Goal: Obtain resource: Download file/media

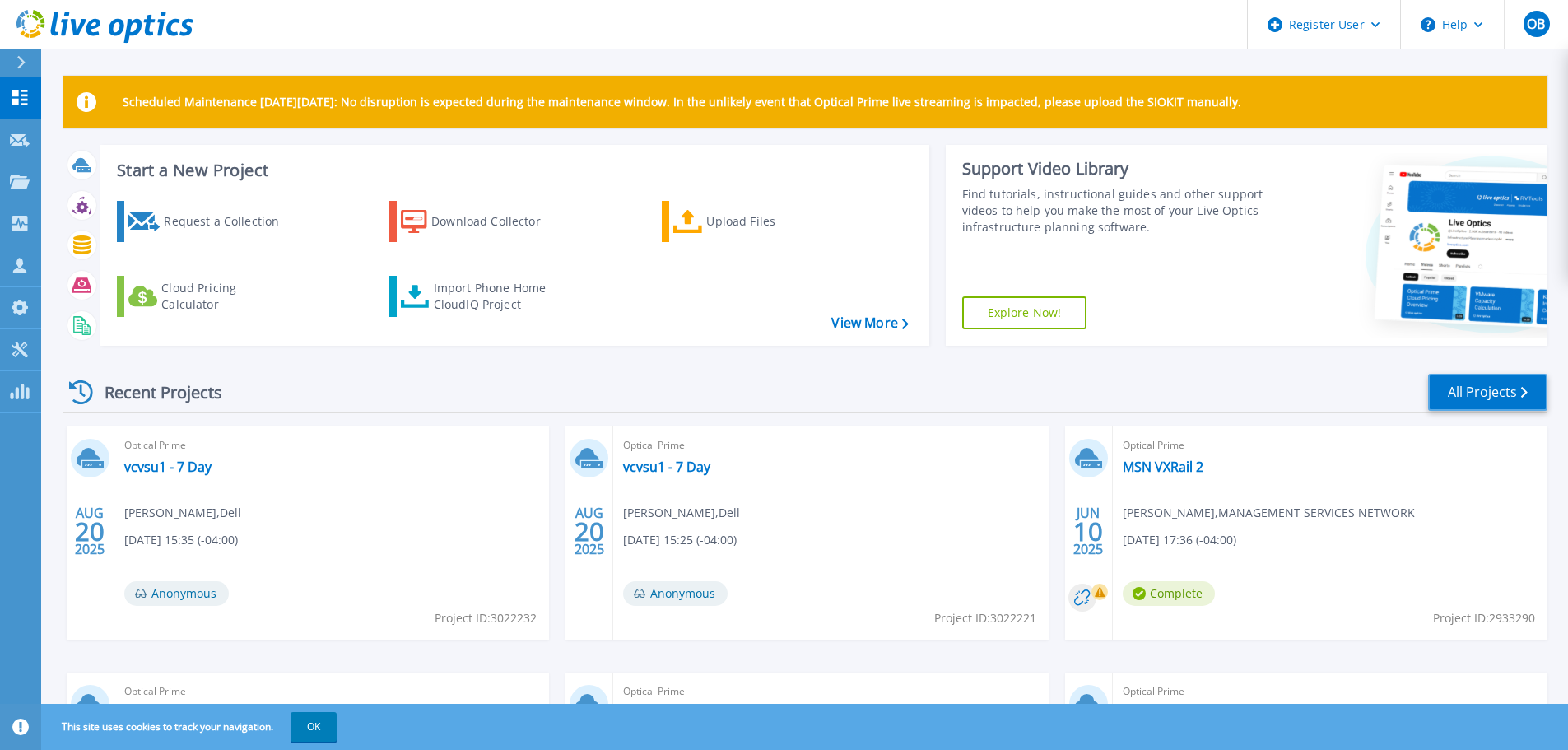
click at [1471, 407] on link "All Projects" at bounding box center [1488, 392] width 120 height 37
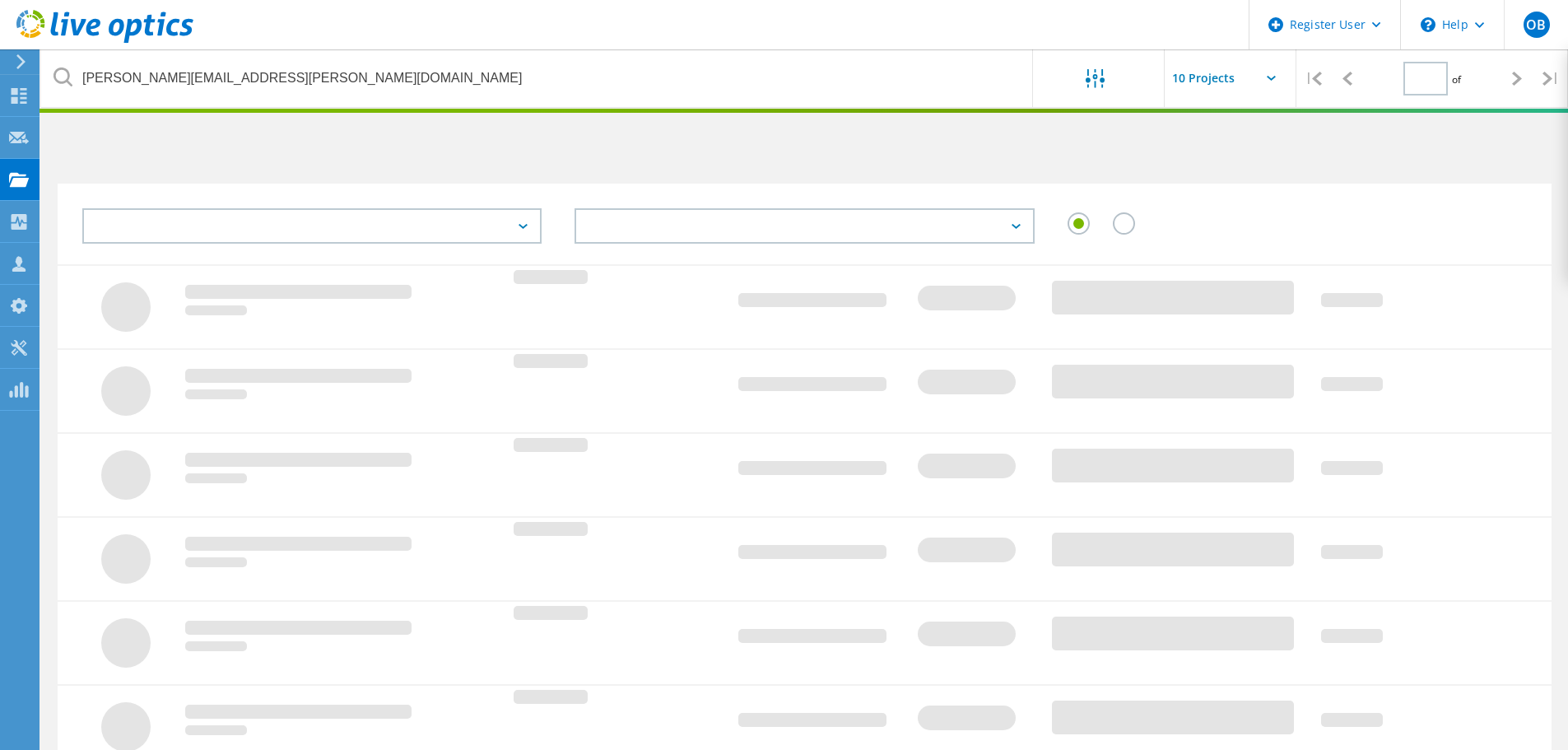
type input "1"
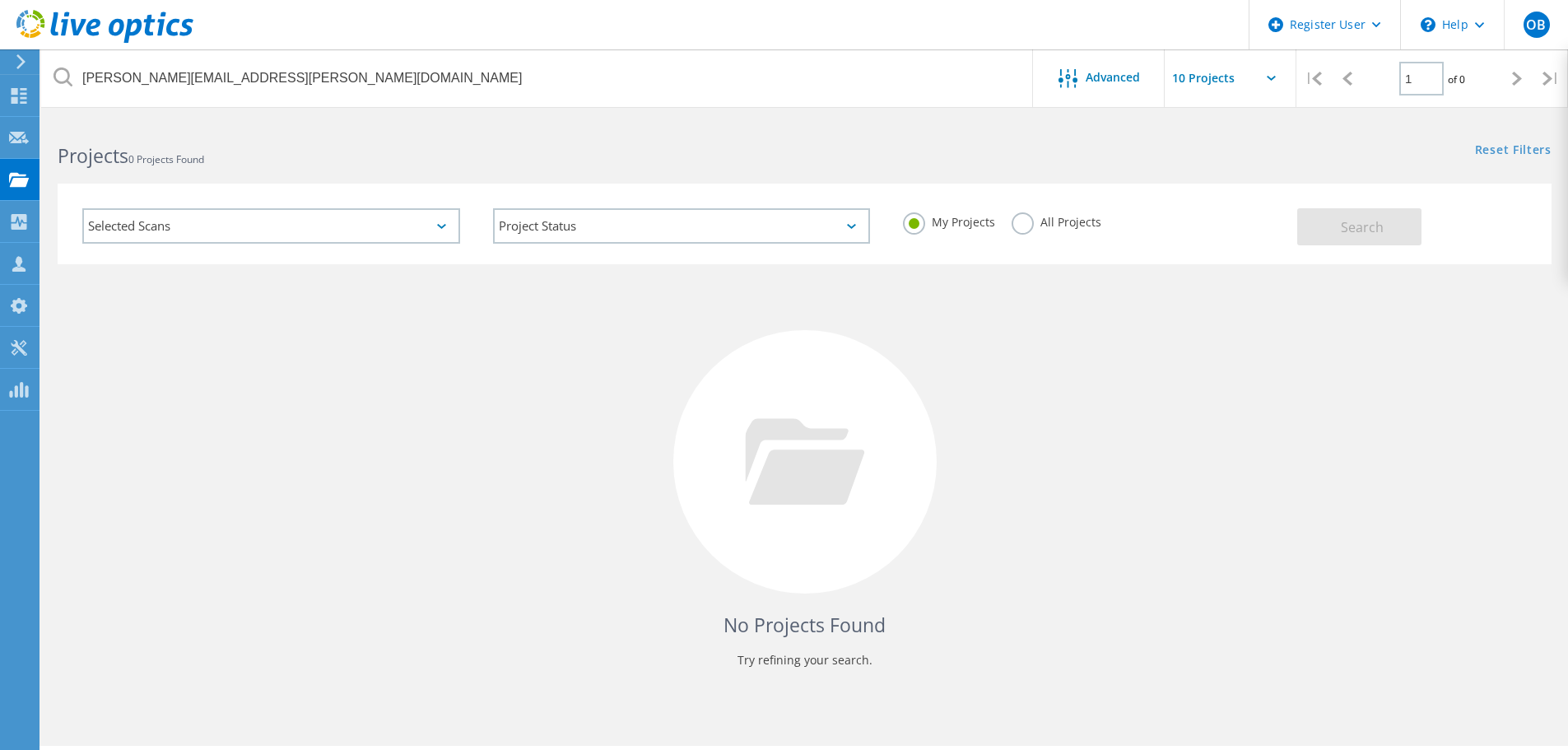
click at [1025, 223] on label "All Projects" at bounding box center [1056, 220] width 90 height 16
click at [0, 0] on input "All Projects" at bounding box center [0, 0] width 0 height 0
click at [1361, 223] on span "Search" at bounding box center [1362, 227] width 43 height 18
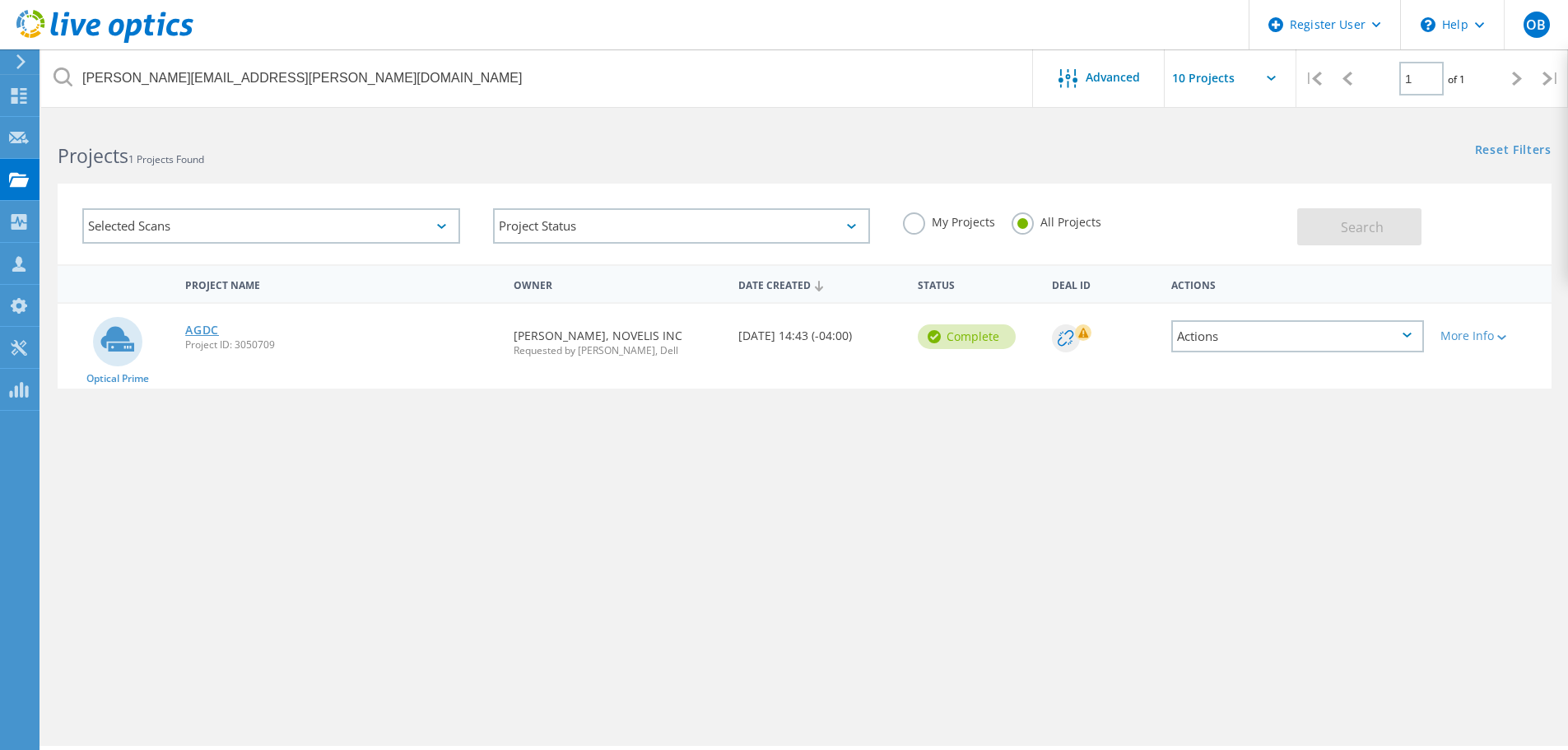
click at [194, 330] on link "AGDC" at bounding box center [202, 330] width 34 height 12
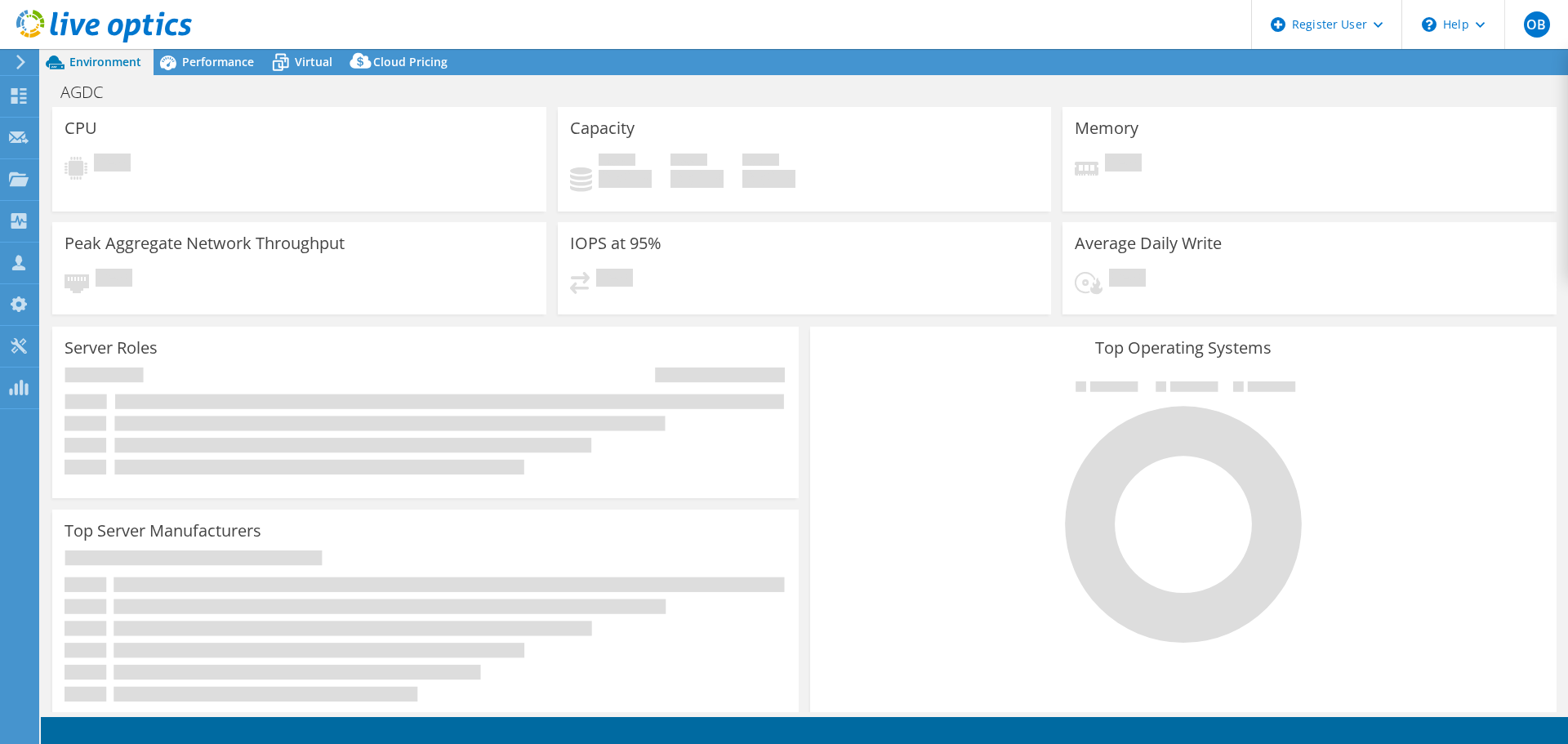
select select "USD"
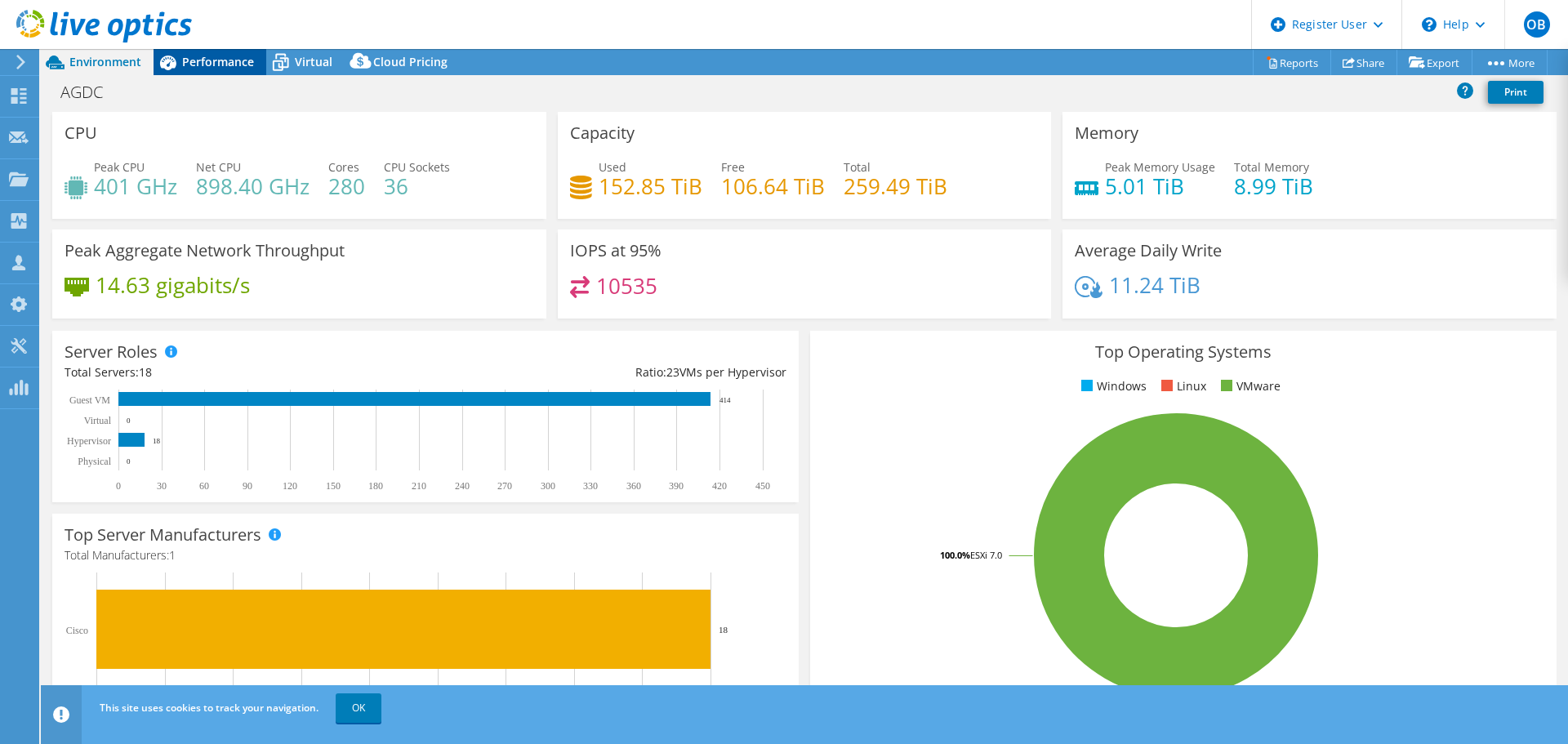
click at [231, 61] on span "Performance" at bounding box center [218, 61] width 72 height 16
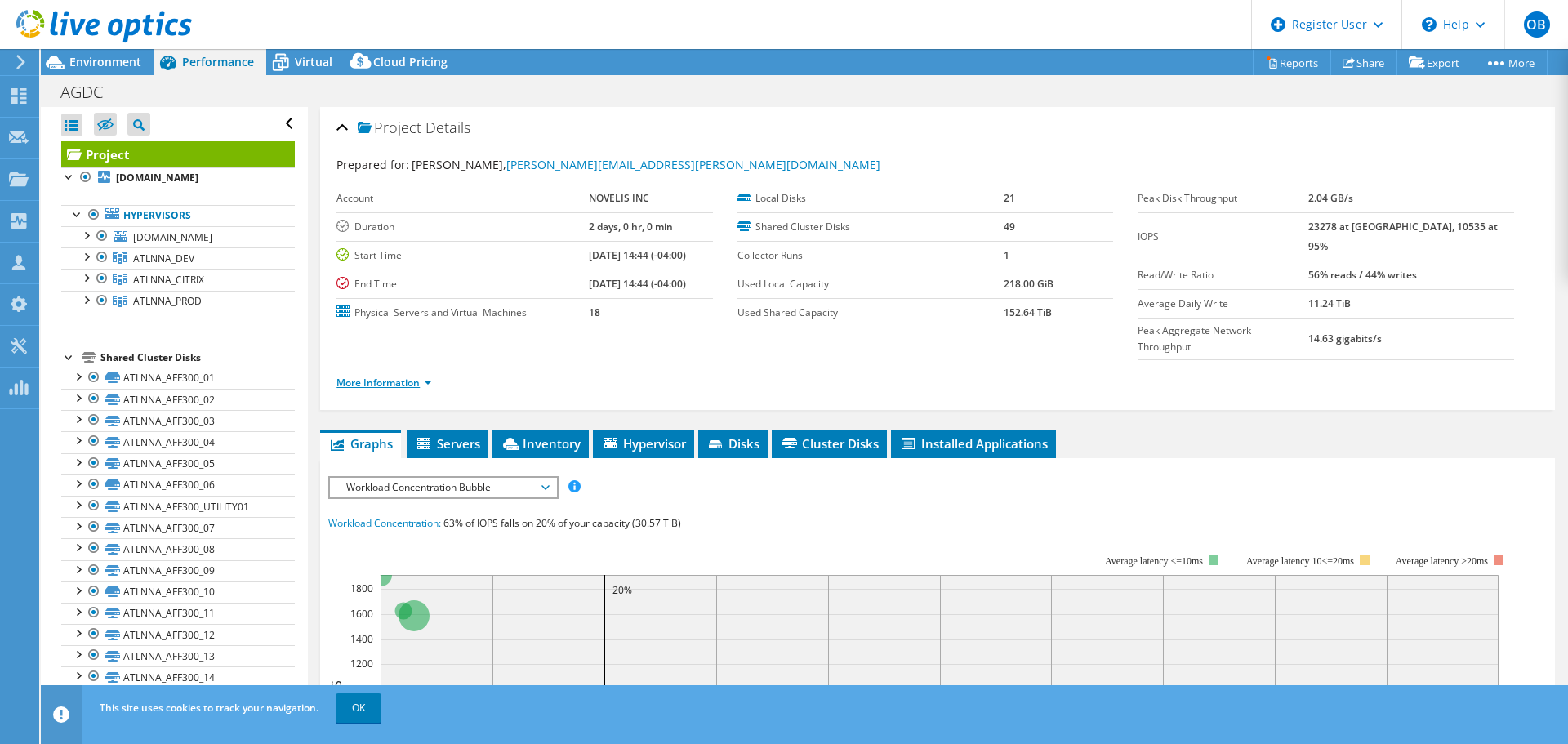
click at [426, 376] on link "More Information" at bounding box center [384, 383] width 96 height 14
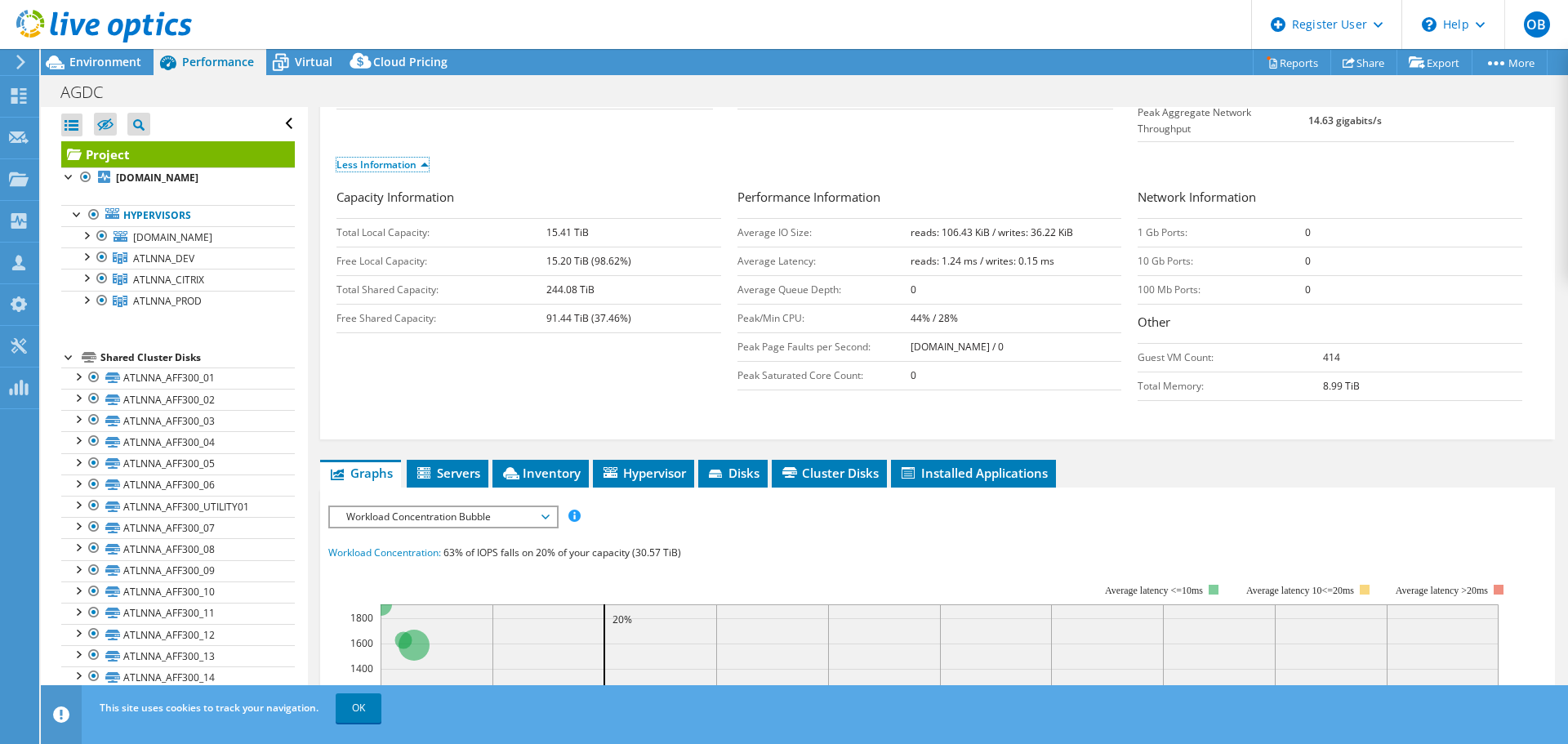
scroll to position [245, 0]
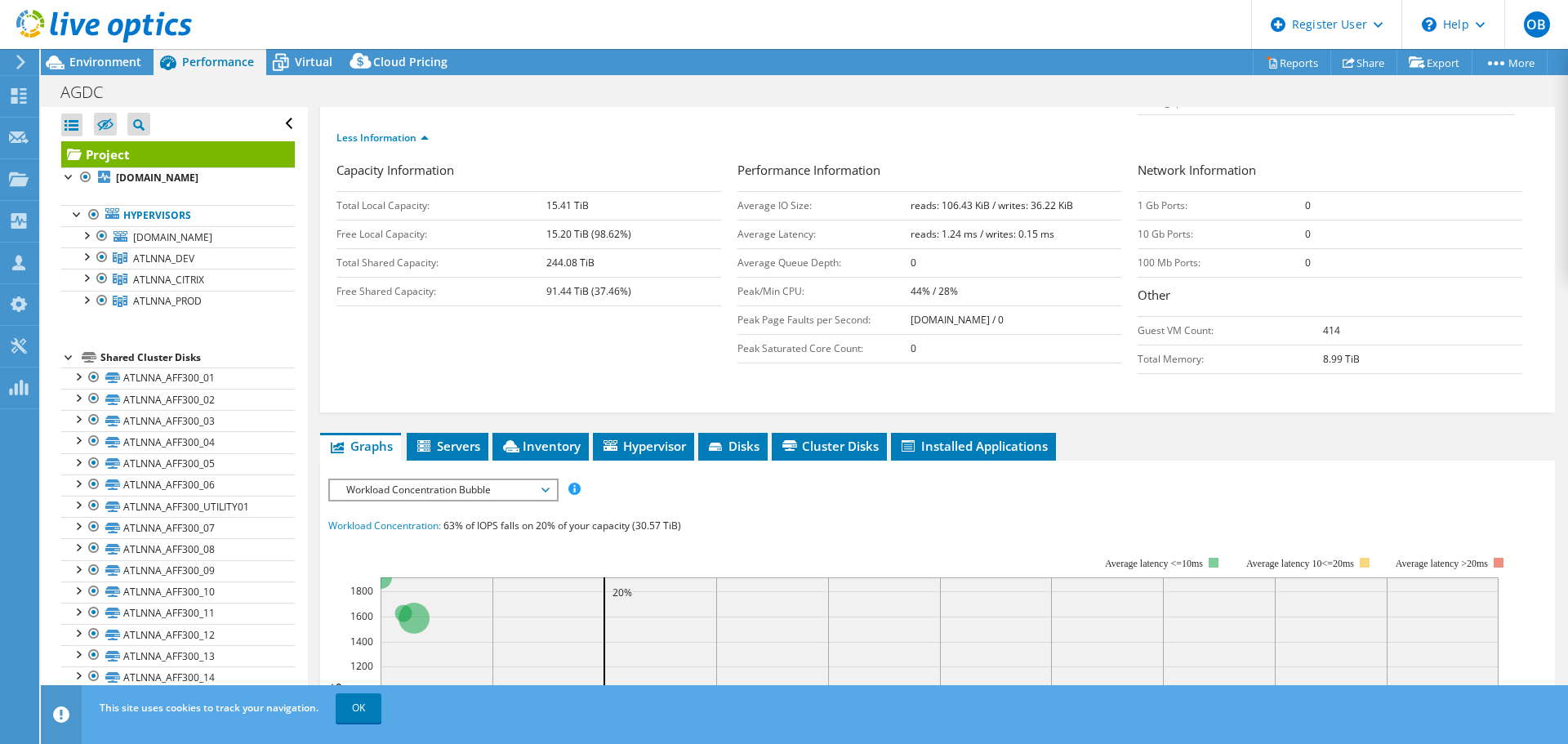
click at [546, 480] on span "Workload Concentration Bubble" at bounding box center [443, 490] width 210 height 20
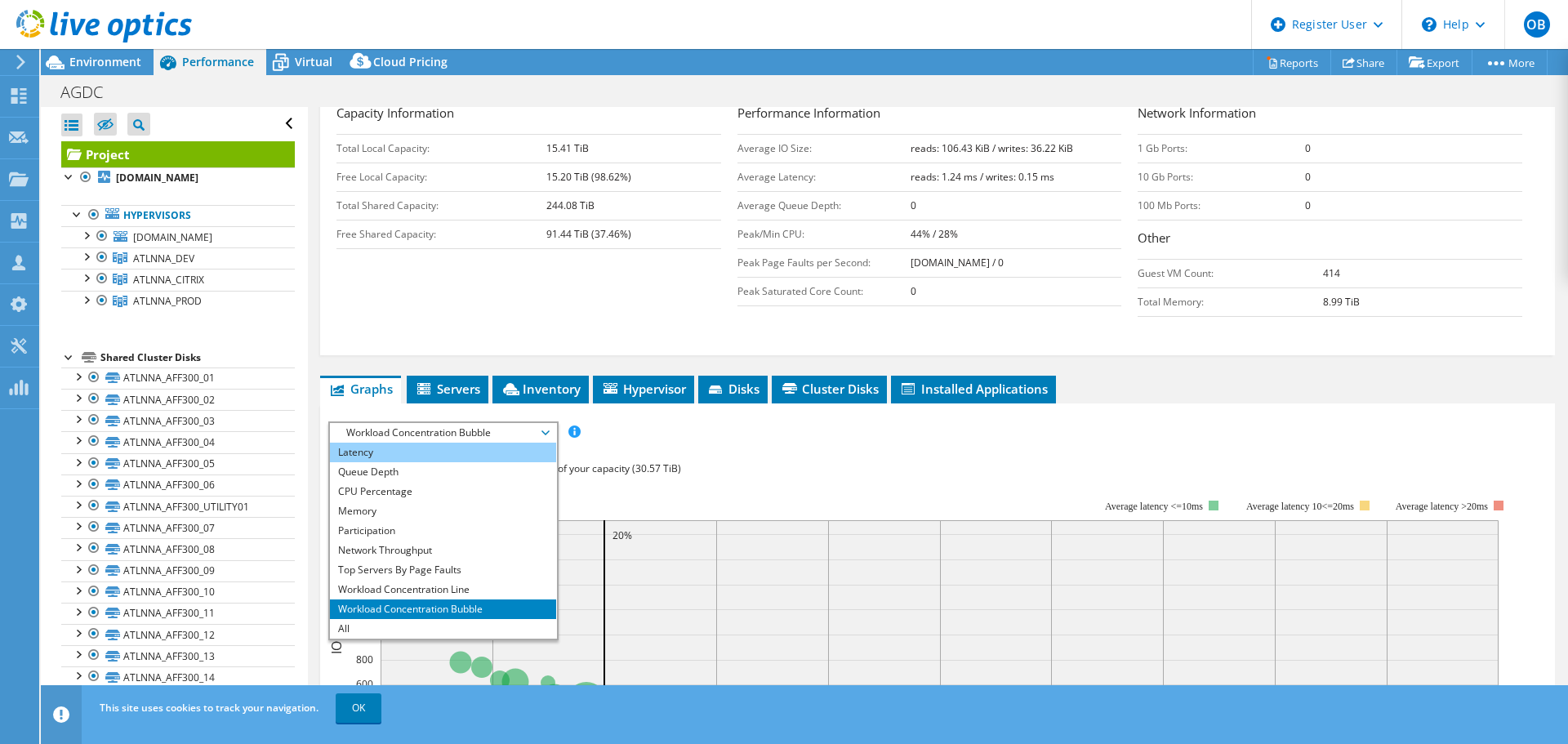
scroll to position [326, 0]
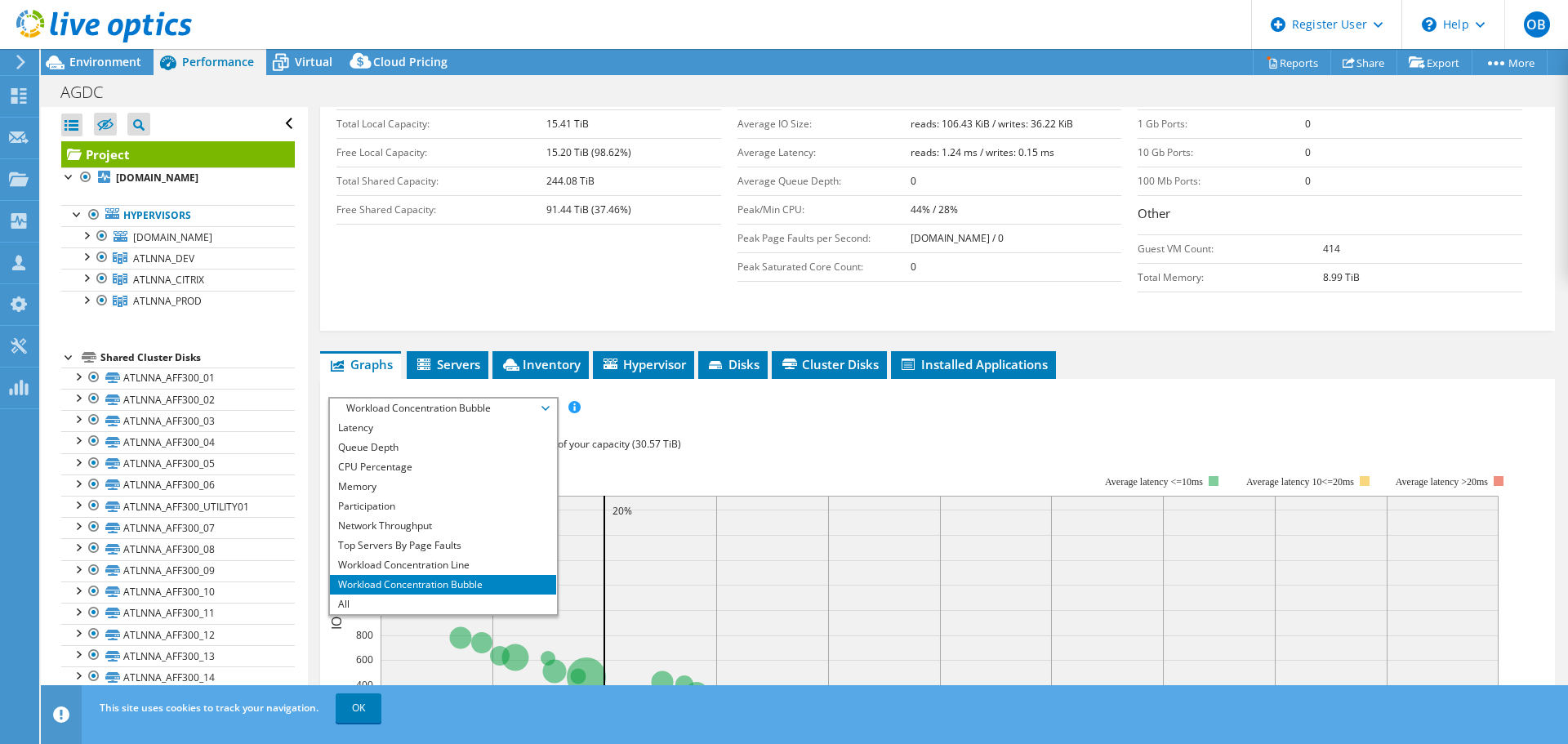
click at [1062, 435] on div "Workload Concentration: 63% of IOPS falls on 20% of your capacity (30.57 TiB)" at bounding box center [937, 444] width 1218 height 18
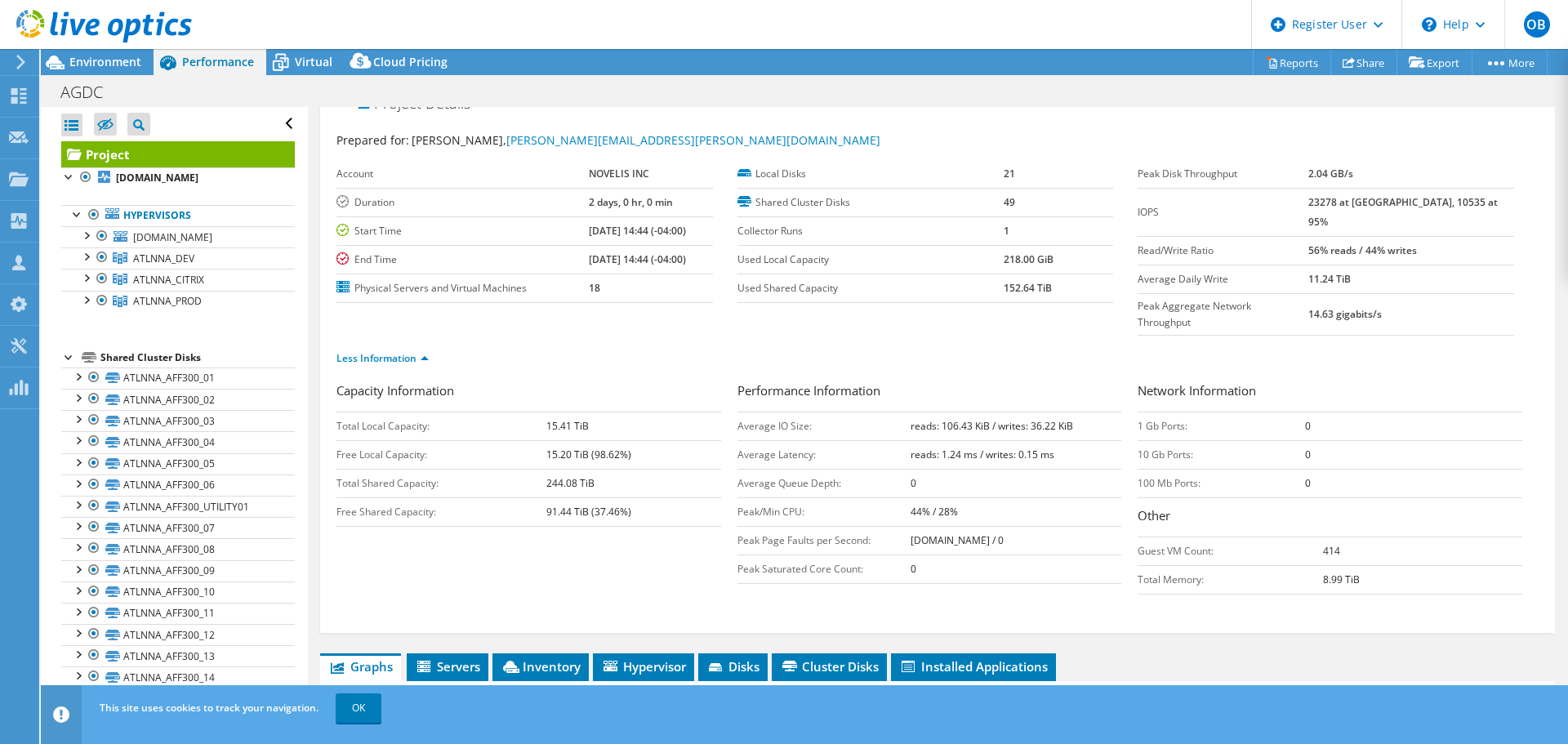
scroll to position [0, 0]
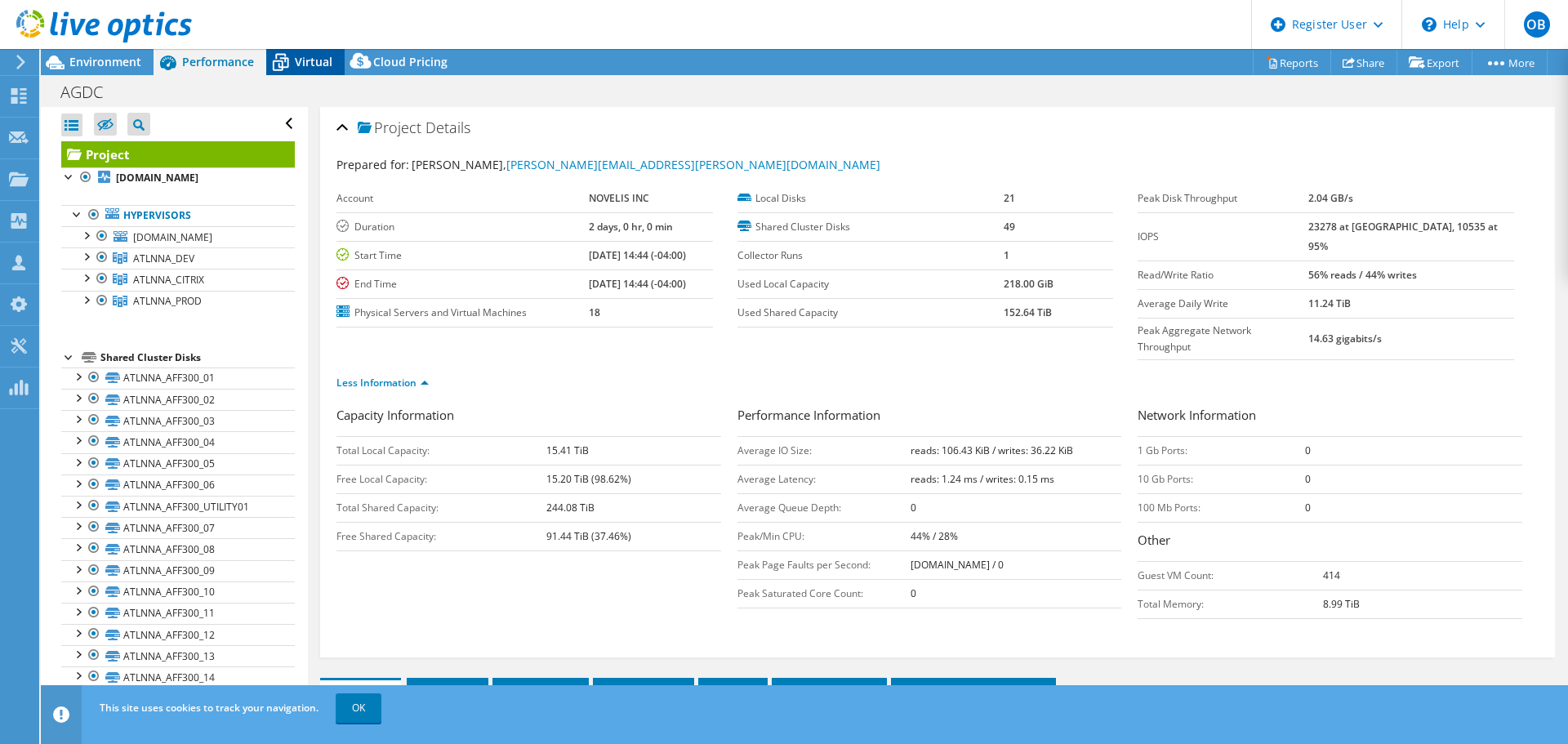
click at [312, 62] on span "Virtual" at bounding box center [314, 61] width 38 height 16
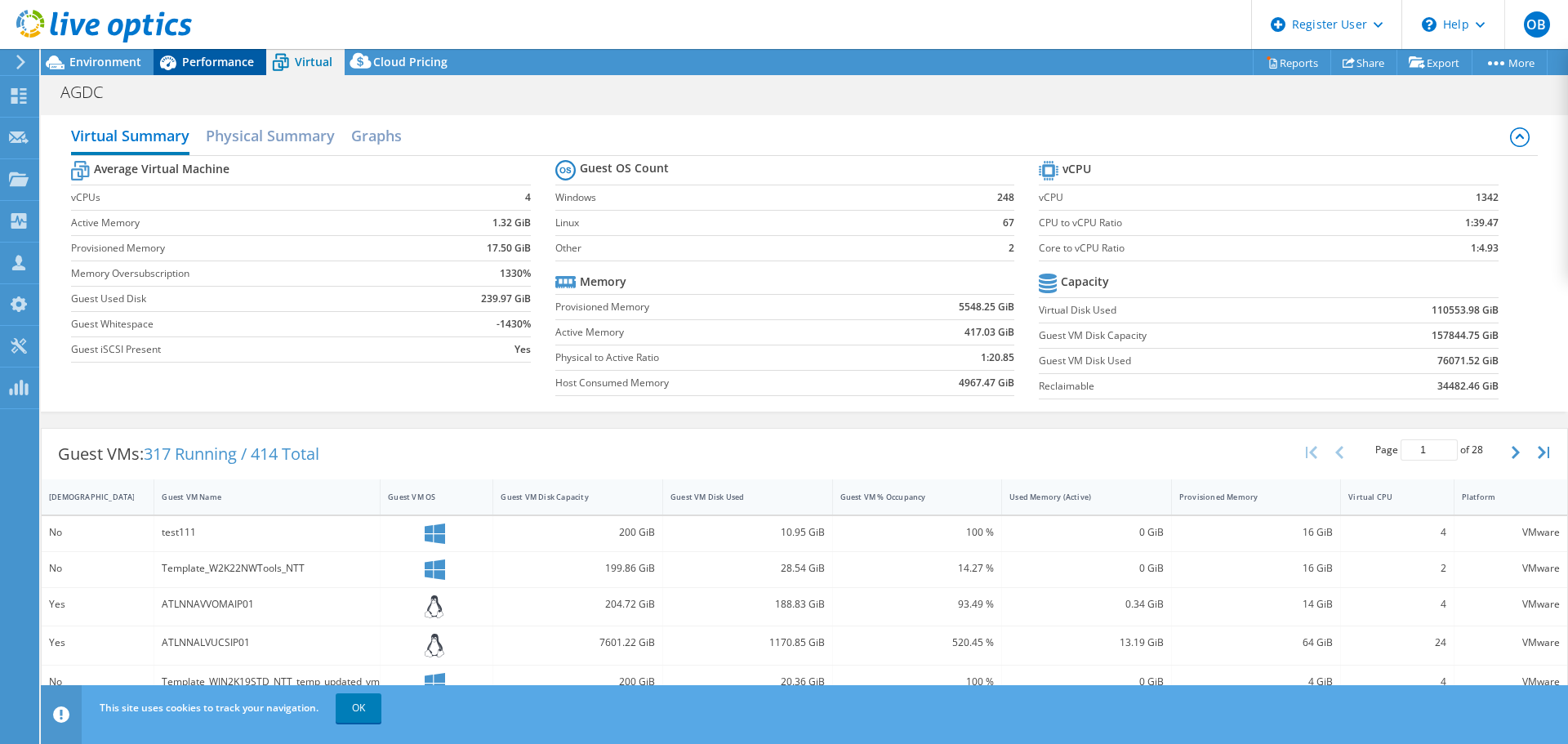
click at [214, 62] on span "Performance" at bounding box center [218, 61] width 72 height 16
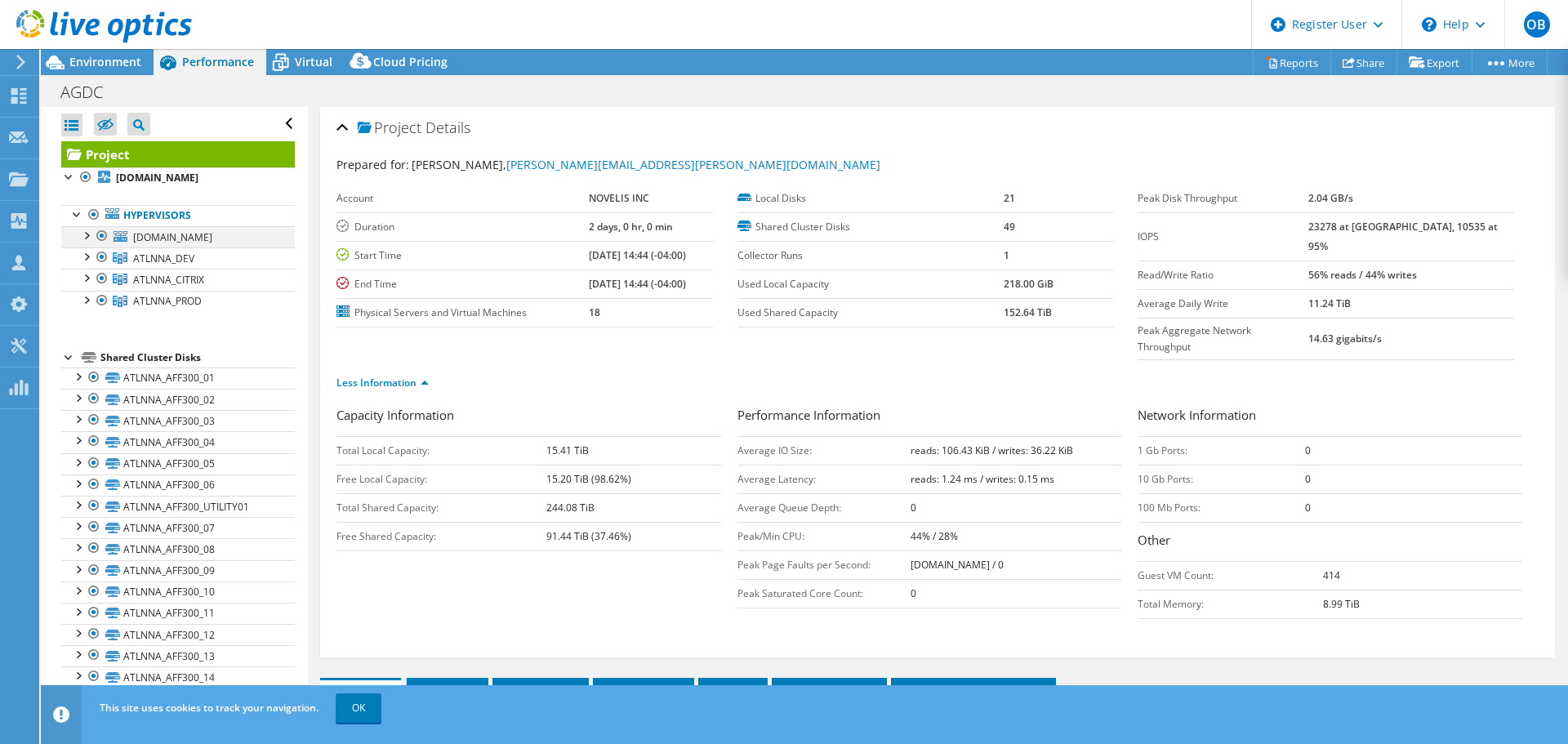
click at [88, 232] on div at bounding box center [85, 234] width 17 height 17
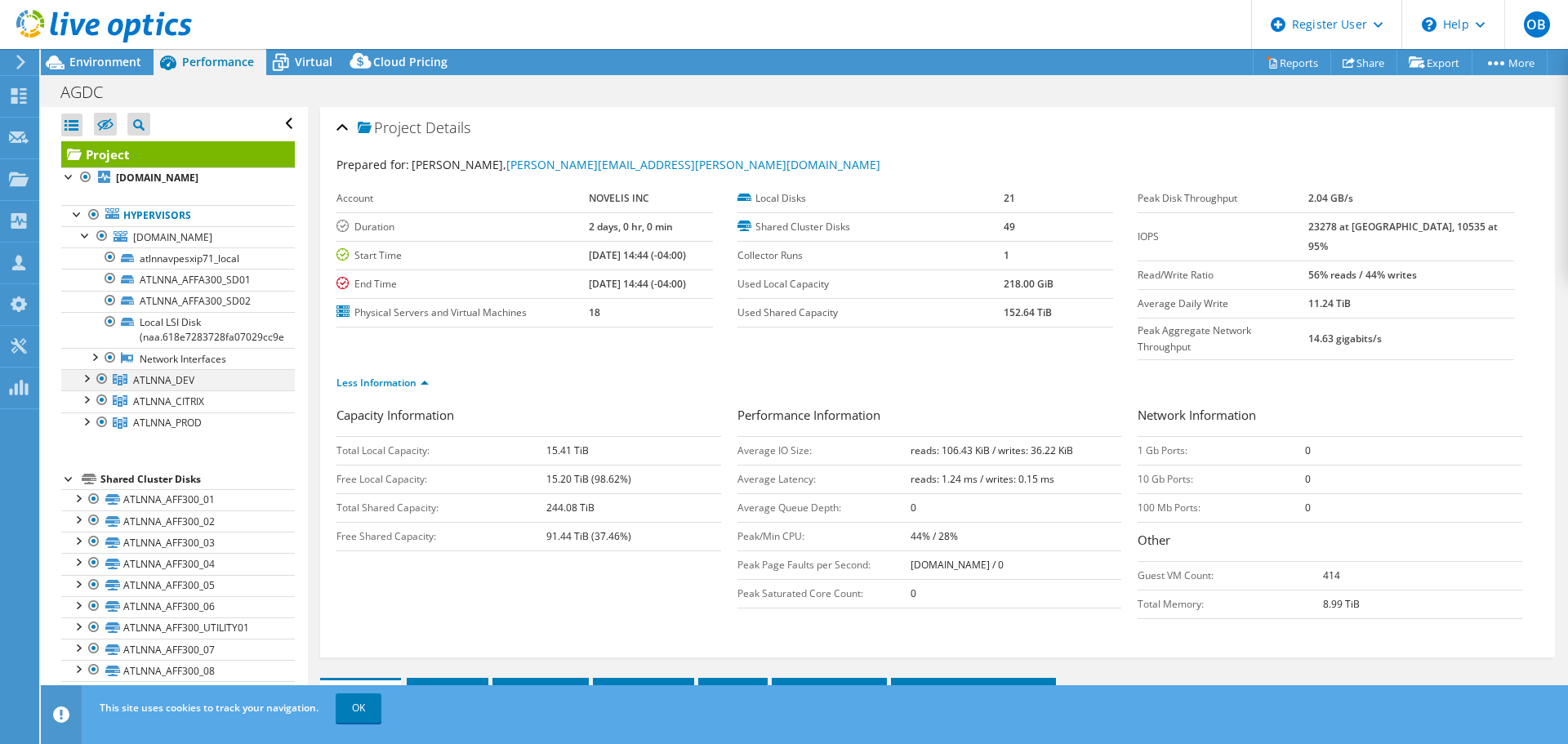
click at [86, 380] on div at bounding box center [85, 377] width 17 height 17
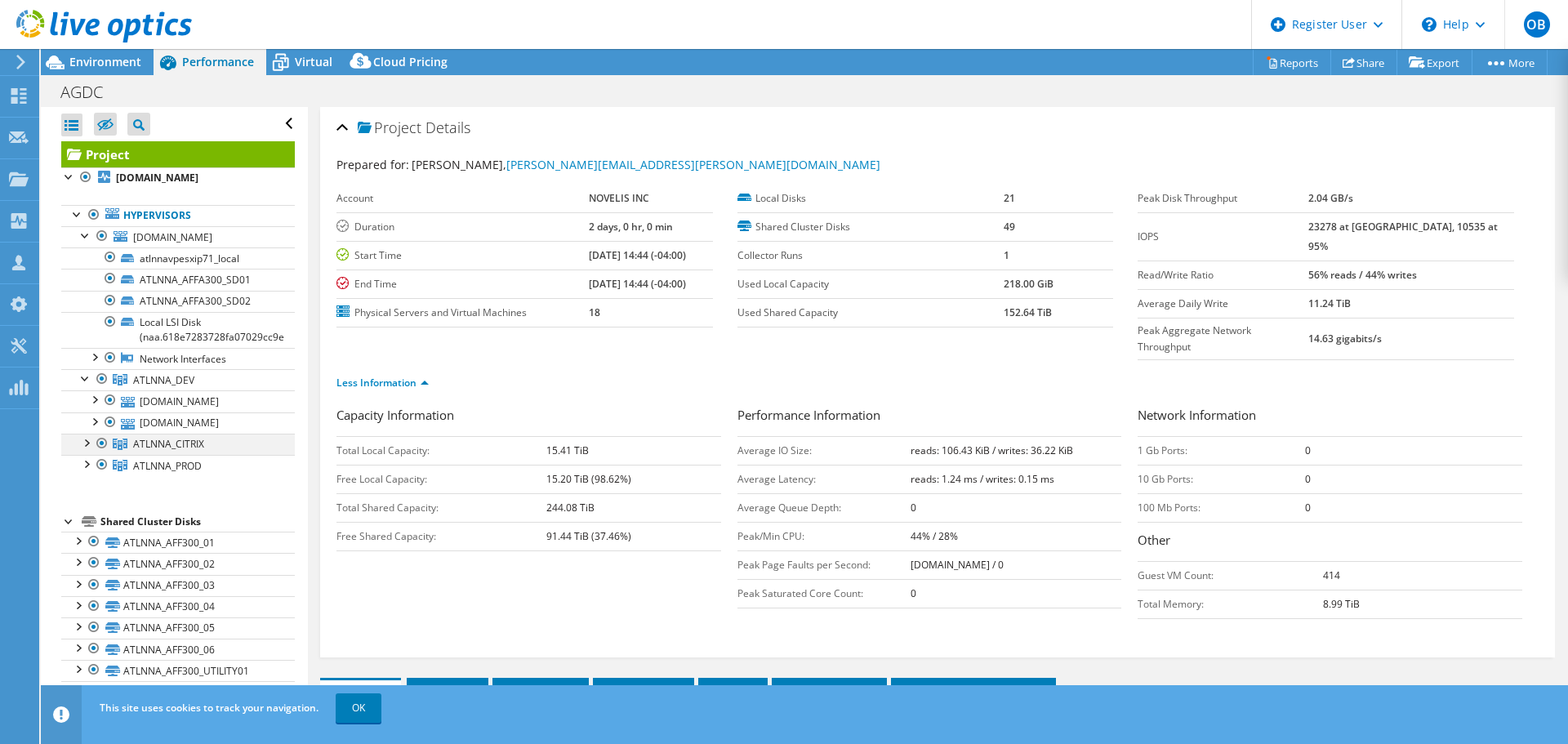
click at [89, 442] on div at bounding box center [85, 441] width 17 height 17
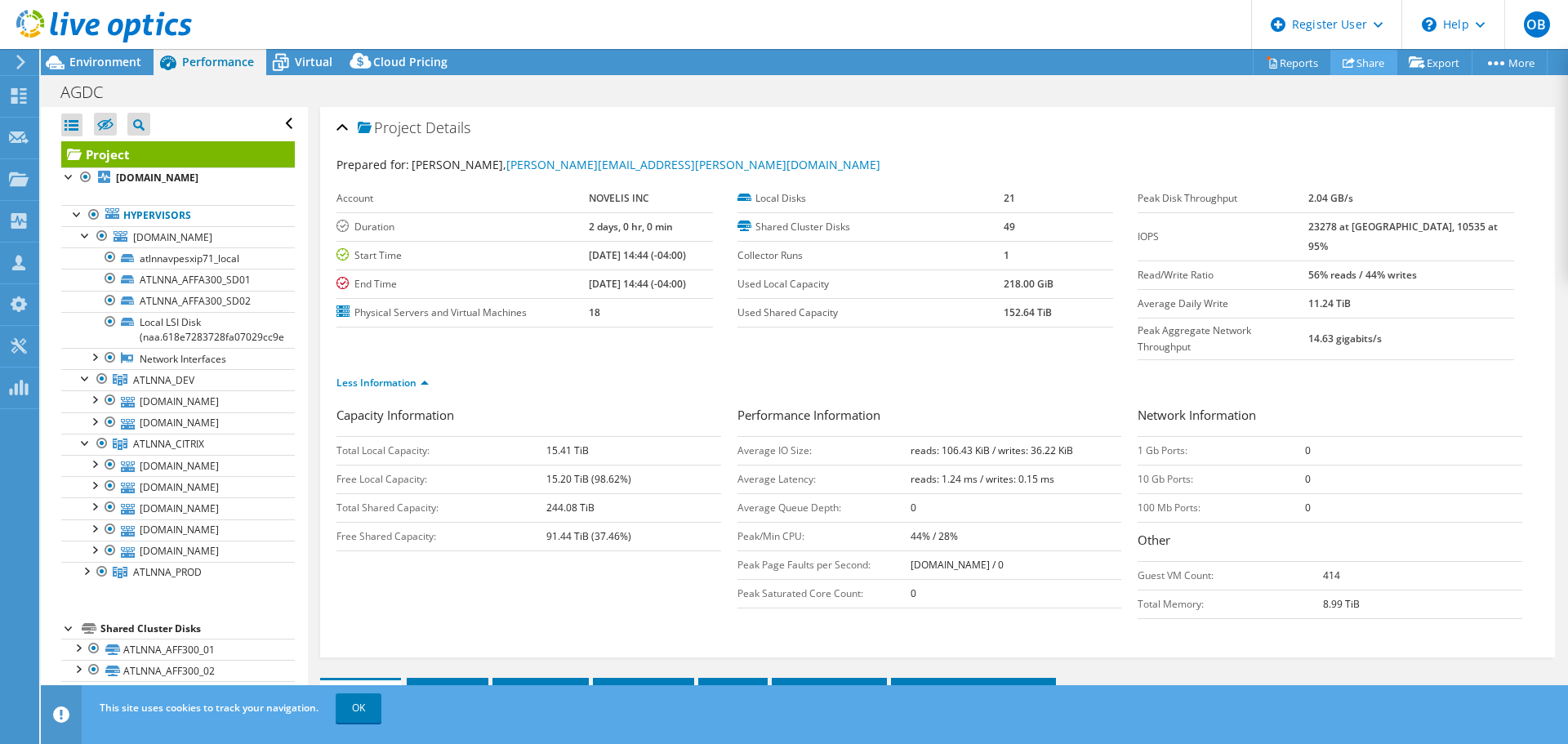
click at [1361, 63] on link "Share" at bounding box center [1363, 62] width 67 height 26
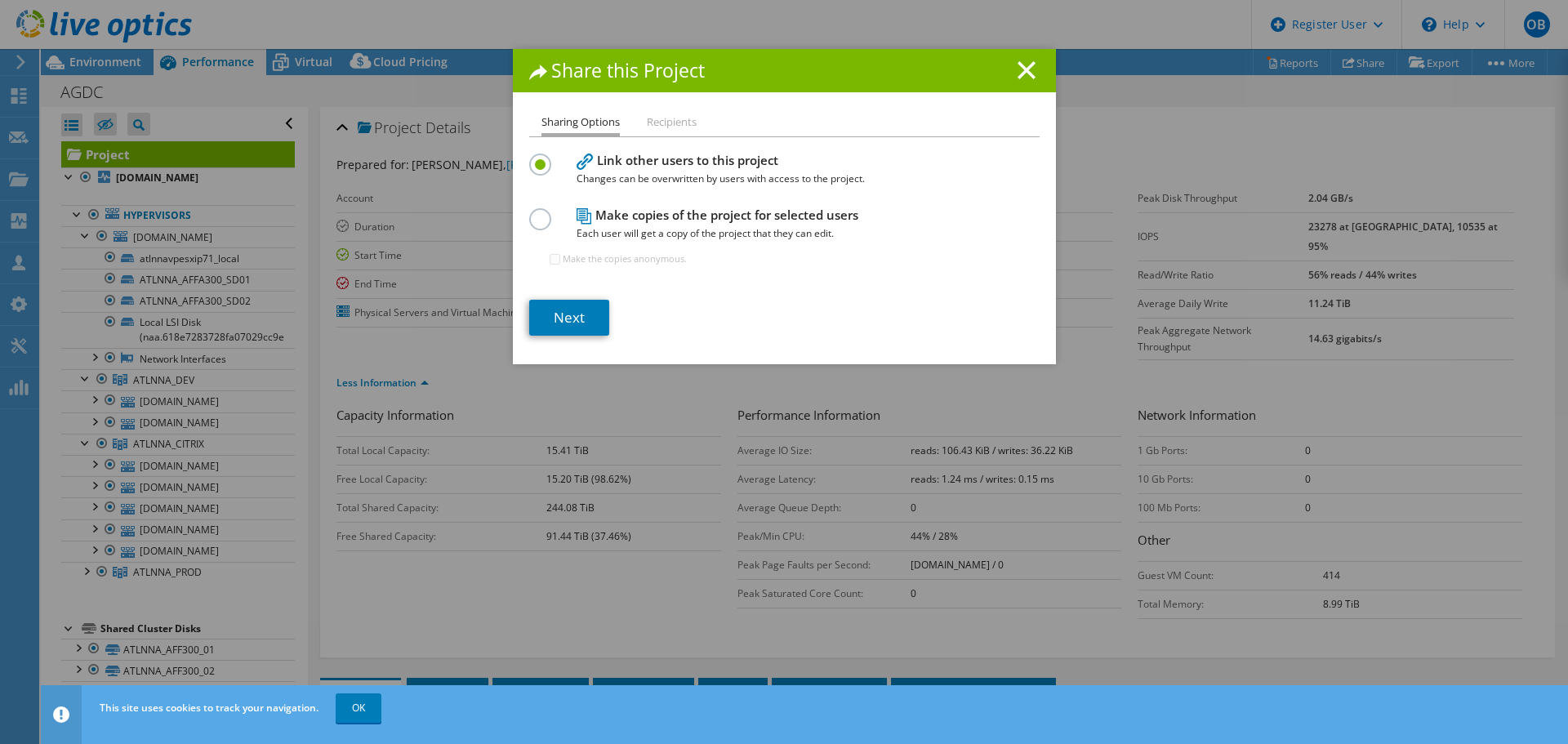
click at [977, 47] on div "Share this Project Sharing Options Recipients Link other users to this project …" at bounding box center [784, 372] width 1568 height 744
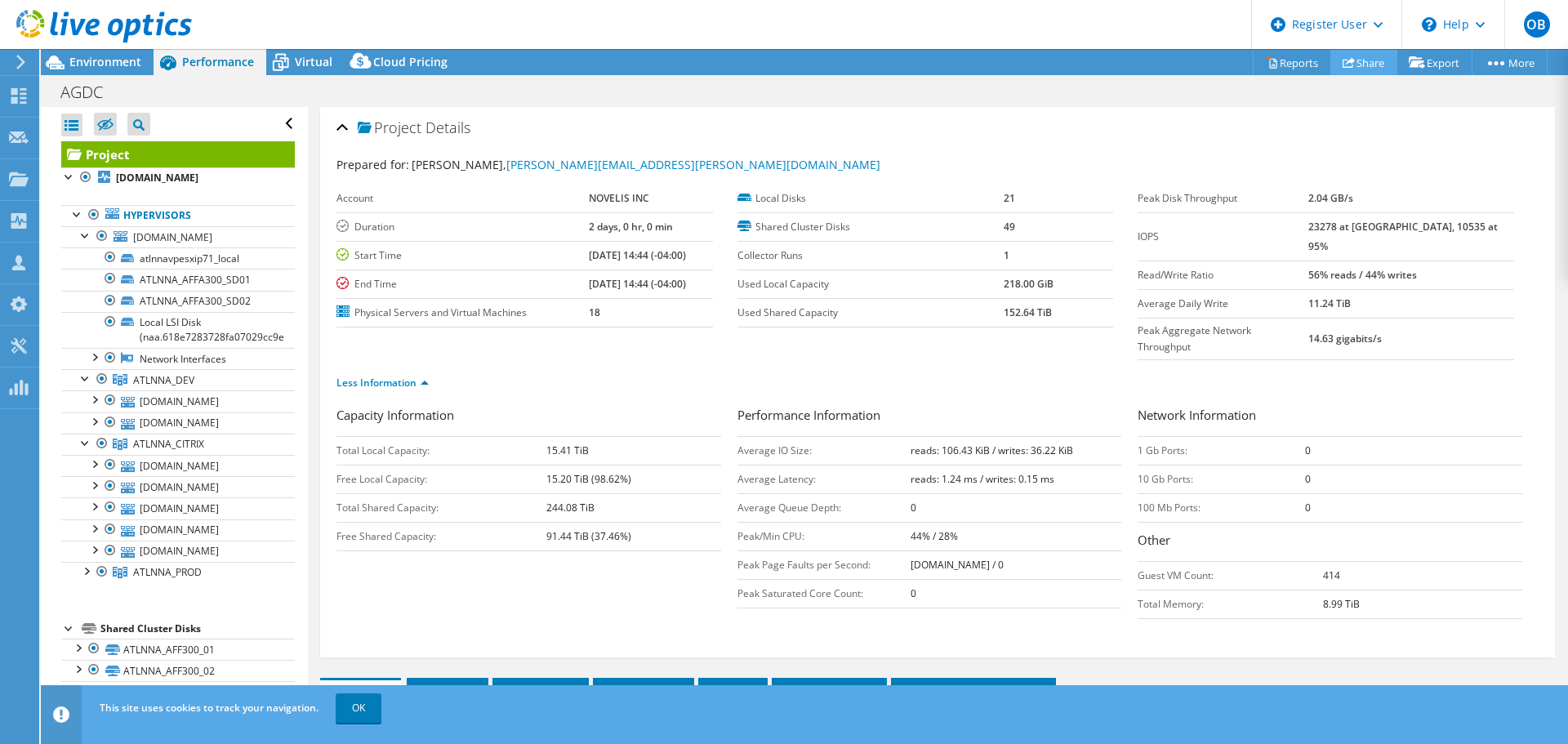
click at [1367, 56] on link "Share" at bounding box center [1363, 62] width 67 height 26
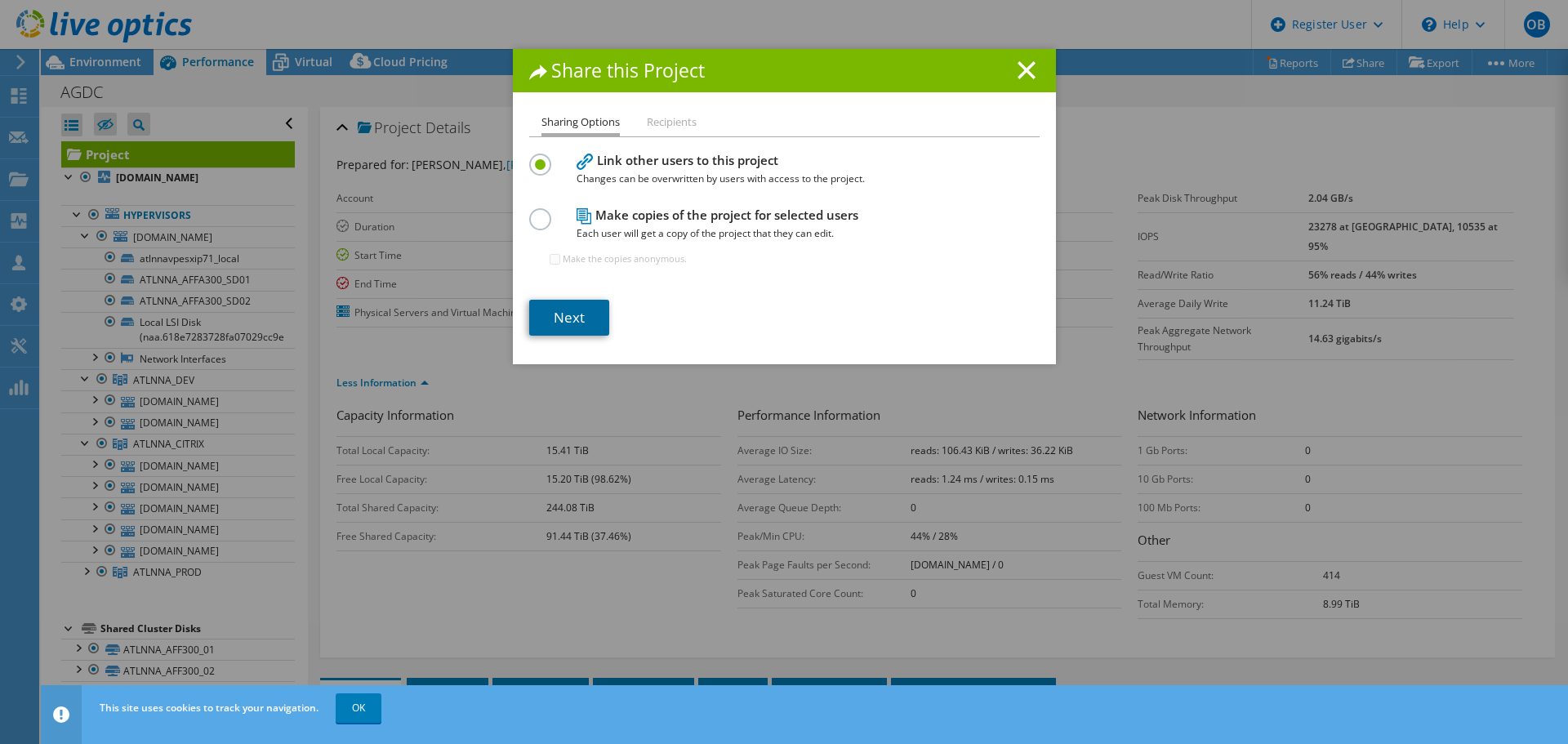
click at [561, 313] on link "Next" at bounding box center [569, 318] width 80 height 36
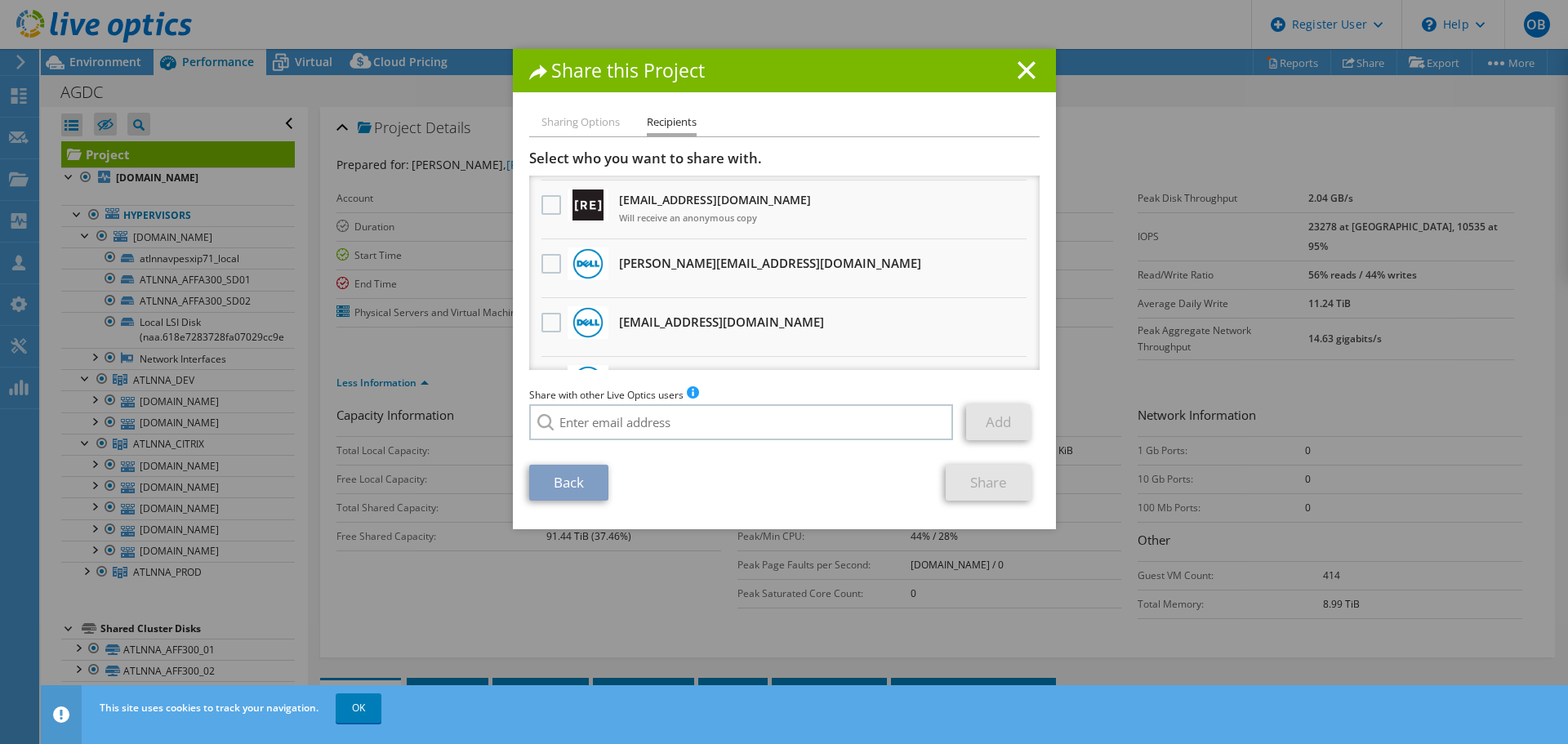
scroll to position [245, 0]
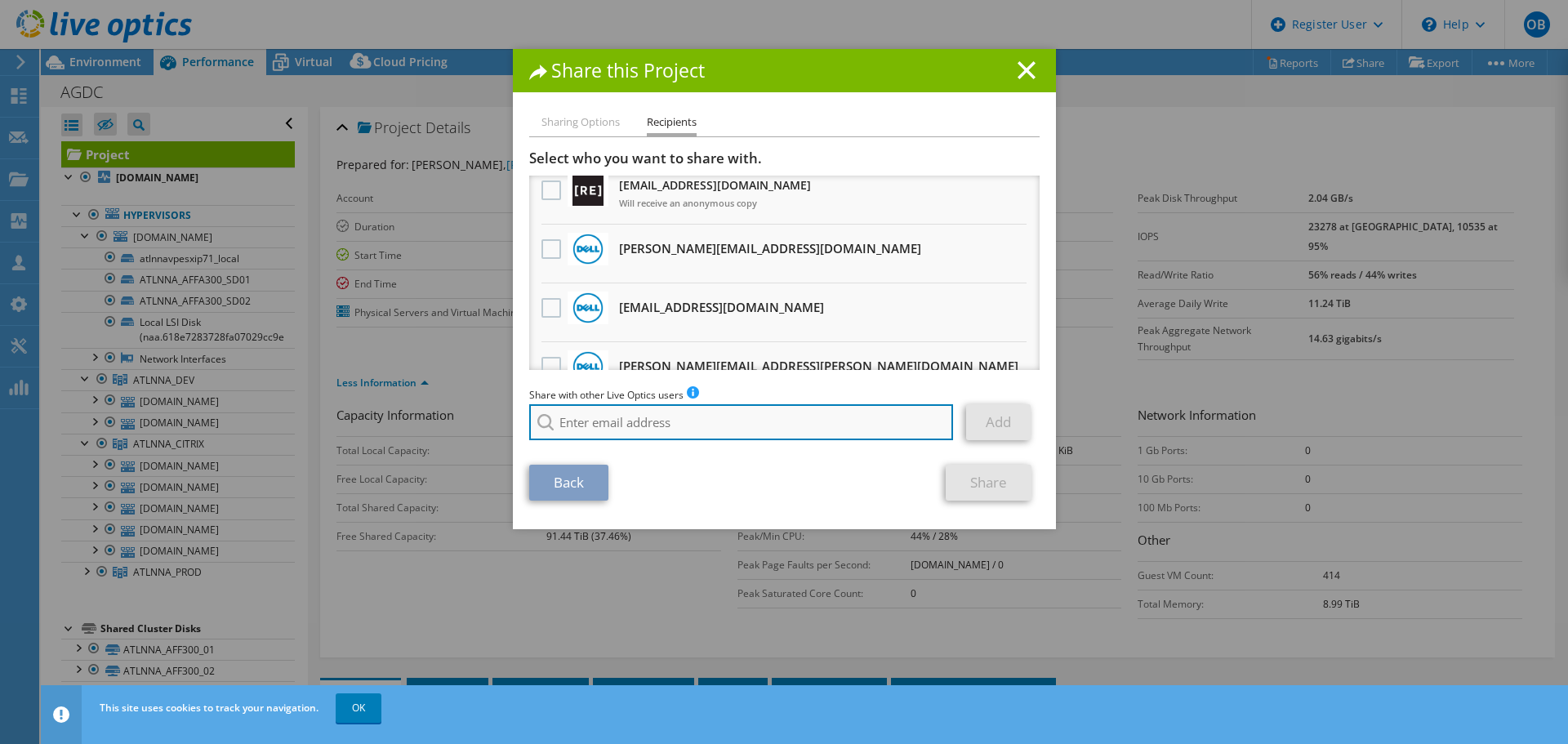
click at [682, 433] on input "search" at bounding box center [741, 422] width 424 height 36
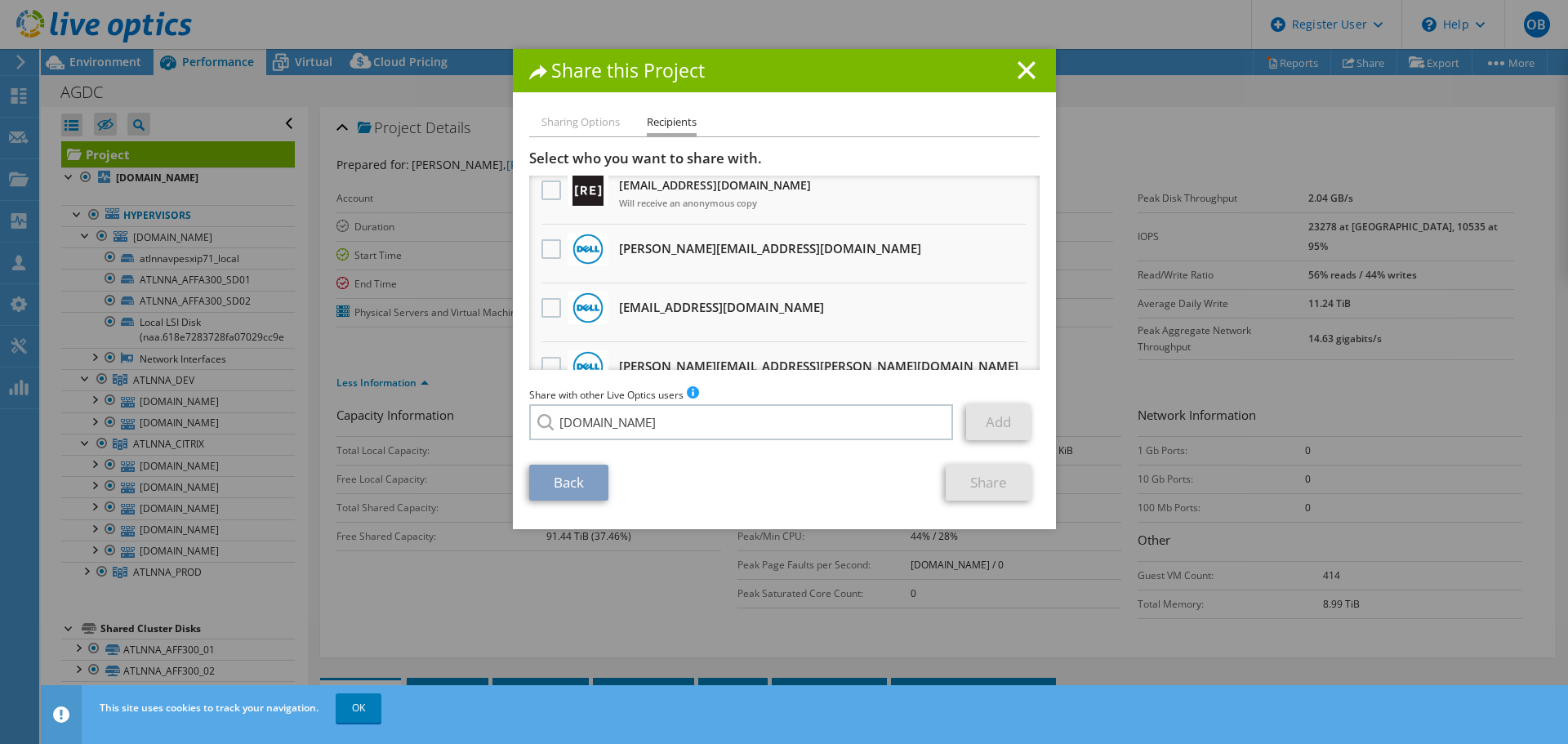
click at [643, 443] on li "[EMAIL_ADDRESS][DOMAIN_NAME]" at bounding box center [623, 433] width 188 height 20
type input "[EMAIL_ADDRESS][DOMAIN_NAME]"
click at [974, 427] on link "Add" at bounding box center [997, 422] width 64 height 36
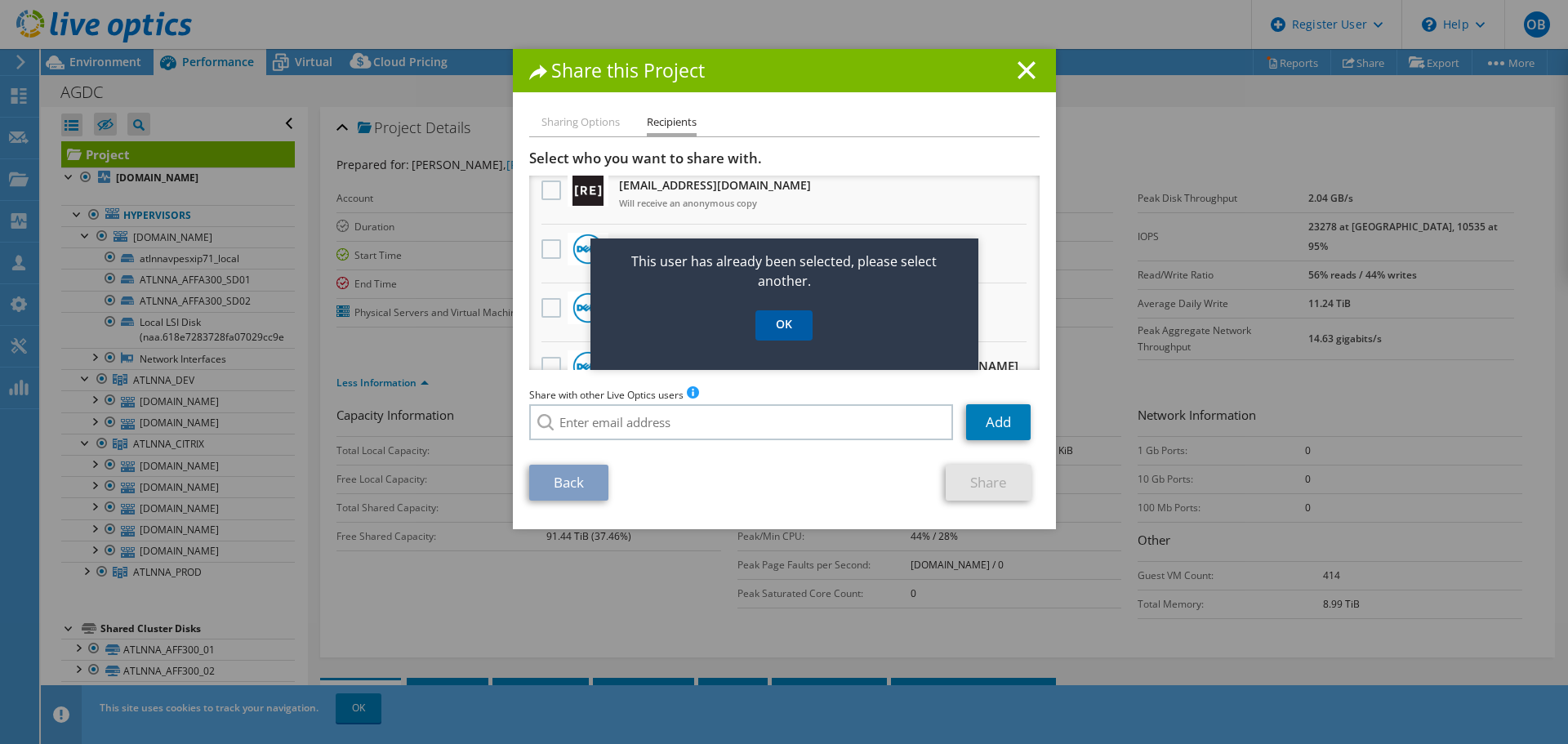
click at [787, 328] on link "OK" at bounding box center [784, 326] width 57 height 31
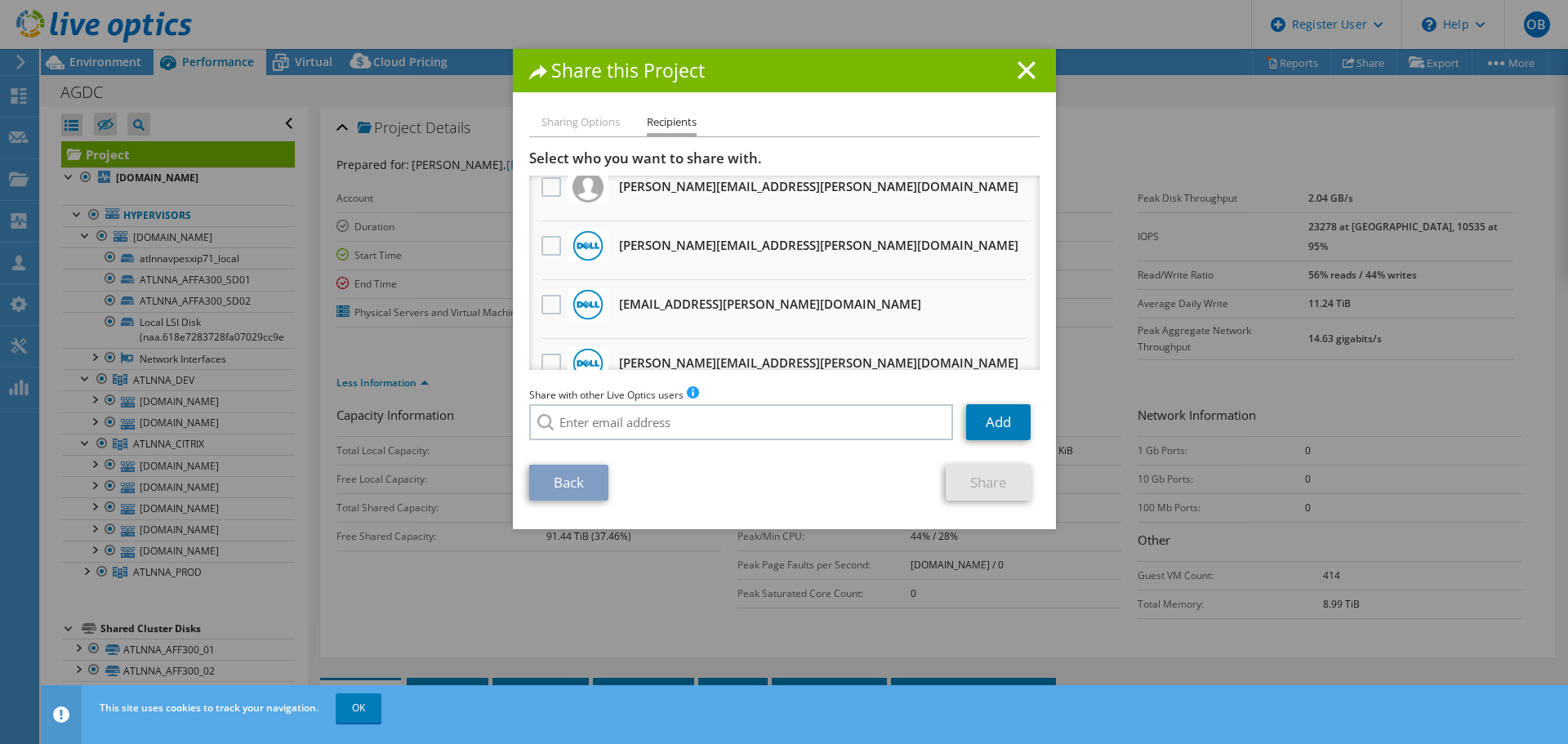
scroll to position [0, 0]
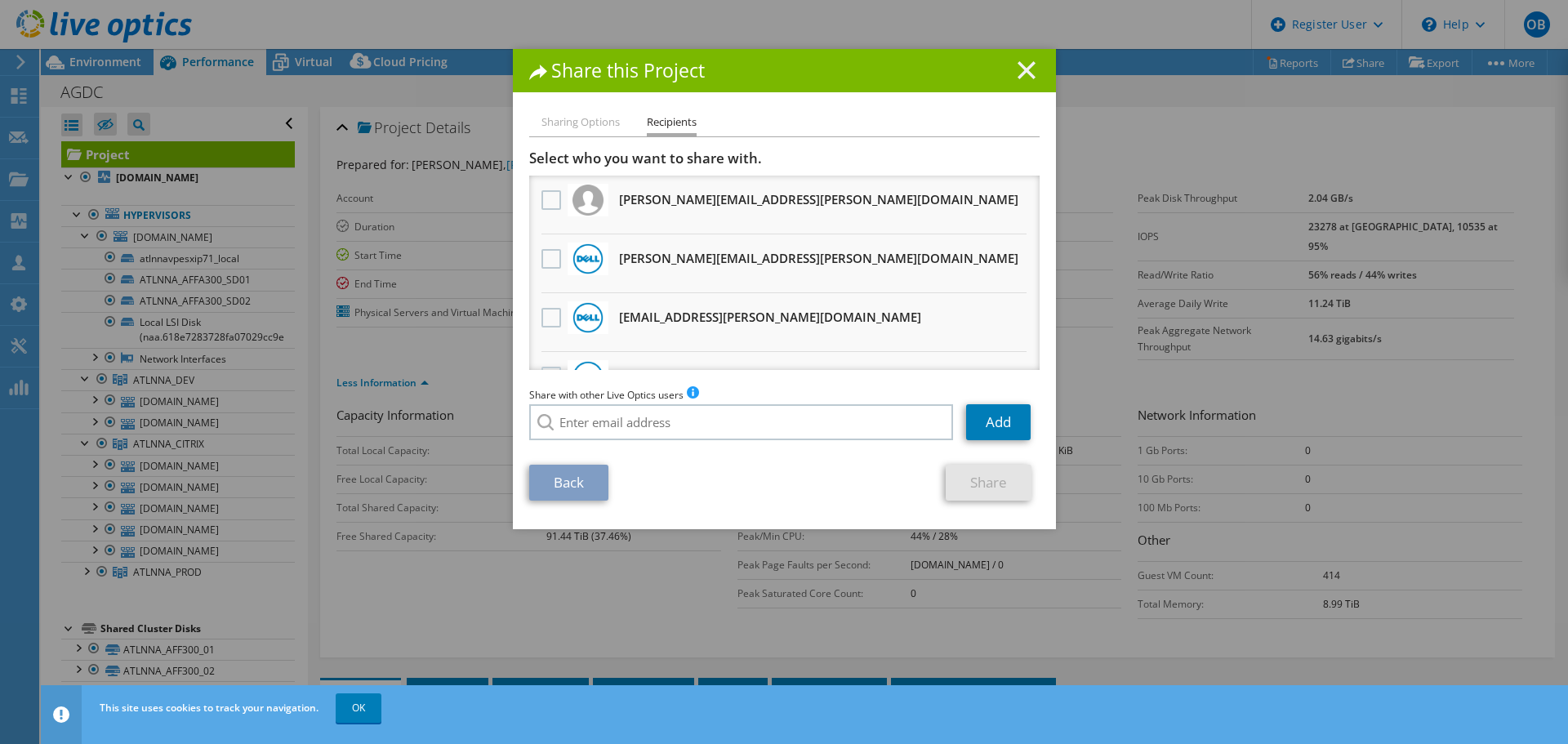
click at [1023, 67] on line at bounding box center [1026, 70] width 17 height 17
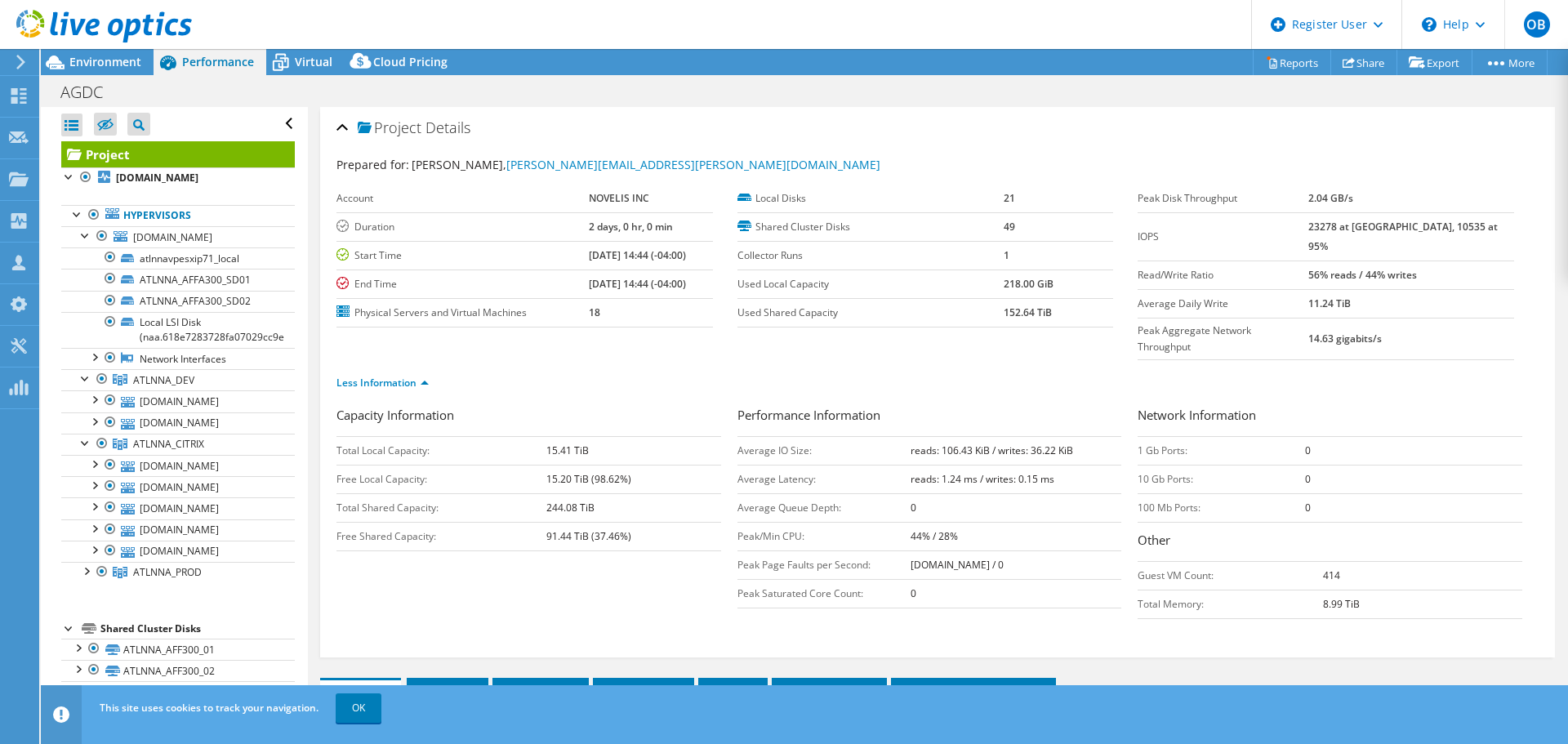
click at [115, 53] on div at bounding box center [96, 27] width 192 height 54
click at [70, 19] on icon at bounding box center [104, 27] width 175 height 34
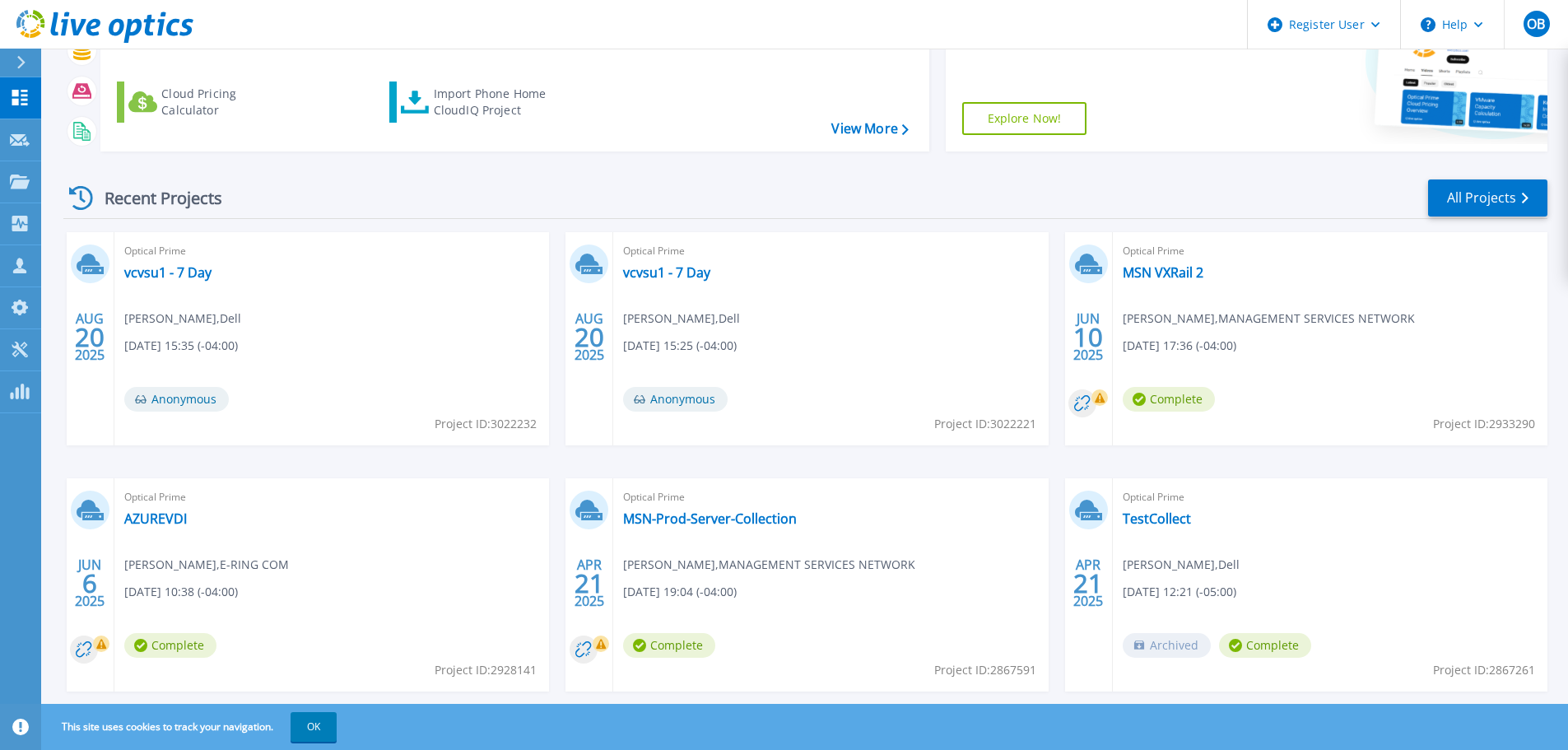
scroll to position [231, 0]
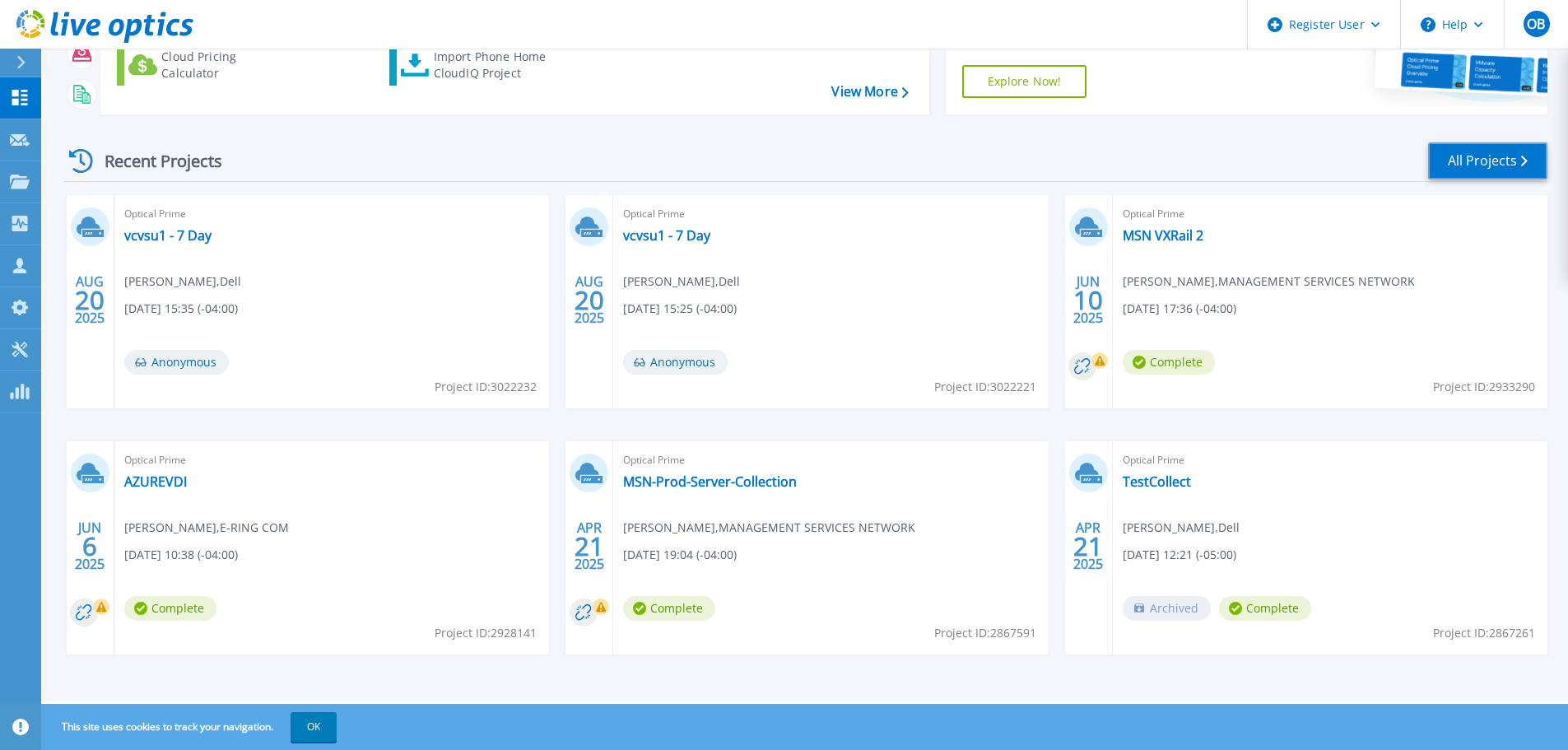
click at [1473, 155] on link "All Projects" at bounding box center [1488, 161] width 120 height 37
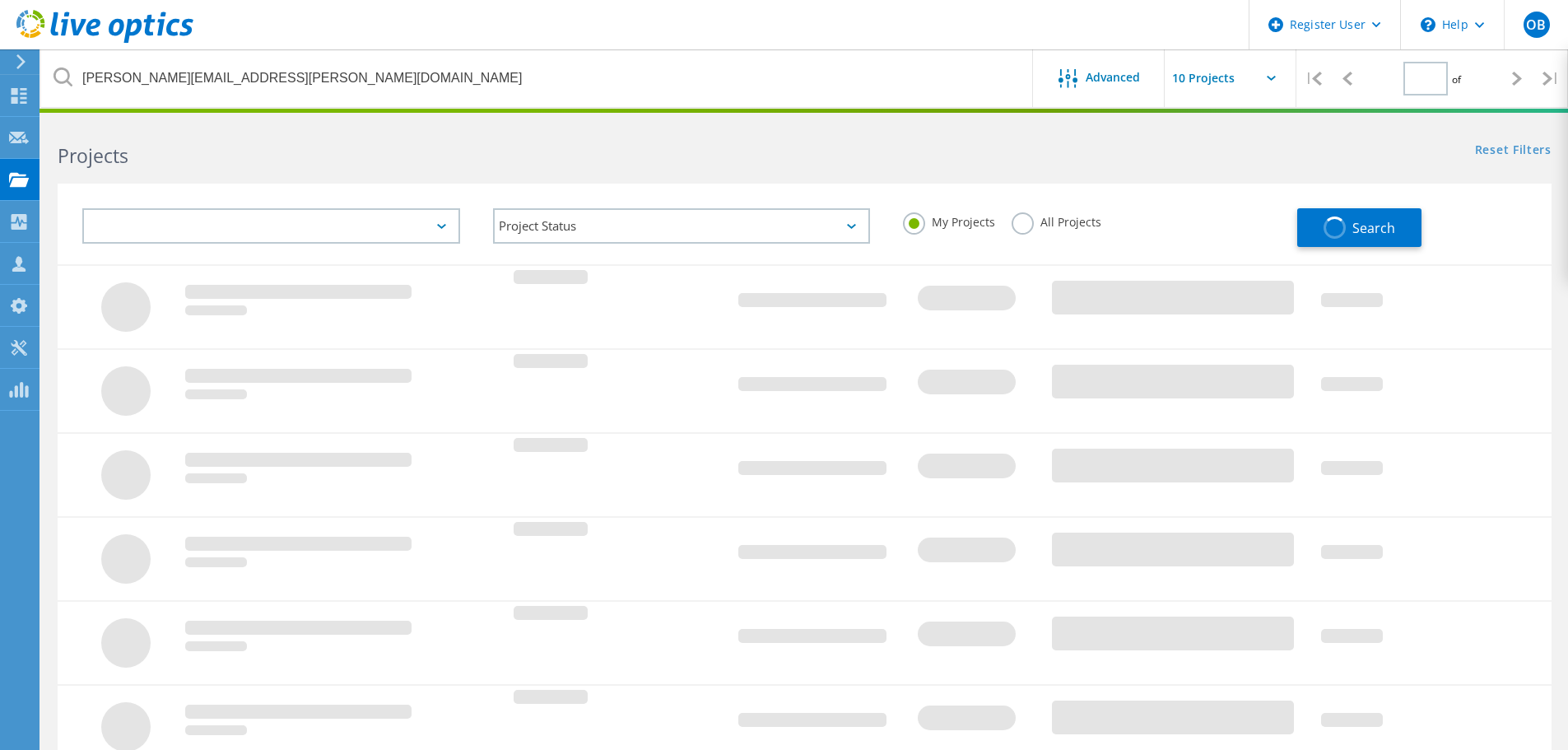
type input "1"
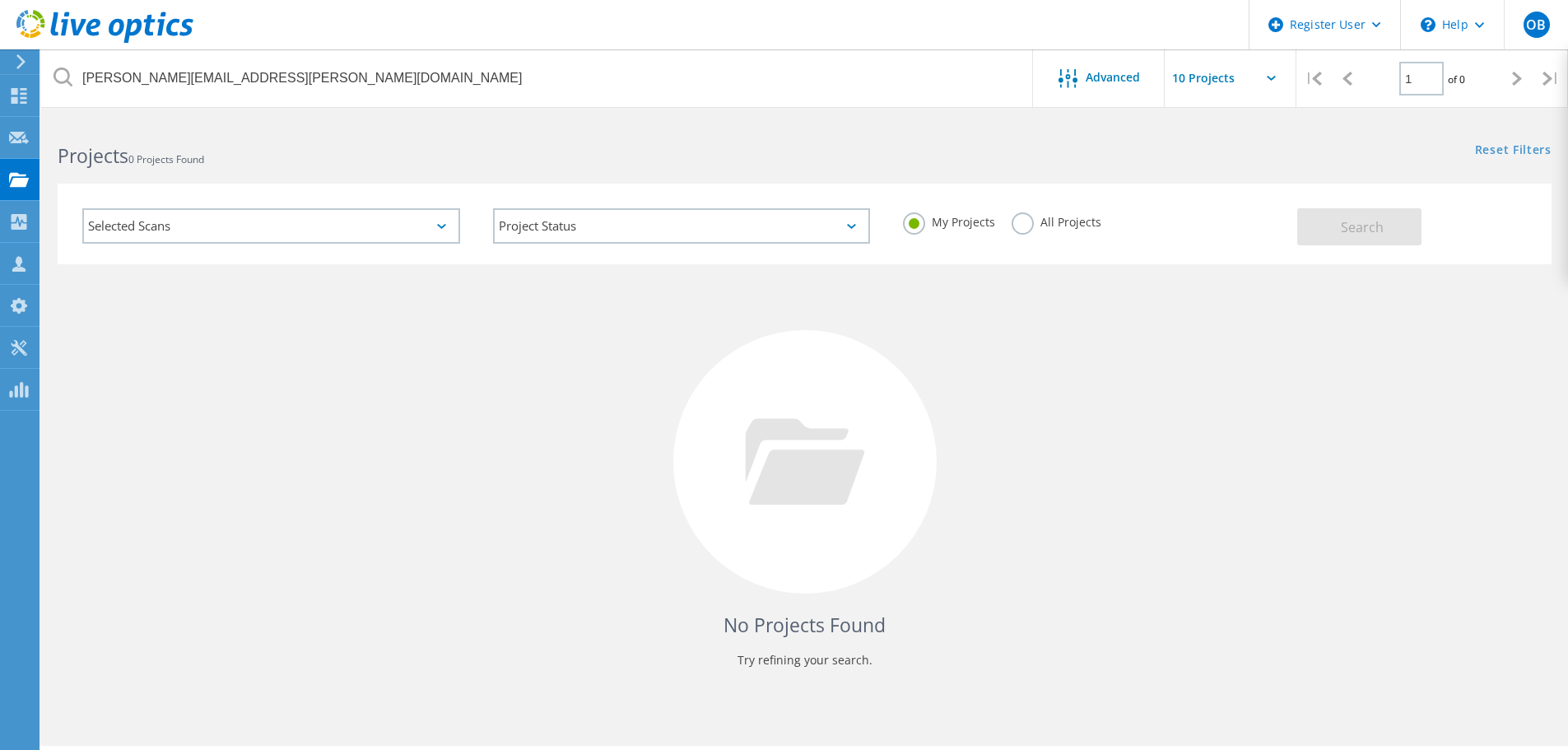
click at [120, 21] on use at bounding box center [105, 26] width 177 height 33
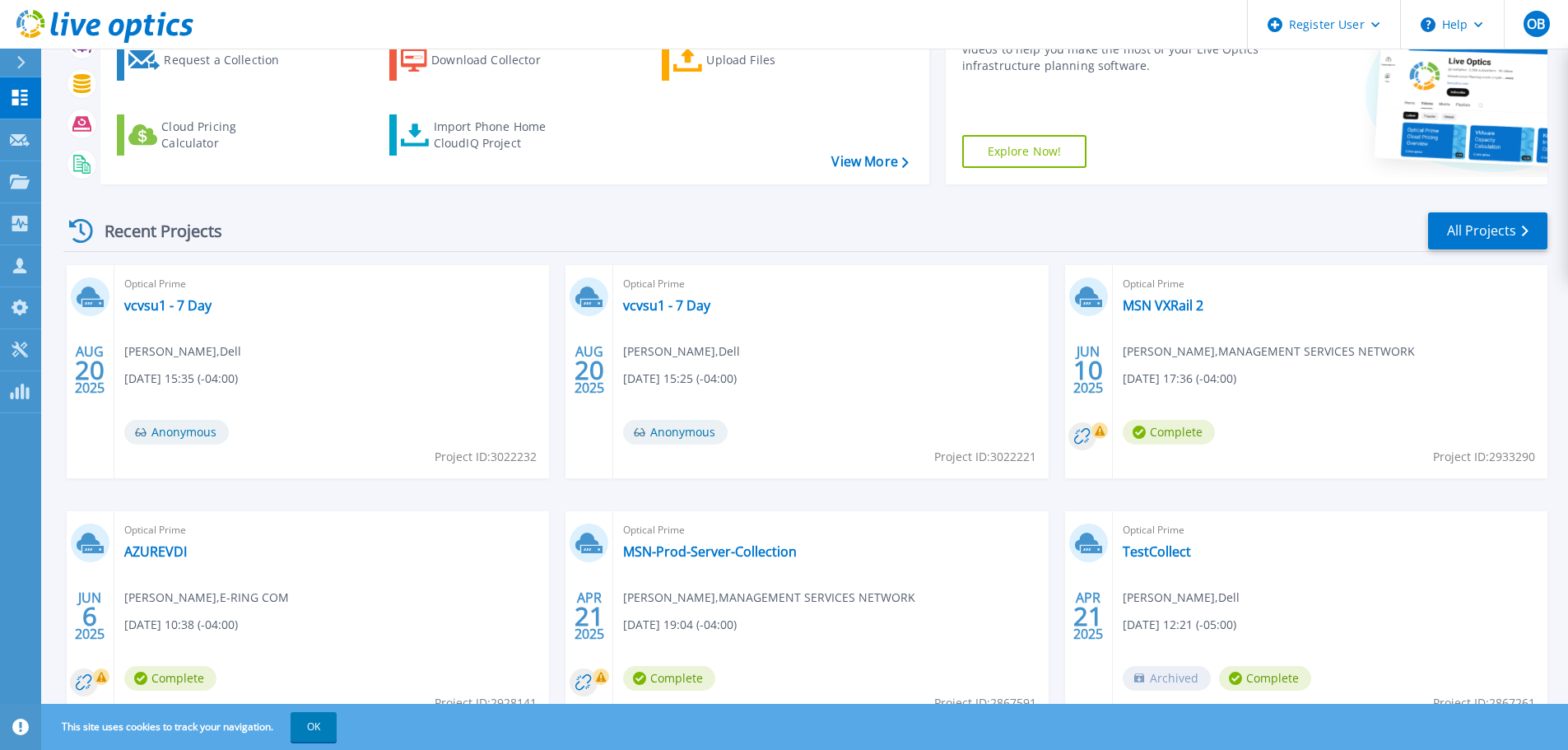
scroll to position [165, 0]
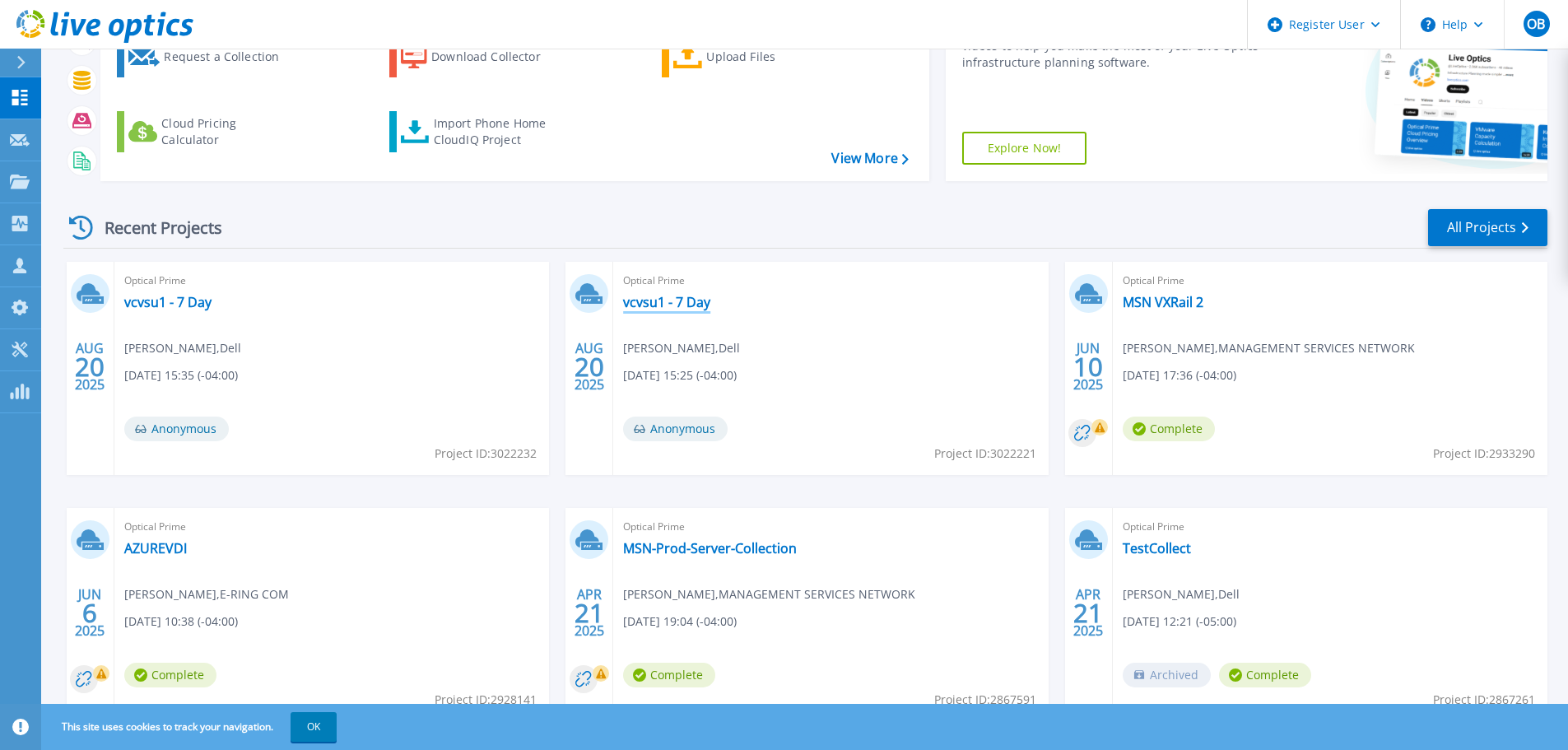
click at [676, 300] on link "vcvsu1 - 7 Day" at bounding box center [666, 302] width 87 height 17
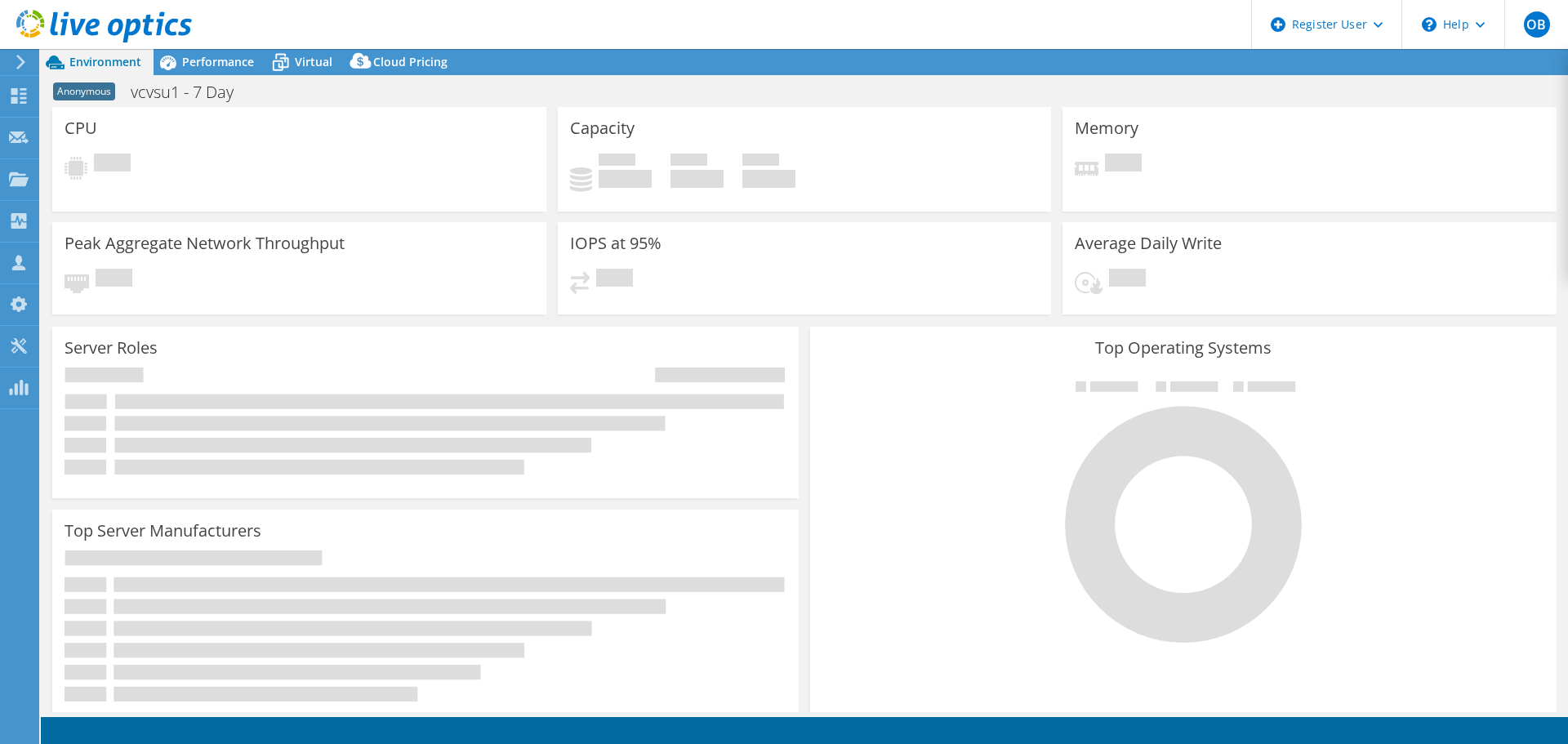
select select "USD"
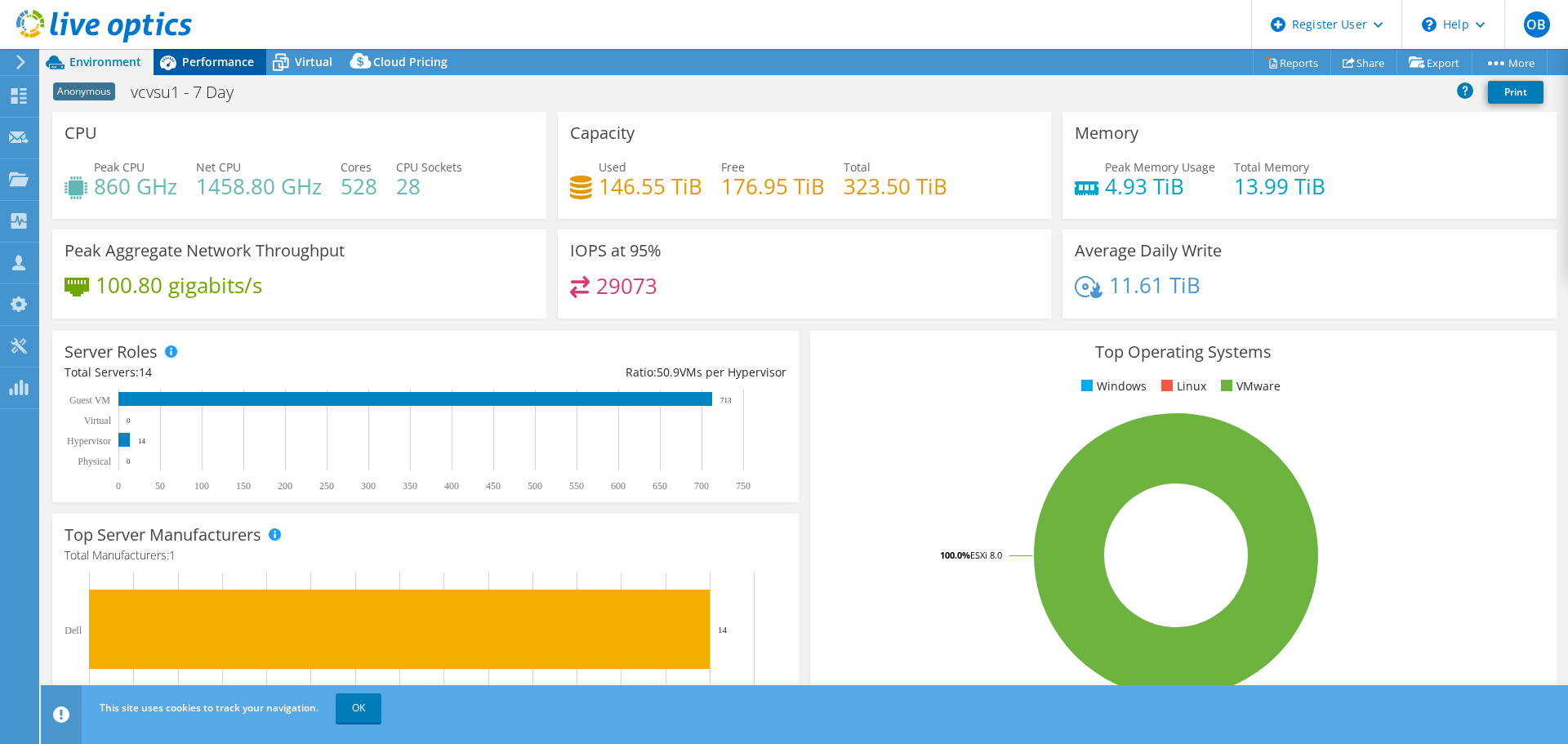
click at [203, 58] on span "Performance" at bounding box center [218, 61] width 72 height 16
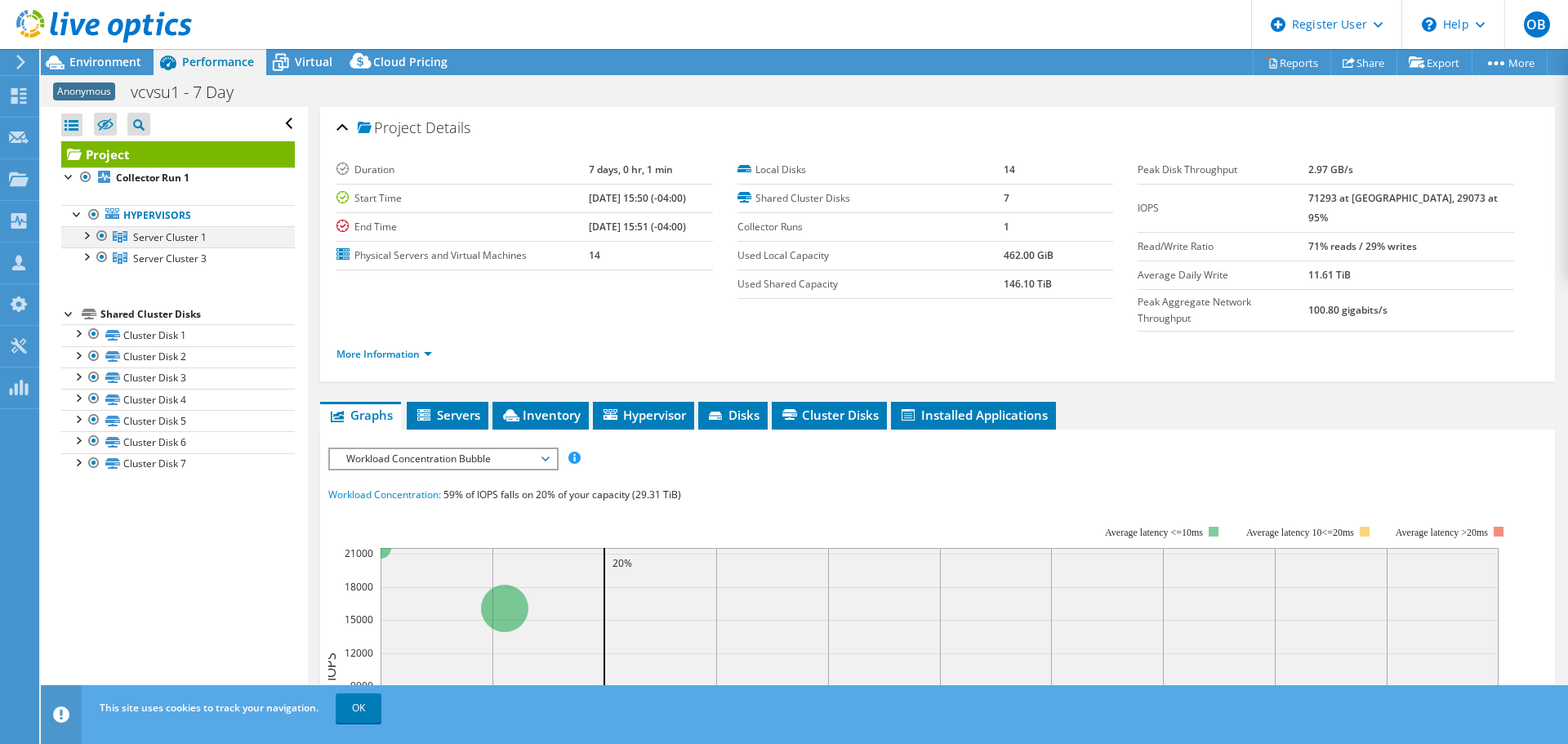
click at [86, 236] on div at bounding box center [85, 234] width 17 height 17
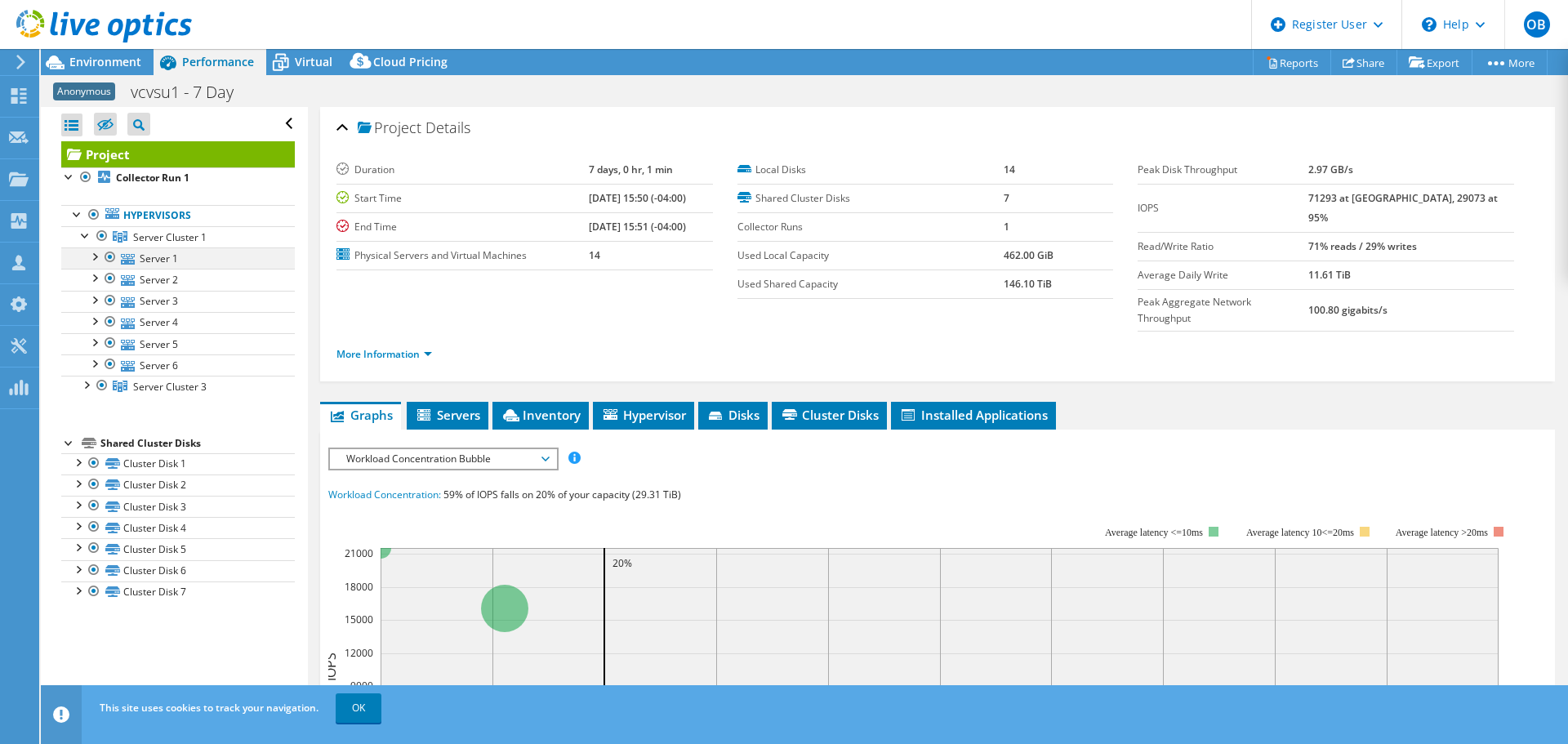
click at [95, 256] on div at bounding box center [94, 255] width 17 height 17
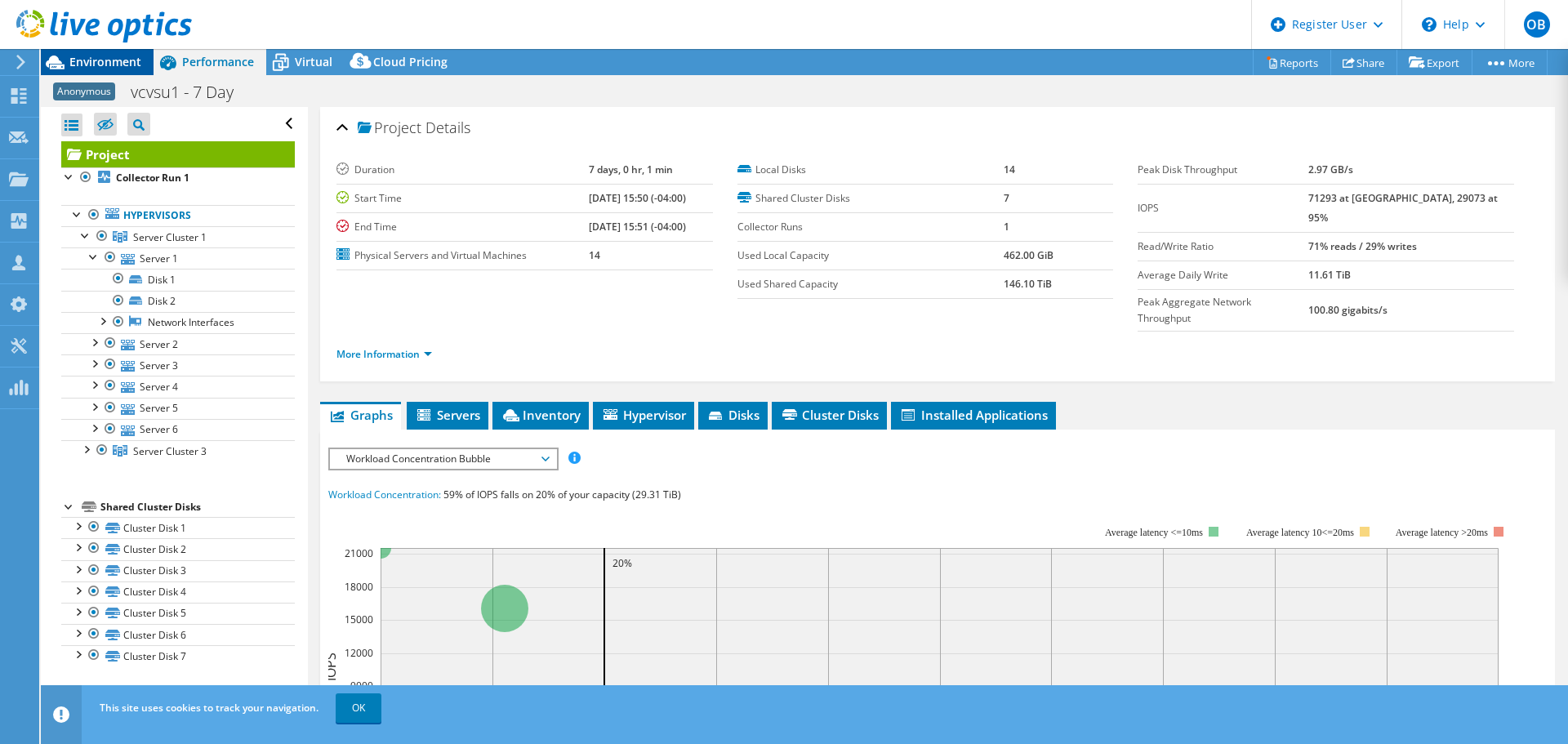
click at [110, 60] on span "Environment" at bounding box center [105, 61] width 72 height 16
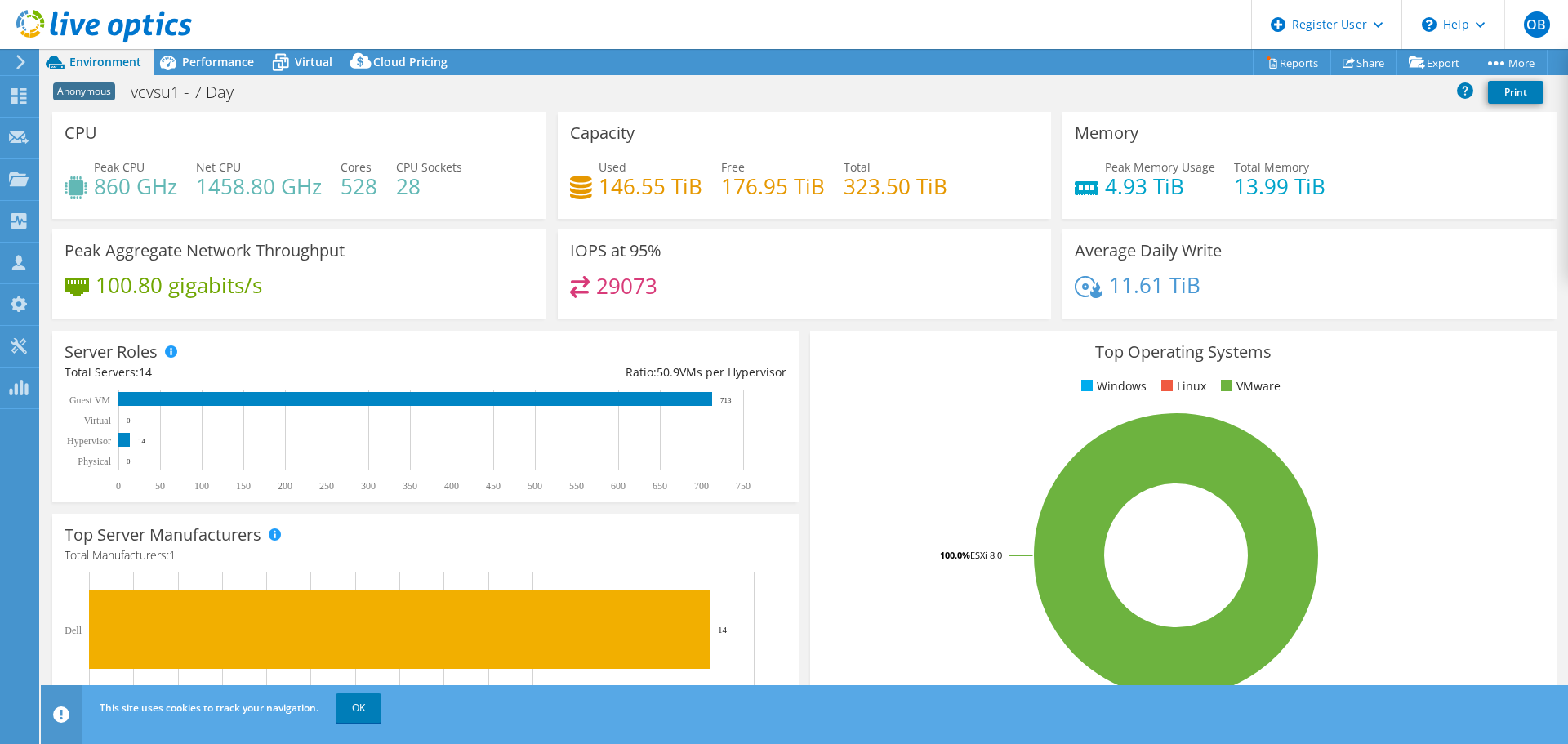
click at [138, 28] on use at bounding box center [104, 26] width 175 height 33
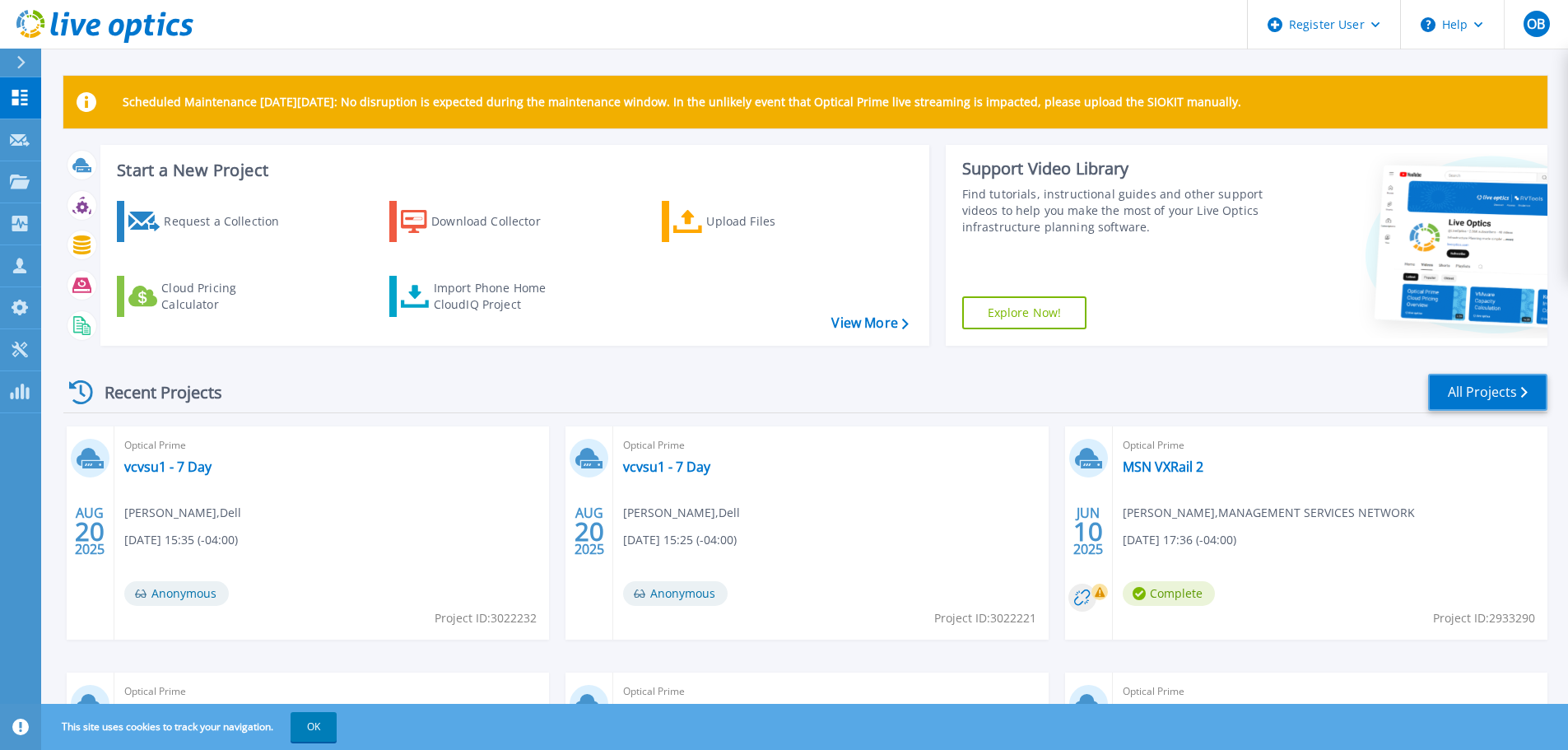
click at [1485, 388] on link "All Projects" at bounding box center [1488, 392] width 120 height 37
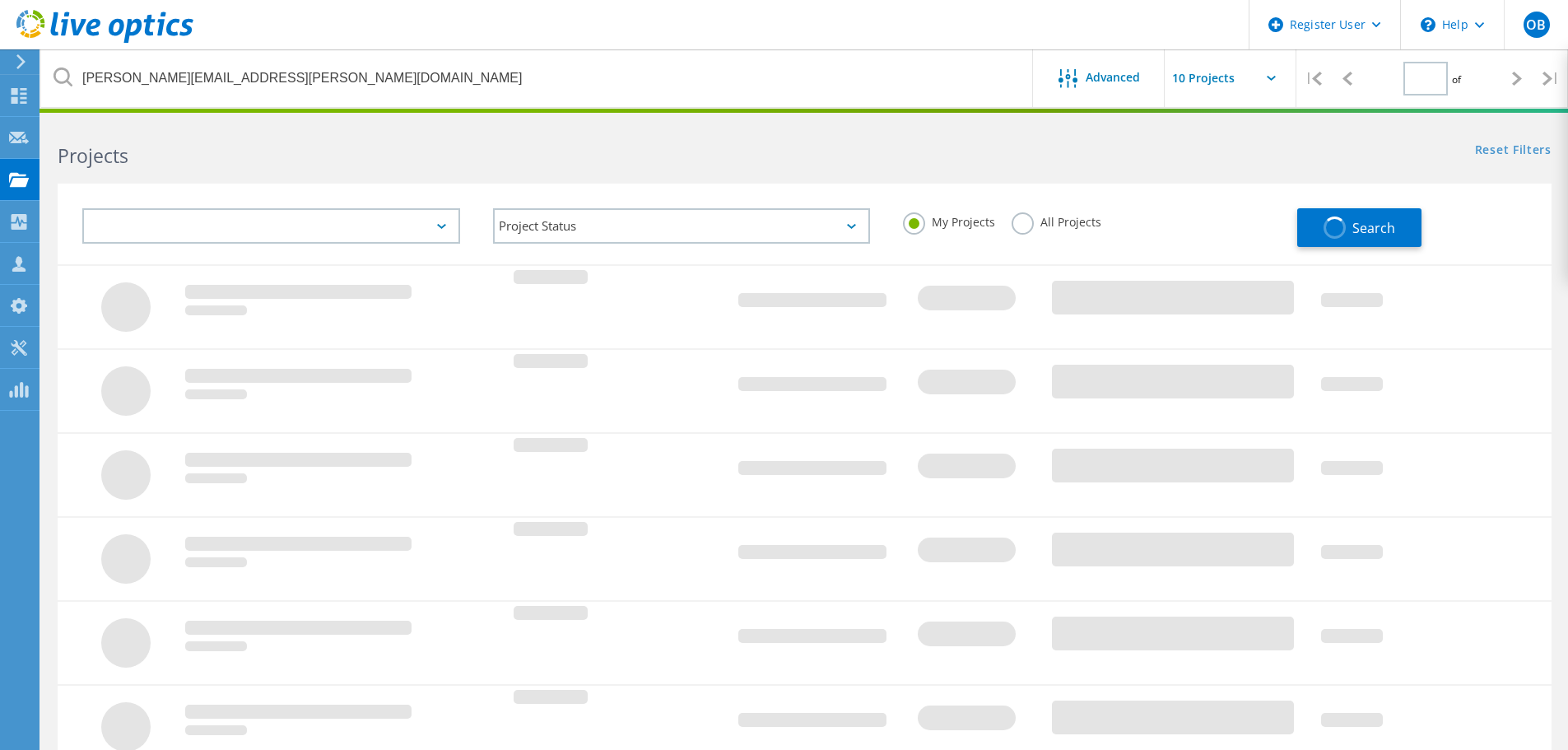
type input "1"
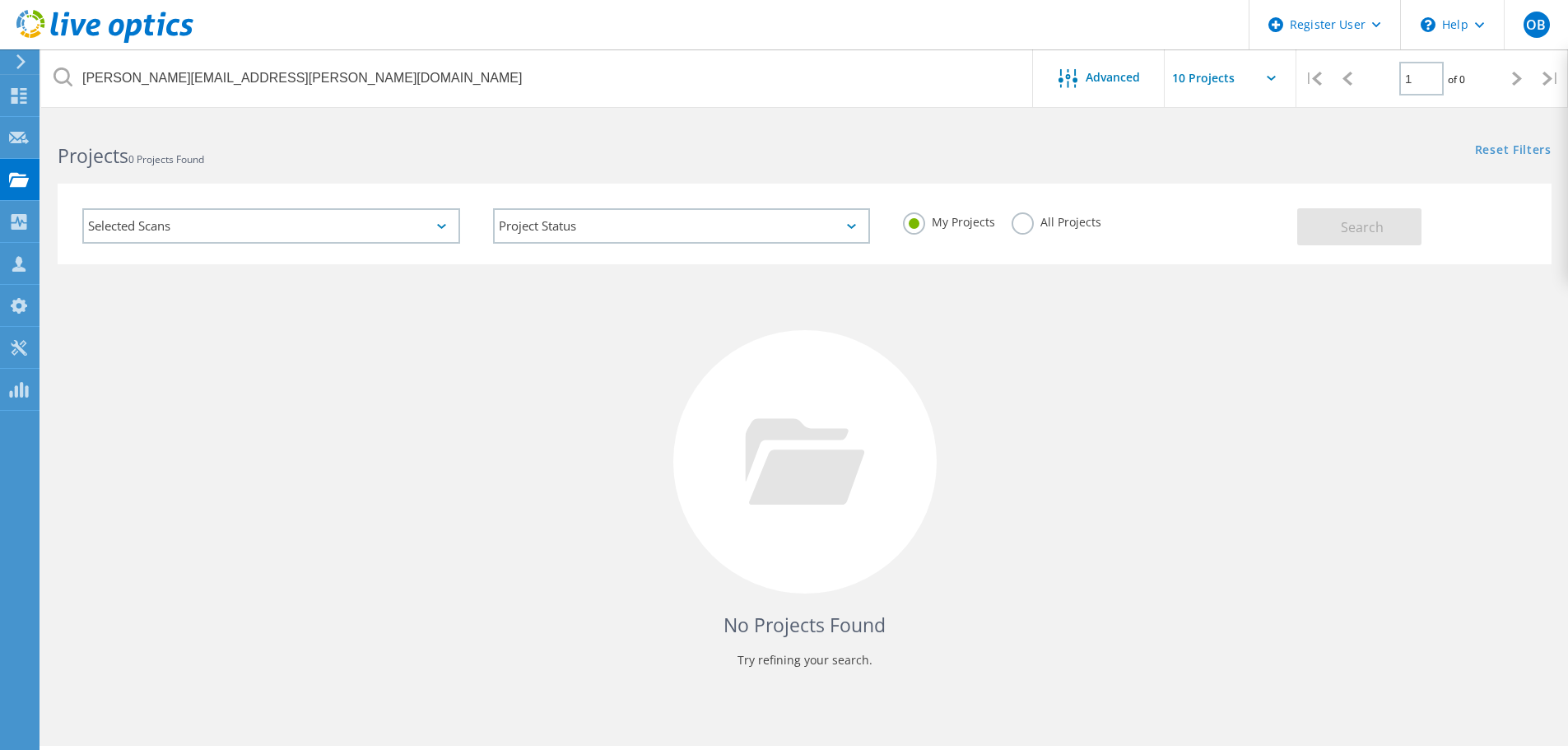
click at [1032, 223] on label "All Projects" at bounding box center [1056, 220] width 90 height 16
click at [0, 0] on input "All Projects" at bounding box center [0, 0] width 0 height 0
click at [1342, 228] on span "Search" at bounding box center [1362, 227] width 43 height 18
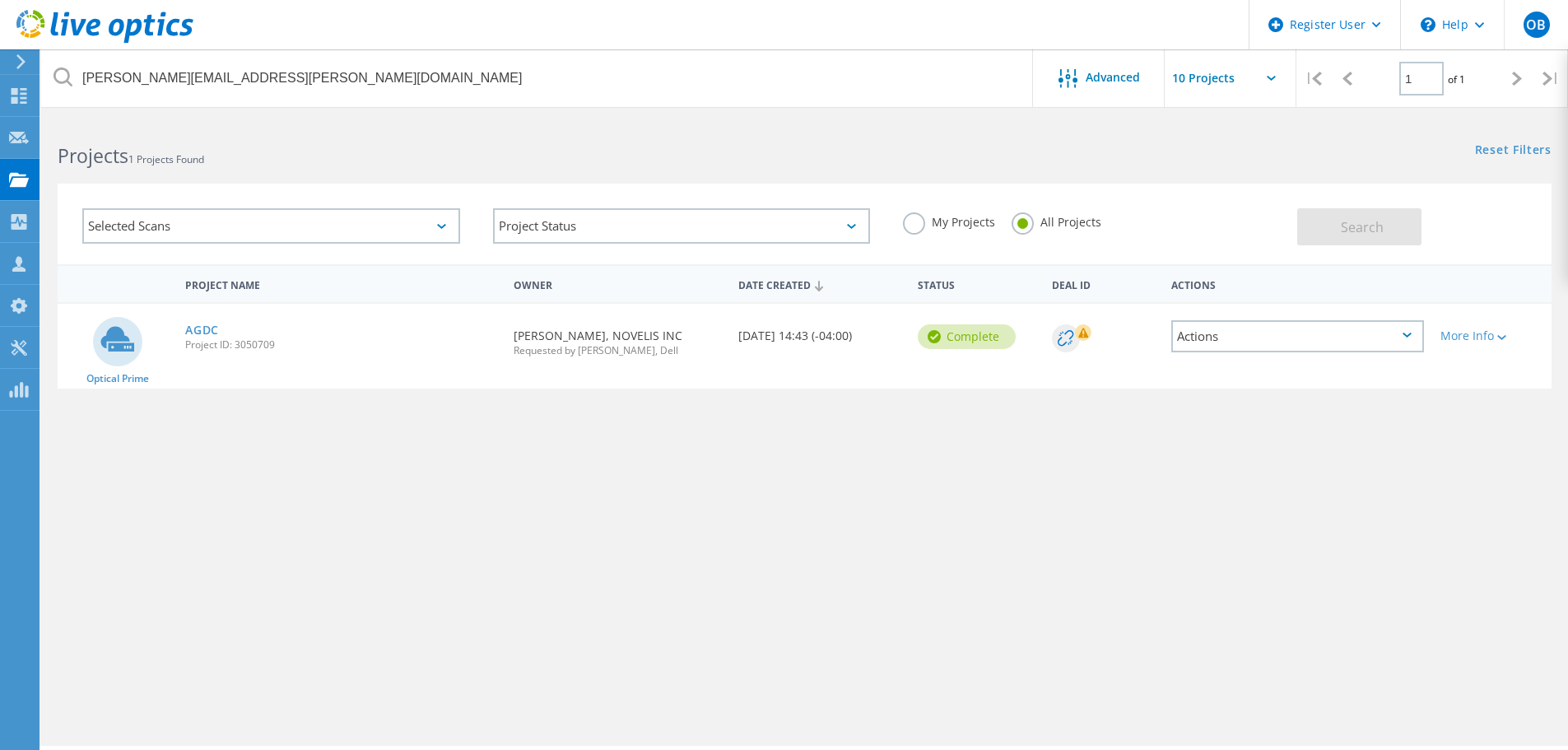
click at [1402, 330] on div "Actions" at bounding box center [1297, 336] width 252 height 32
click at [205, 327] on link "AGDC" at bounding box center [202, 330] width 34 height 12
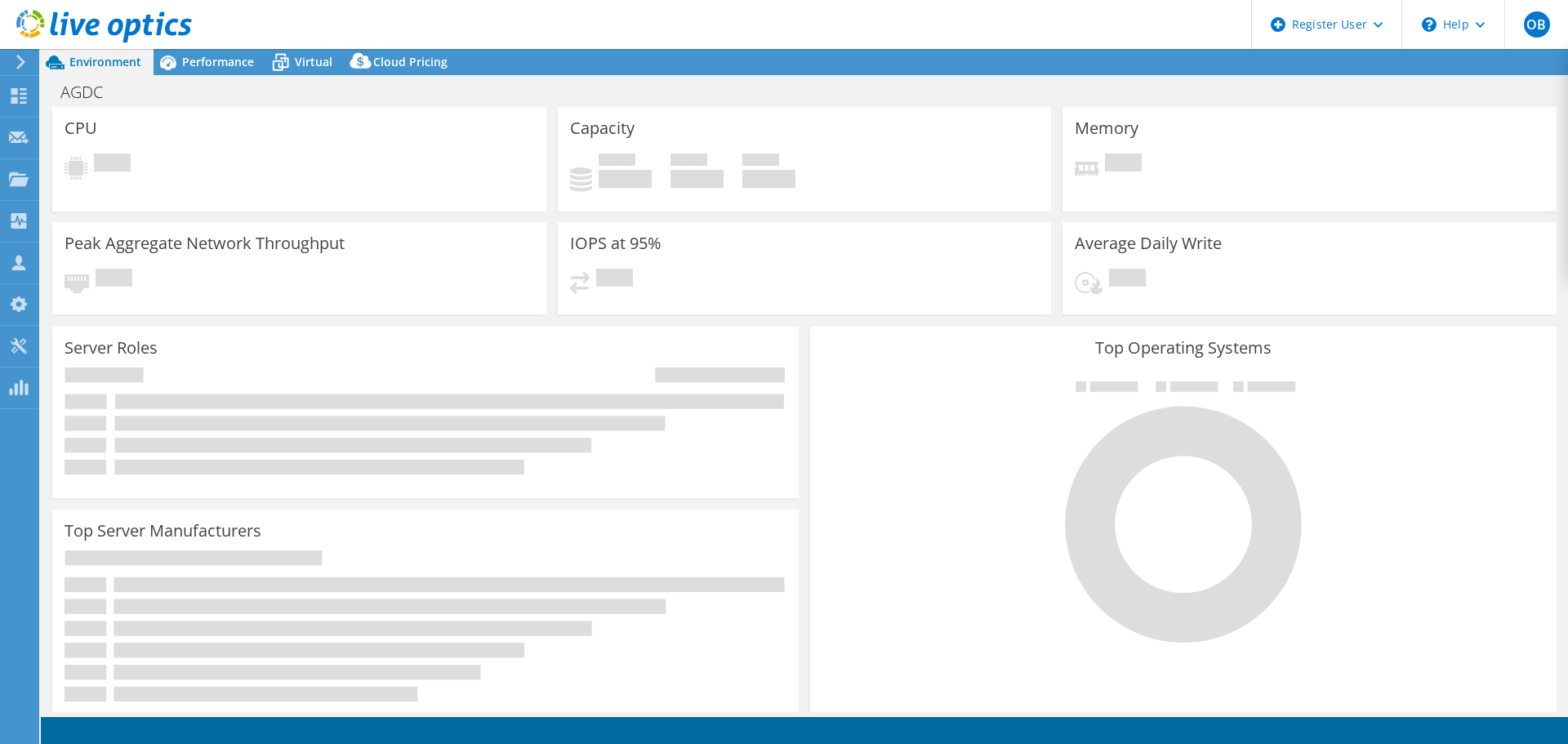
select select "USD"
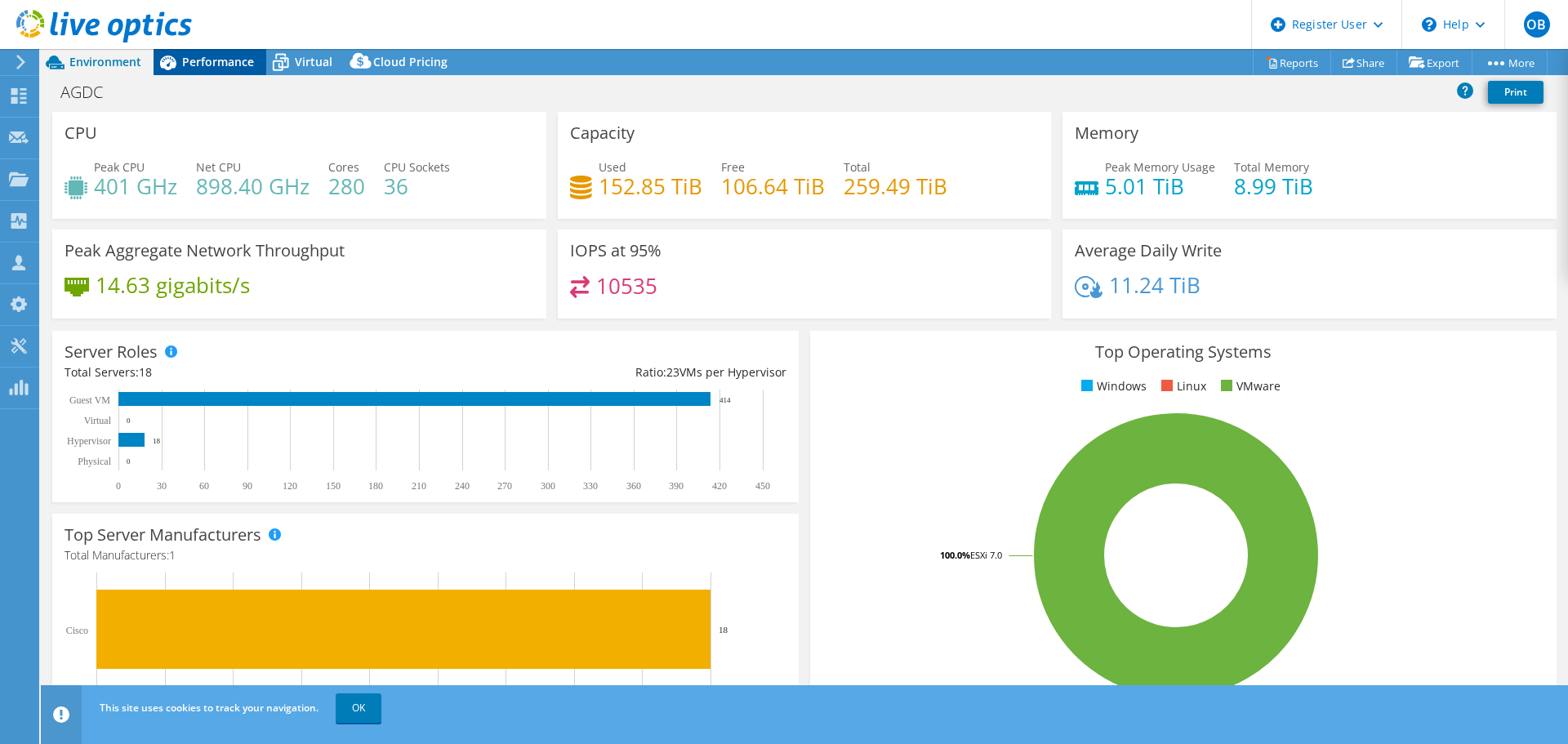
click at [230, 56] on span "Performance" at bounding box center [218, 61] width 72 height 16
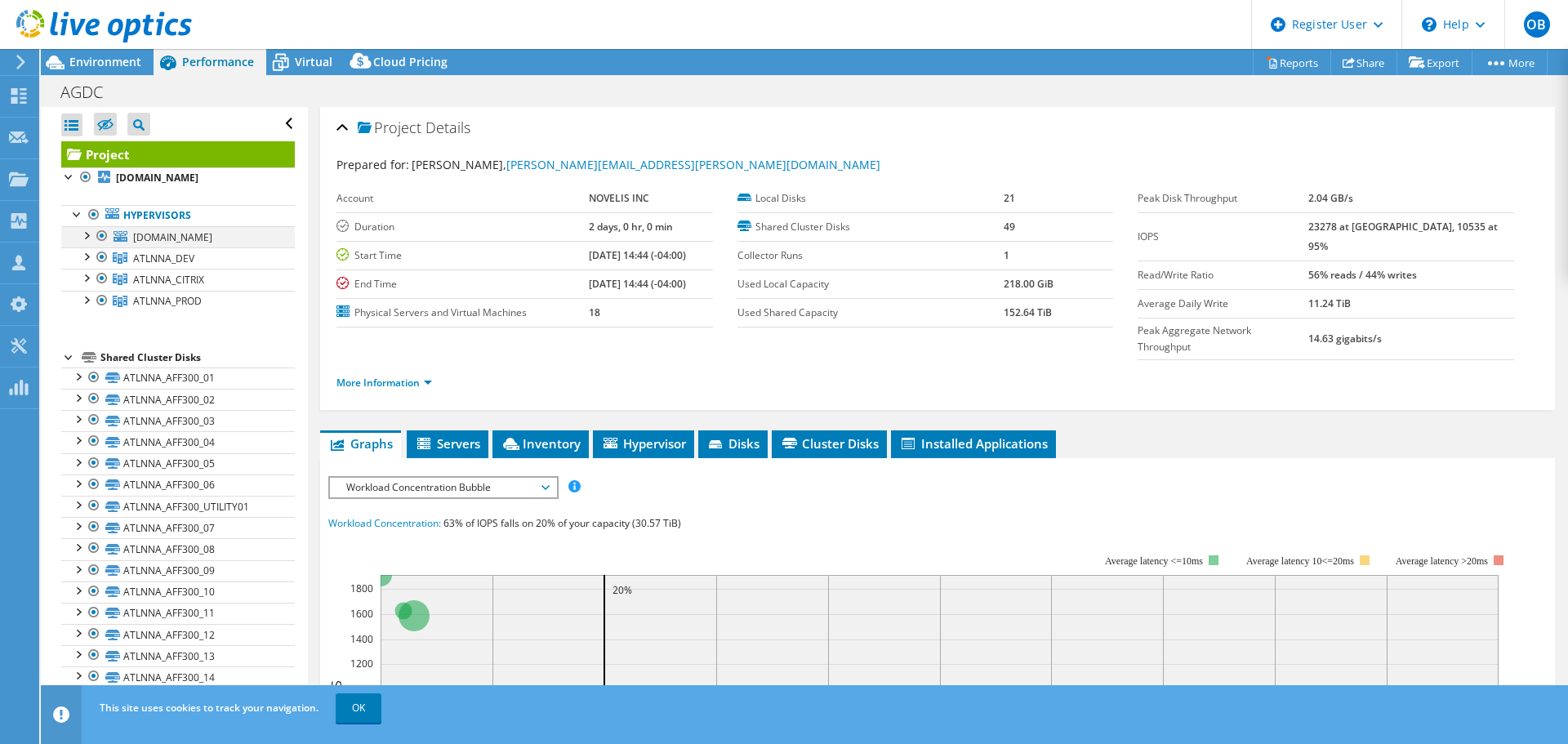
click at [88, 235] on div at bounding box center [85, 234] width 17 height 17
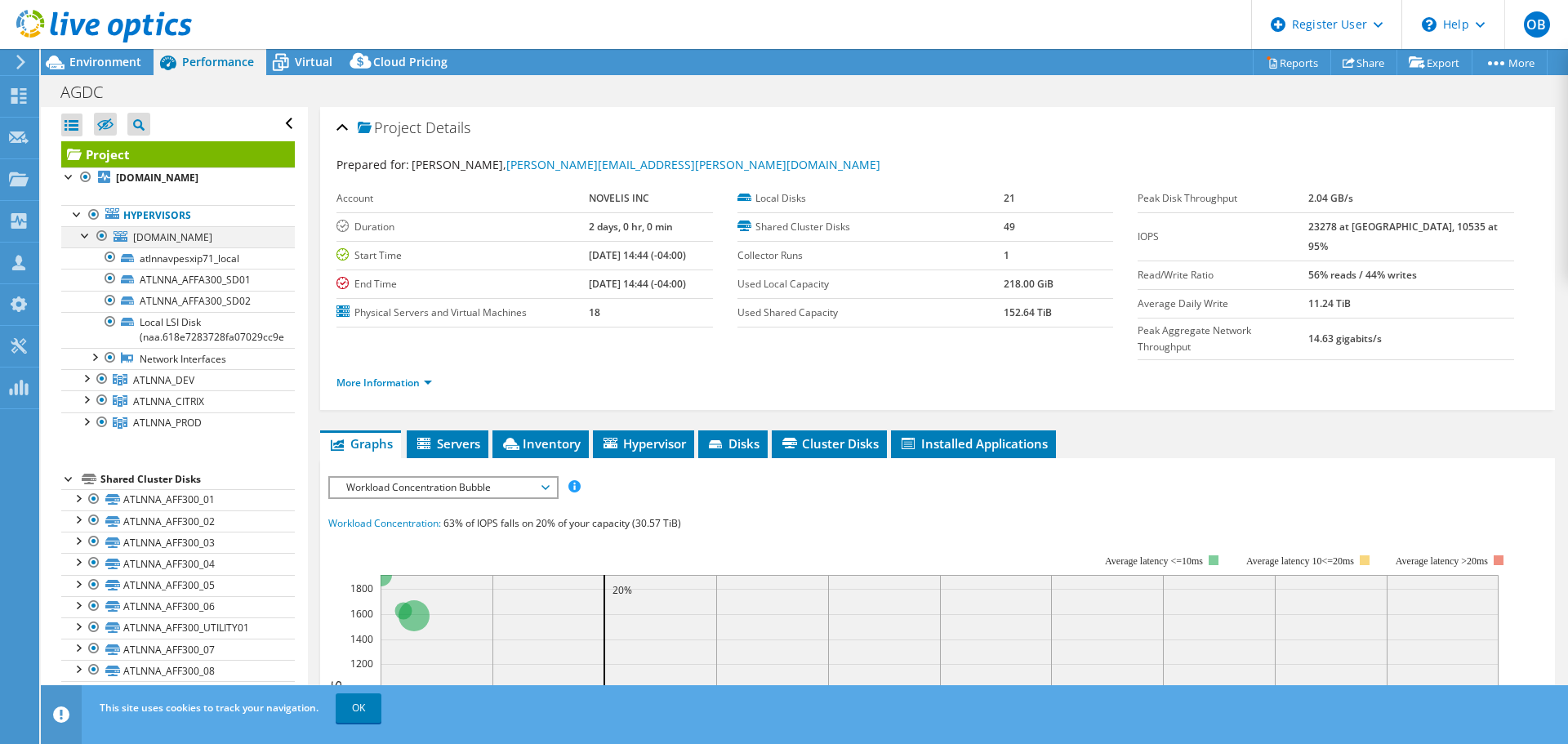
click at [86, 232] on div at bounding box center [85, 234] width 17 height 17
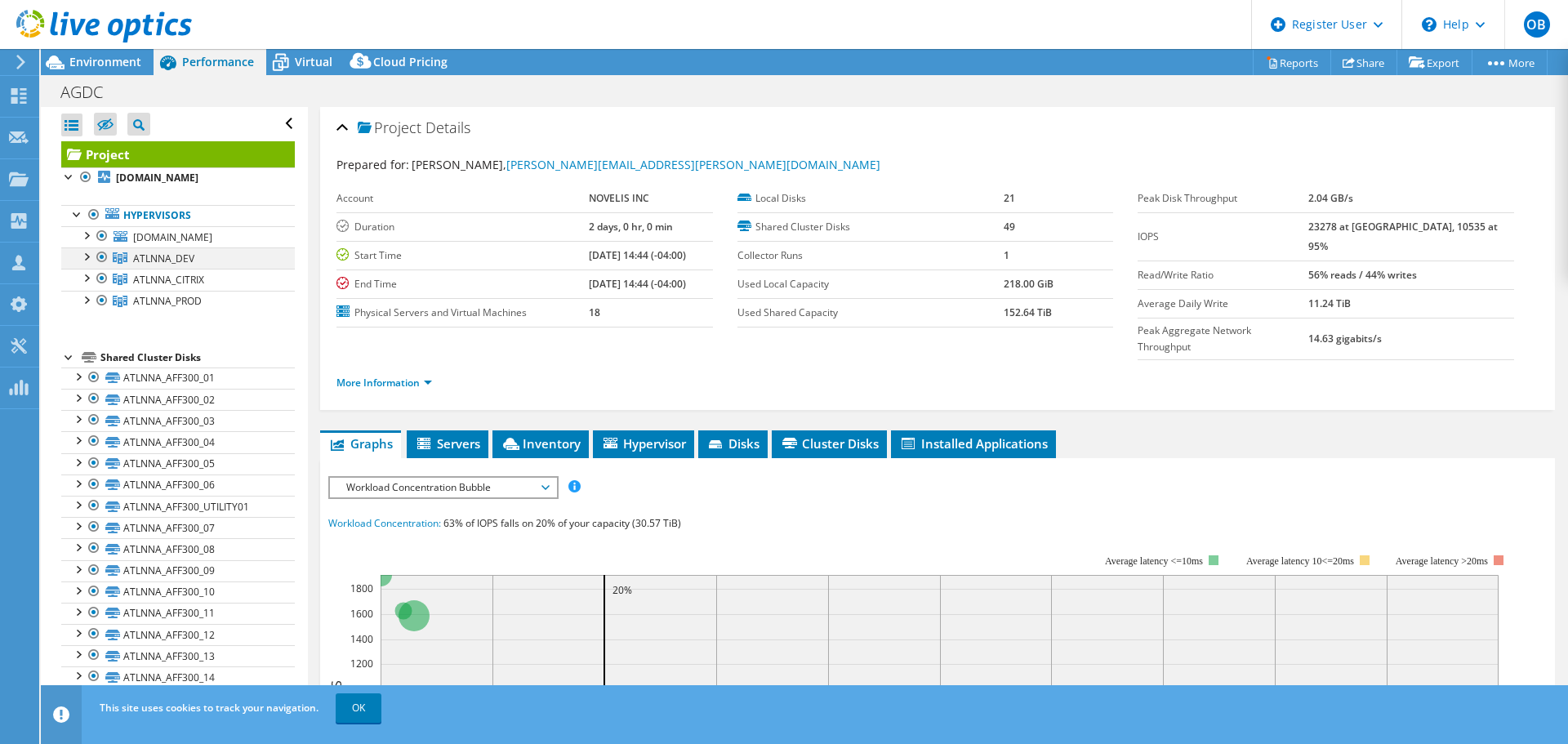
click at [90, 258] on div at bounding box center [85, 255] width 17 height 17
click at [94, 280] on div at bounding box center [94, 277] width 17 height 17
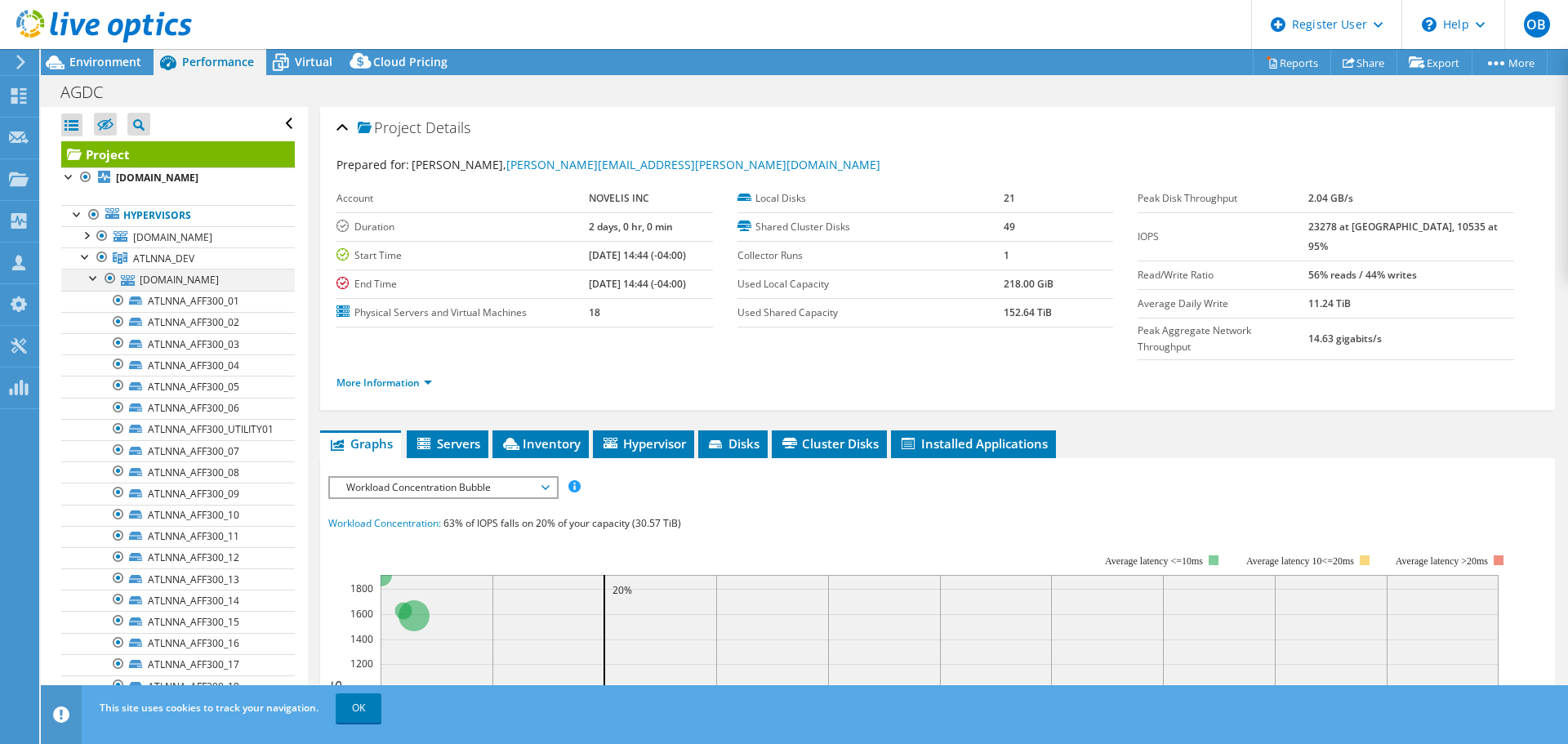
click at [91, 277] on div at bounding box center [94, 277] width 17 height 17
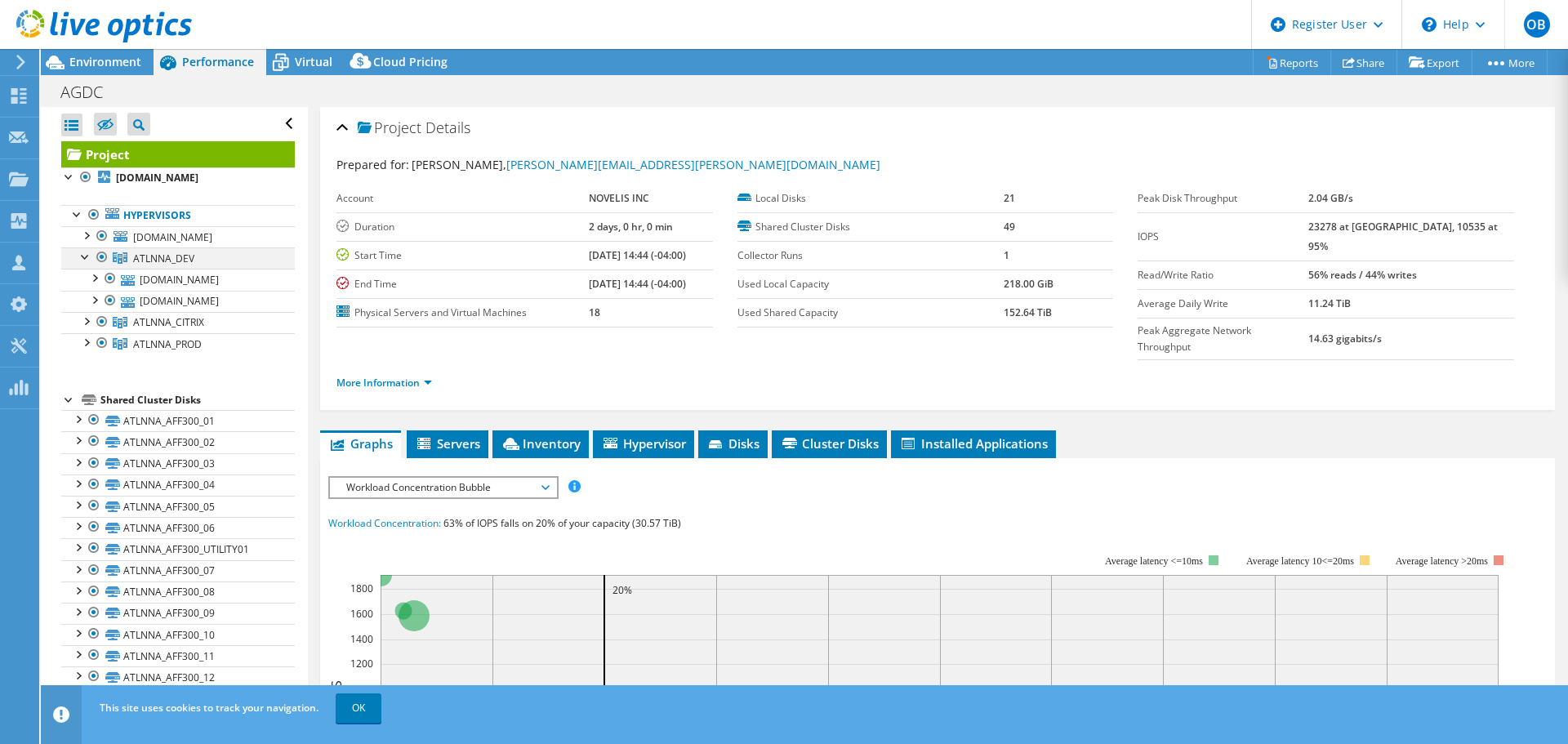
click at [85, 255] on div at bounding box center [85, 255] width 17 height 17
click at [87, 283] on div at bounding box center [85, 277] width 17 height 17
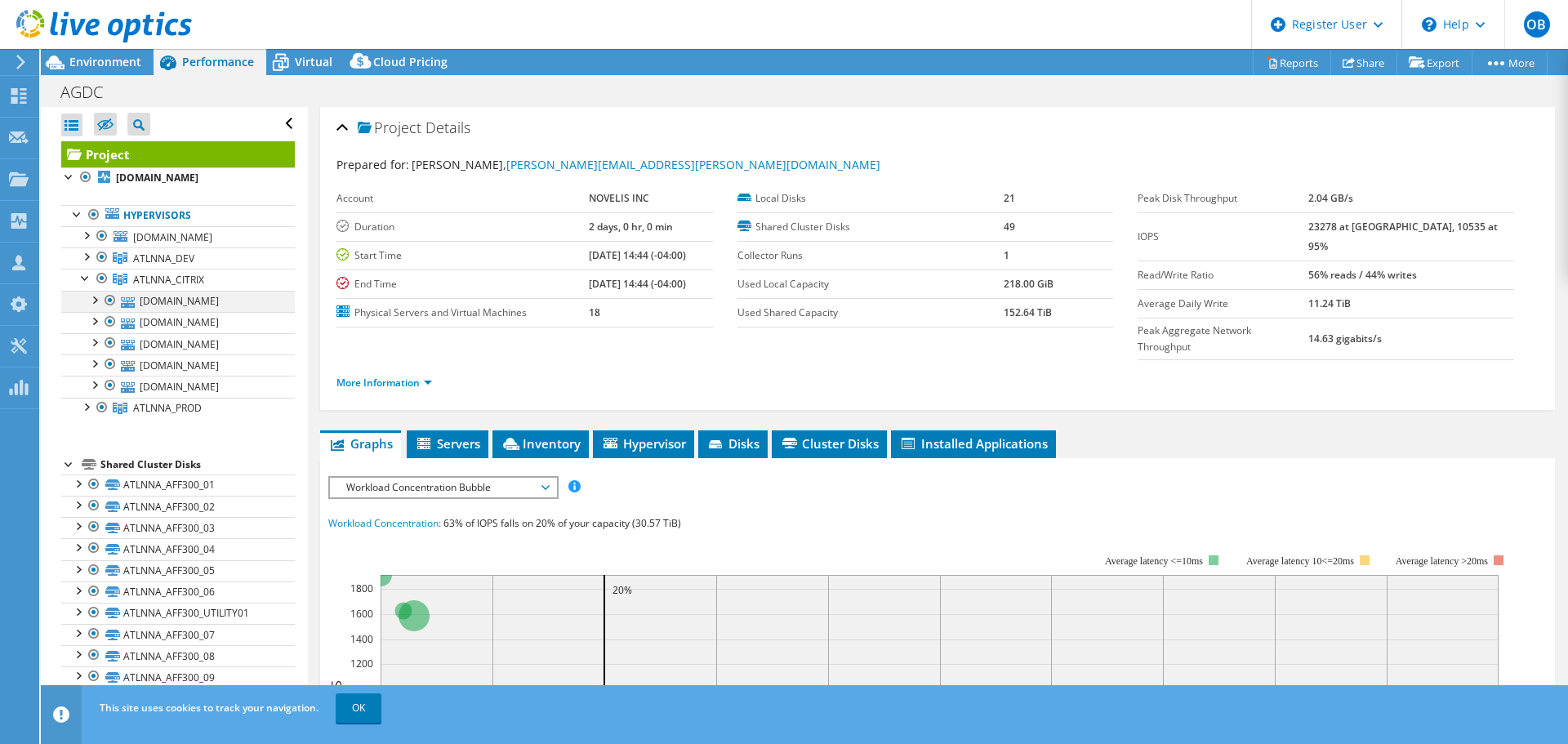
click at [96, 297] on div at bounding box center [94, 299] width 17 height 17
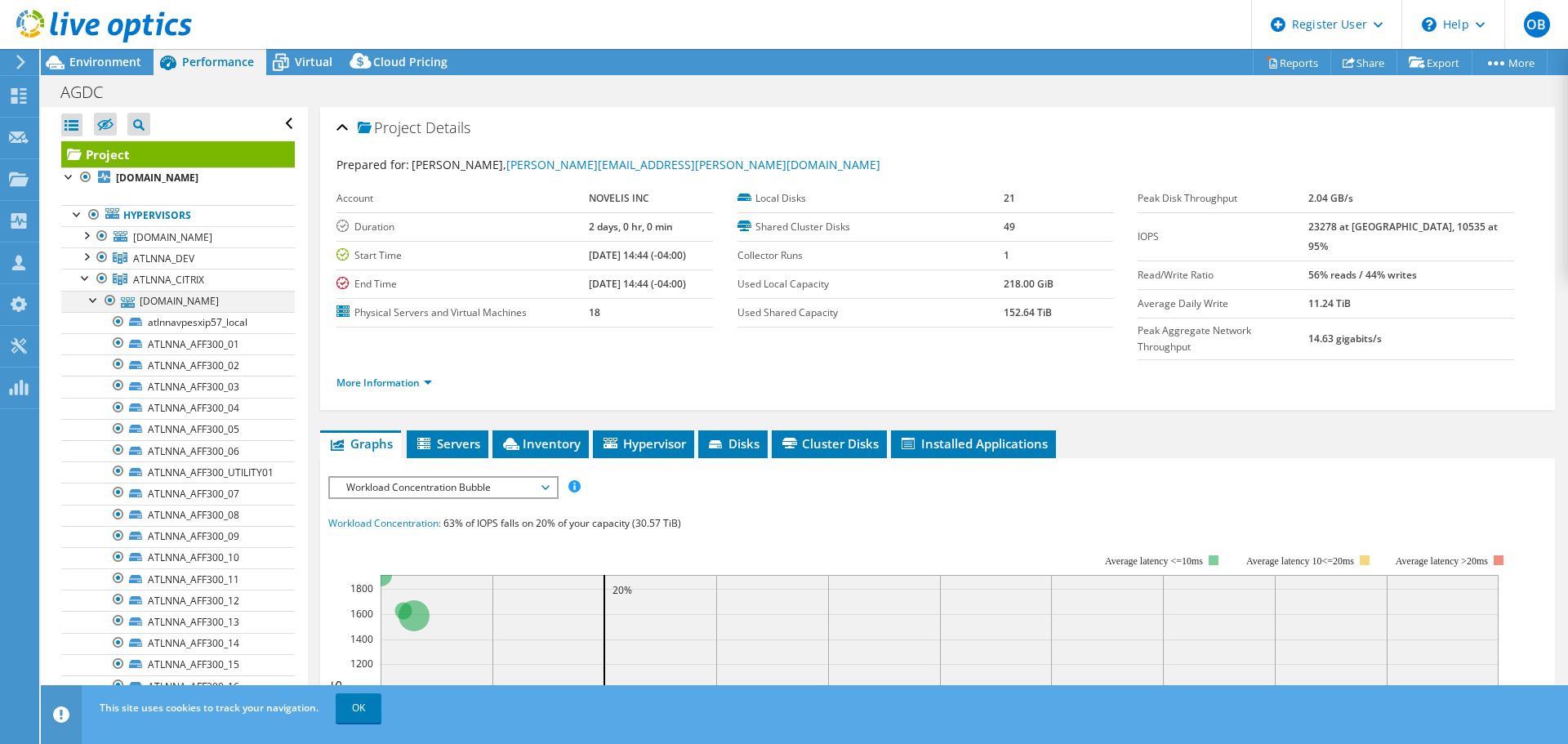
click at [96, 297] on div at bounding box center [94, 299] width 17 height 17
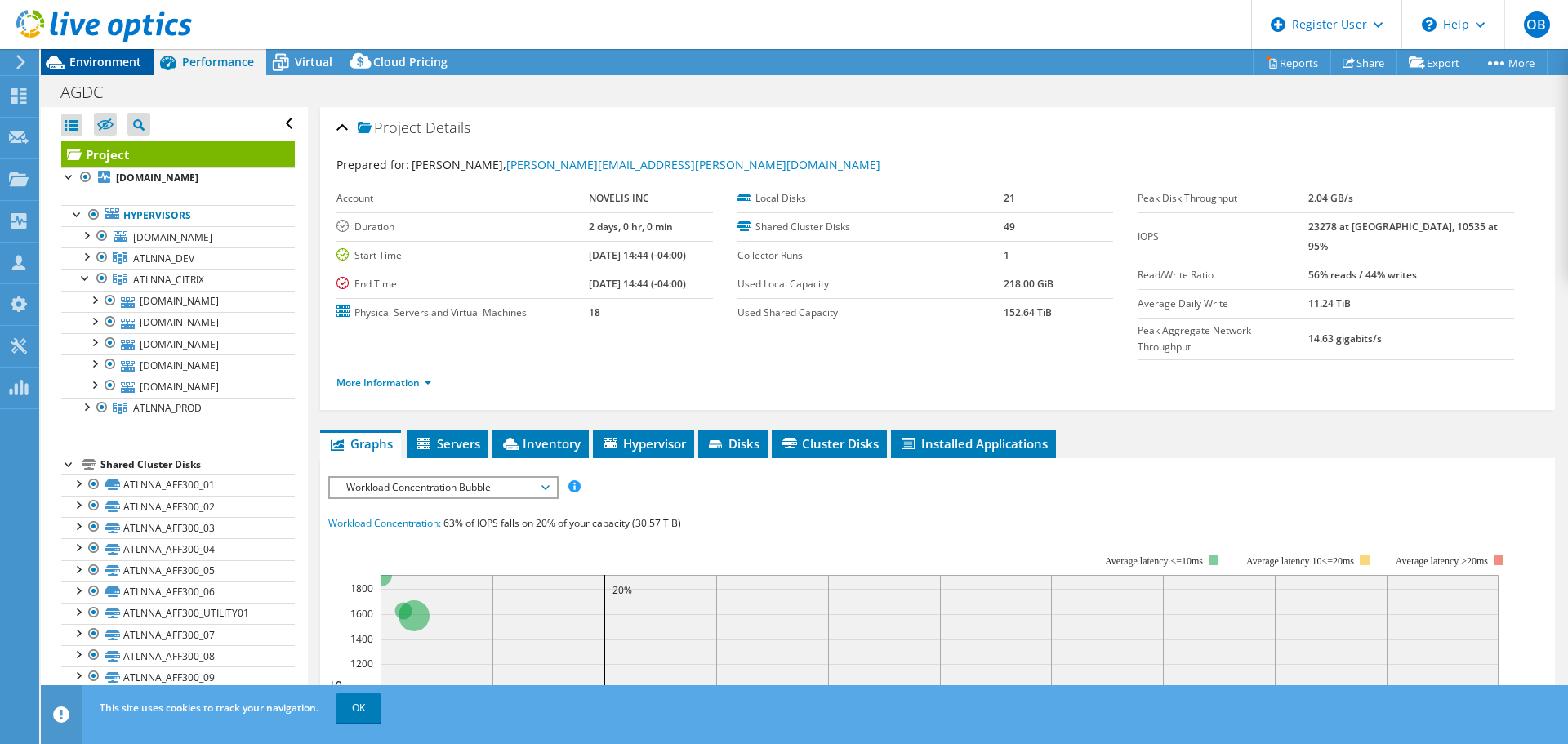
click at [111, 63] on span "Environment" at bounding box center [105, 61] width 72 height 16
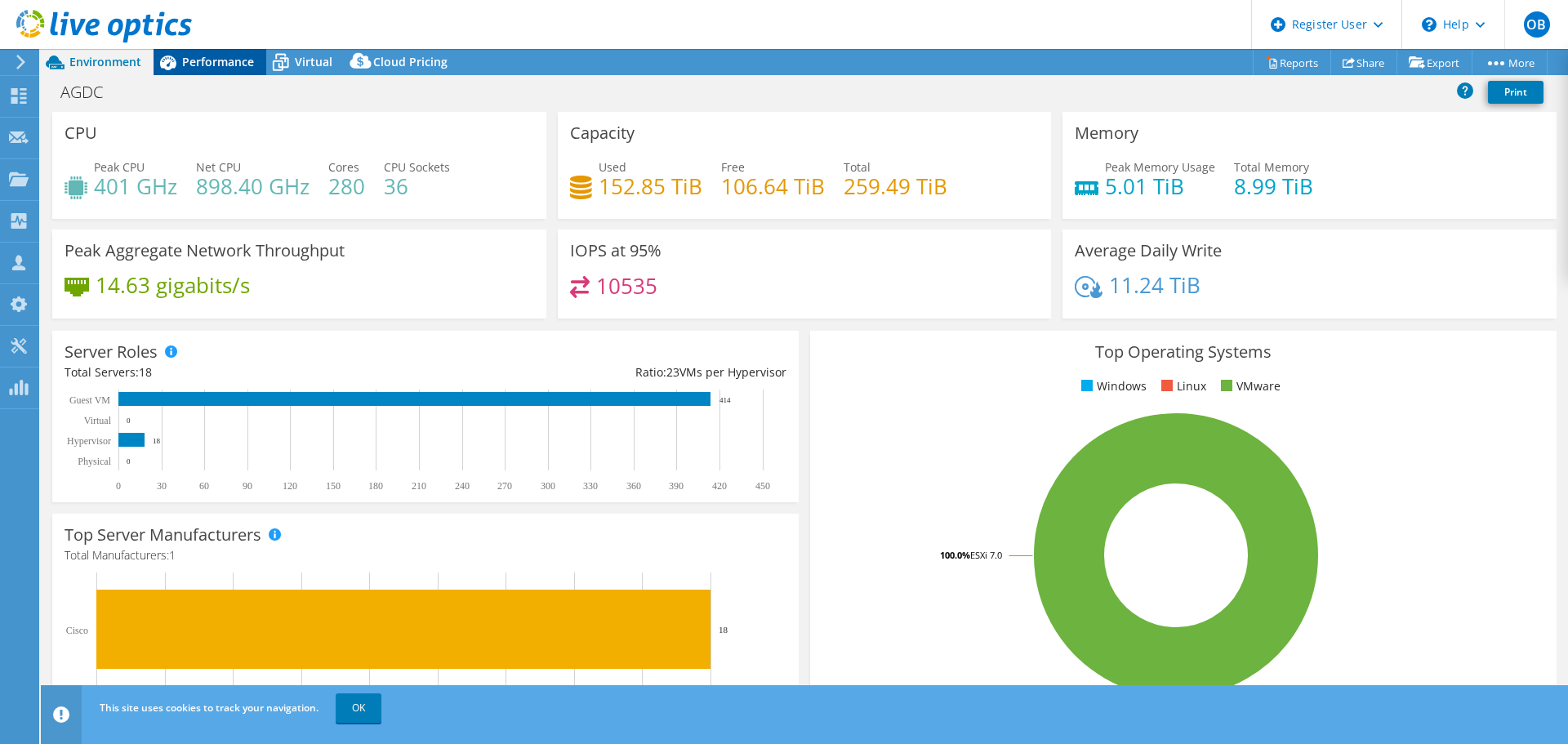
click at [214, 64] on span "Performance" at bounding box center [218, 61] width 72 height 16
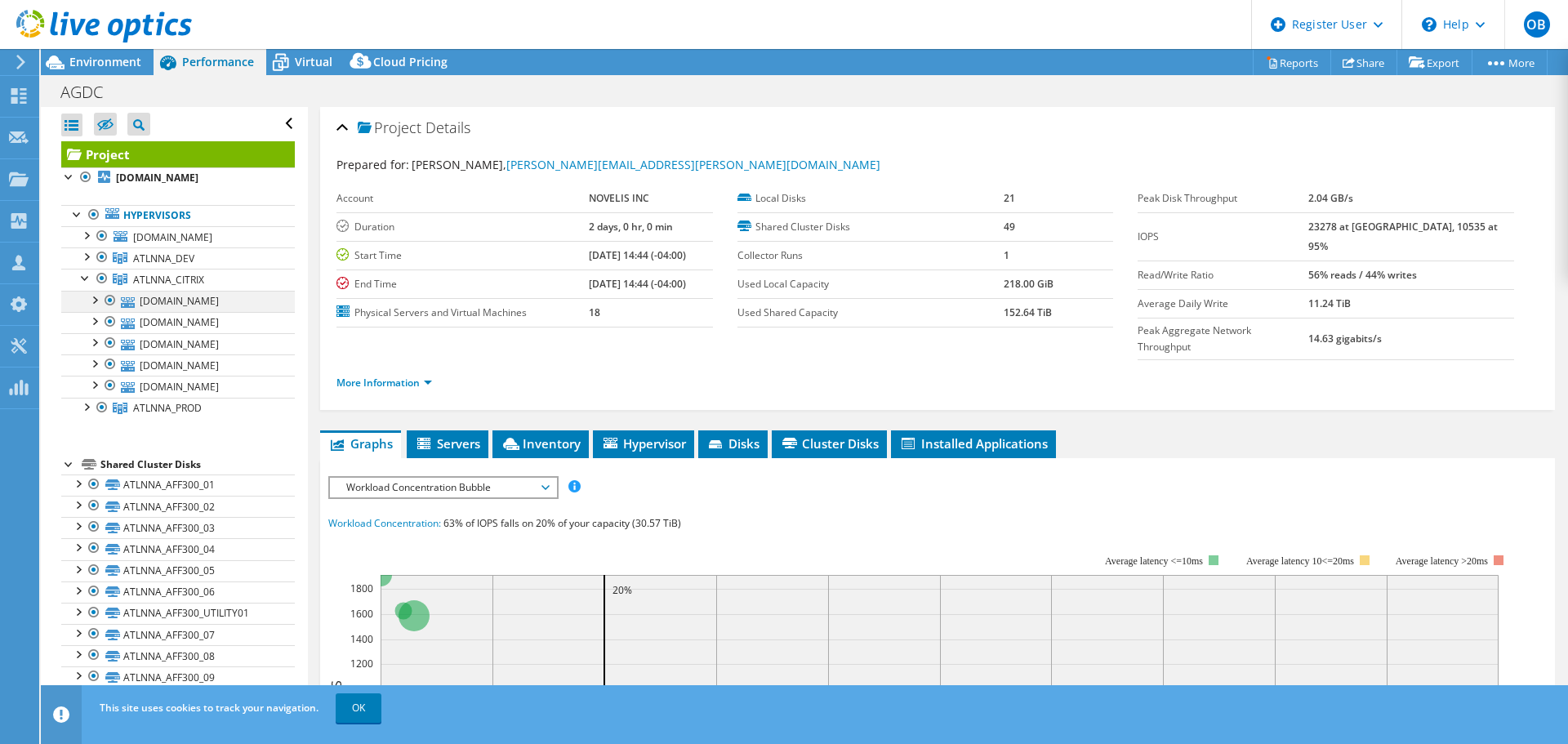
click at [95, 297] on div at bounding box center [94, 299] width 17 height 17
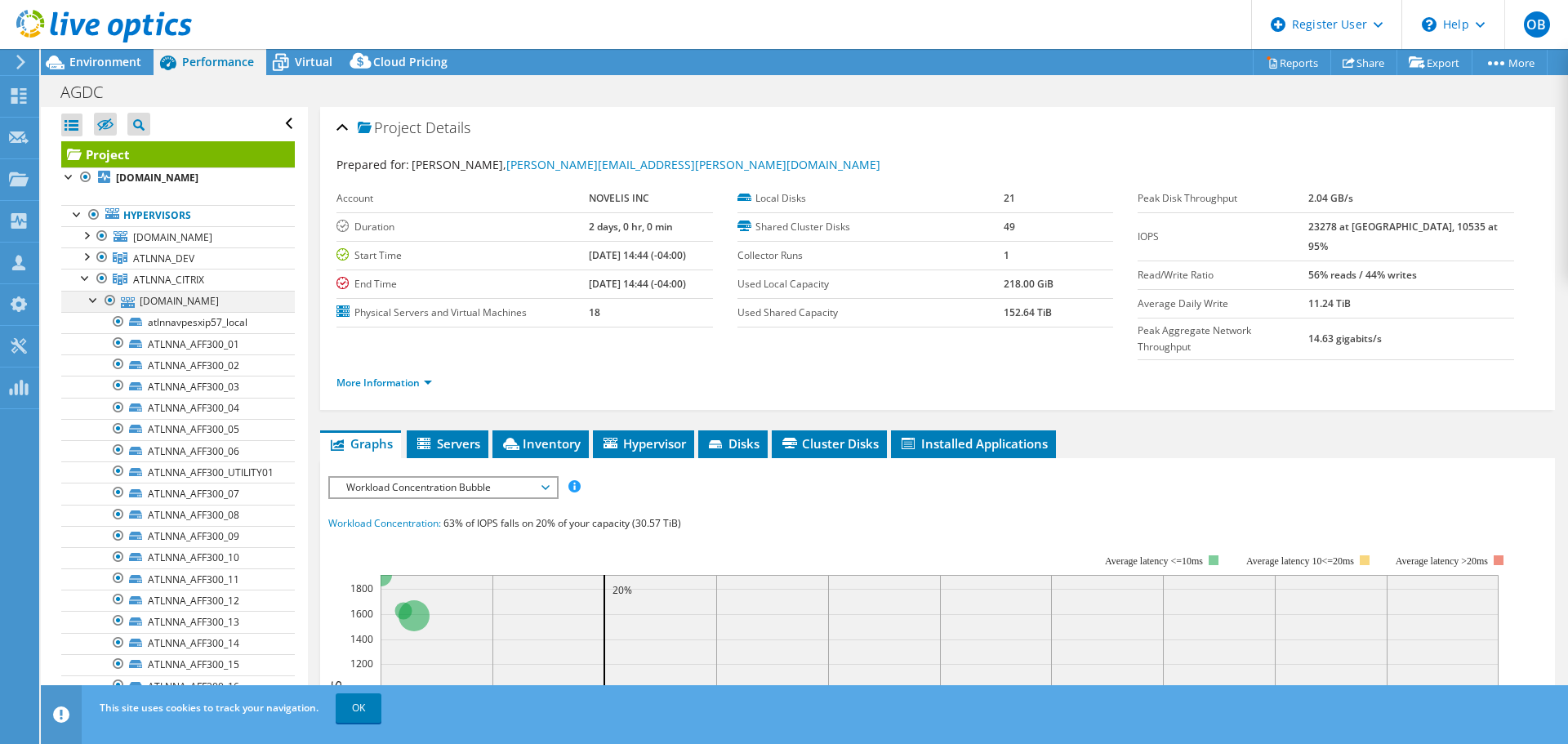
click at [95, 297] on div at bounding box center [94, 299] width 17 height 17
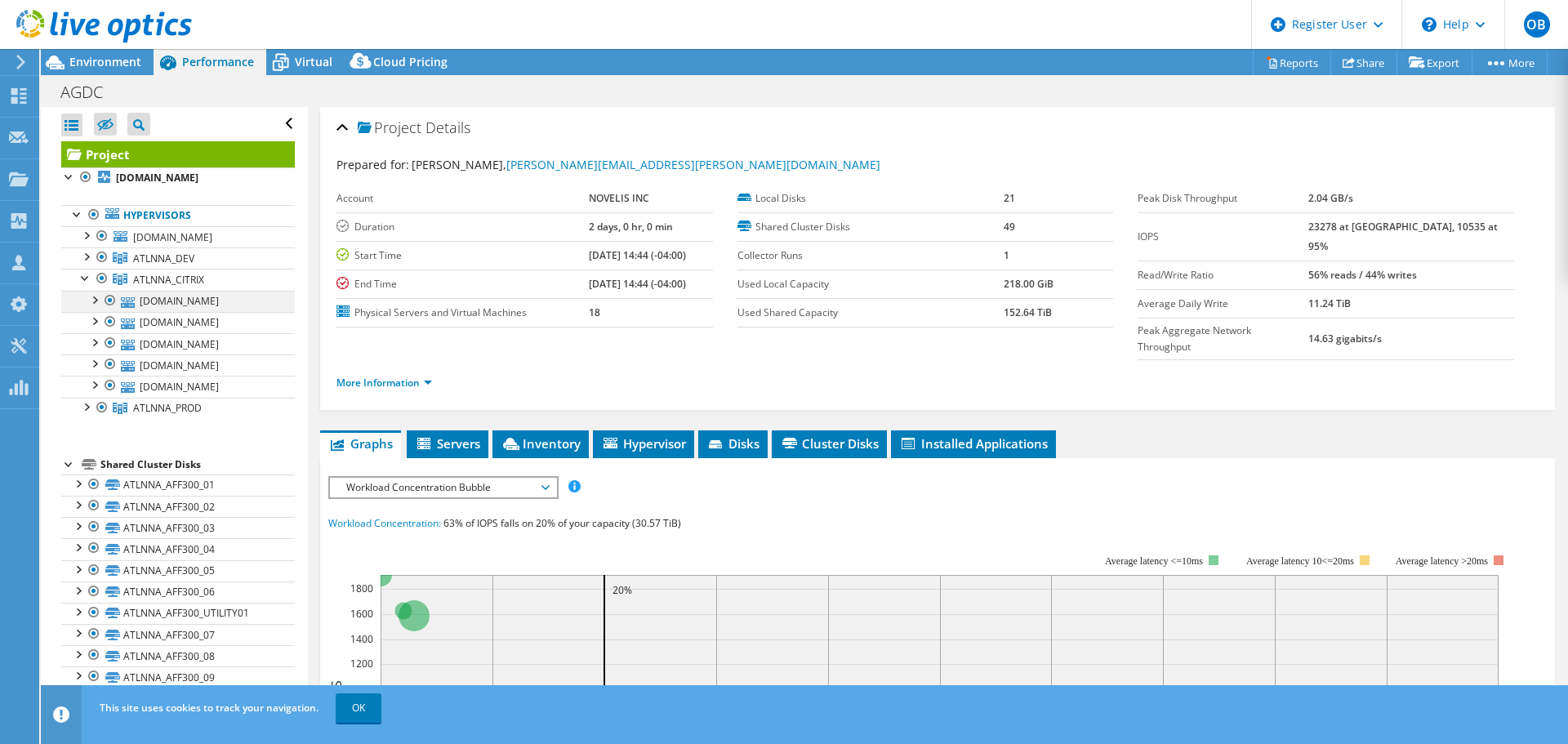
click at [95, 297] on div at bounding box center [94, 299] width 17 height 17
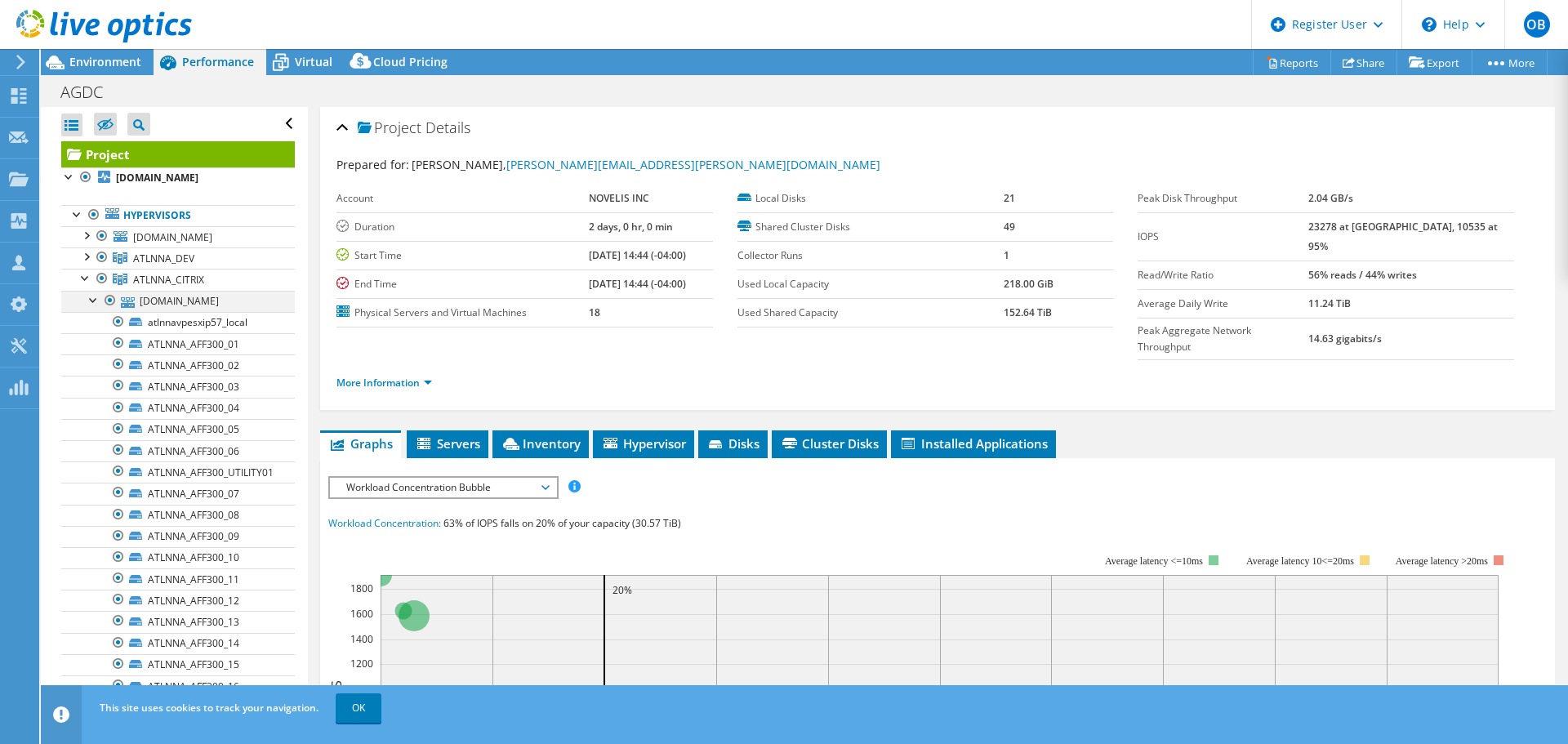
click at [95, 297] on div at bounding box center [94, 299] width 17 height 17
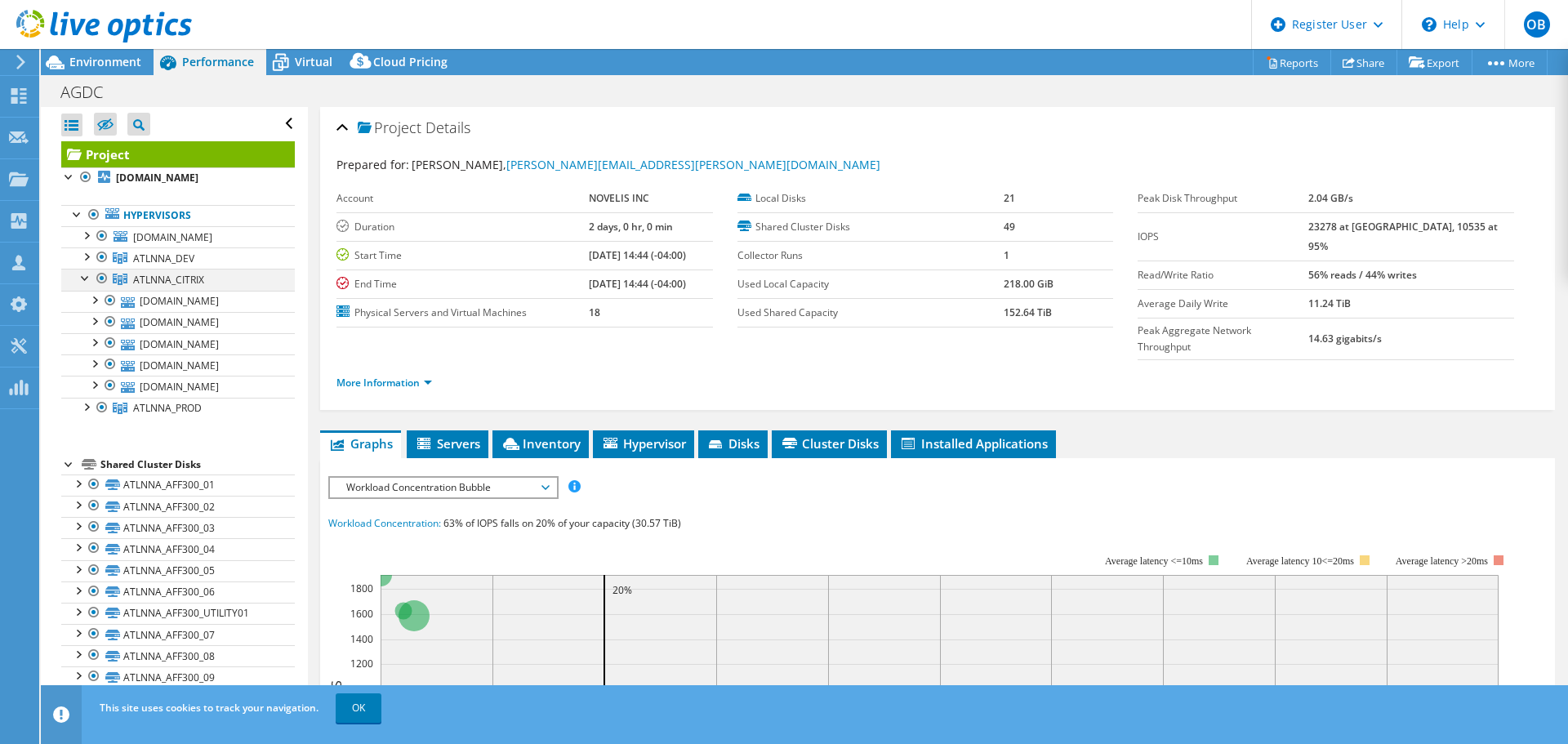
click at [84, 278] on div at bounding box center [85, 277] width 17 height 17
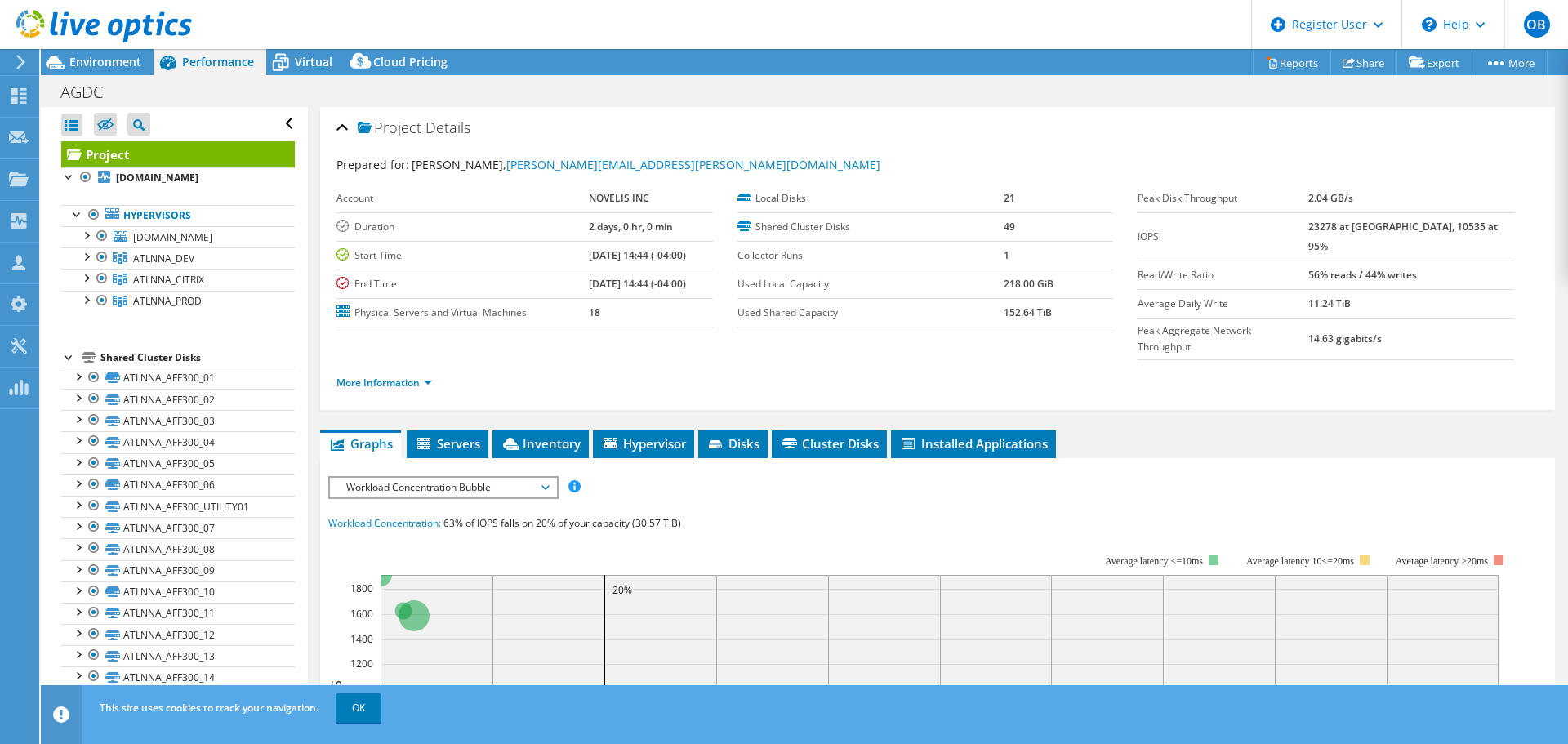
click at [63, 355] on div at bounding box center [69, 356] width 17 height 17
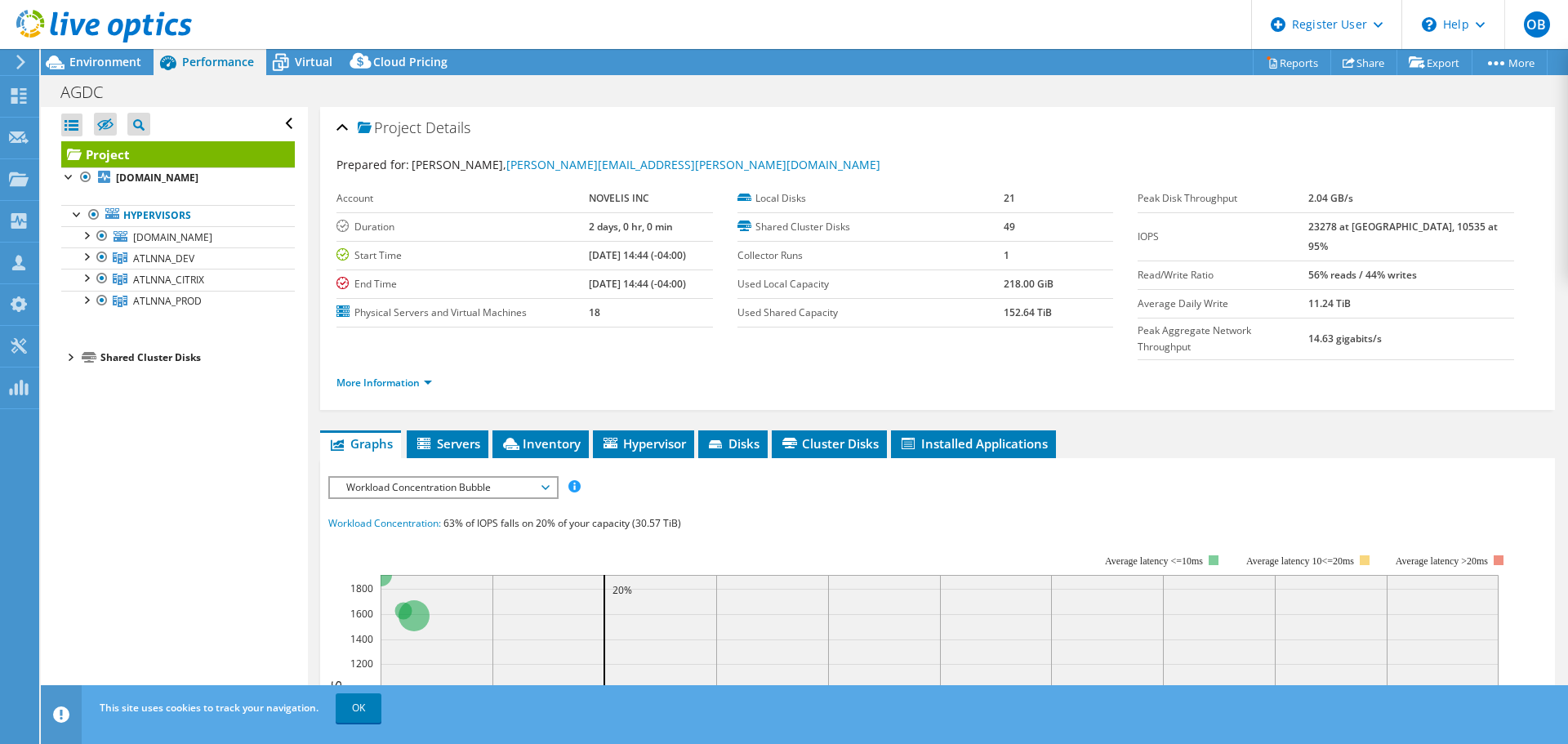
click at [72, 353] on div at bounding box center [69, 356] width 17 height 17
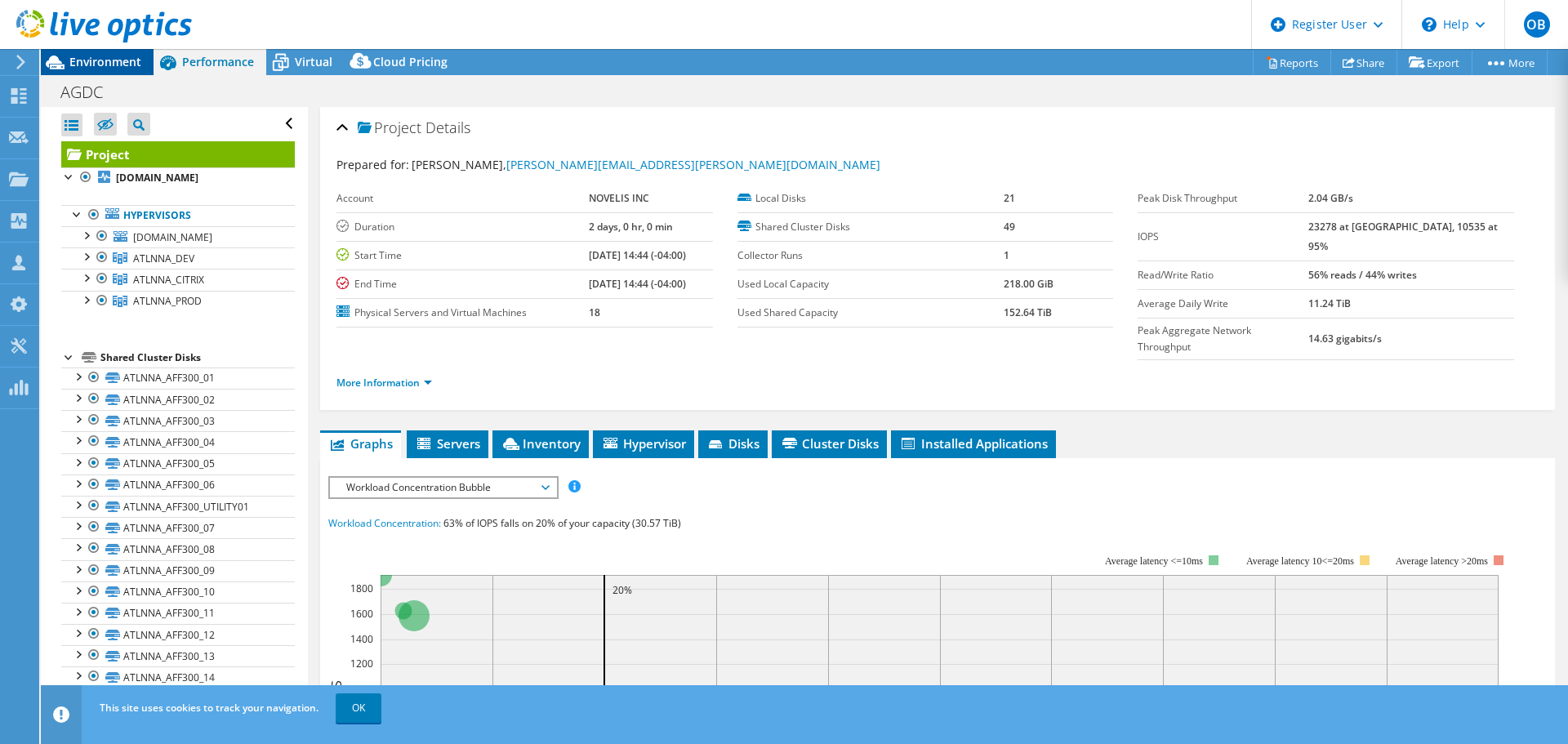
click at [105, 59] on span "Environment" at bounding box center [105, 61] width 72 height 16
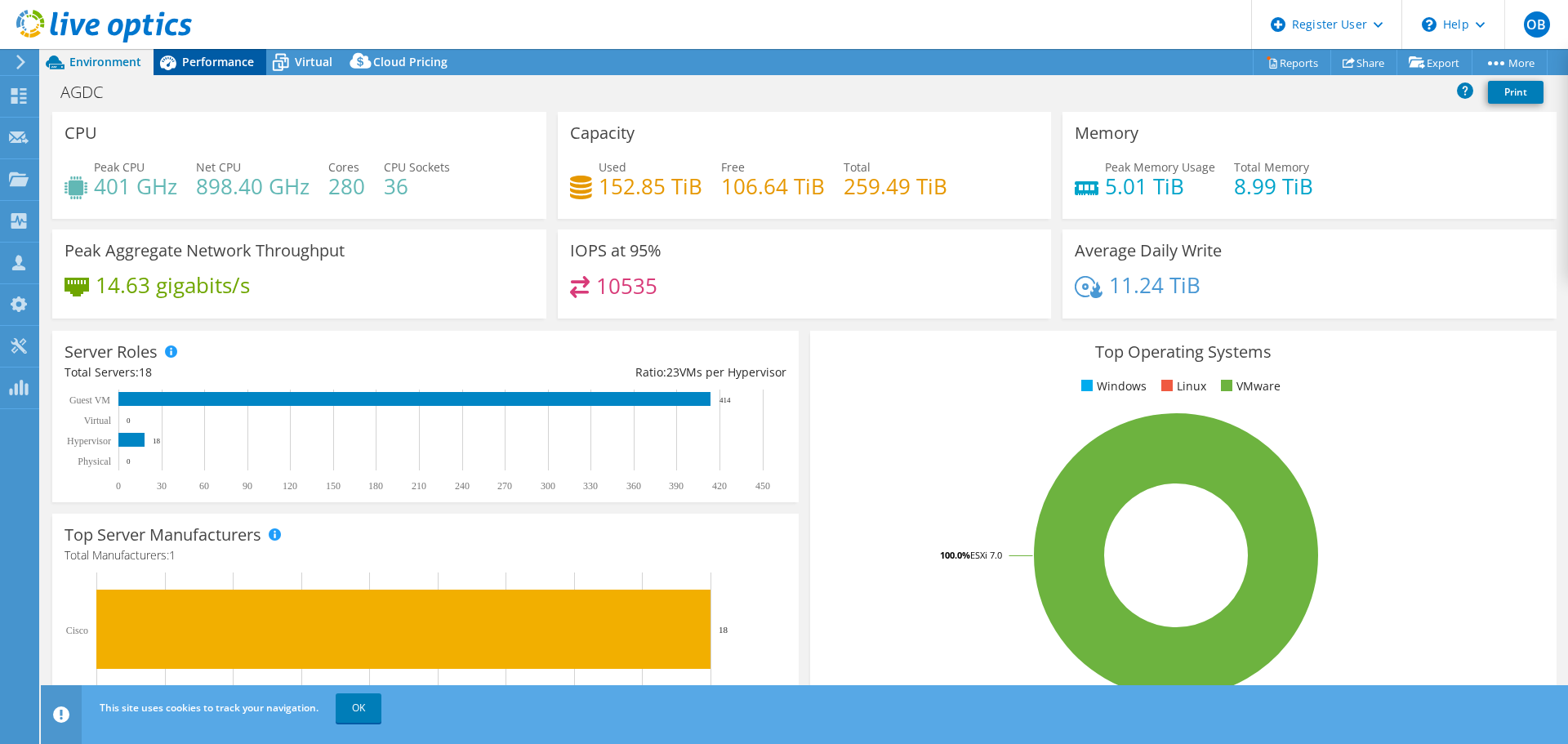
click at [231, 61] on span "Performance" at bounding box center [218, 61] width 72 height 16
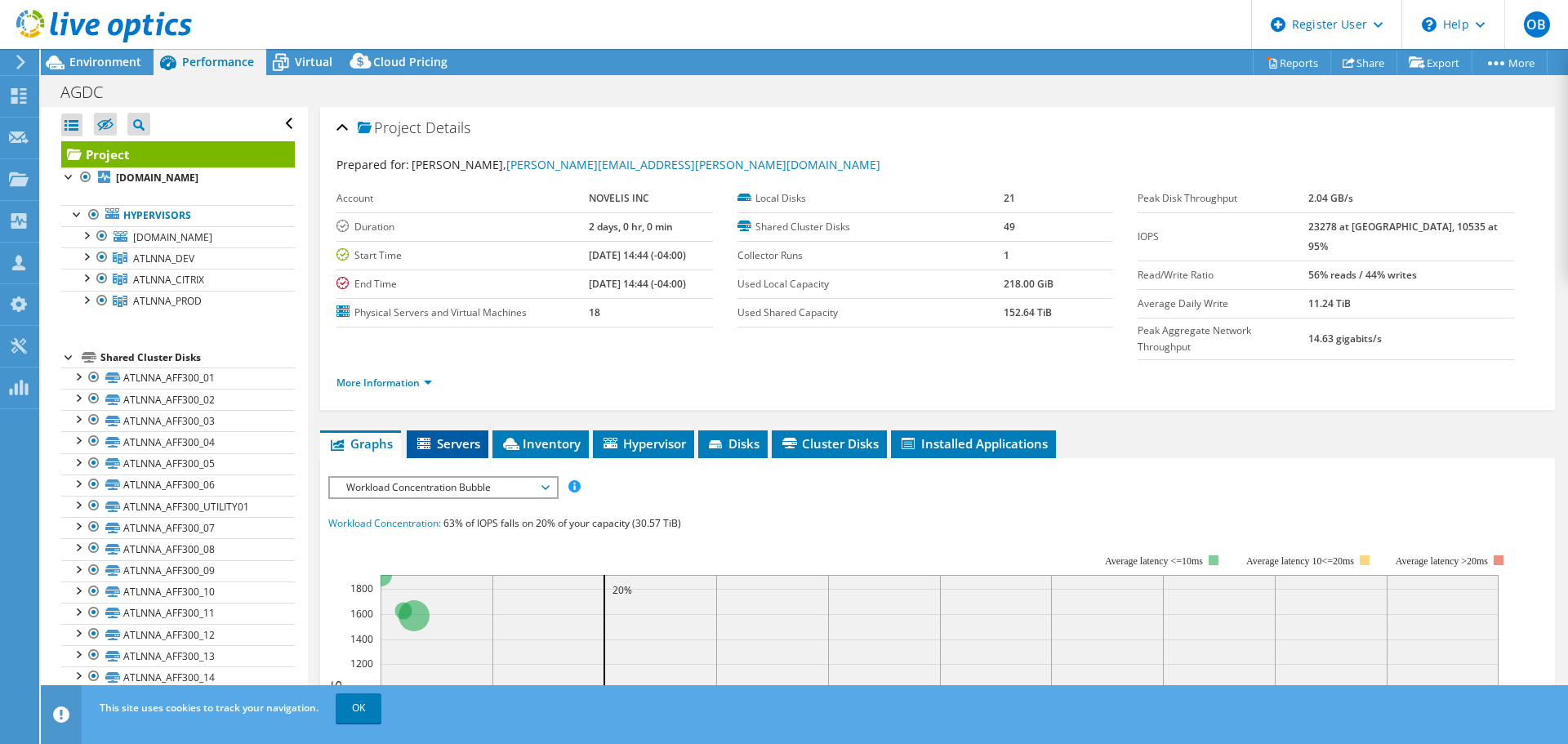
click at [460, 435] on span "Servers" at bounding box center [447, 443] width 65 height 17
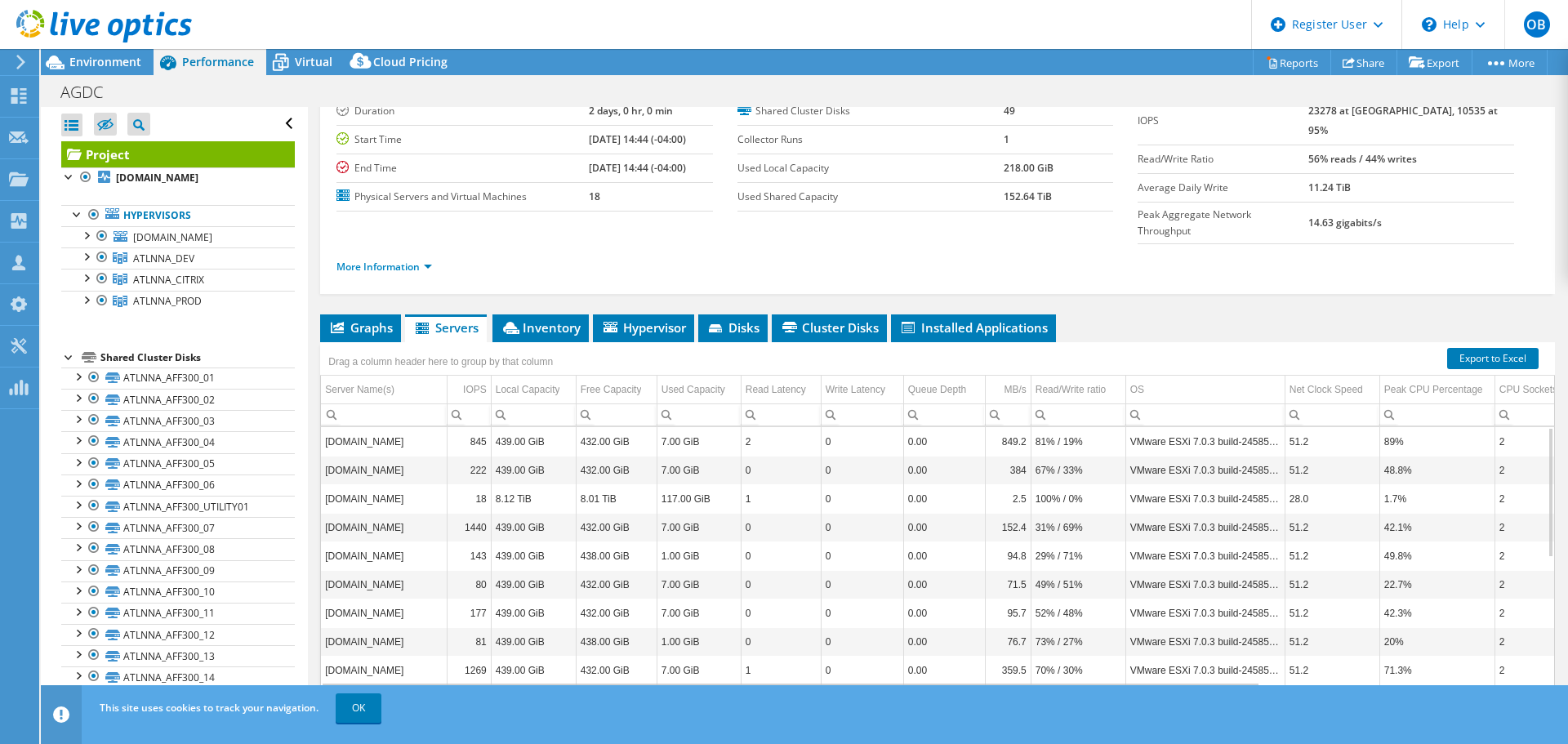
scroll to position [123, 0]
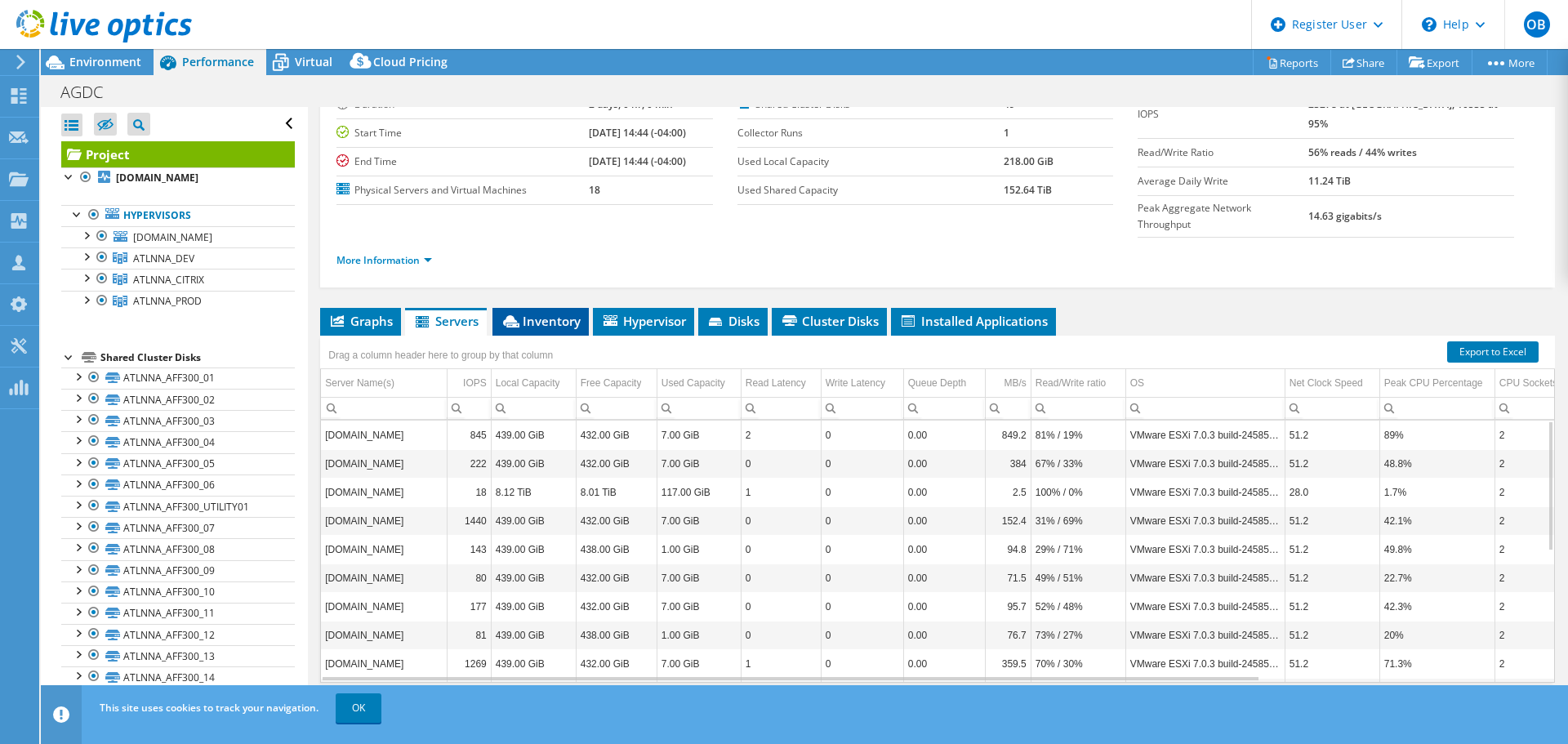
click at [548, 313] on span "Inventory" at bounding box center [540, 321] width 80 height 17
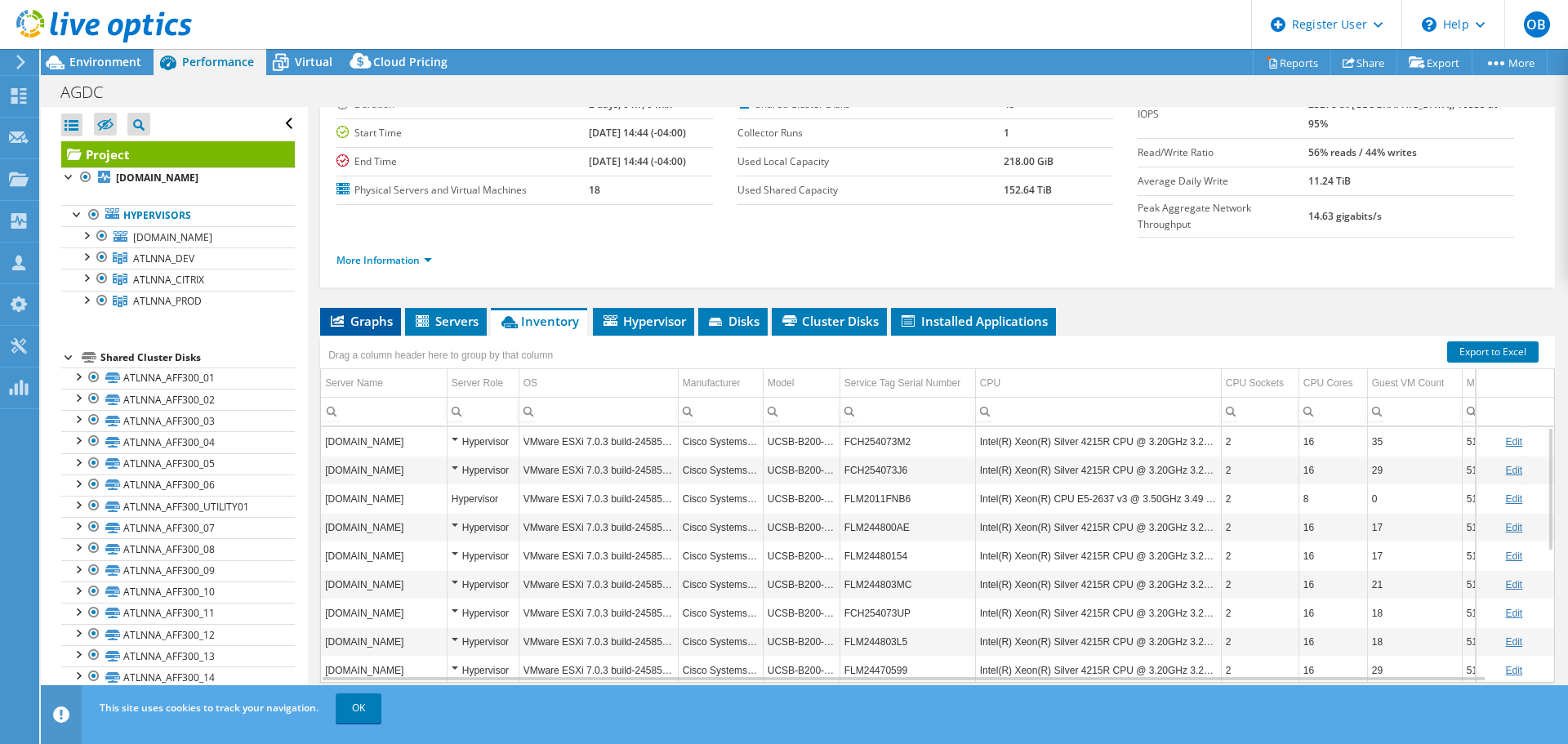
click at [358, 313] on span "Graphs" at bounding box center [360, 321] width 64 height 17
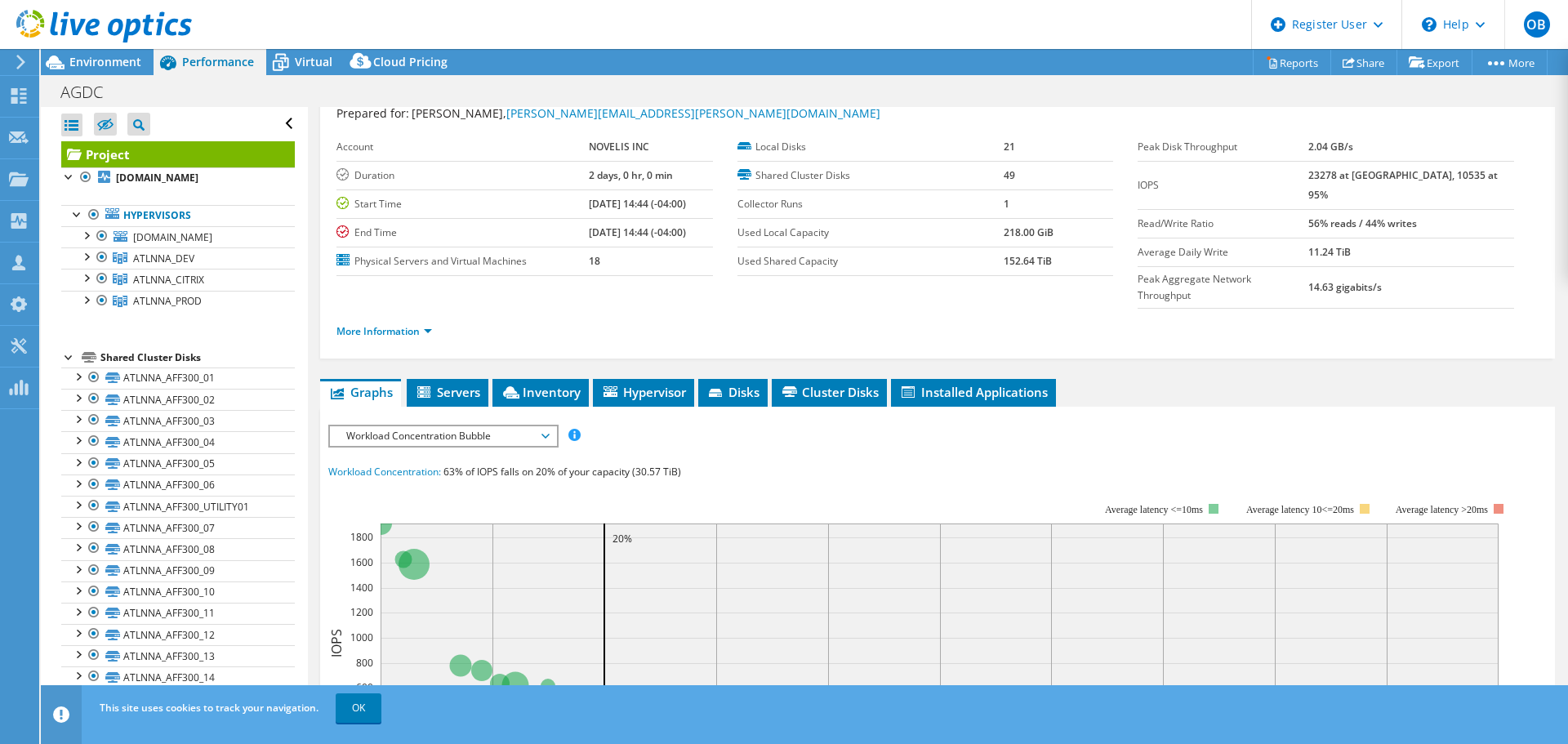
scroll to position [0, 0]
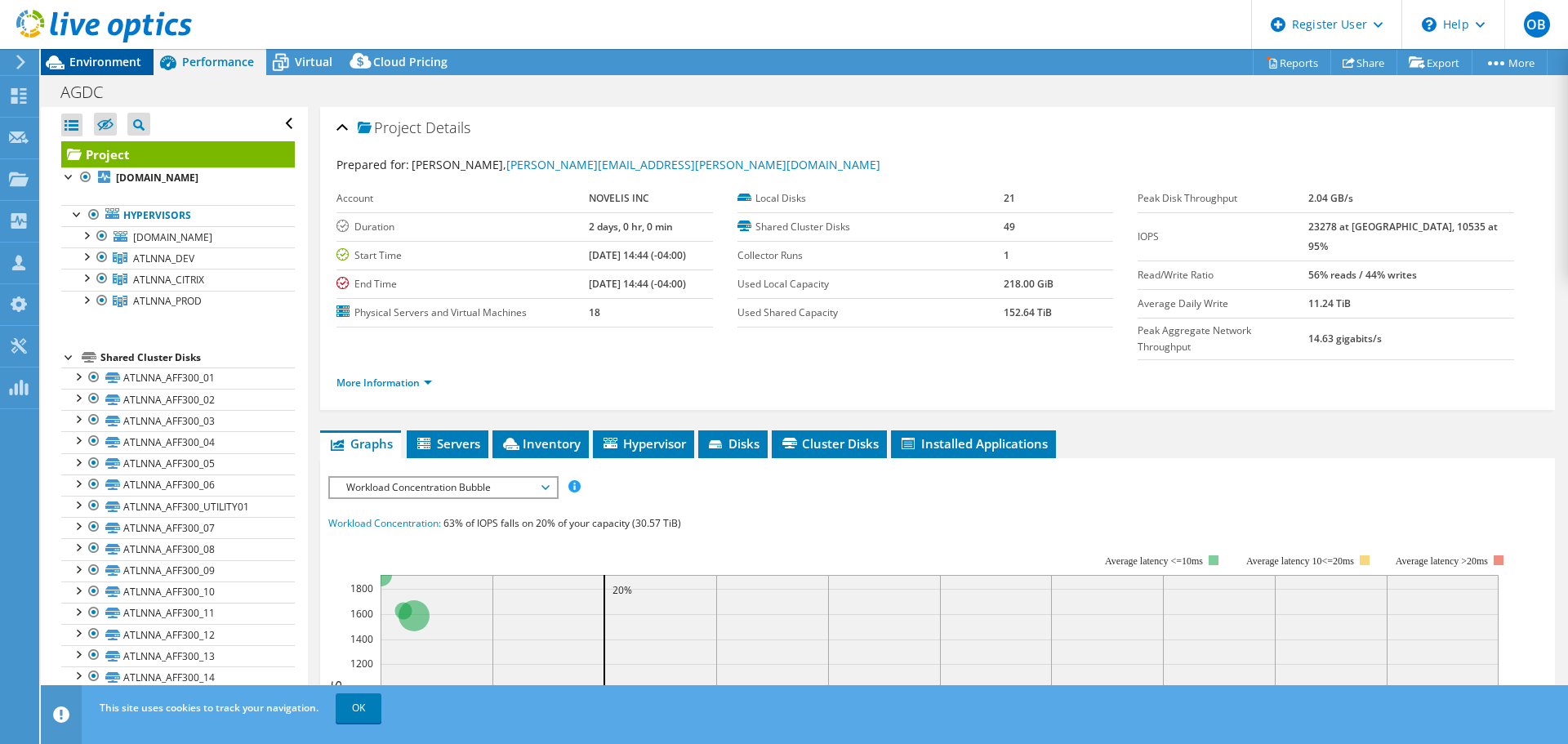
click at [100, 56] on span "Environment" at bounding box center [105, 61] width 72 height 16
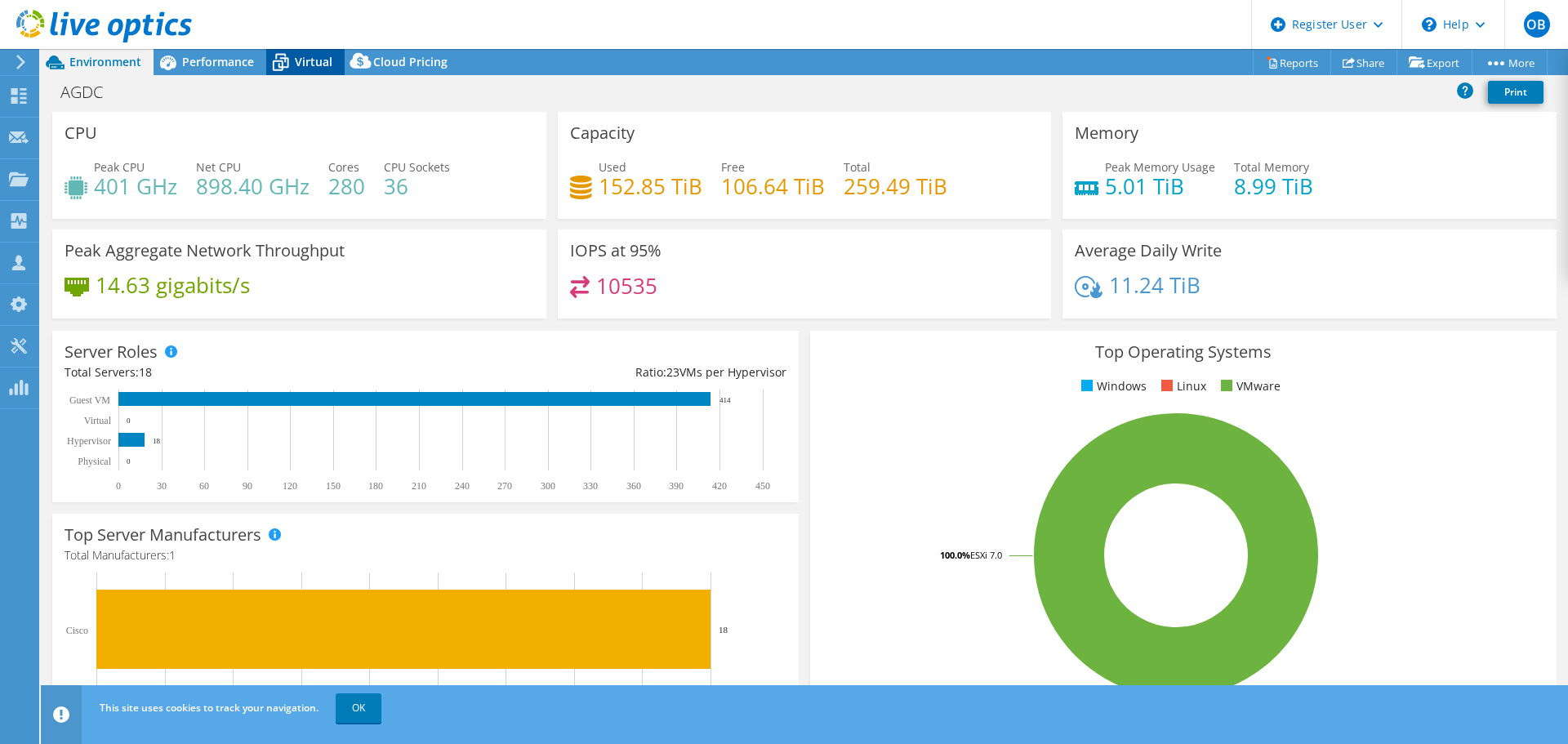
click at [311, 64] on span "Virtual" at bounding box center [314, 61] width 38 height 16
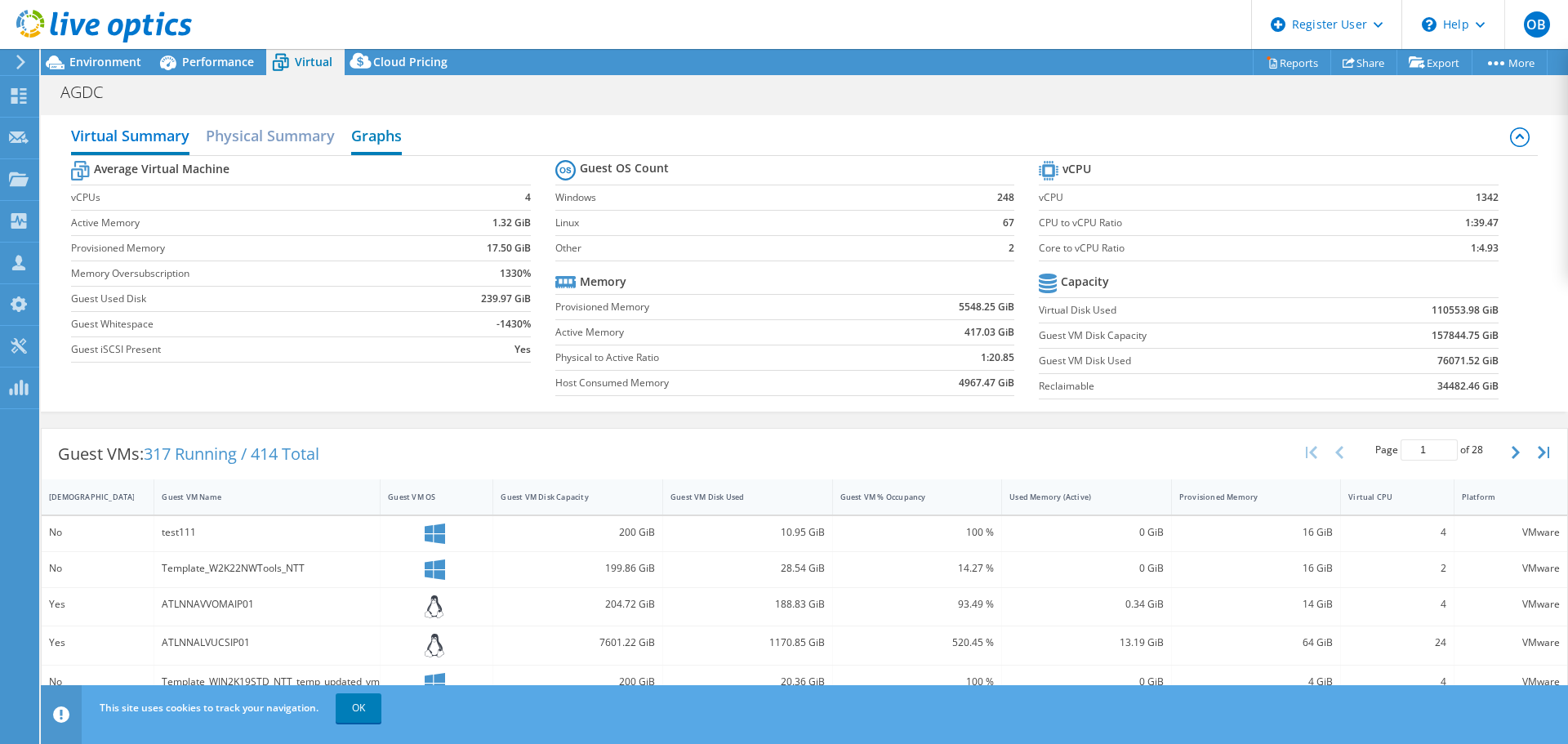
click at [384, 137] on h2 "Graphs" at bounding box center [376, 138] width 50 height 36
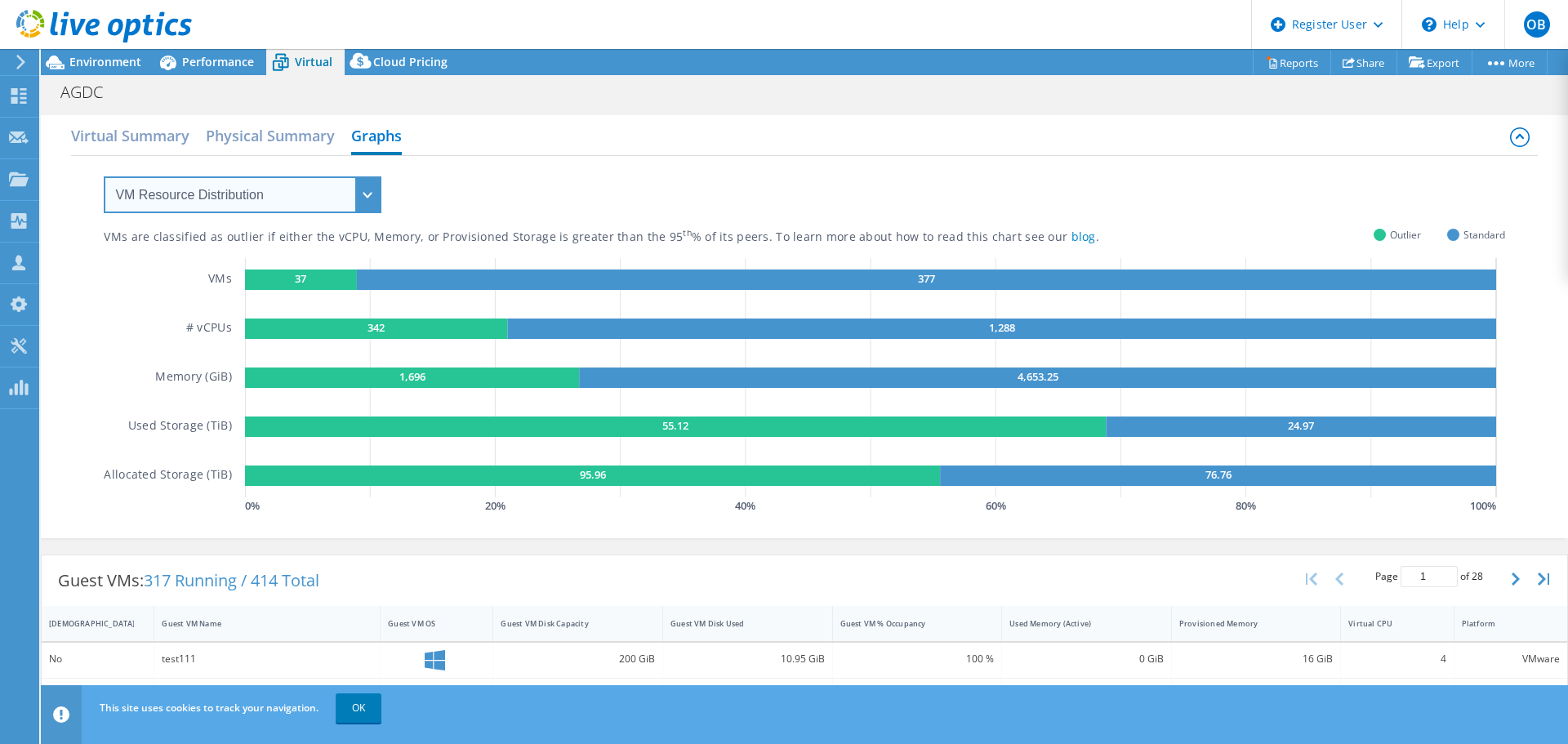
click at [360, 194] on select "VM Resource Distribution Provisioning Contrast Over Provisioning" at bounding box center [242, 194] width 278 height 37
click at [104, 176] on select "VM Resource Distribution Provisioning Contrast Over Provisioning" at bounding box center [242, 194] width 278 height 37
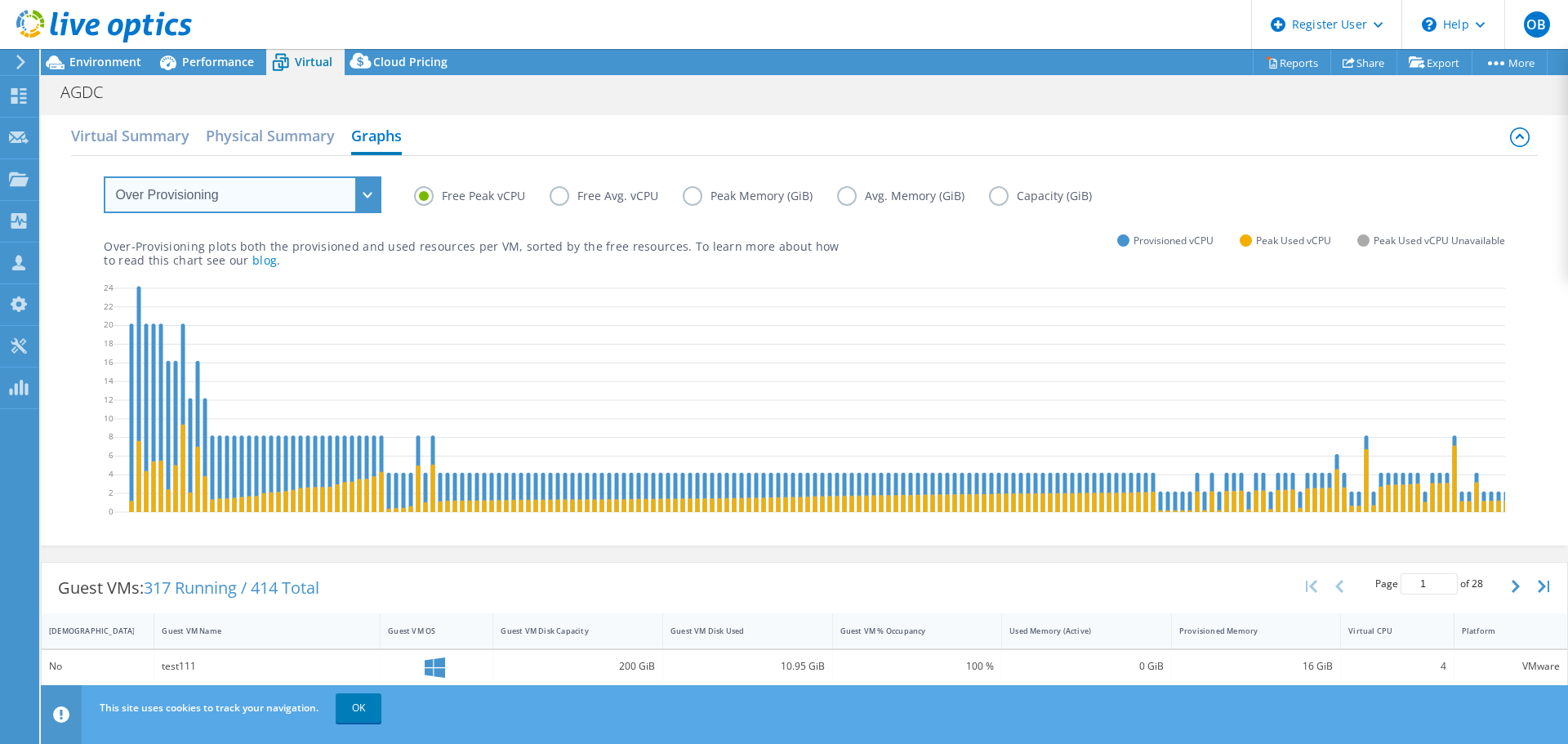
click at [373, 199] on select "VM Resource Distribution Provisioning Contrast Over Provisioning" at bounding box center [242, 194] width 278 height 37
select select "VM Resource Distribution"
click at [104, 176] on select "VM Resource Distribution Provisioning Contrast Over Provisioning" at bounding box center [242, 194] width 278 height 37
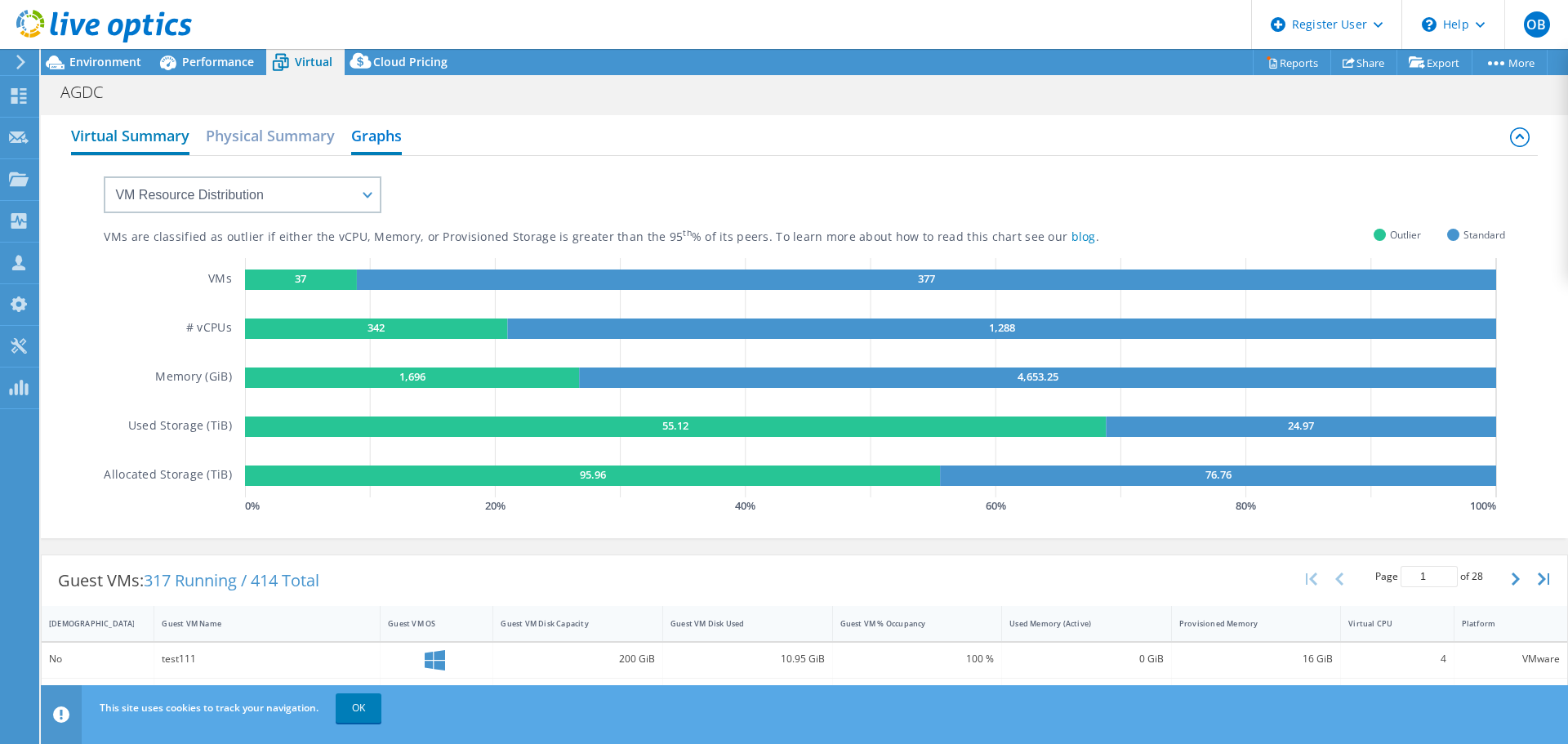
click at [165, 136] on h2 "Virtual Summary" at bounding box center [131, 138] width 119 height 36
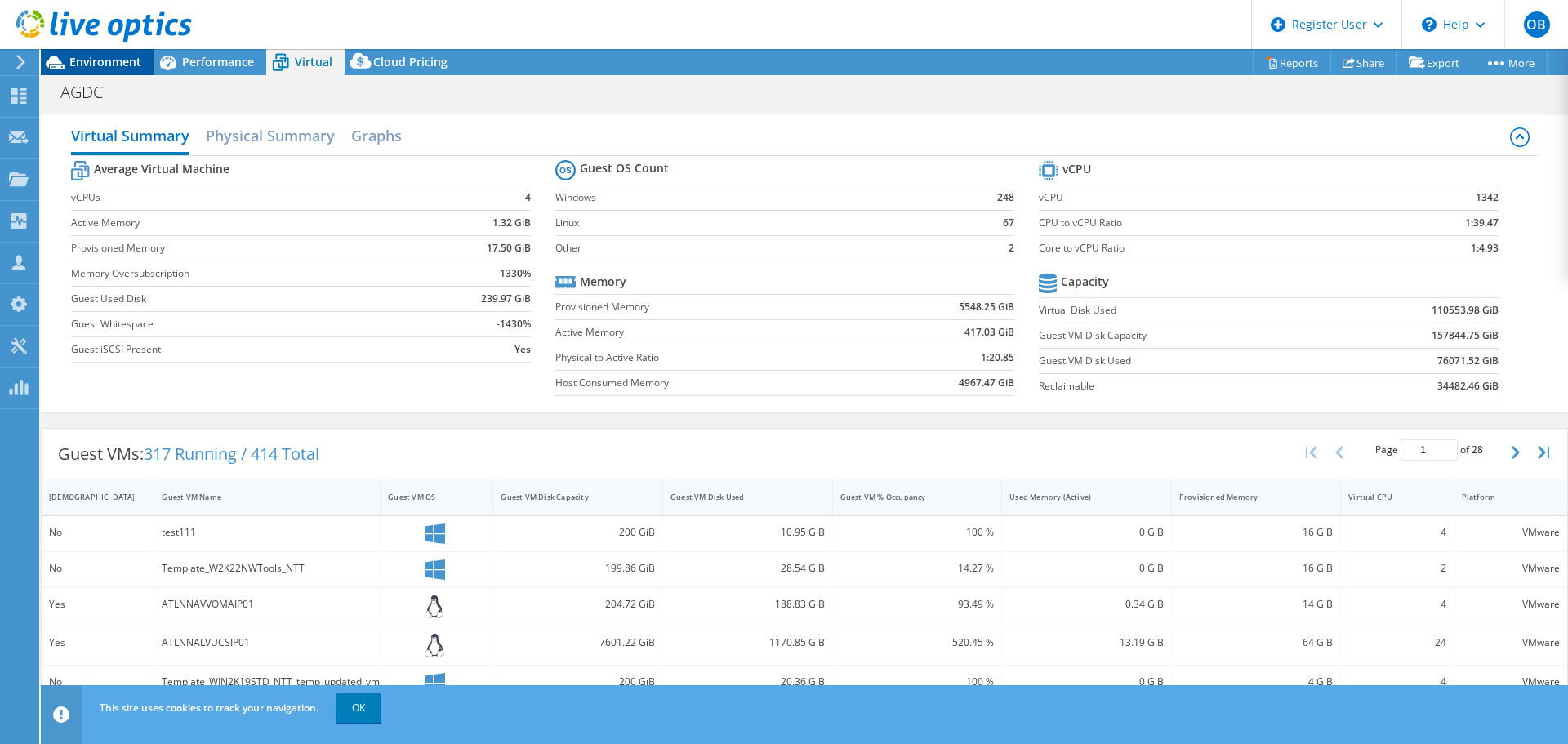
click at [116, 65] on span "Environment" at bounding box center [105, 61] width 72 height 16
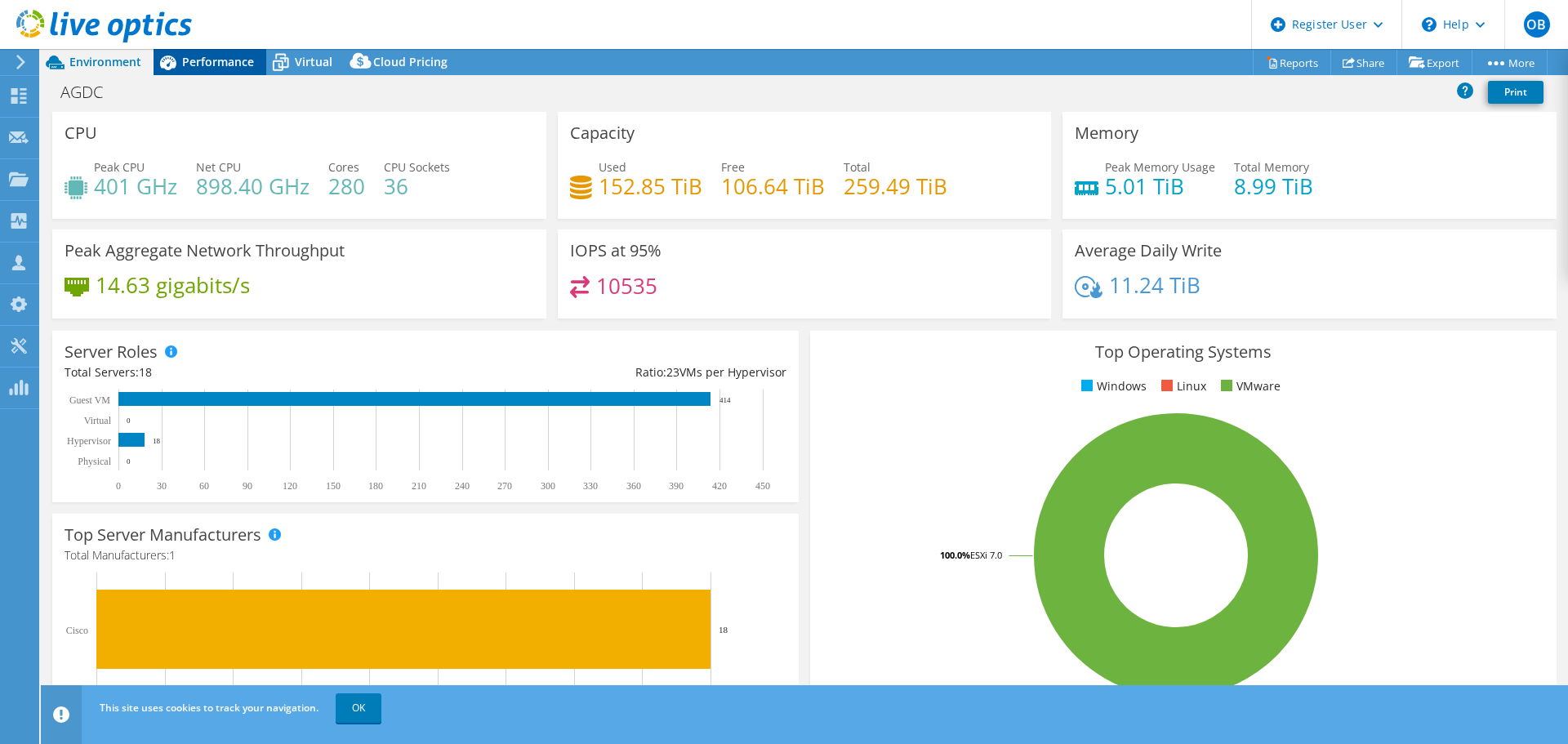
click at [222, 68] on span "Performance" at bounding box center [218, 61] width 72 height 16
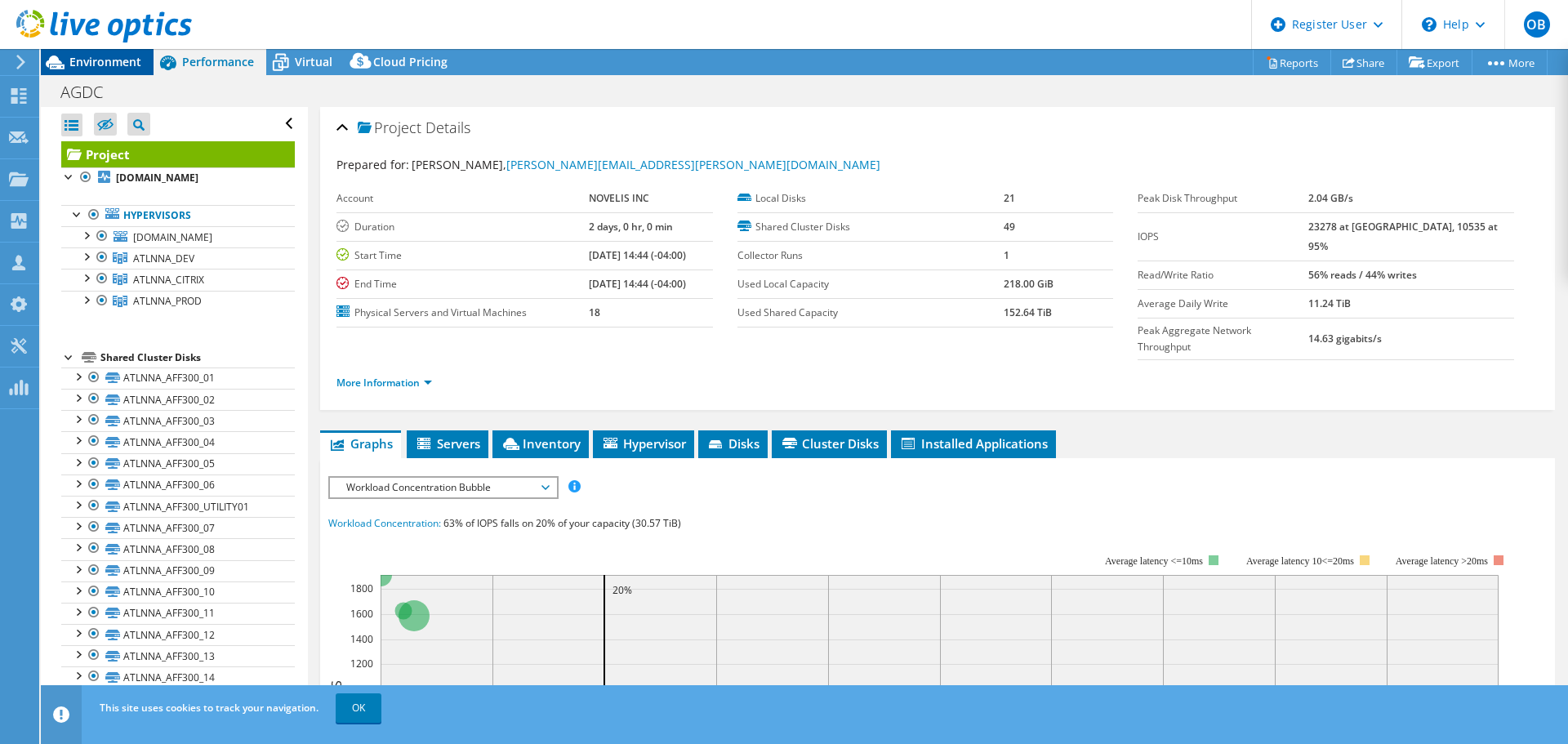
click at [110, 57] on span "Environment" at bounding box center [105, 61] width 72 height 16
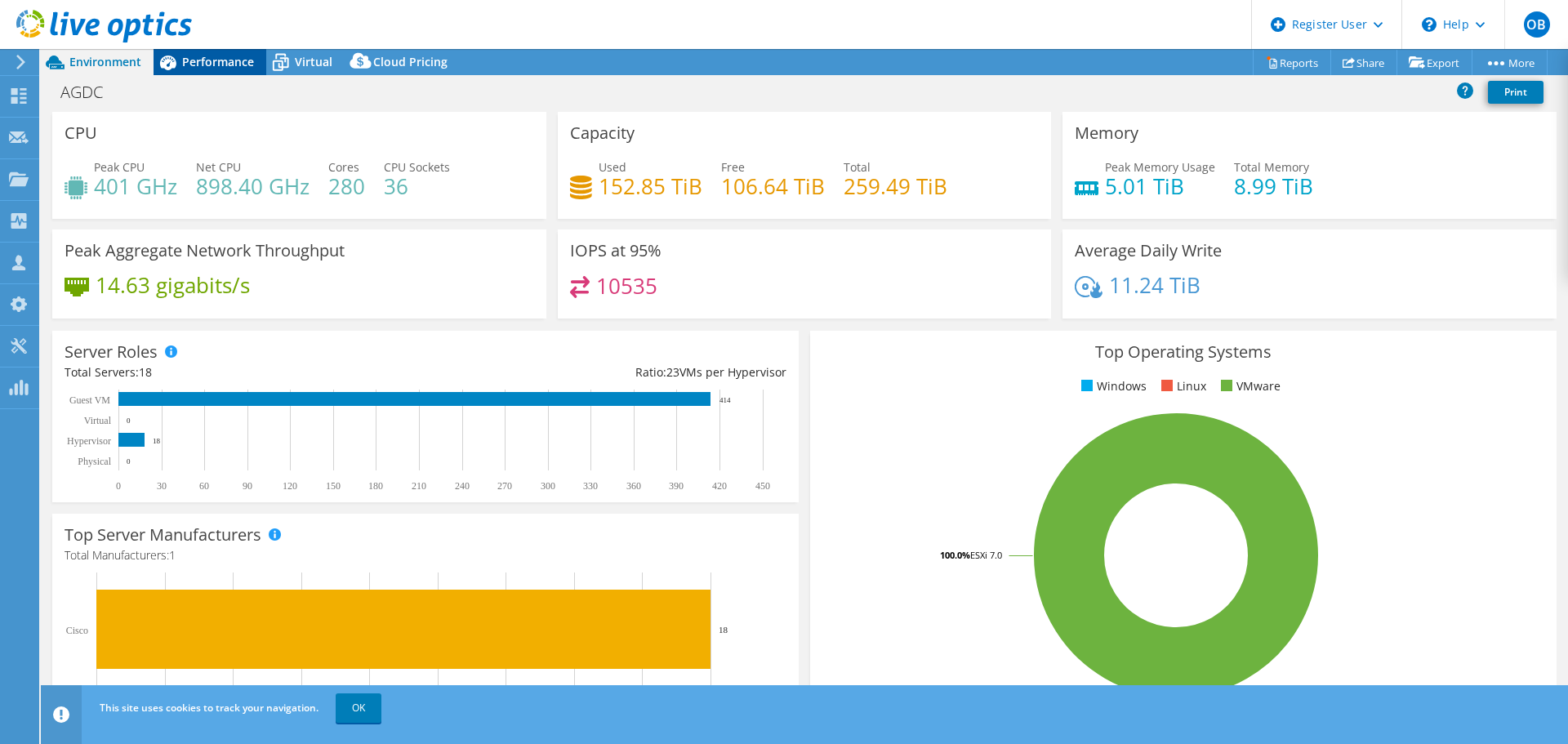
click at [221, 62] on span "Performance" at bounding box center [218, 61] width 72 height 16
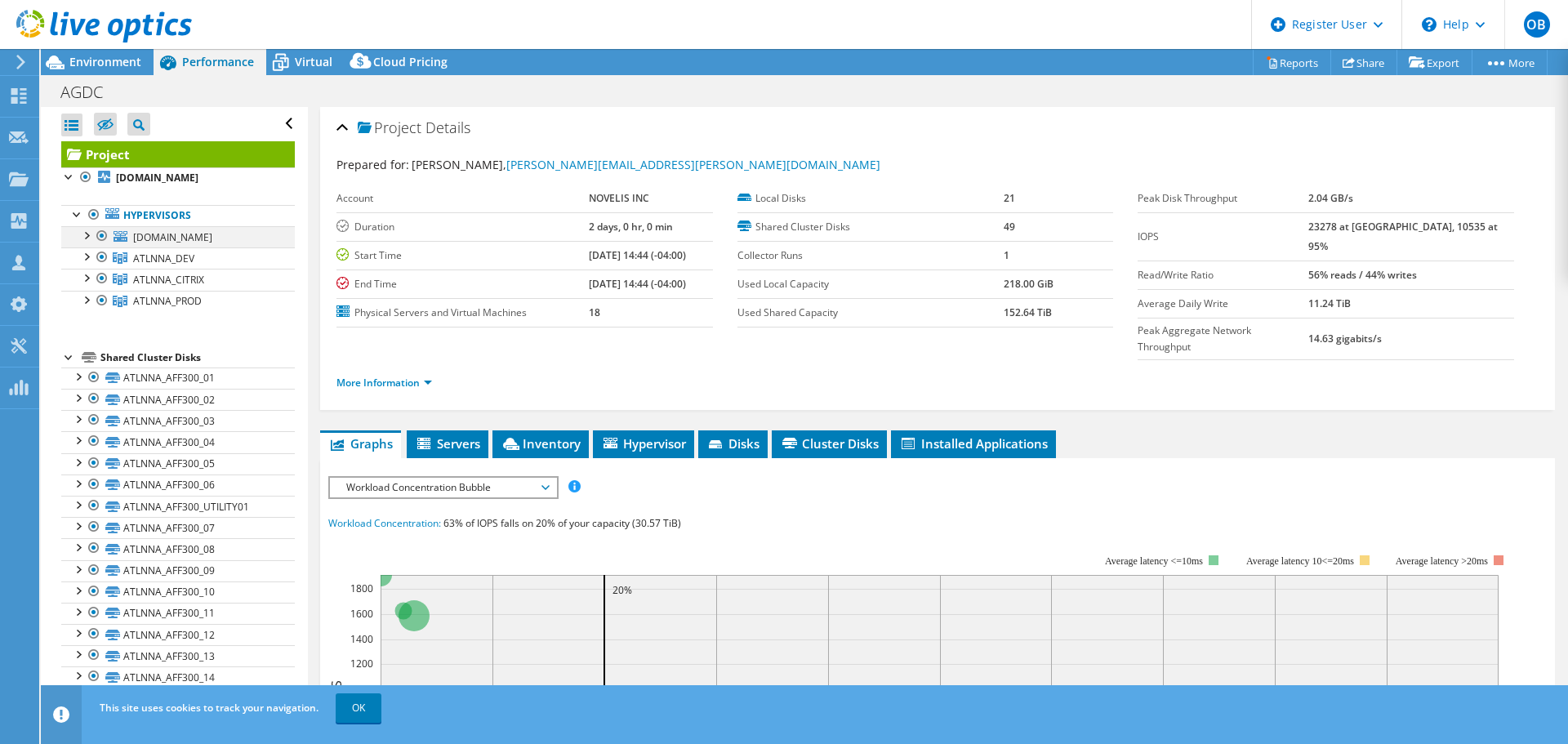
click at [85, 232] on div at bounding box center [85, 234] width 17 height 17
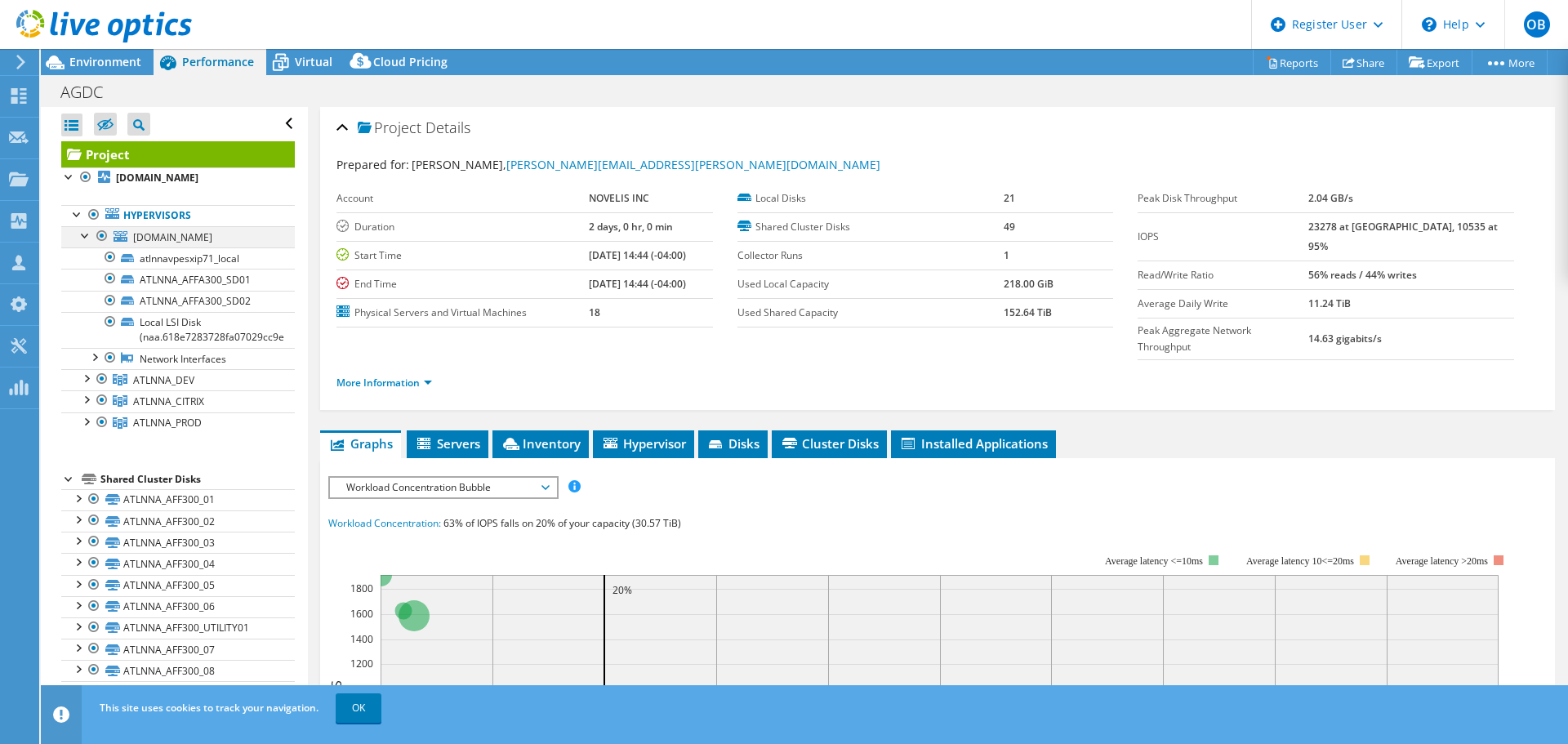
click at [85, 235] on div at bounding box center [85, 234] width 17 height 17
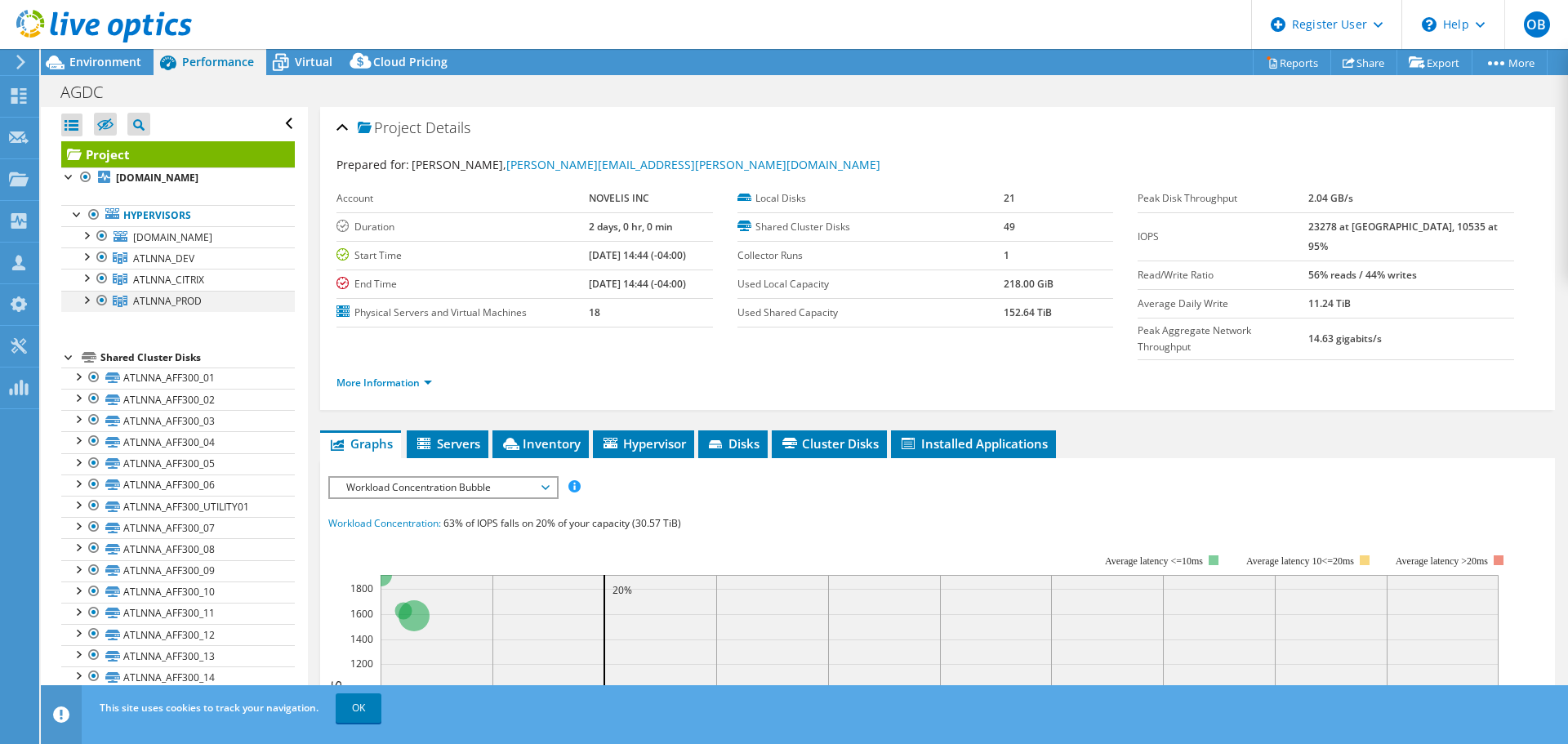
click at [84, 302] on div at bounding box center [85, 299] width 17 height 17
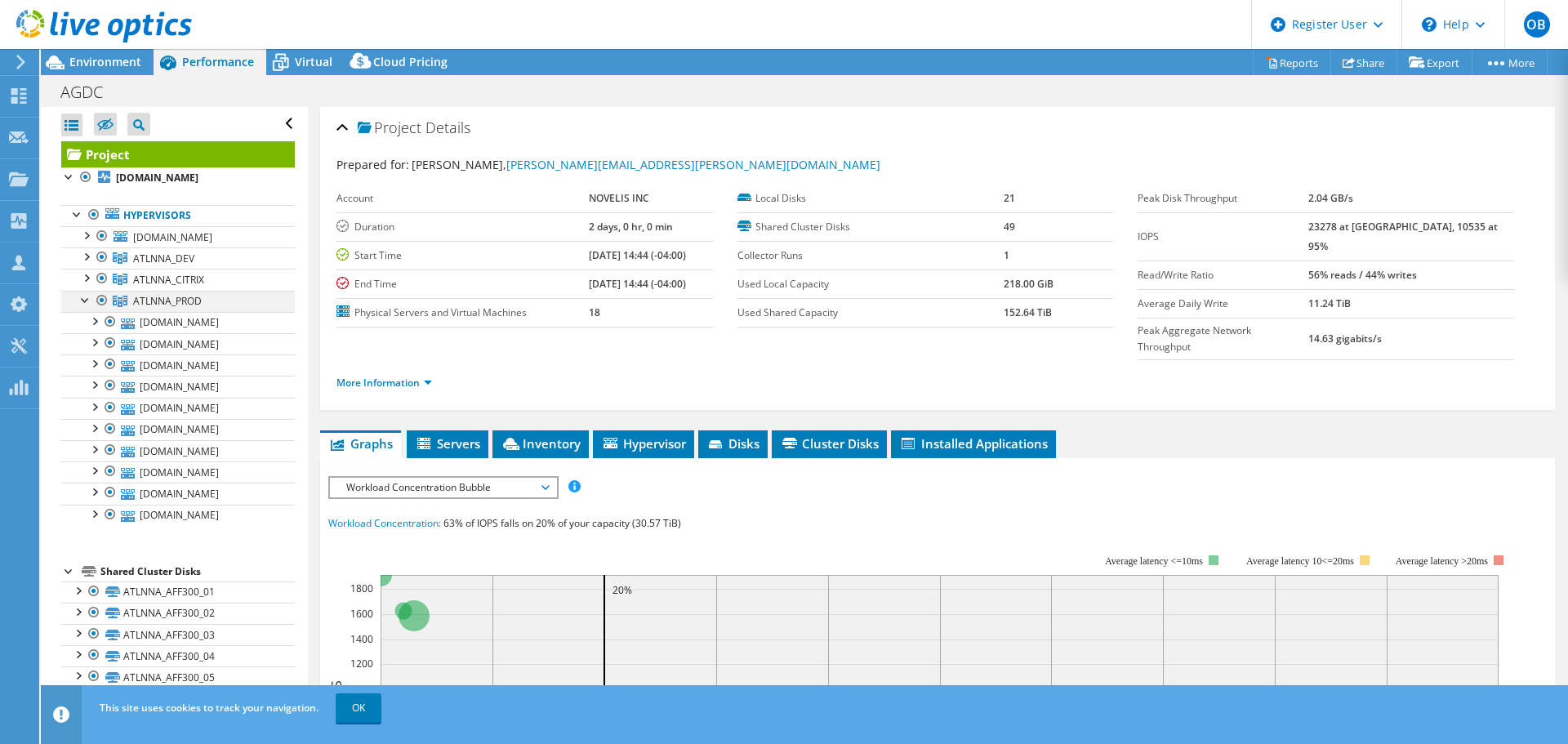
click at [86, 301] on div at bounding box center [85, 299] width 17 height 17
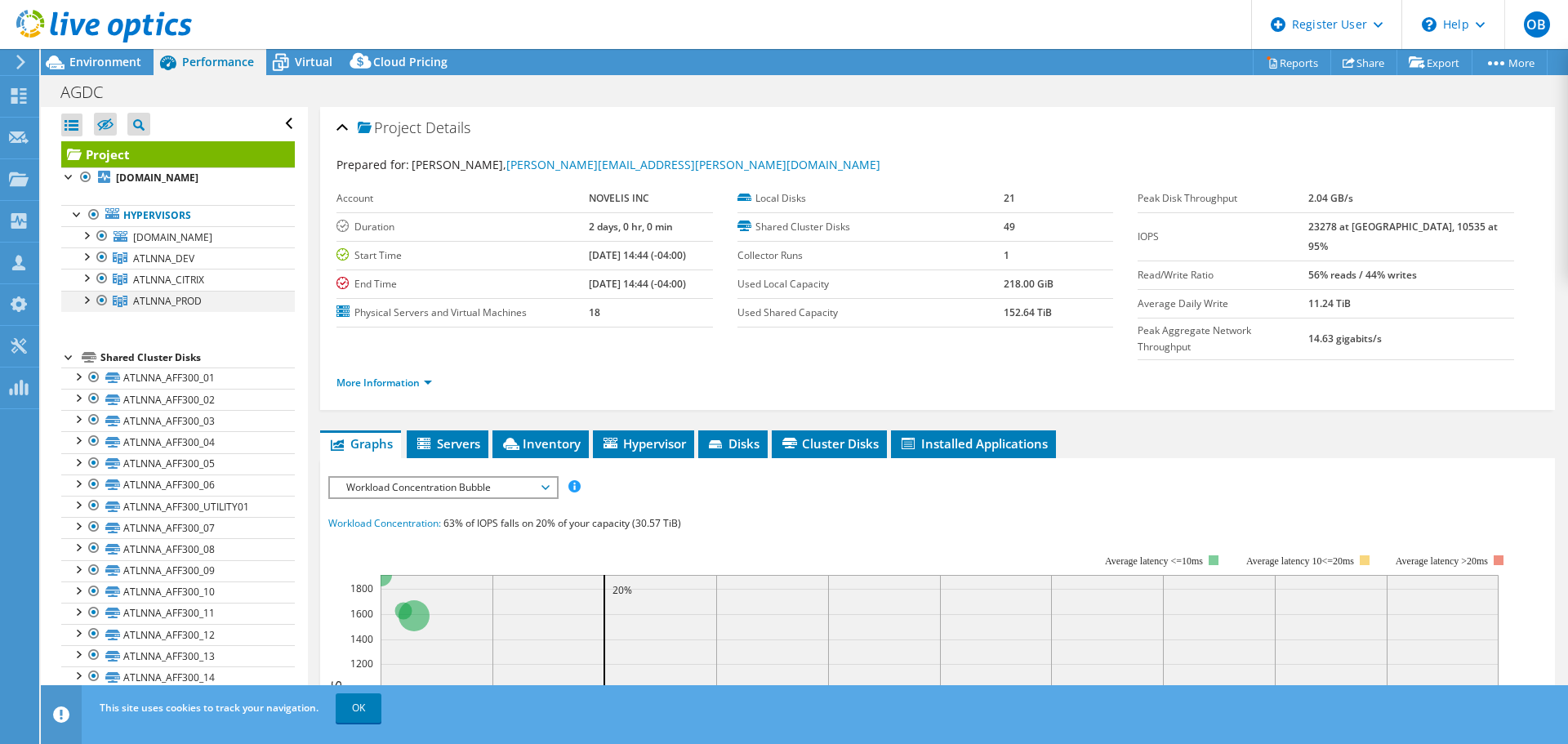
click at [85, 299] on div at bounding box center [85, 299] width 17 height 17
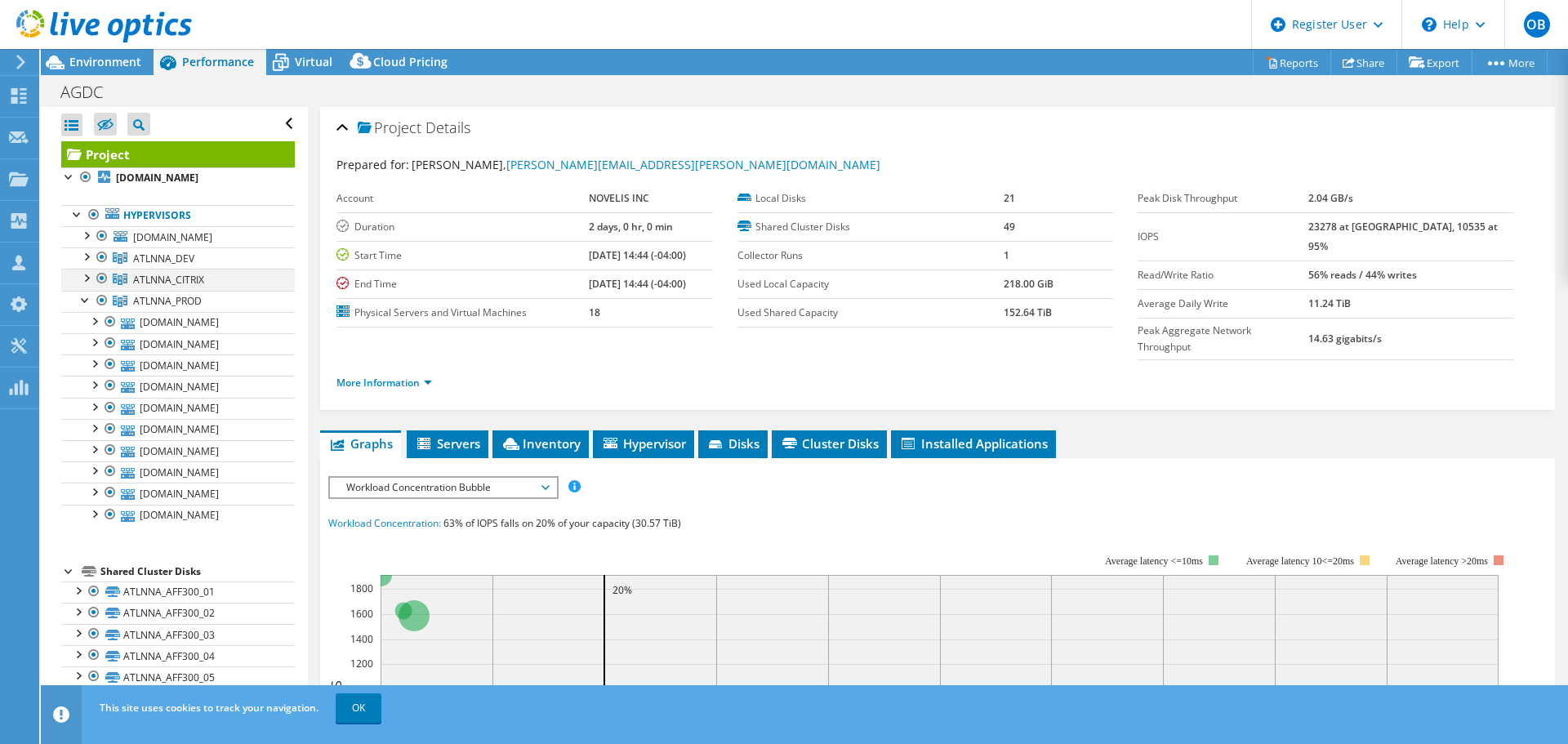
click at [86, 278] on div at bounding box center [85, 277] width 17 height 17
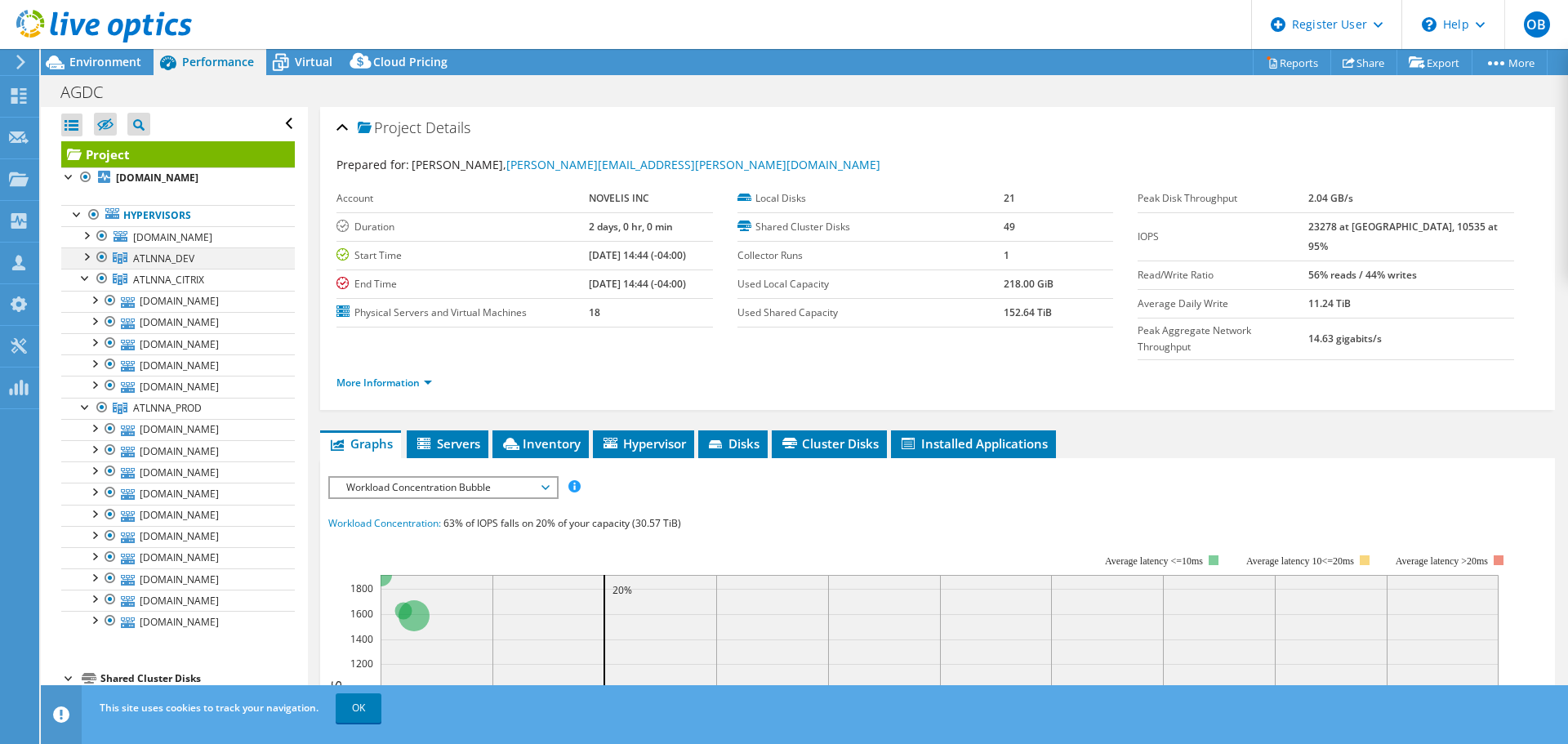
click at [86, 254] on div at bounding box center [85, 255] width 17 height 17
click at [82, 254] on div at bounding box center [85, 255] width 17 height 17
click at [86, 271] on div at bounding box center [85, 277] width 17 height 17
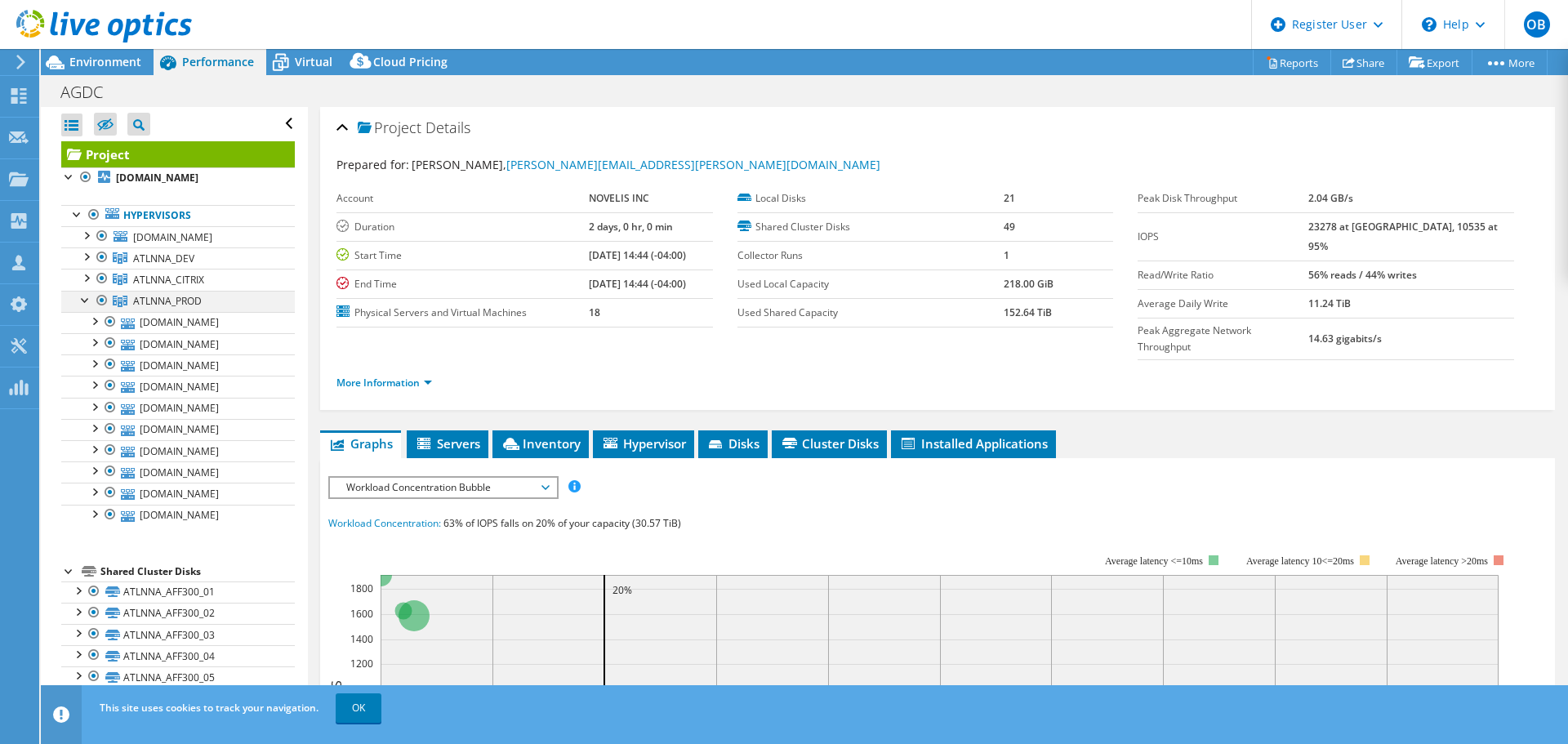
click at [84, 294] on div at bounding box center [85, 299] width 17 height 17
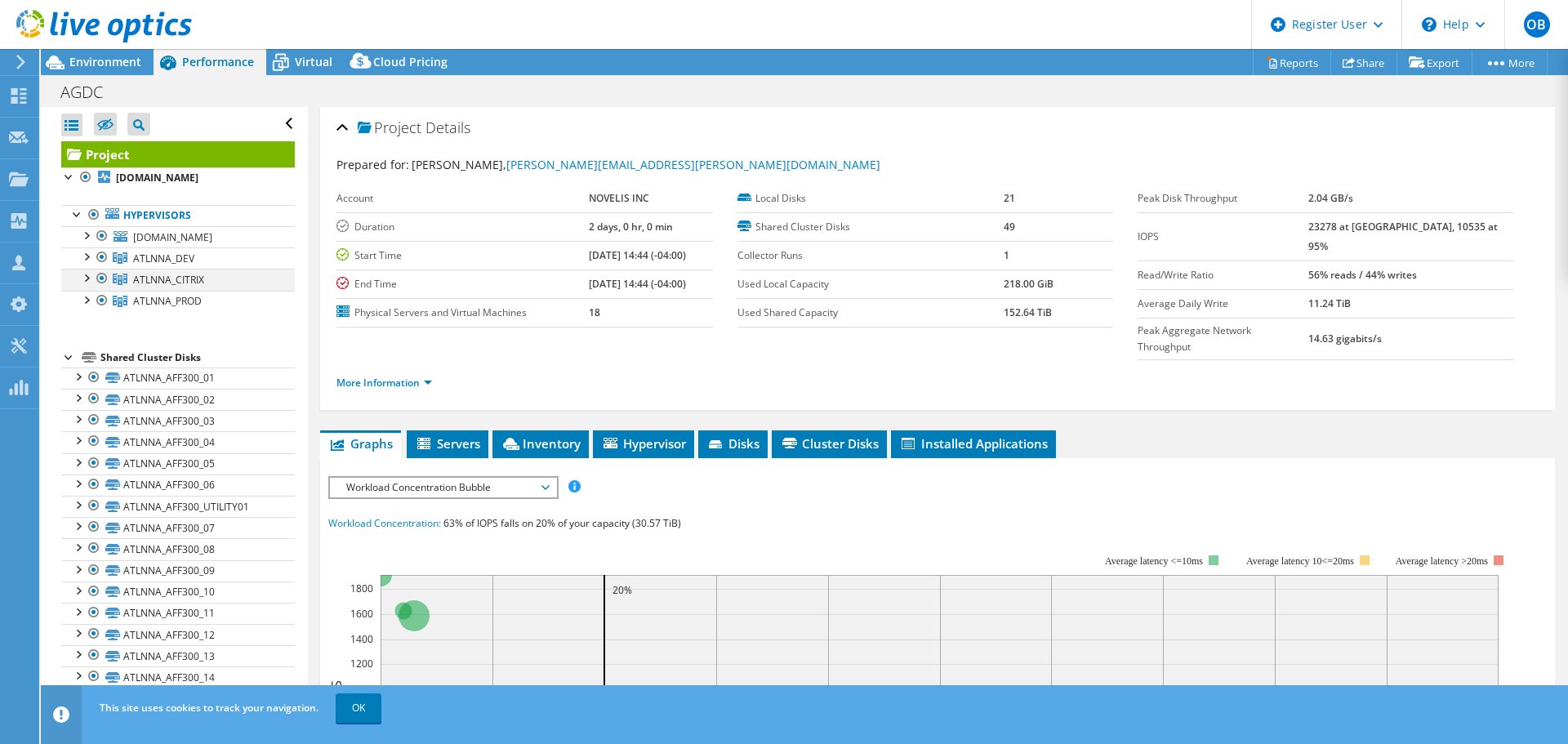
click at [101, 277] on div at bounding box center [102, 279] width 17 height 20
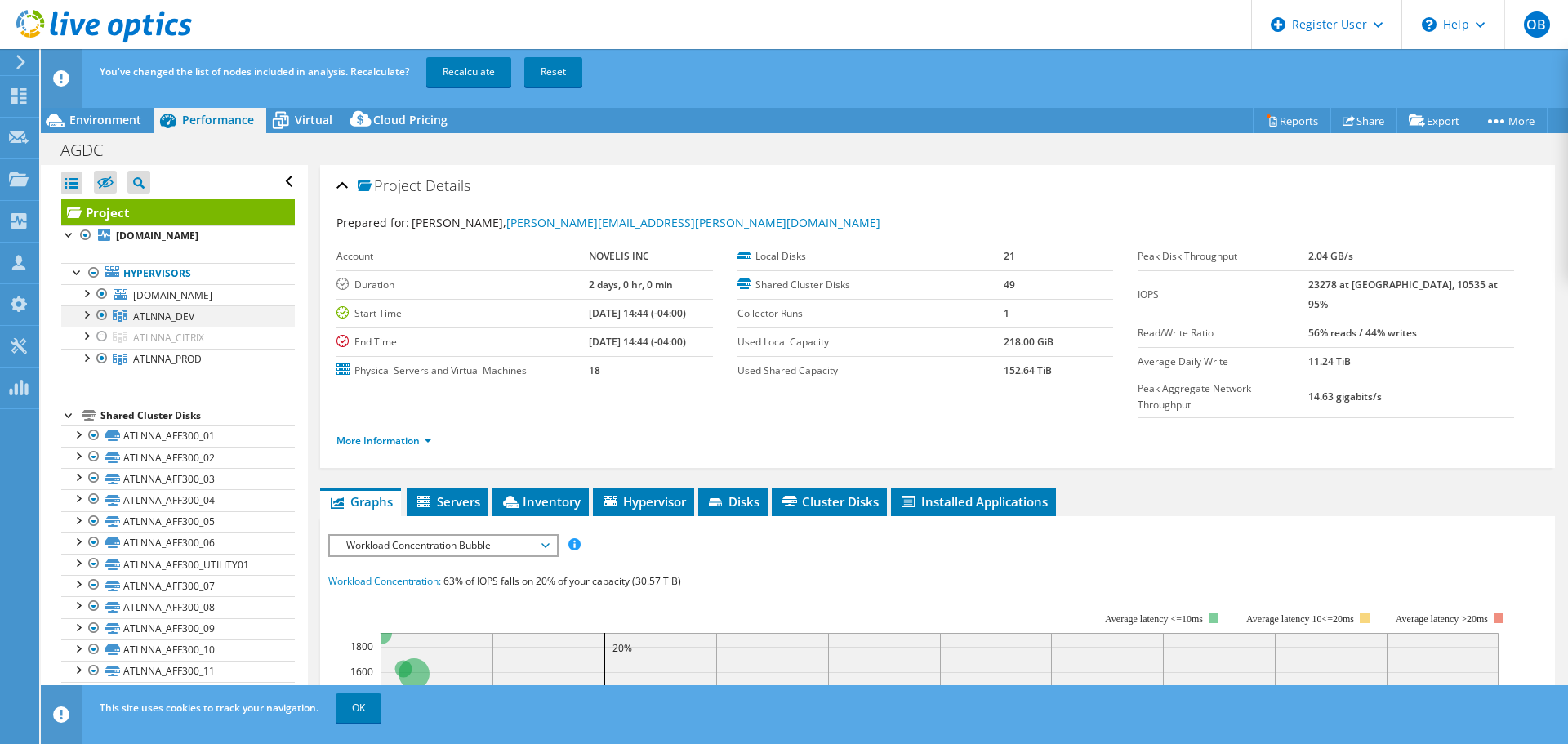
click at [100, 314] on div at bounding box center [102, 316] width 17 height 20
click at [100, 292] on div at bounding box center [102, 294] width 17 height 20
click at [103, 296] on div at bounding box center [102, 294] width 17 height 20
click at [102, 316] on div at bounding box center [102, 316] width 17 height 20
click at [103, 333] on div at bounding box center [102, 336] width 17 height 20
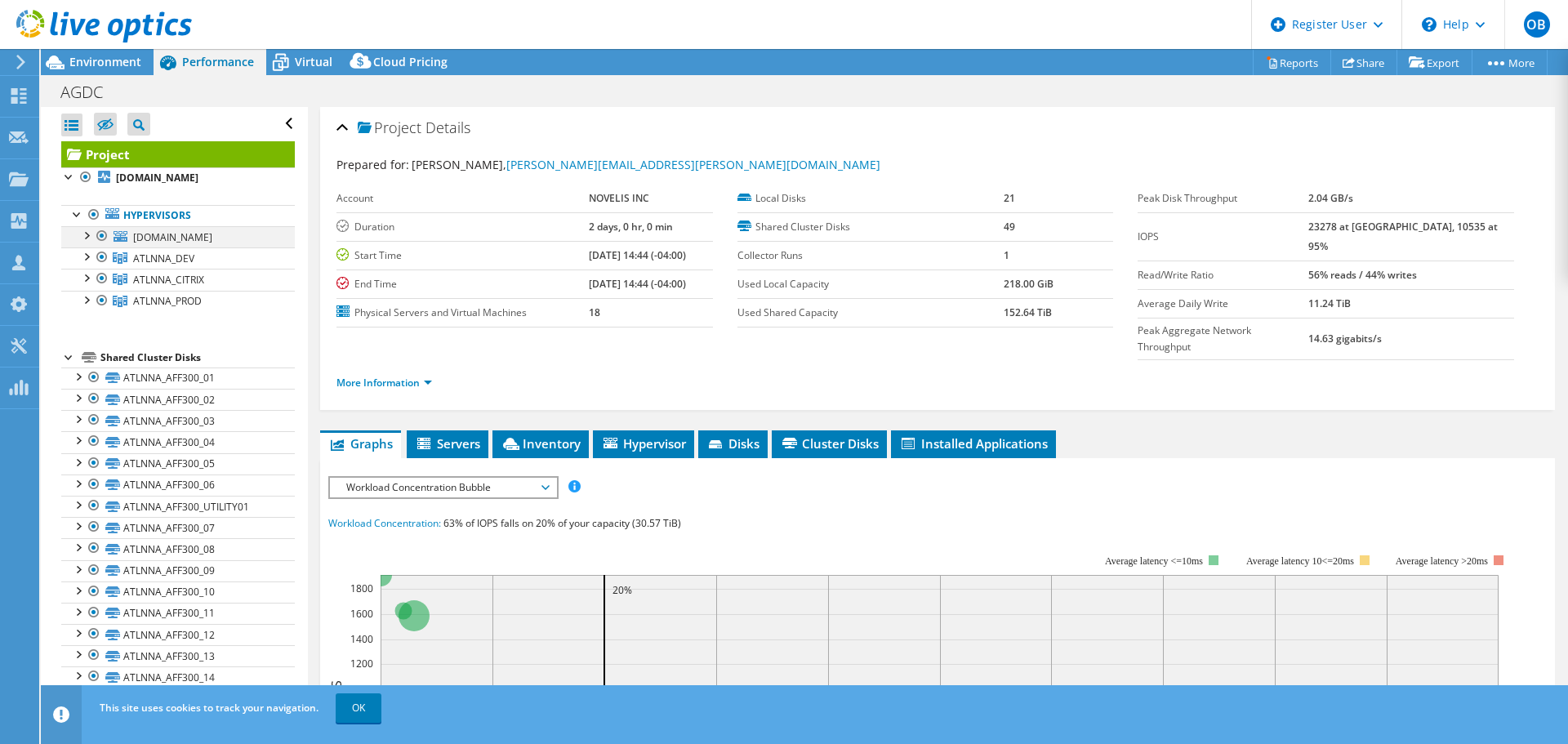
click at [102, 232] on div at bounding box center [102, 236] width 17 height 20
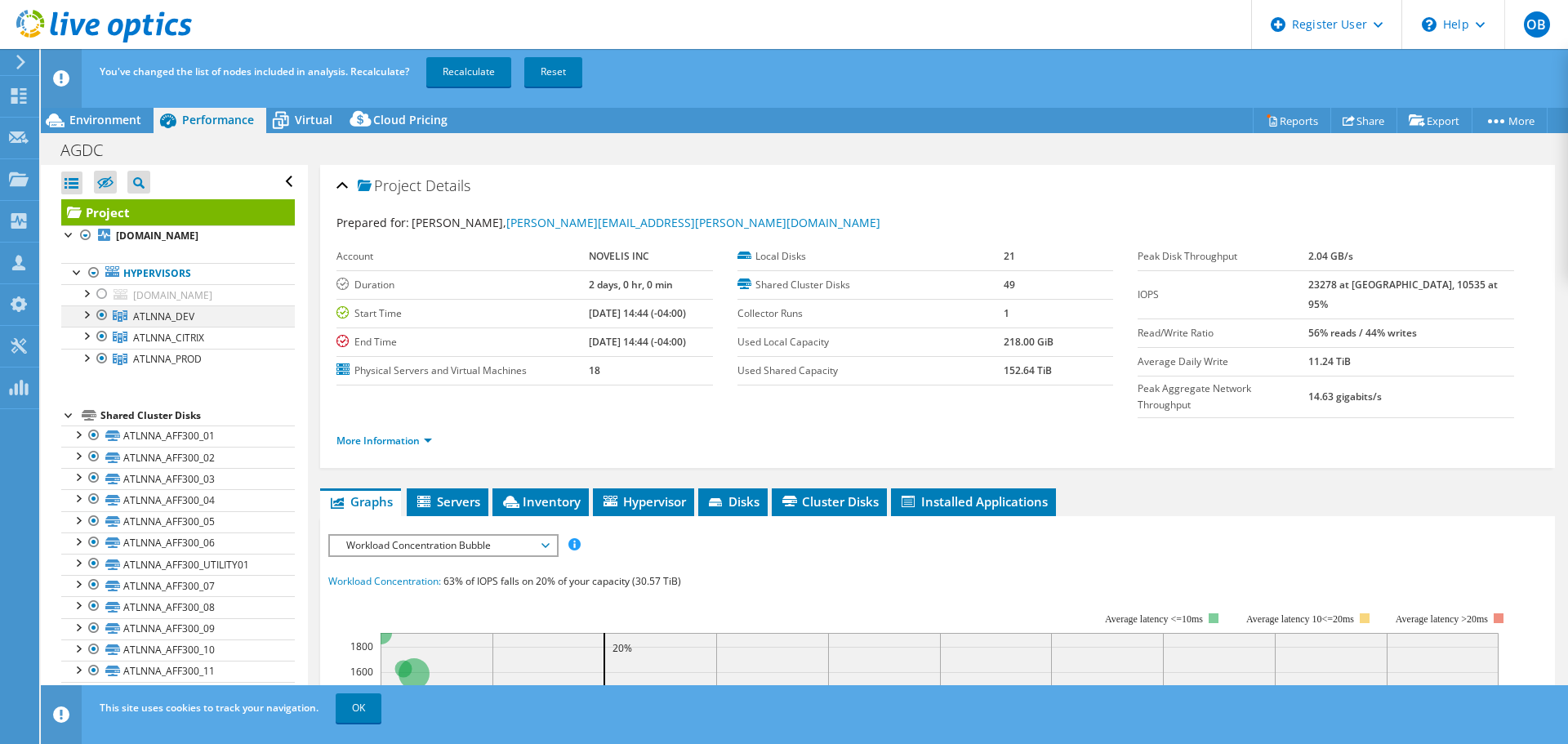
click at [103, 312] on div at bounding box center [102, 316] width 17 height 20
click at [100, 359] on div at bounding box center [102, 358] width 17 height 20
click at [485, 71] on link "Recalculate" at bounding box center [469, 72] width 85 height 30
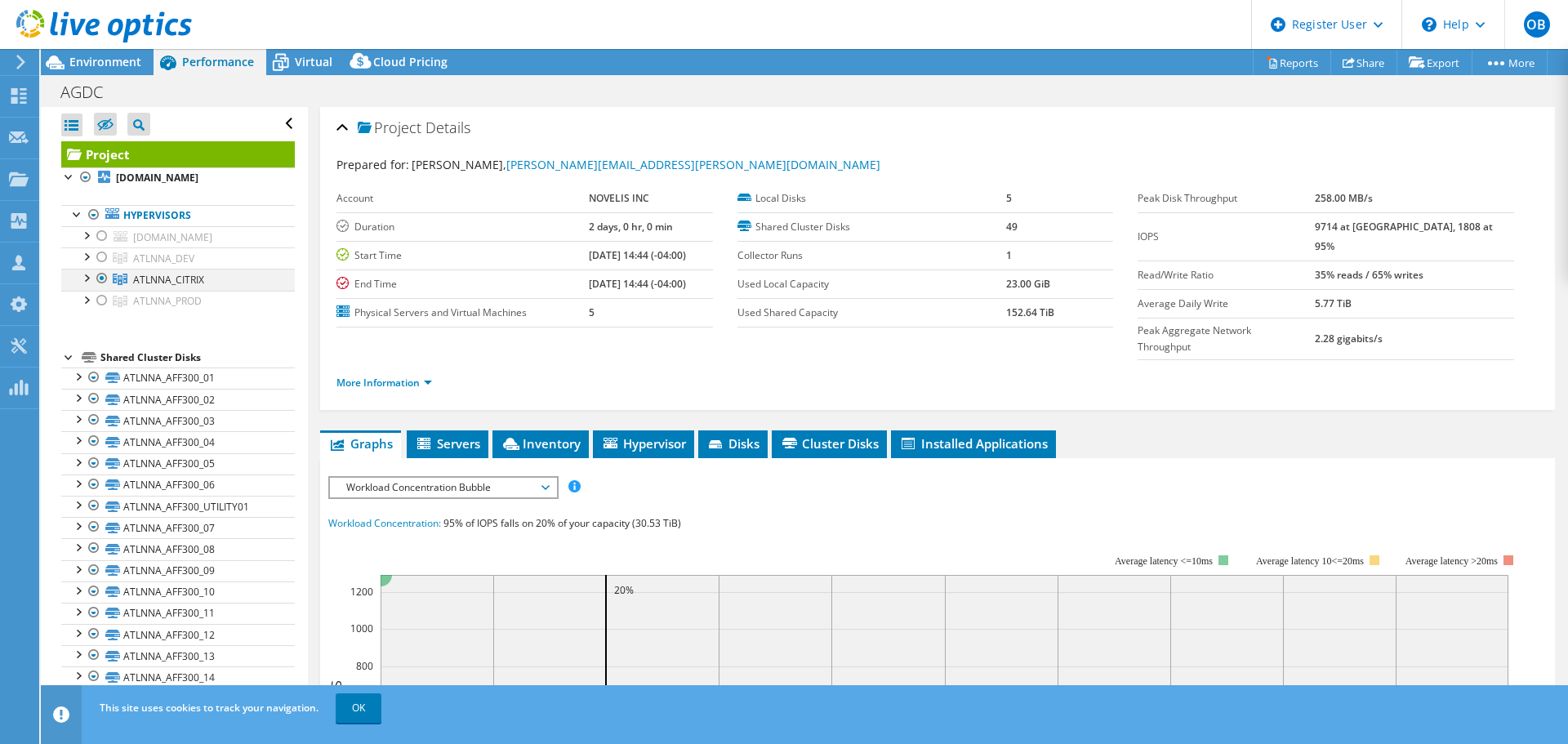
click at [87, 278] on div at bounding box center [85, 277] width 17 height 17
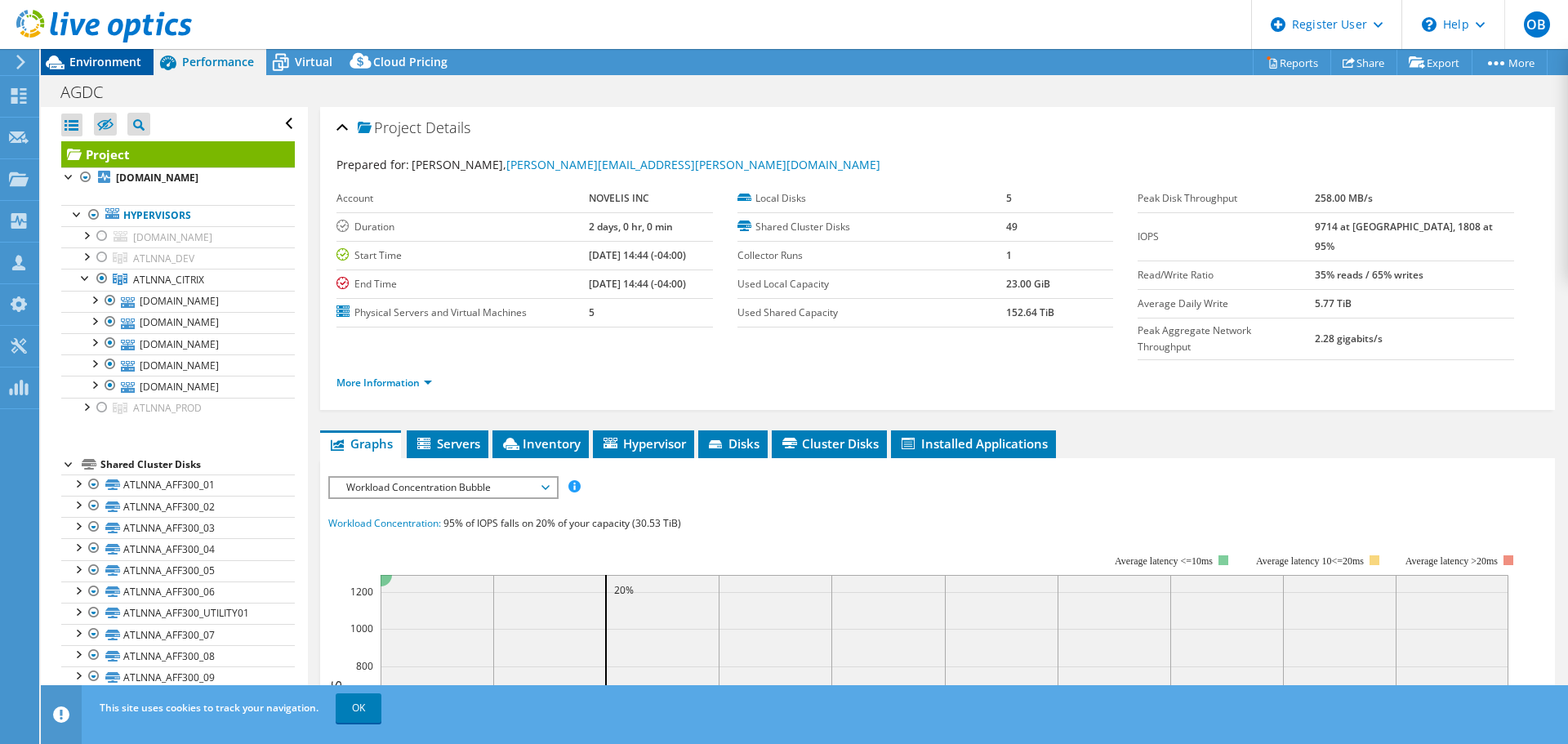
click at [108, 62] on span "Environment" at bounding box center [105, 61] width 72 height 16
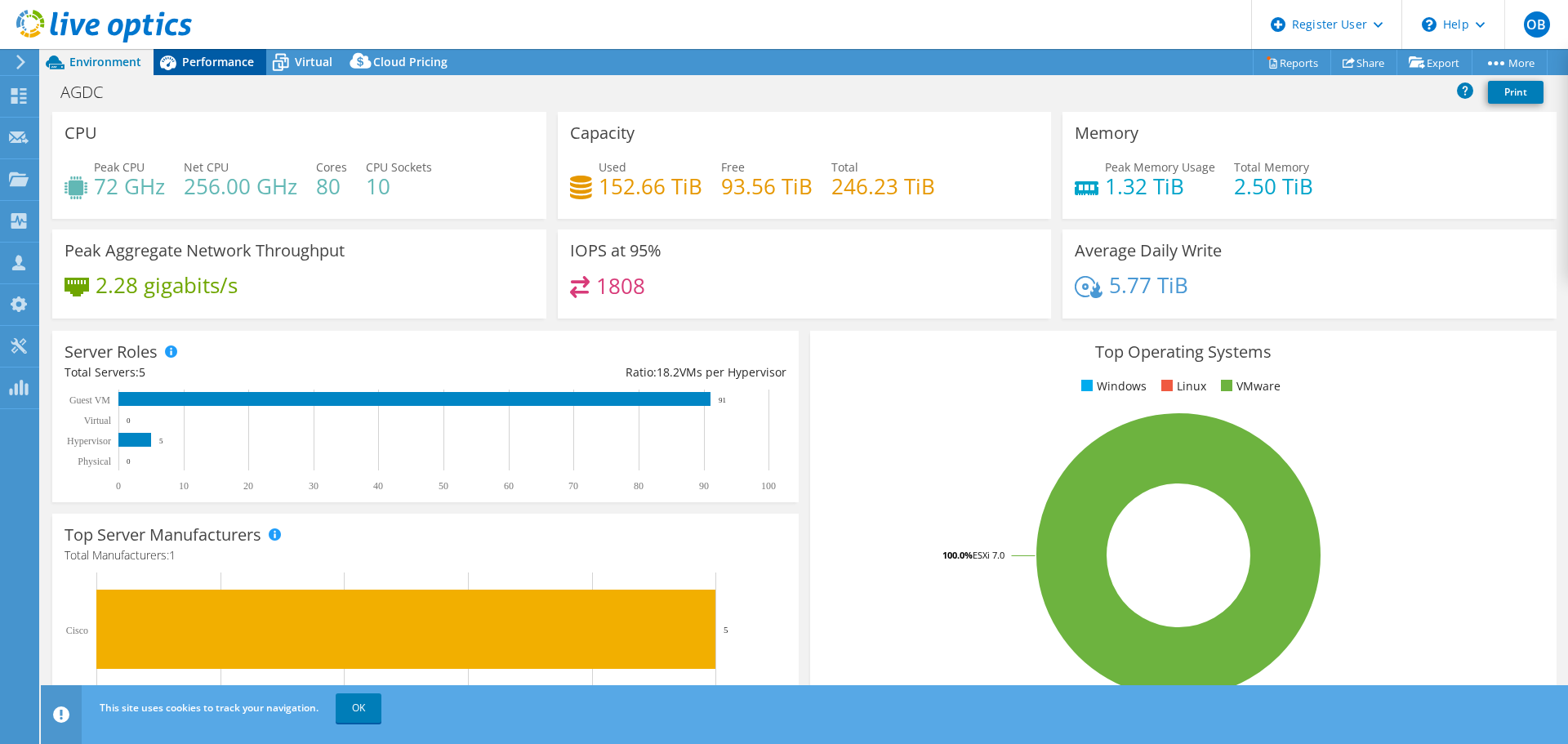
click at [224, 60] on span "Performance" at bounding box center [218, 61] width 72 height 16
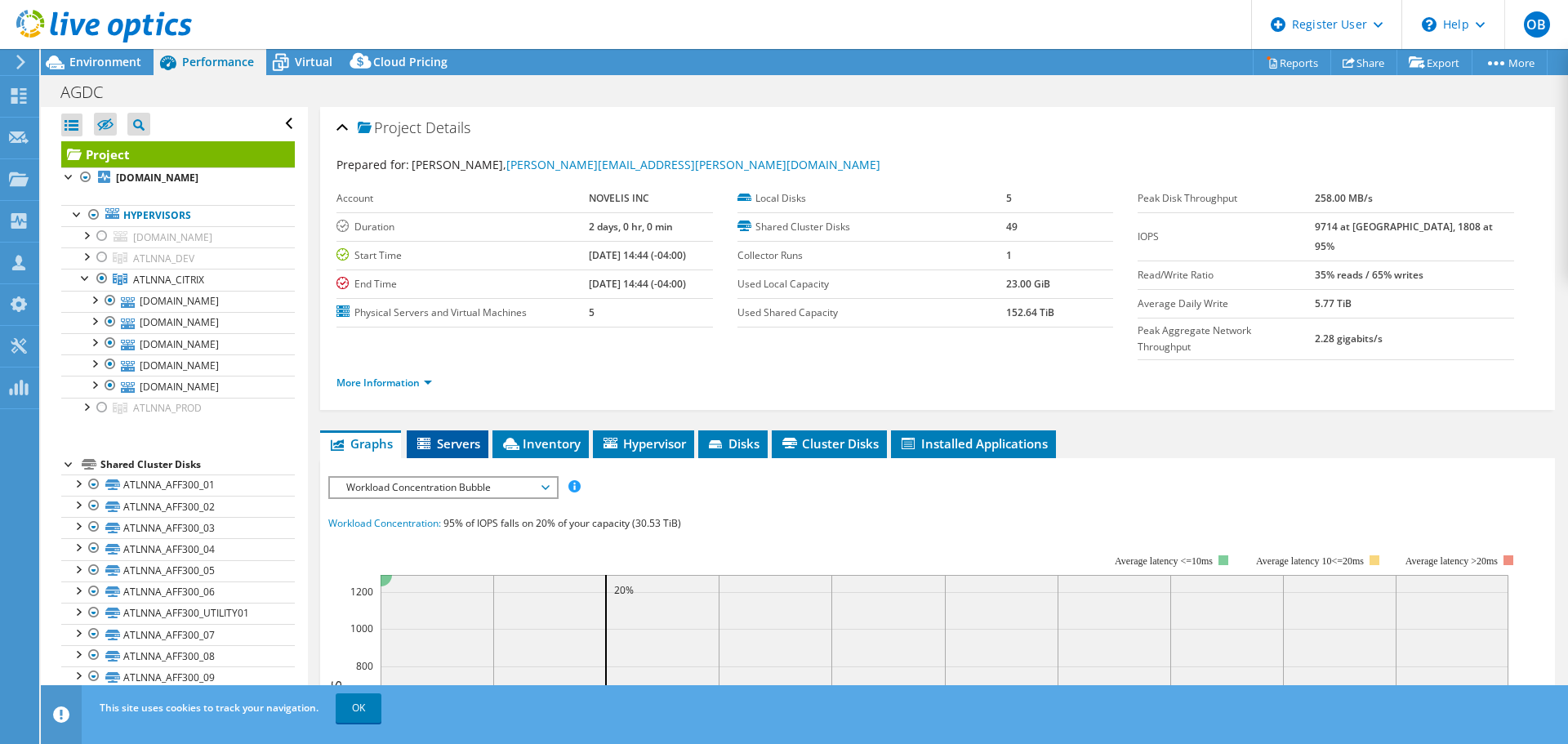
click at [446, 435] on span "Servers" at bounding box center [447, 443] width 65 height 17
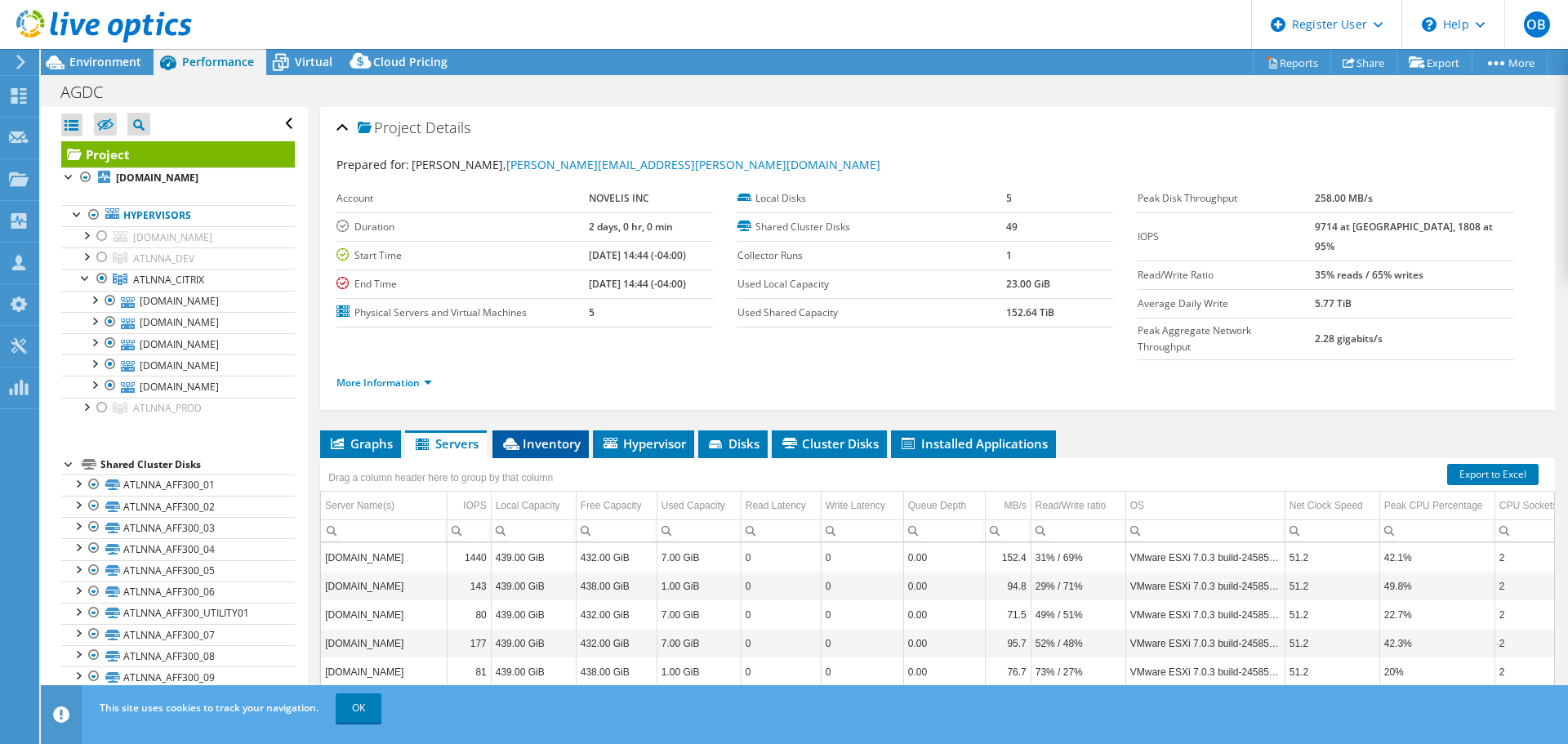
click at [568, 435] on span "Inventory" at bounding box center [540, 443] width 80 height 17
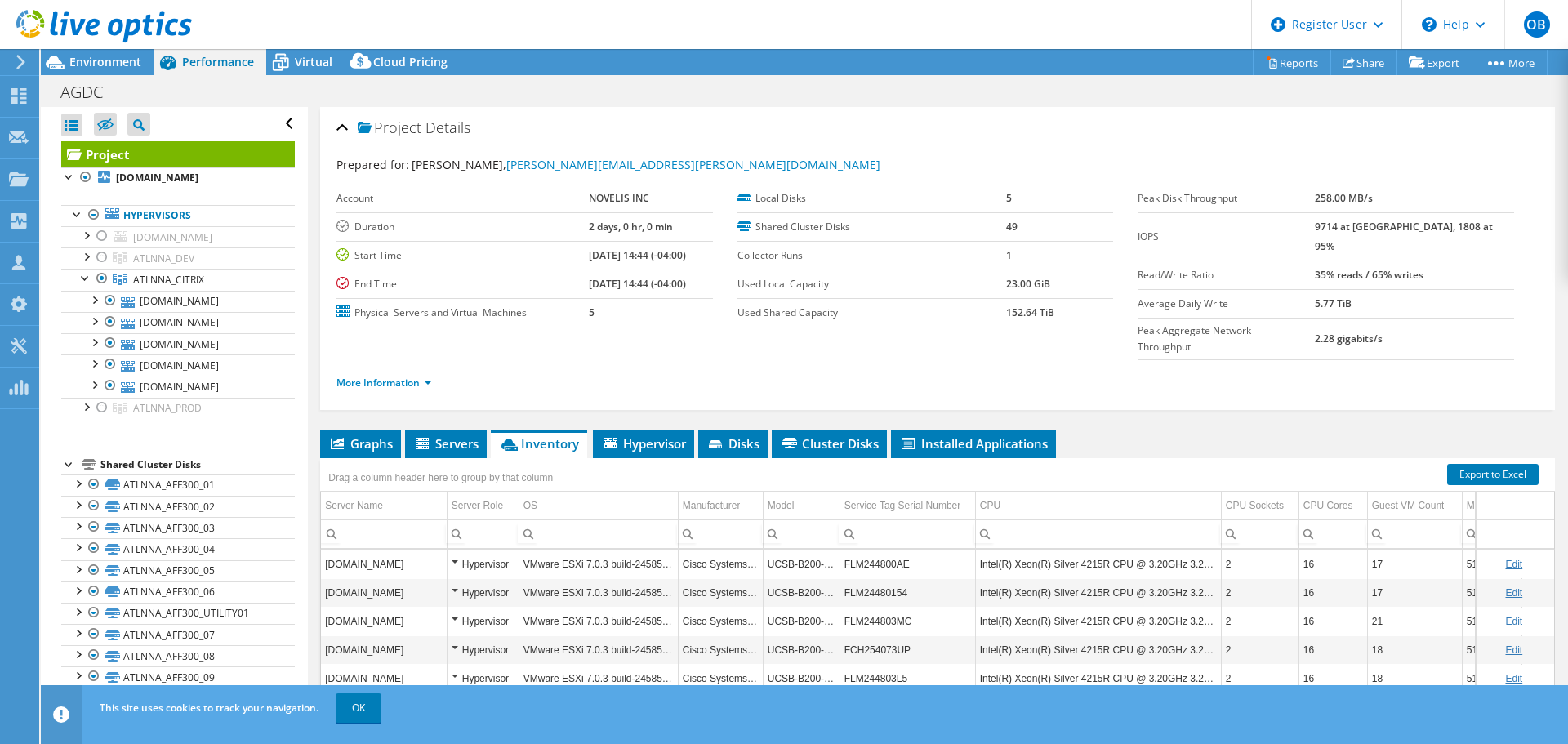
scroll to position [82, 0]
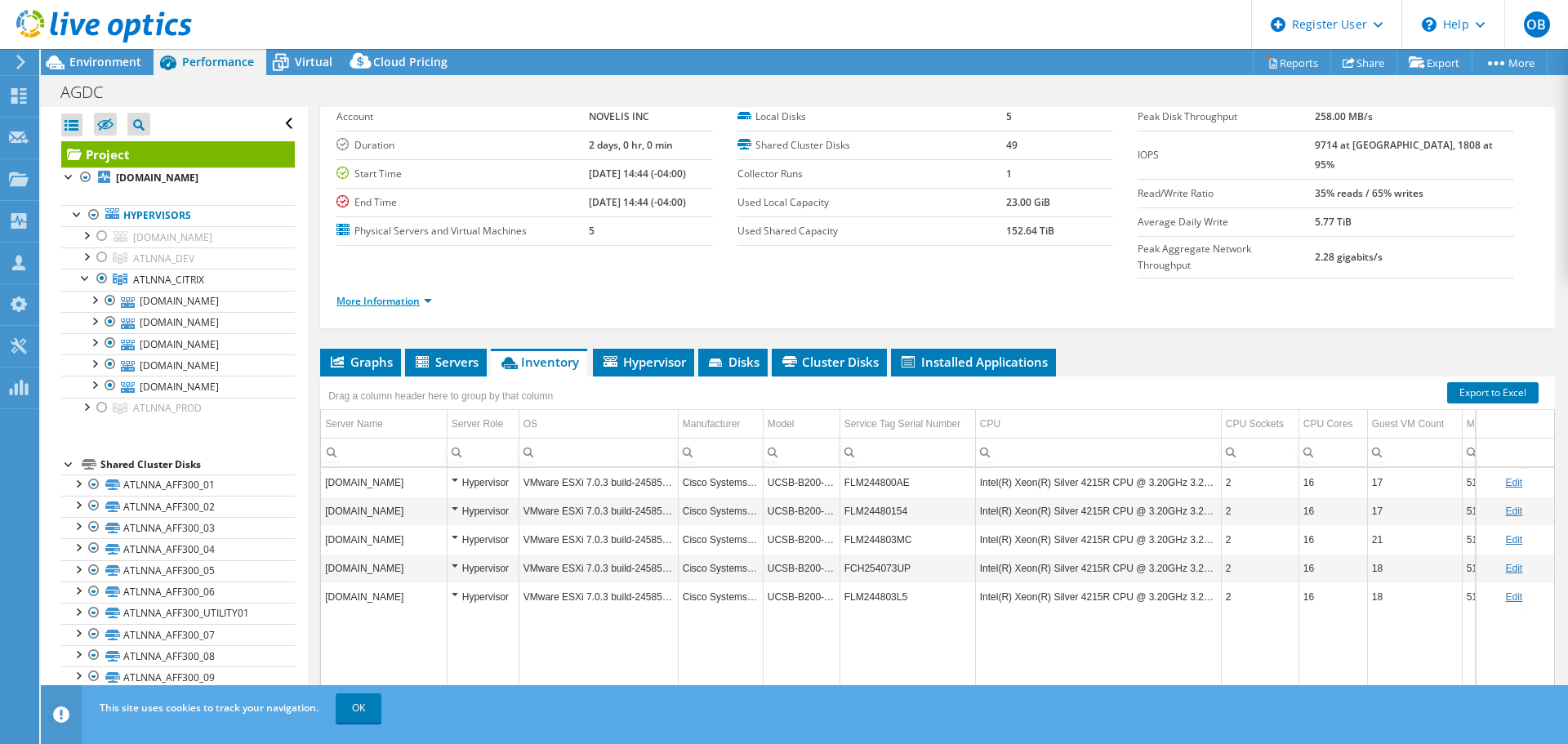
click at [418, 294] on link "More Information" at bounding box center [384, 301] width 96 height 14
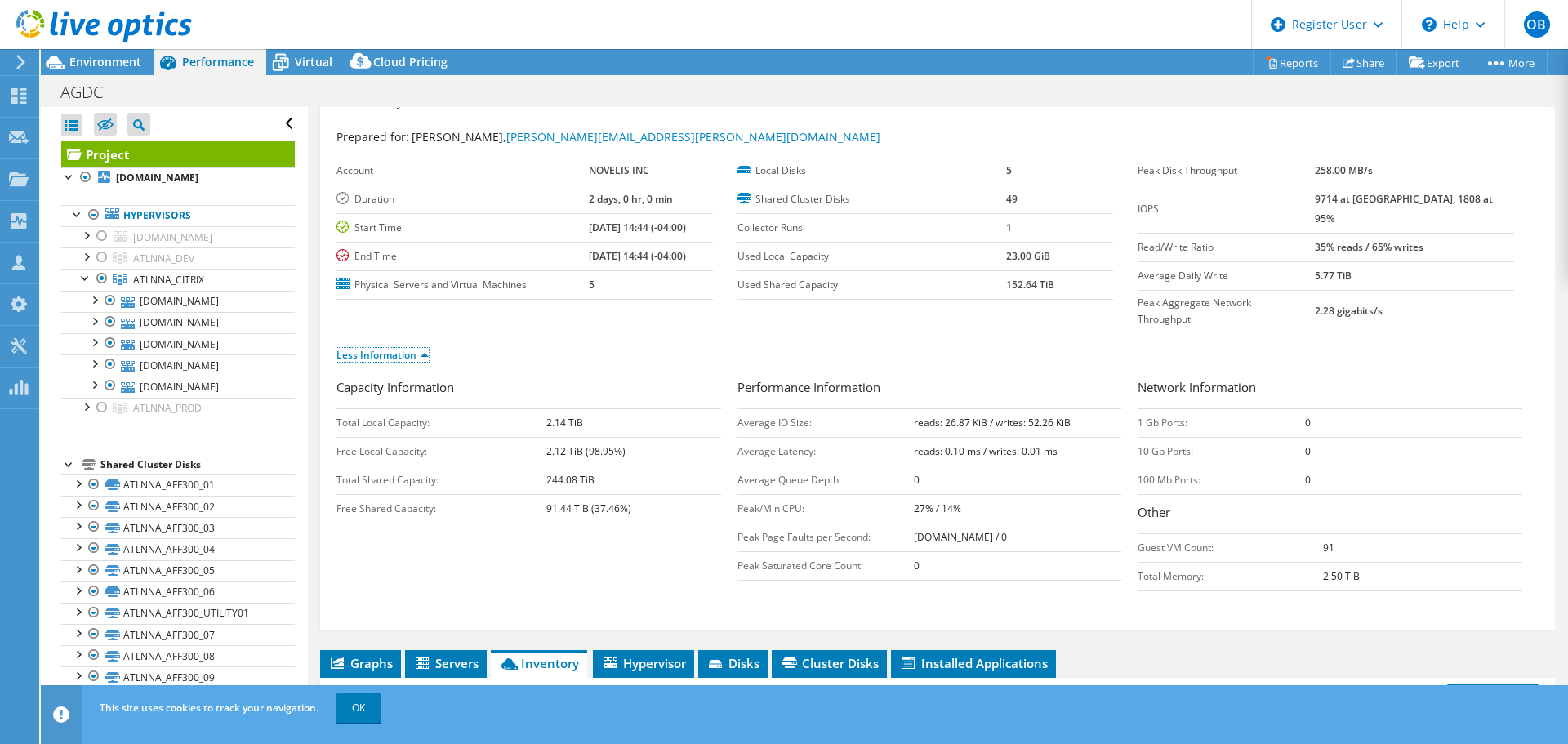
scroll to position [0, 0]
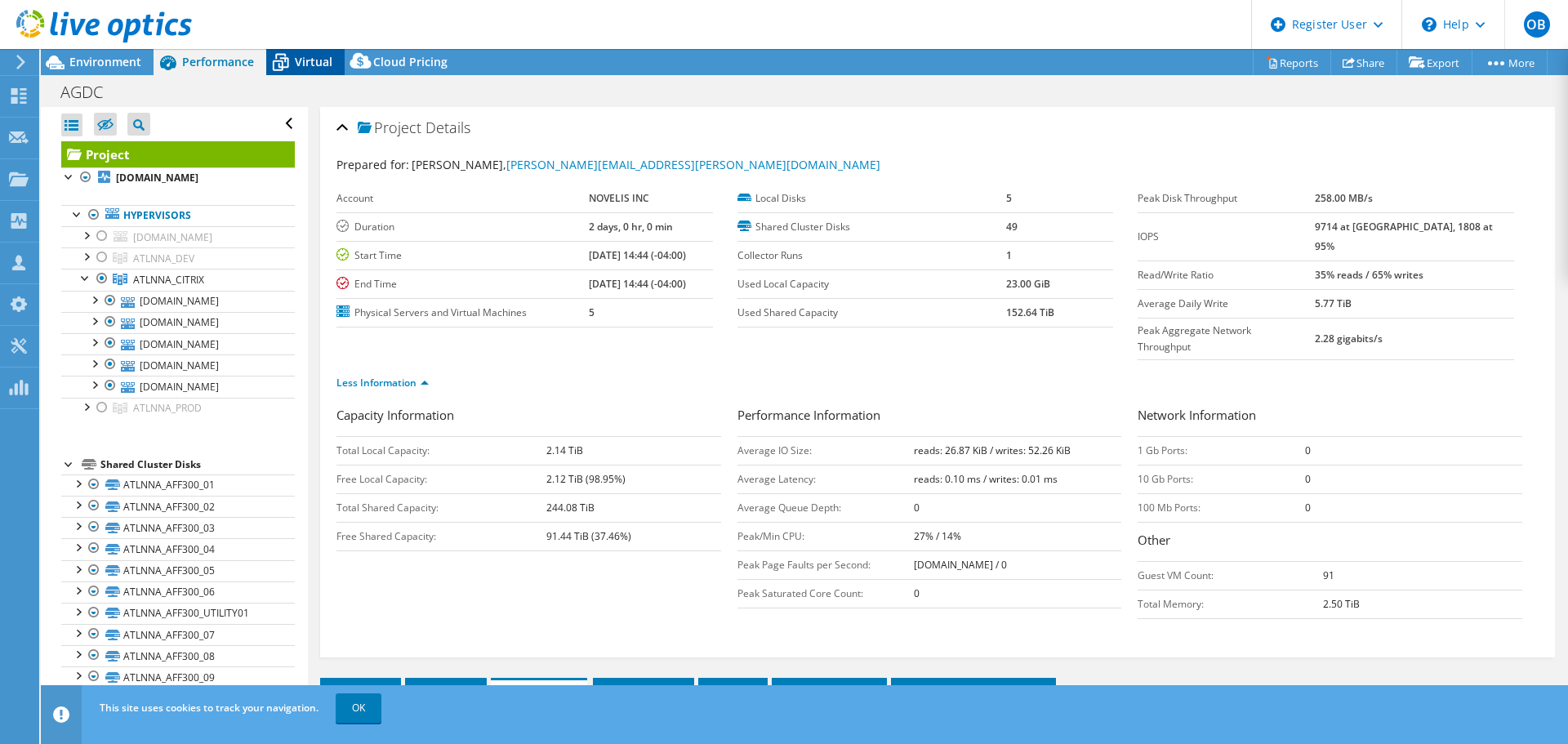
click at [315, 53] on div "Virtual" at bounding box center [305, 62] width 78 height 26
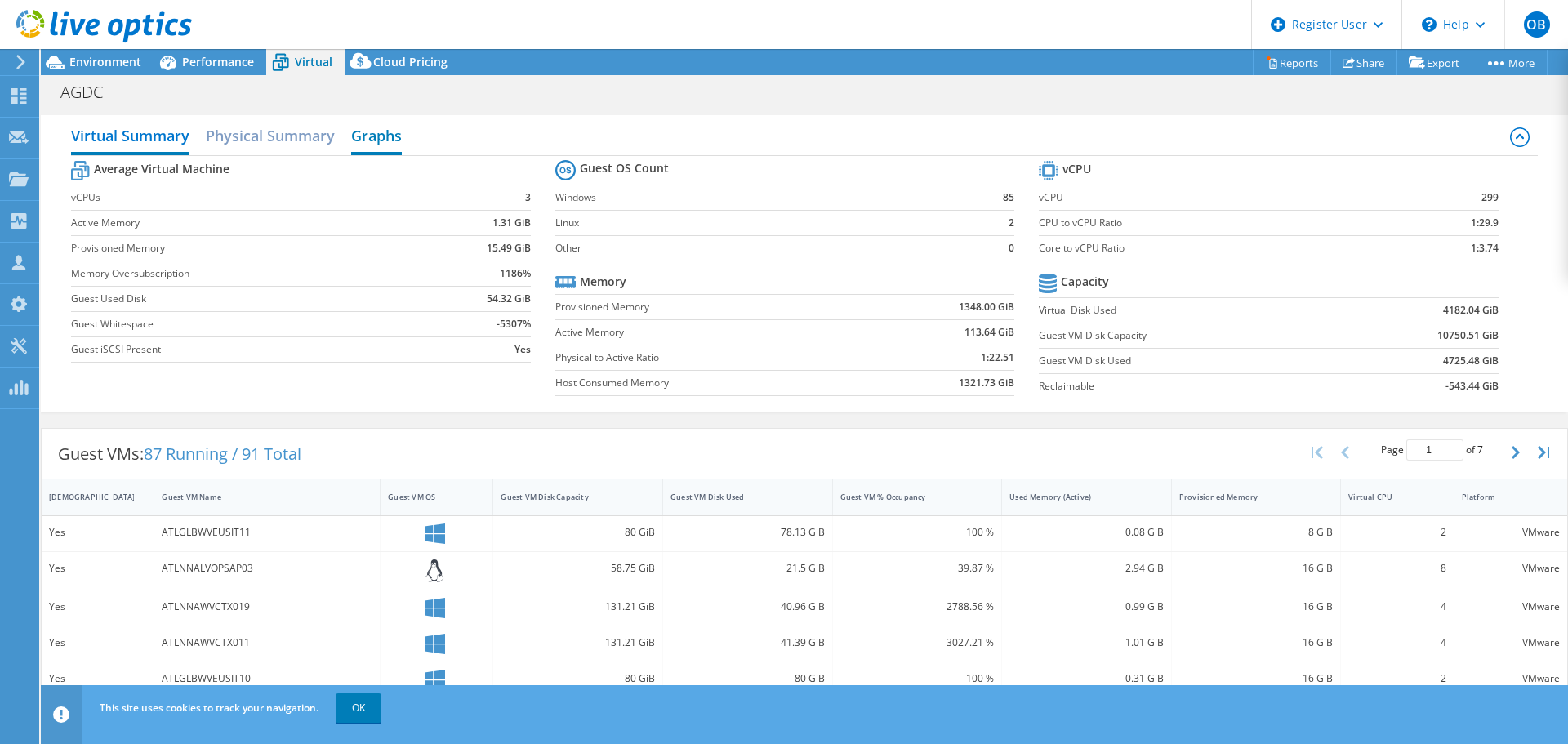
click at [387, 134] on h2 "Graphs" at bounding box center [376, 138] width 50 height 36
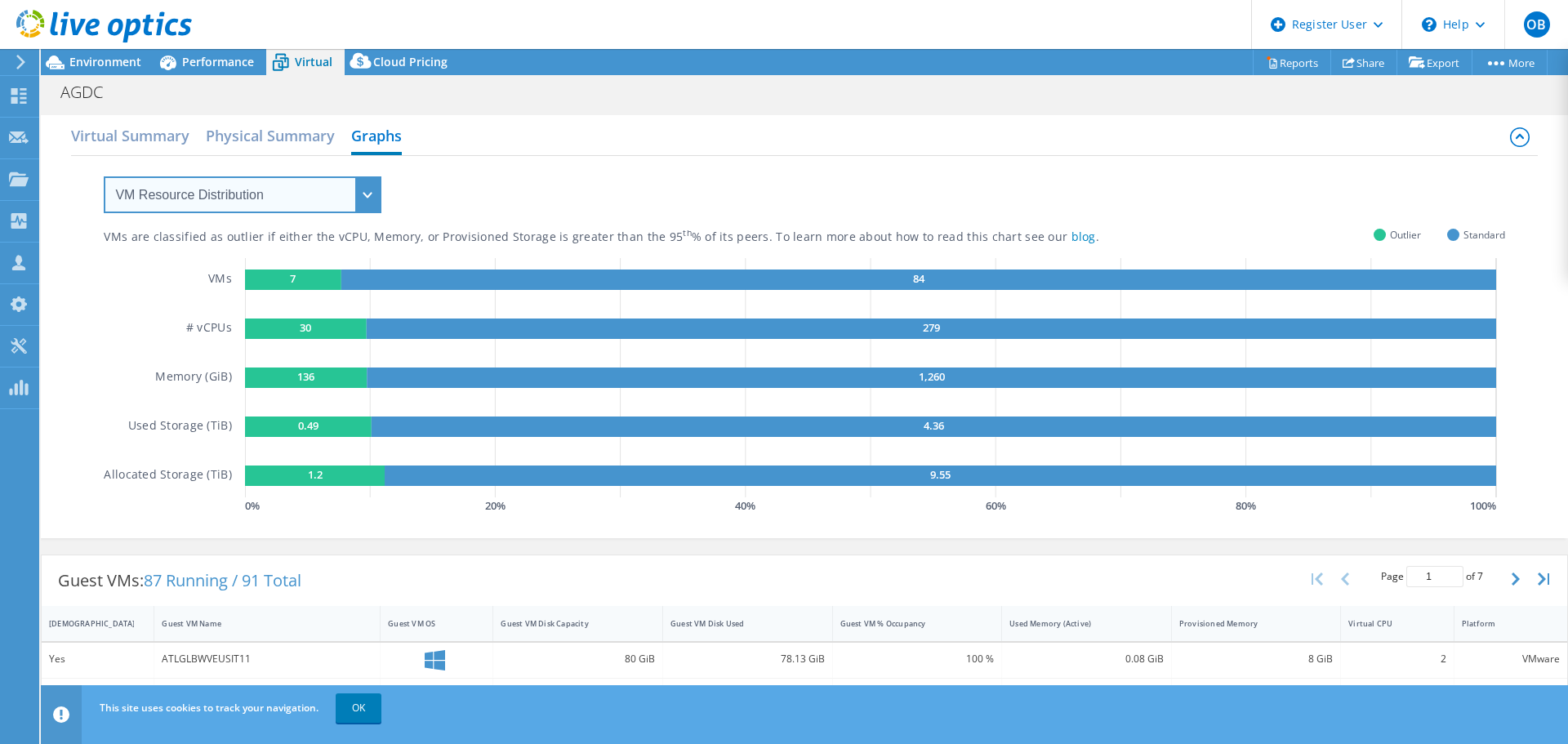
click at [363, 194] on select "VM Resource Distribution Provisioning Contrast Over Provisioning" at bounding box center [242, 194] width 278 height 37
select select "Over Provisioning"
click at [104, 176] on select "VM Resource Distribution Provisioning Contrast Over Provisioning" at bounding box center [242, 194] width 278 height 37
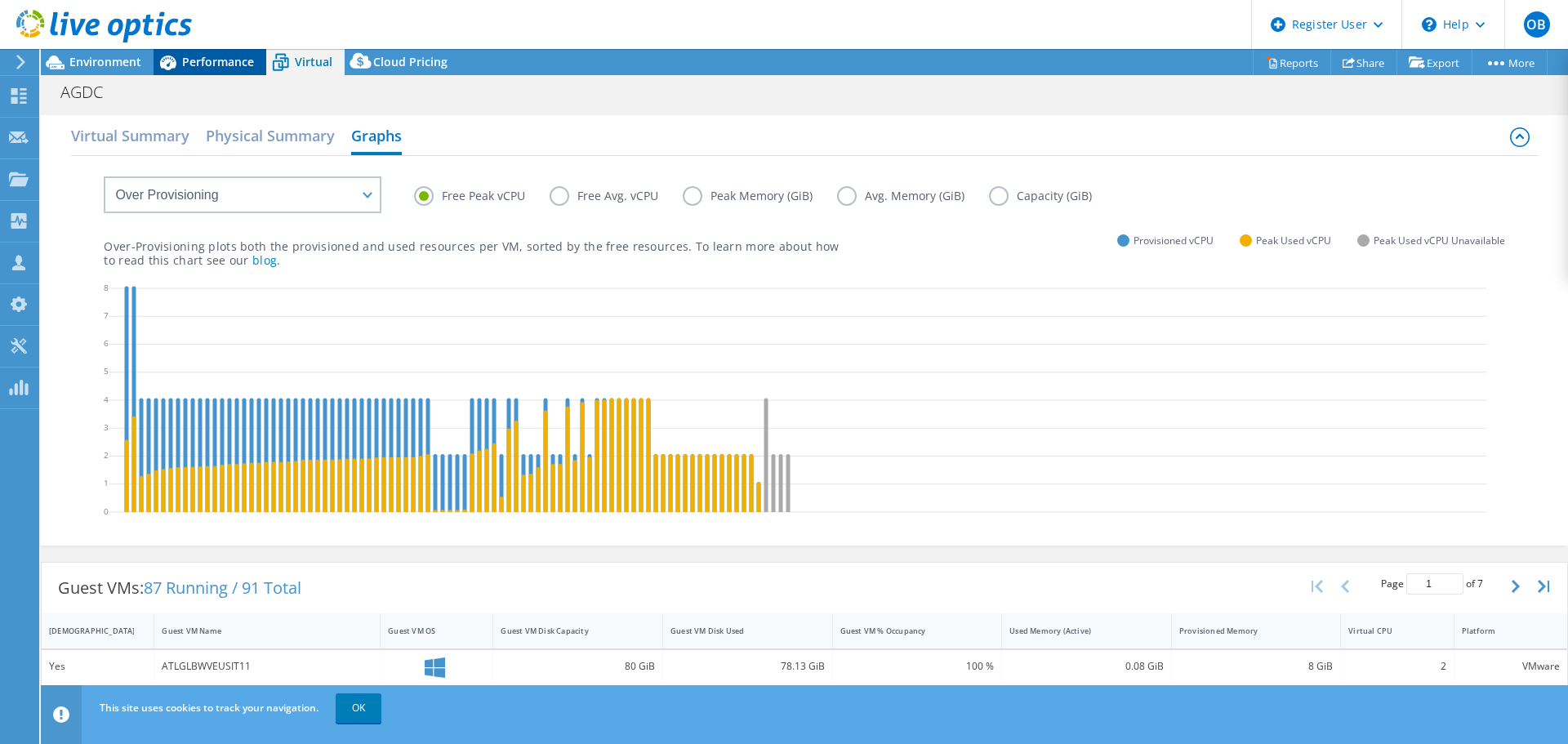
click at [198, 54] on span "Performance" at bounding box center [218, 61] width 72 height 16
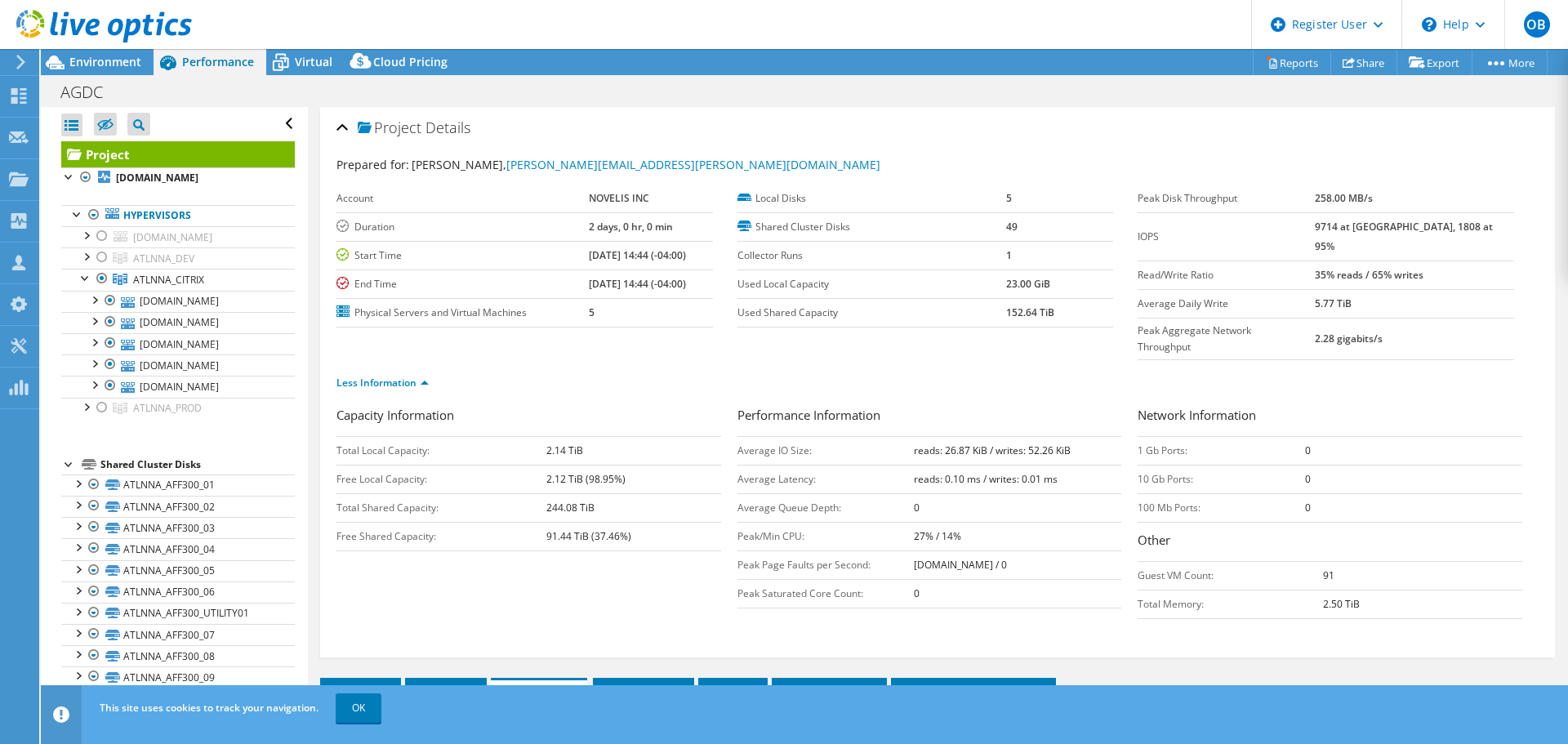
drag, startPoint x: 310, startPoint y: 54, endPoint x: 357, endPoint y: 135, distance: 93.6
click at [310, 54] on span "Virtual" at bounding box center [314, 61] width 38 height 16
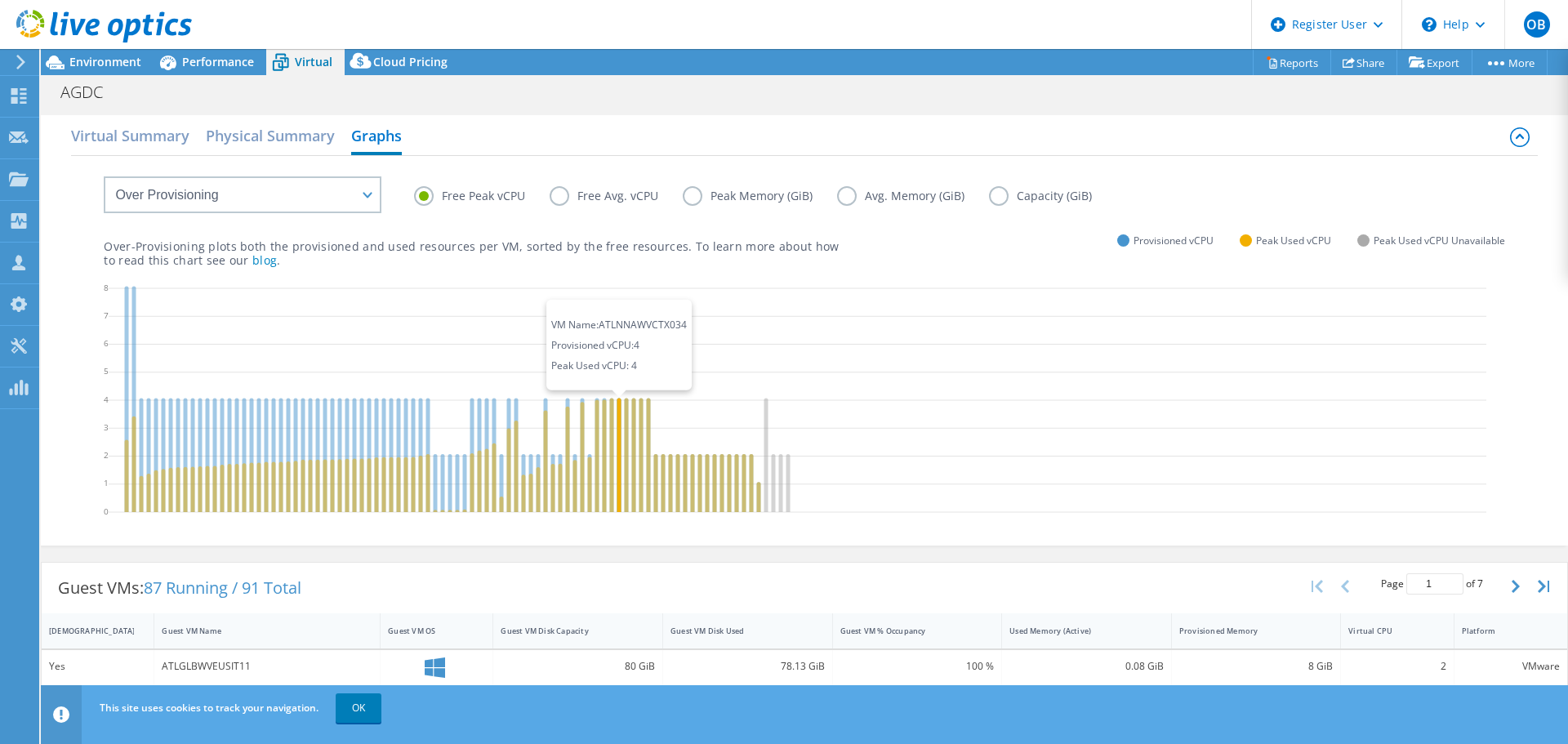
click at [618, 460] on icon at bounding box center [619, 455] width 4 height 115
click at [625, 477] on icon at bounding box center [626, 455] width 4 height 115
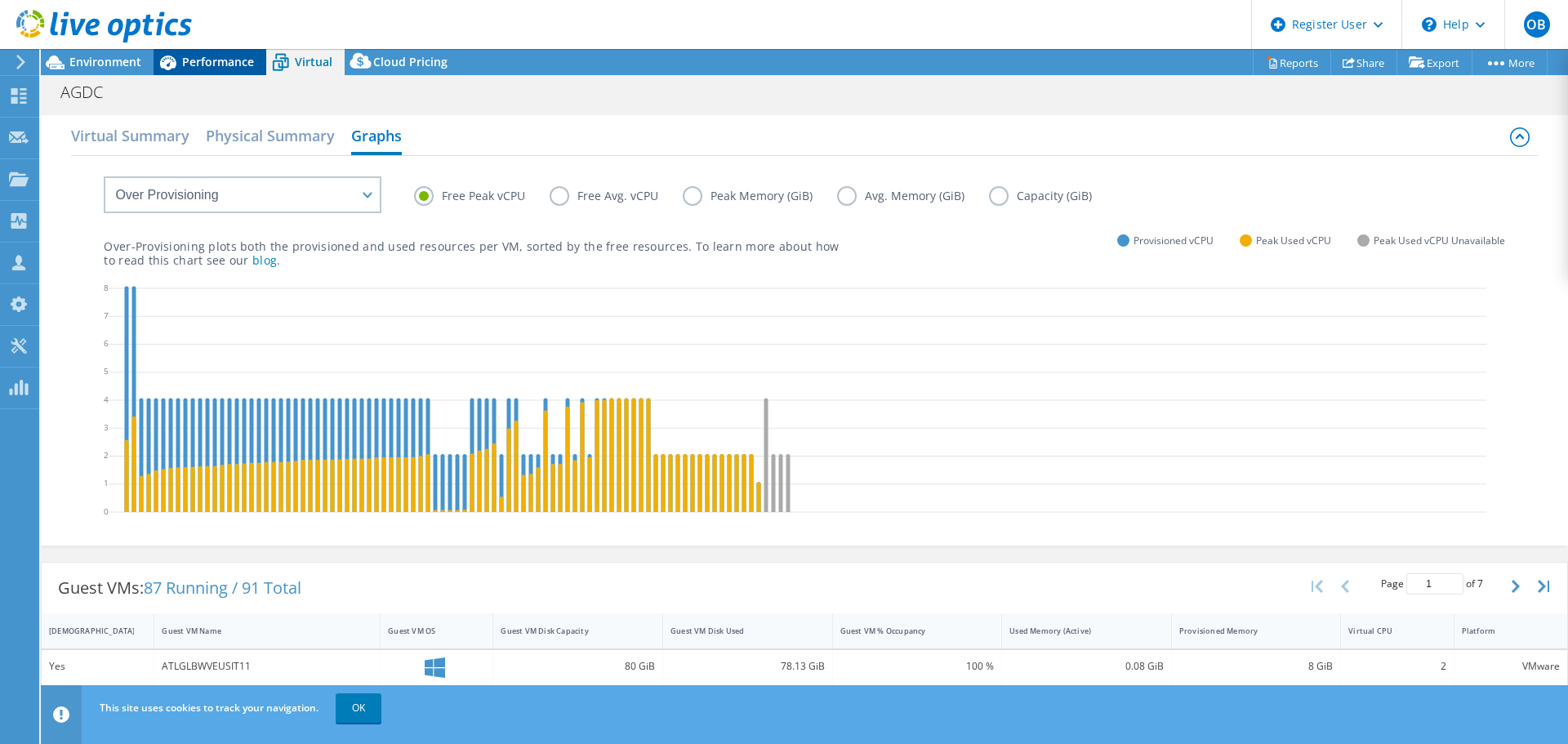
click at [200, 59] on span "Performance" at bounding box center [218, 61] width 72 height 16
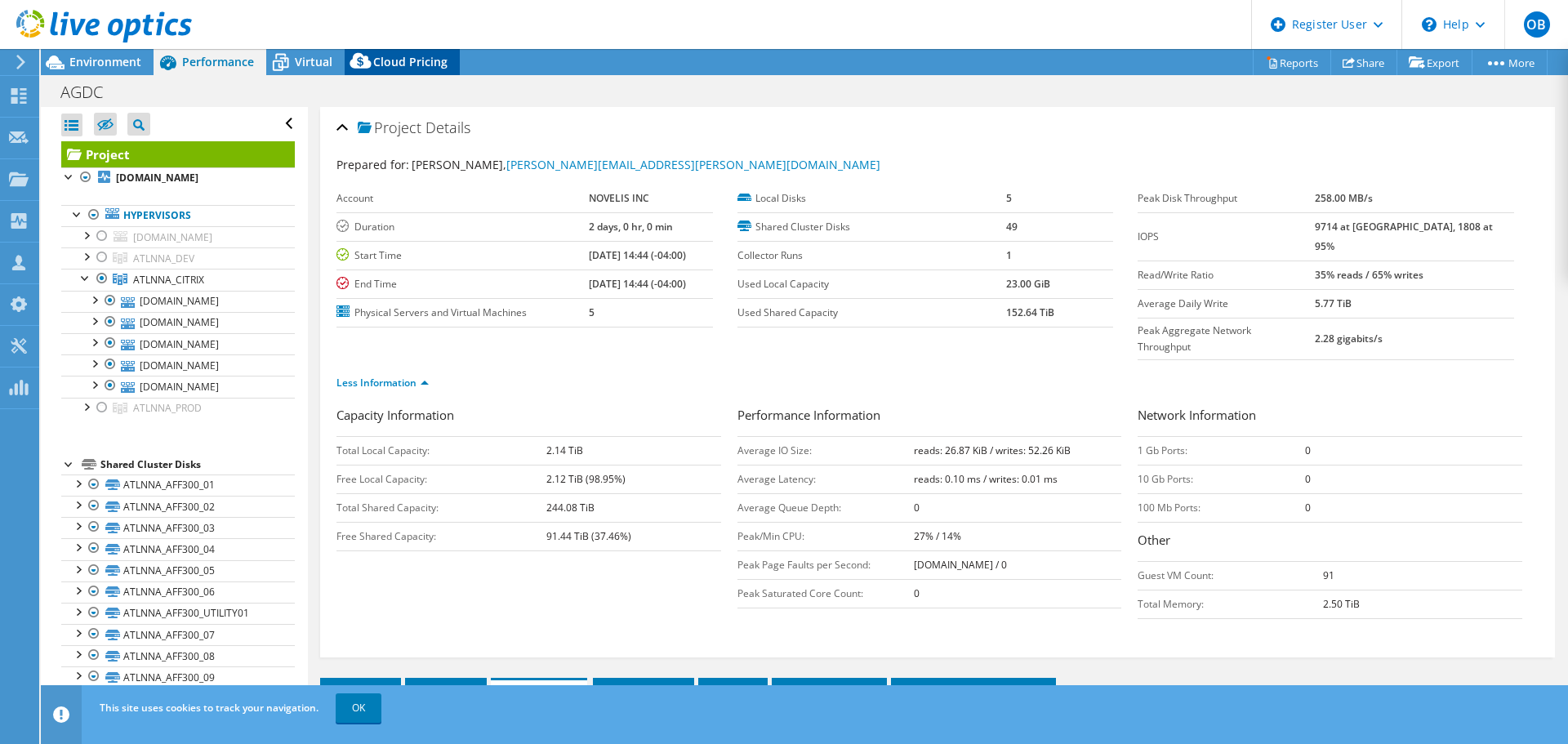
click at [415, 56] on span "Cloud Pricing" at bounding box center [410, 61] width 74 height 16
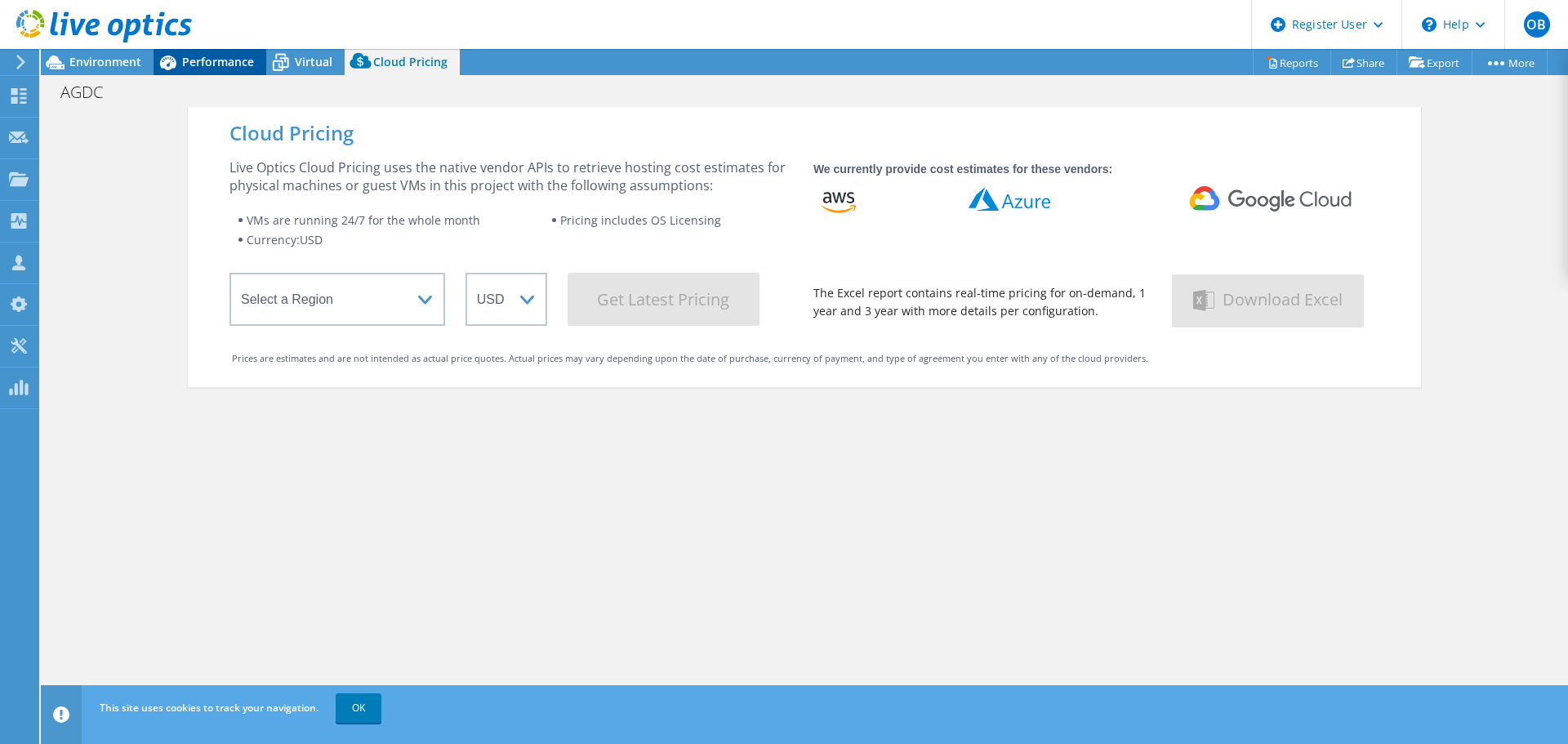
click at [216, 64] on span "Performance" at bounding box center [218, 61] width 72 height 16
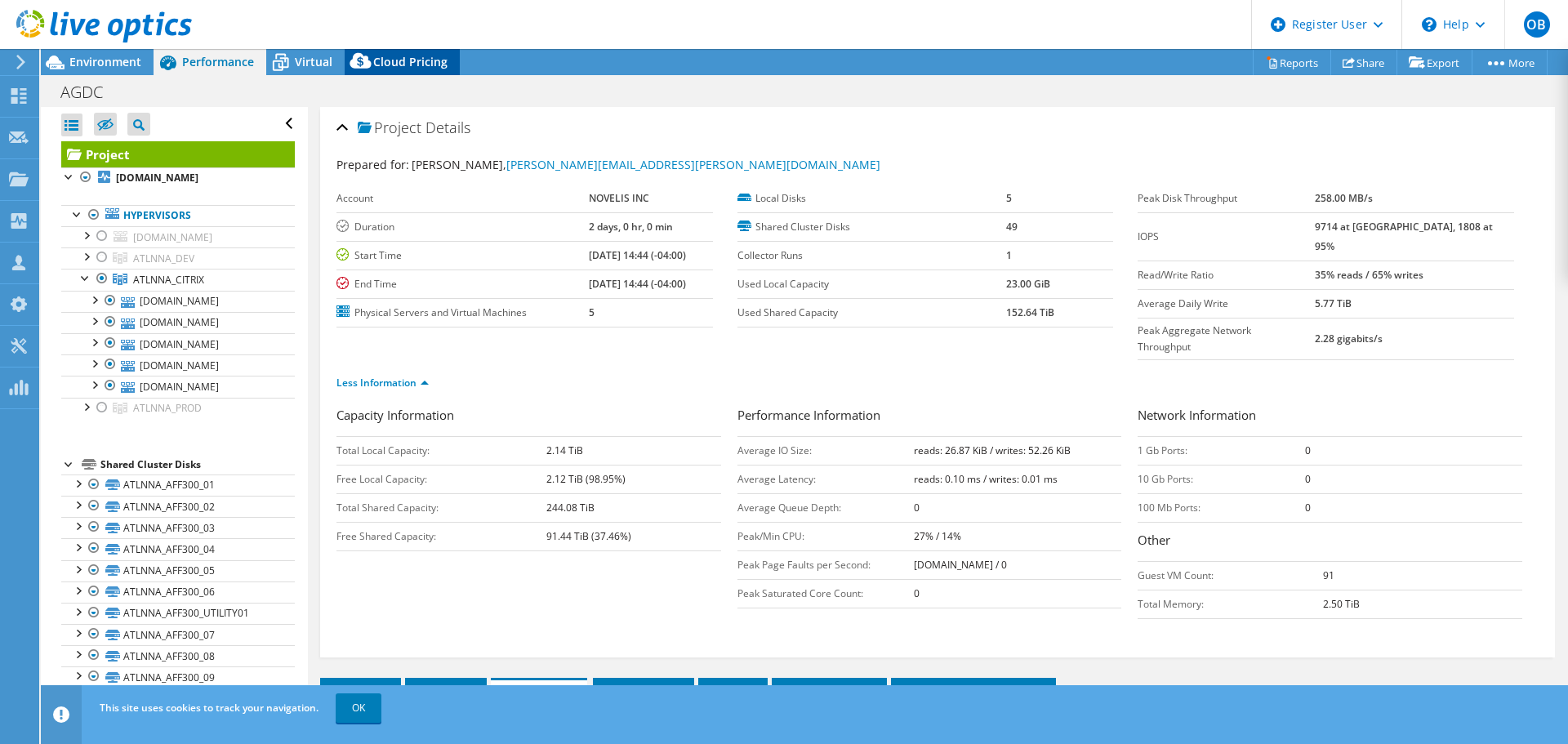
click at [409, 60] on span "Cloud Pricing" at bounding box center [410, 61] width 74 height 16
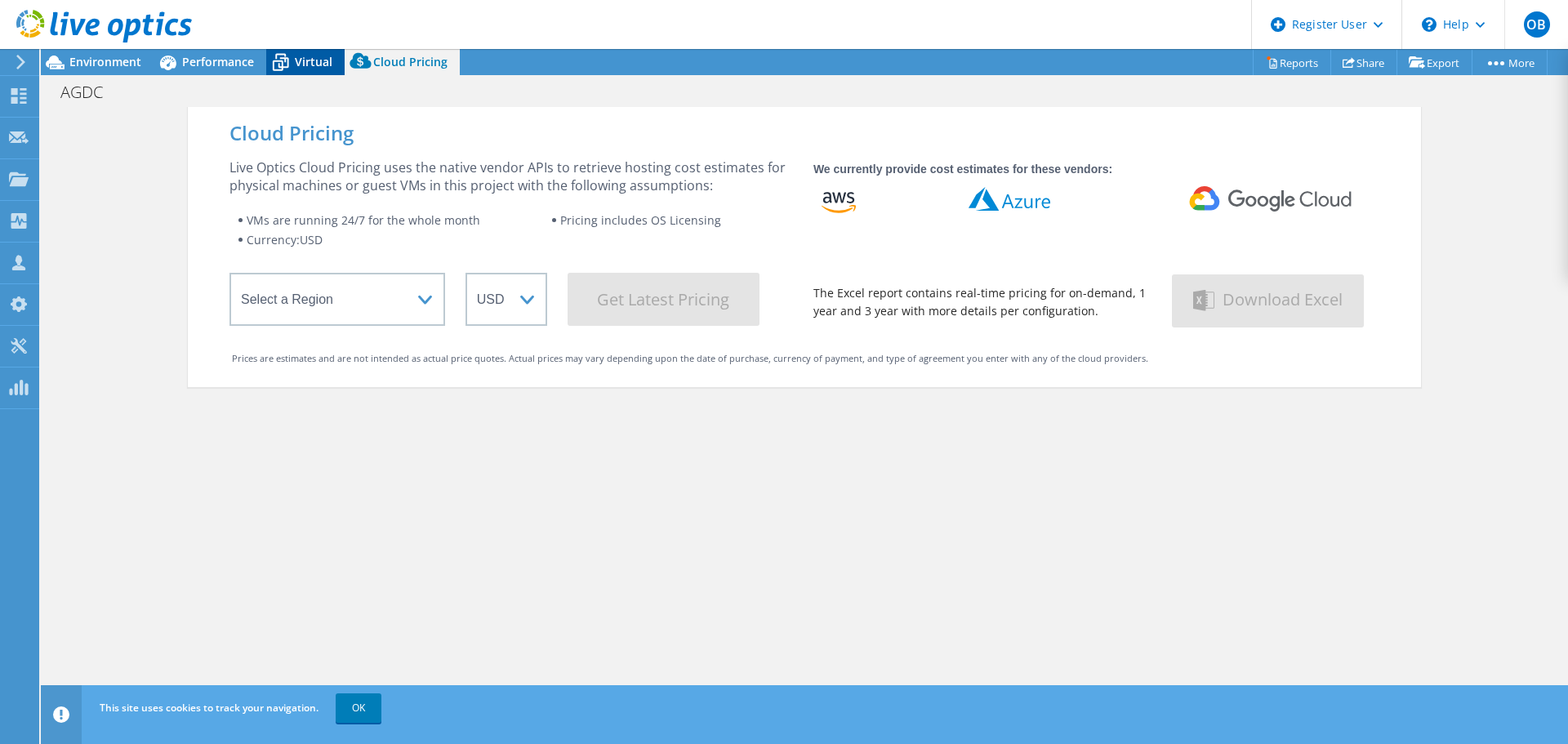
click at [304, 58] on span "Virtual" at bounding box center [314, 61] width 38 height 16
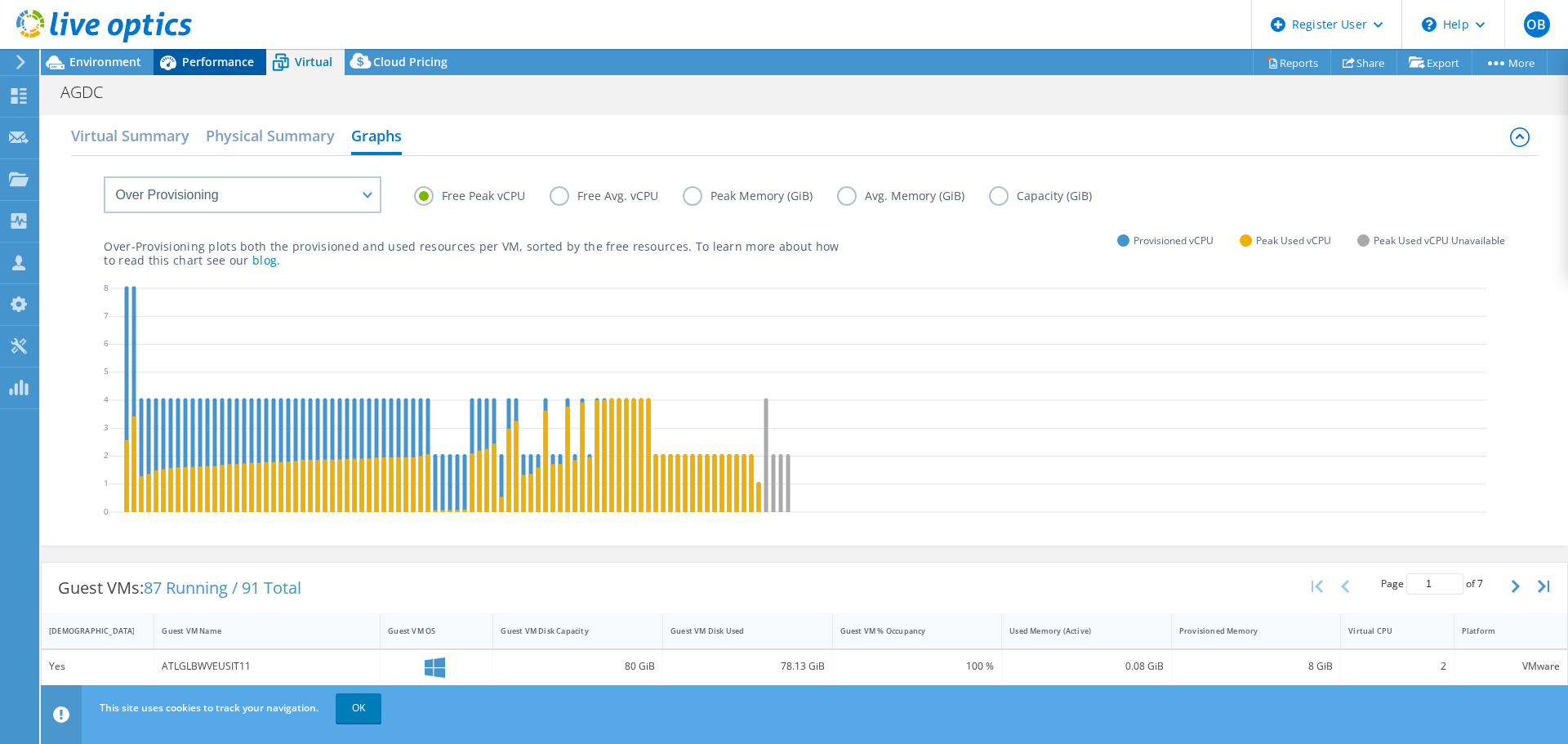
click at [218, 61] on span "Performance" at bounding box center [218, 61] width 72 height 16
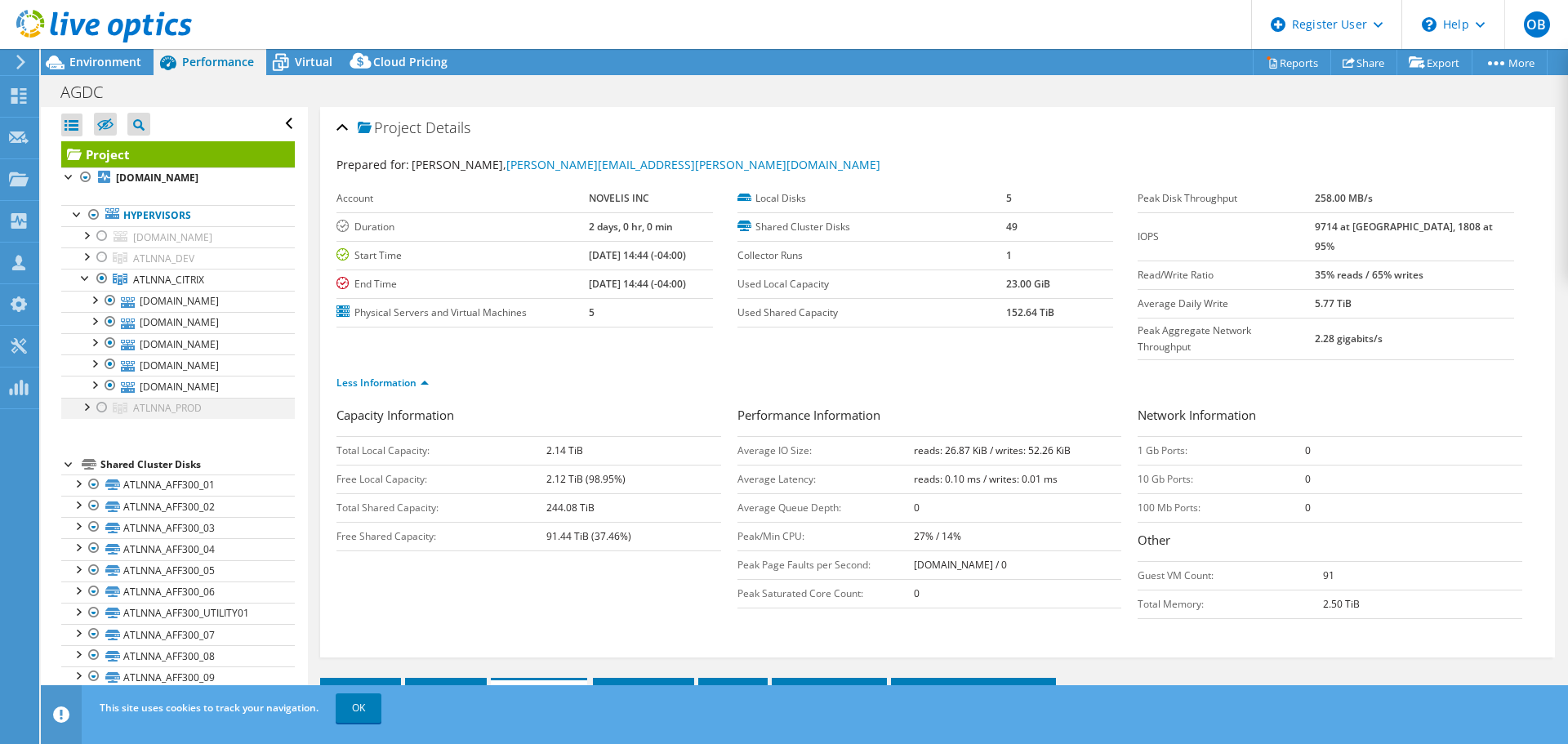
click at [102, 405] on div at bounding box center [102, 408] width 17 height 20
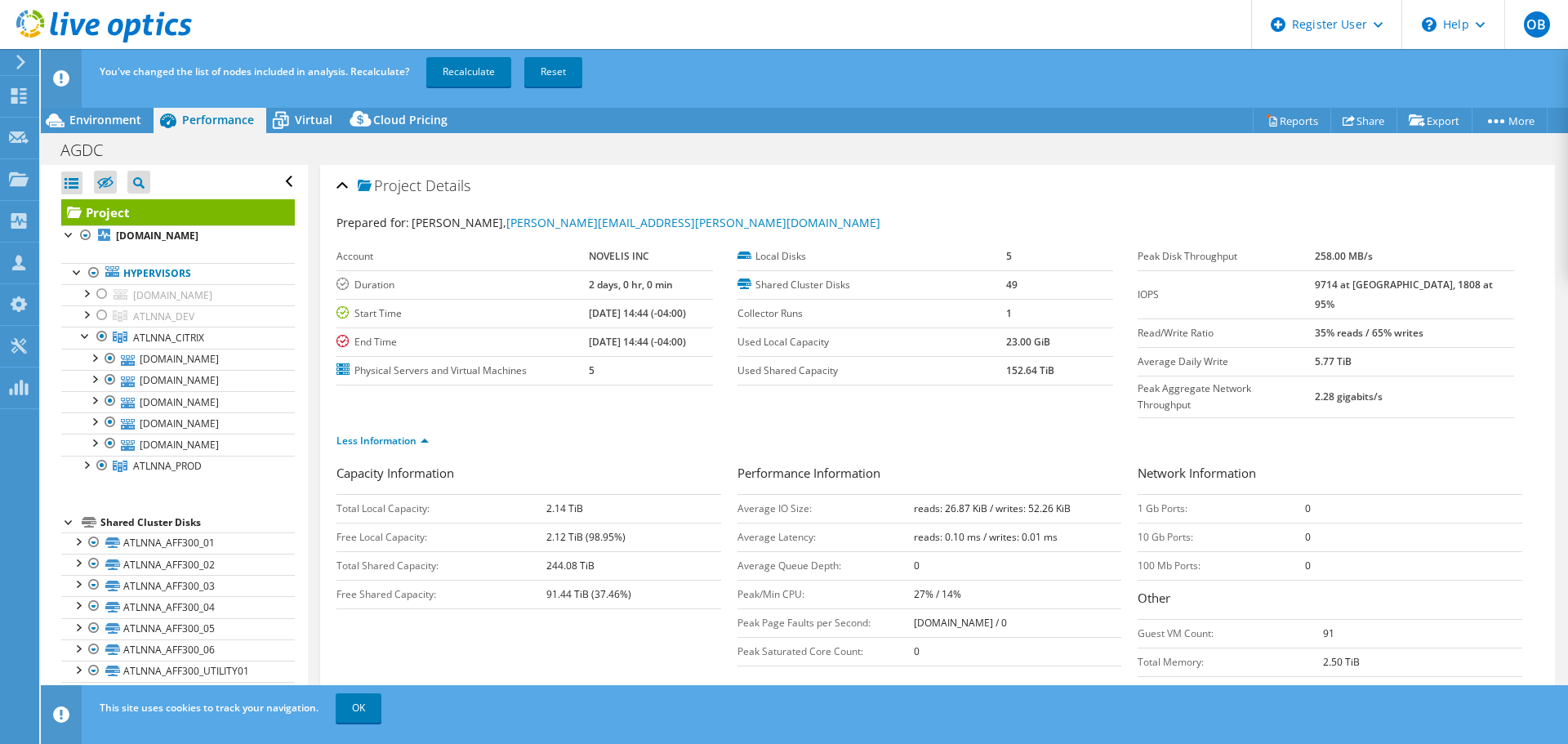
drag, startPoint x: 100, startPoint y: 333, endPoint x: 460, endPoint y: 390, distance: 364.5
click at [100, 334] on div at bounding box center [102, 336] width 17 height 20
drag, startPoint x: 482, startPoint y: 71, endPoint x: 512, endPoint y: 241, distance: 172.6
click at [482, 73] on link "Recalculate" at bounding box center [469, 72] width 85 height 30
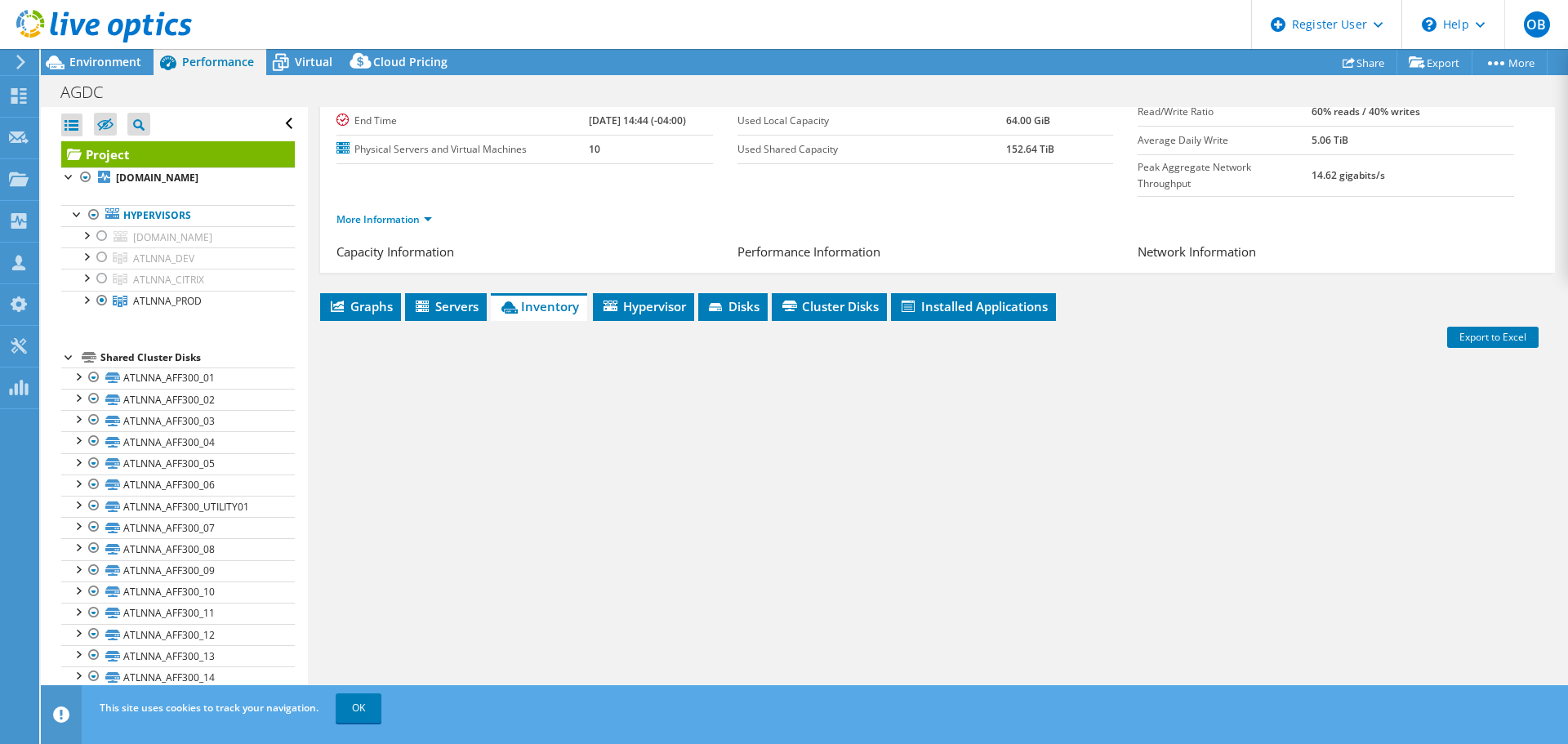
scroll to position [123, 0]
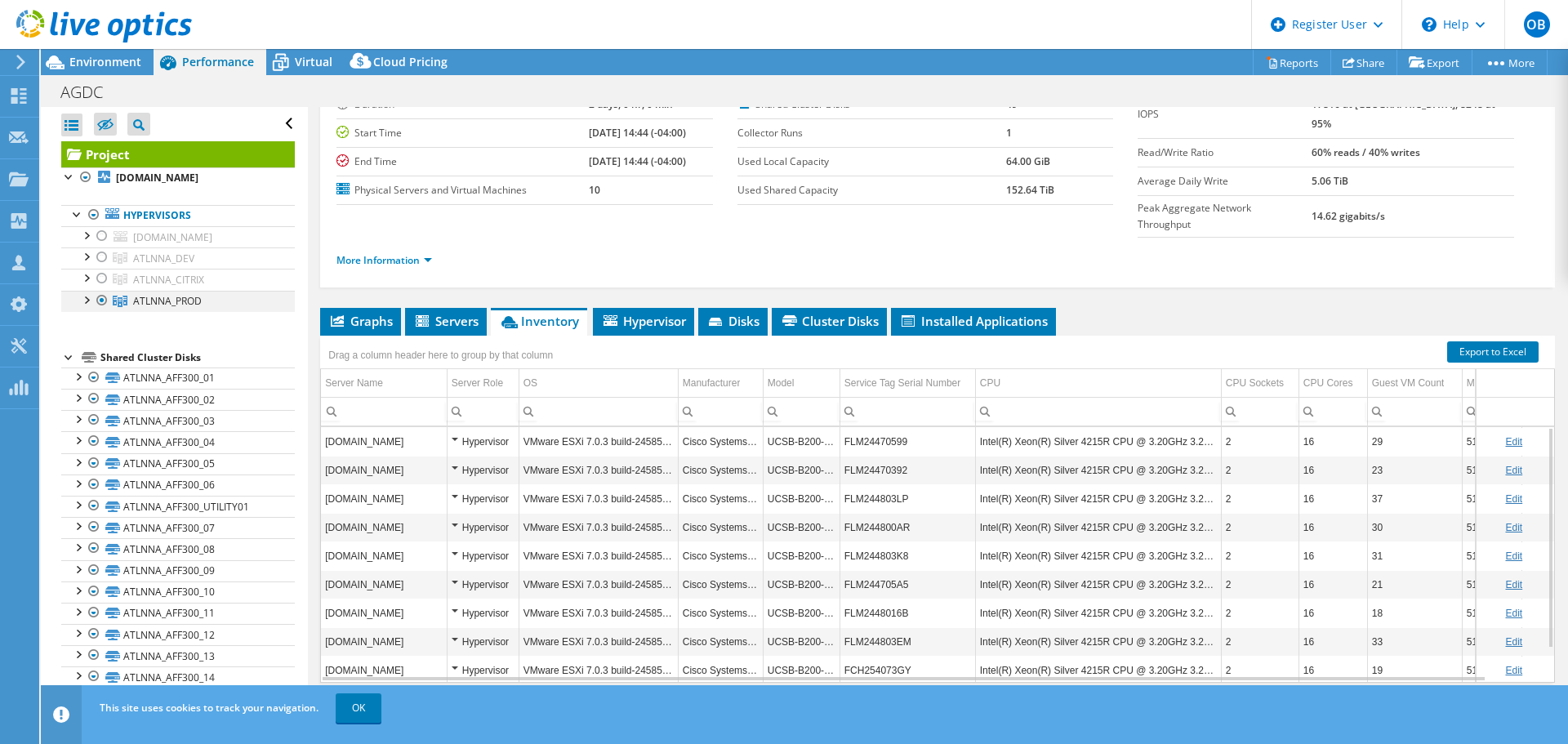
click at [86, 298] on div at bounding box center [85, 299] width 17 height 17
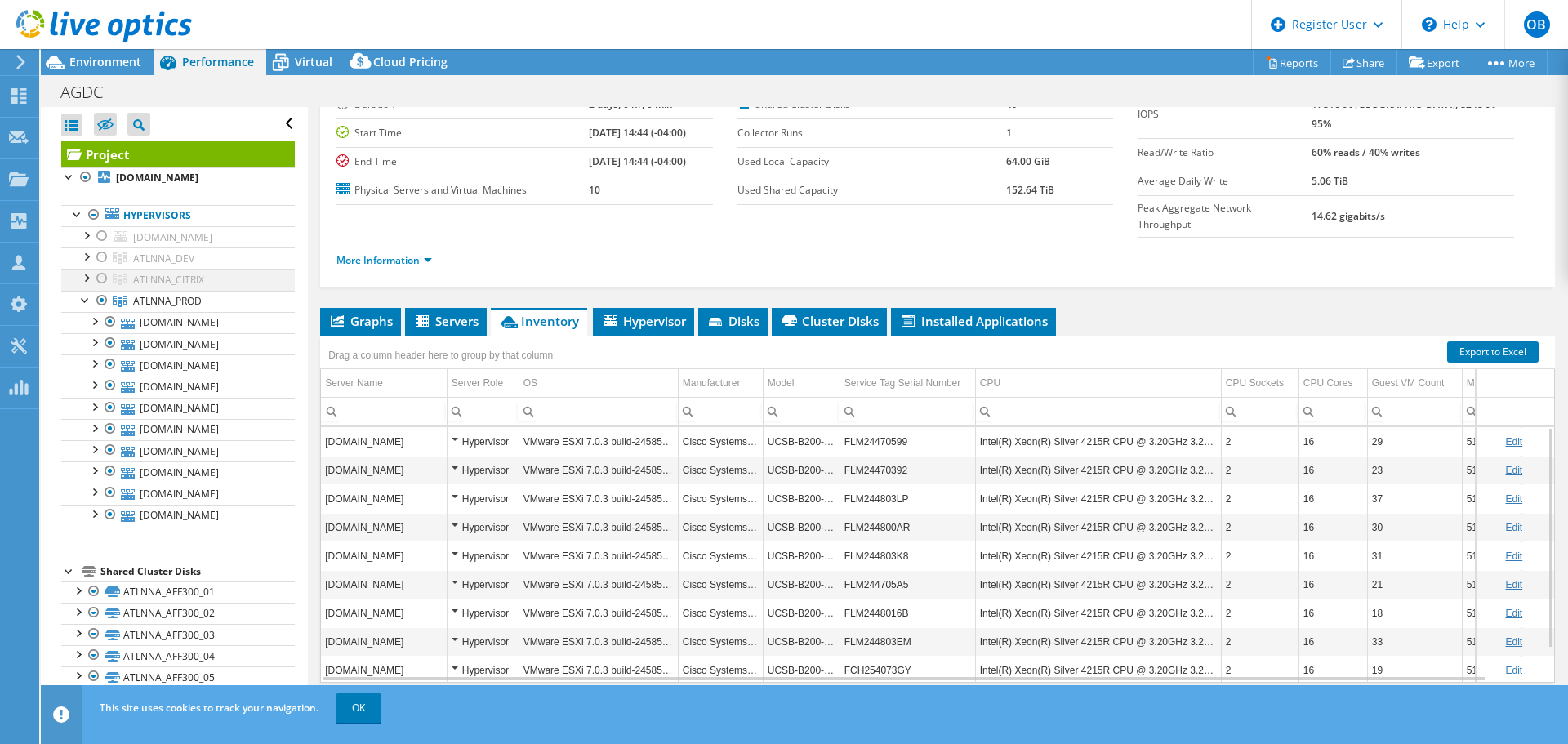
click at [86, 273] on div at bounding box center [85, 277] width 17 height 17
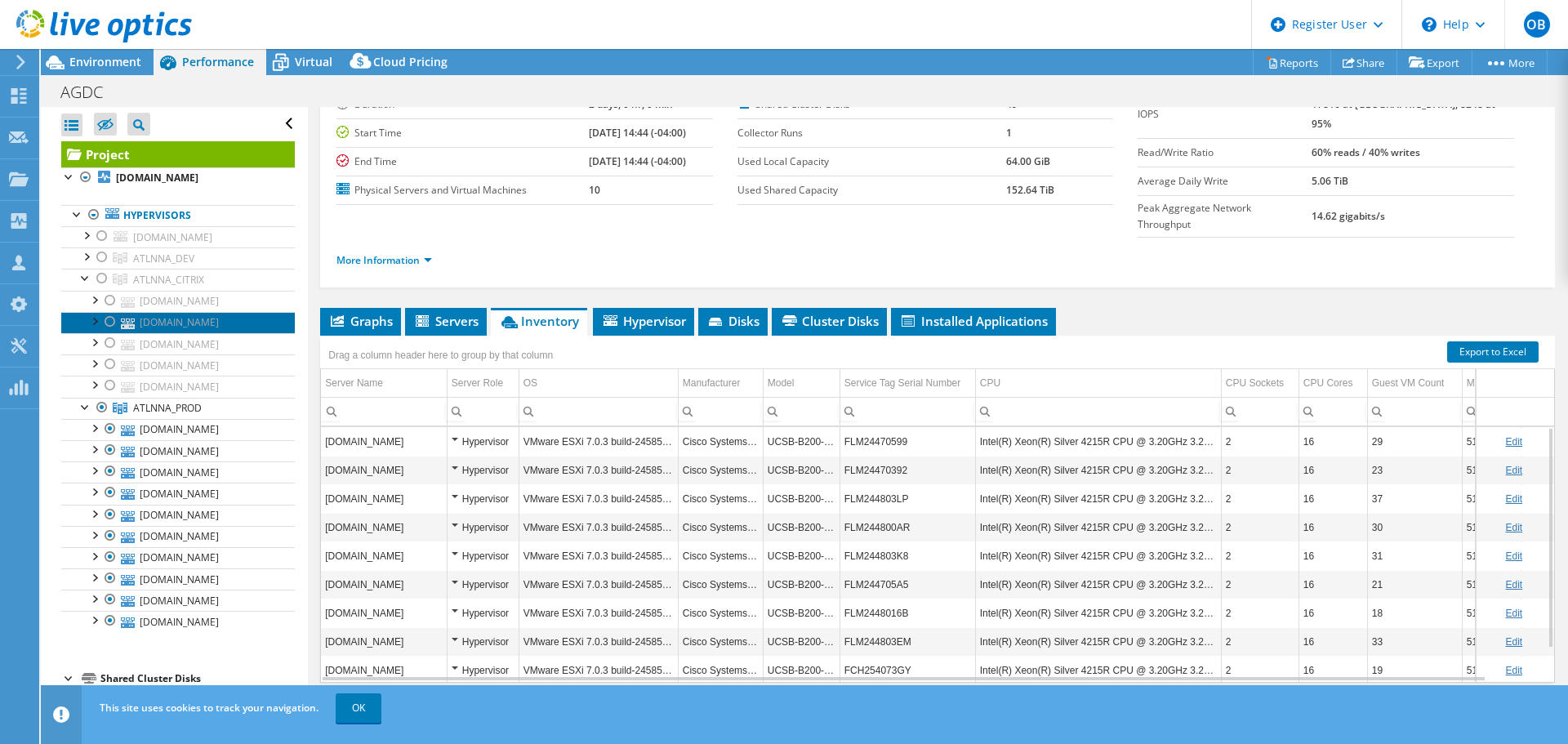
click at [194, 319] on link "[DOMAIN_NAME]" at bounding box center [178, 322] width 233 height 21
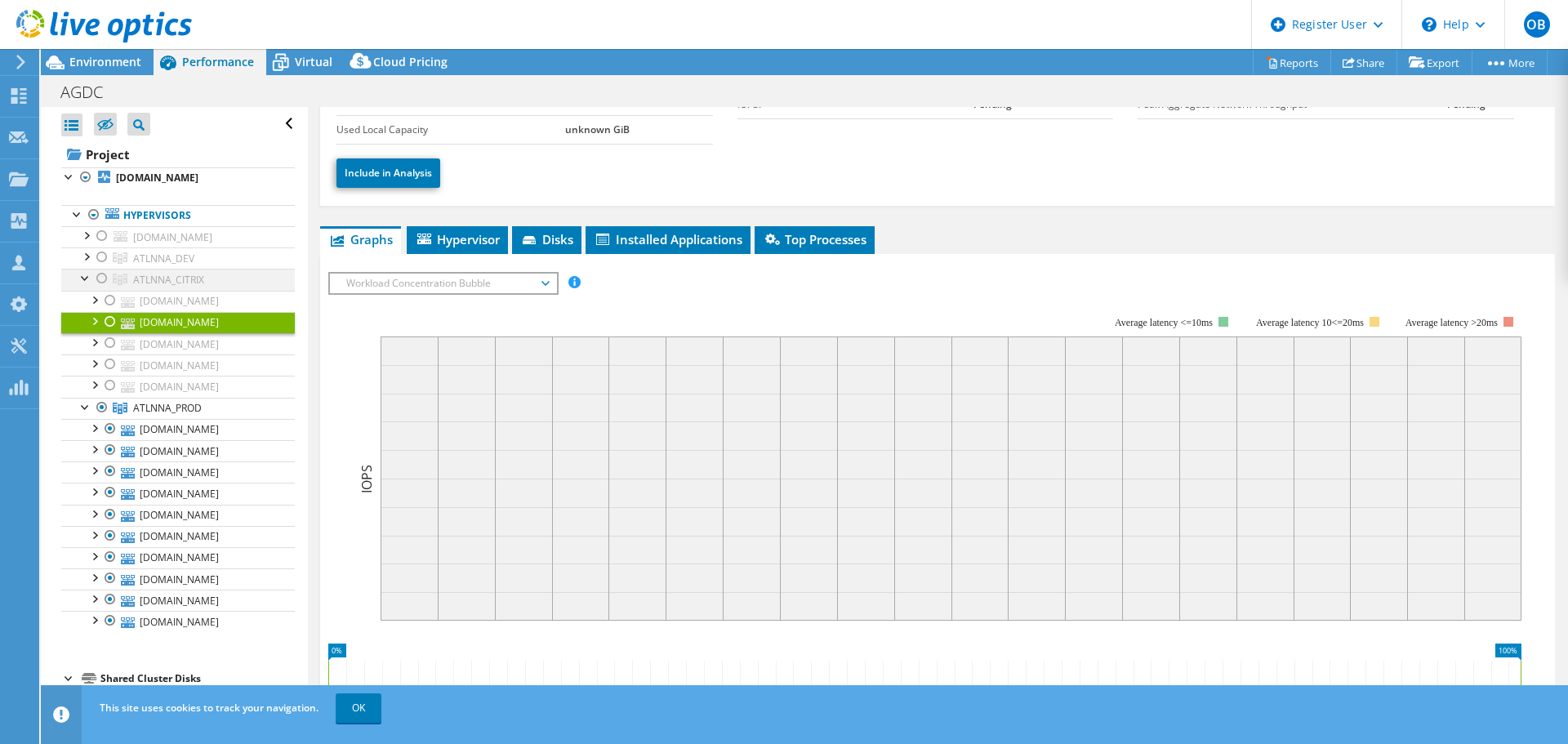
click at [81, 276] on div at bounding box center [85, 277] width 17 height 17
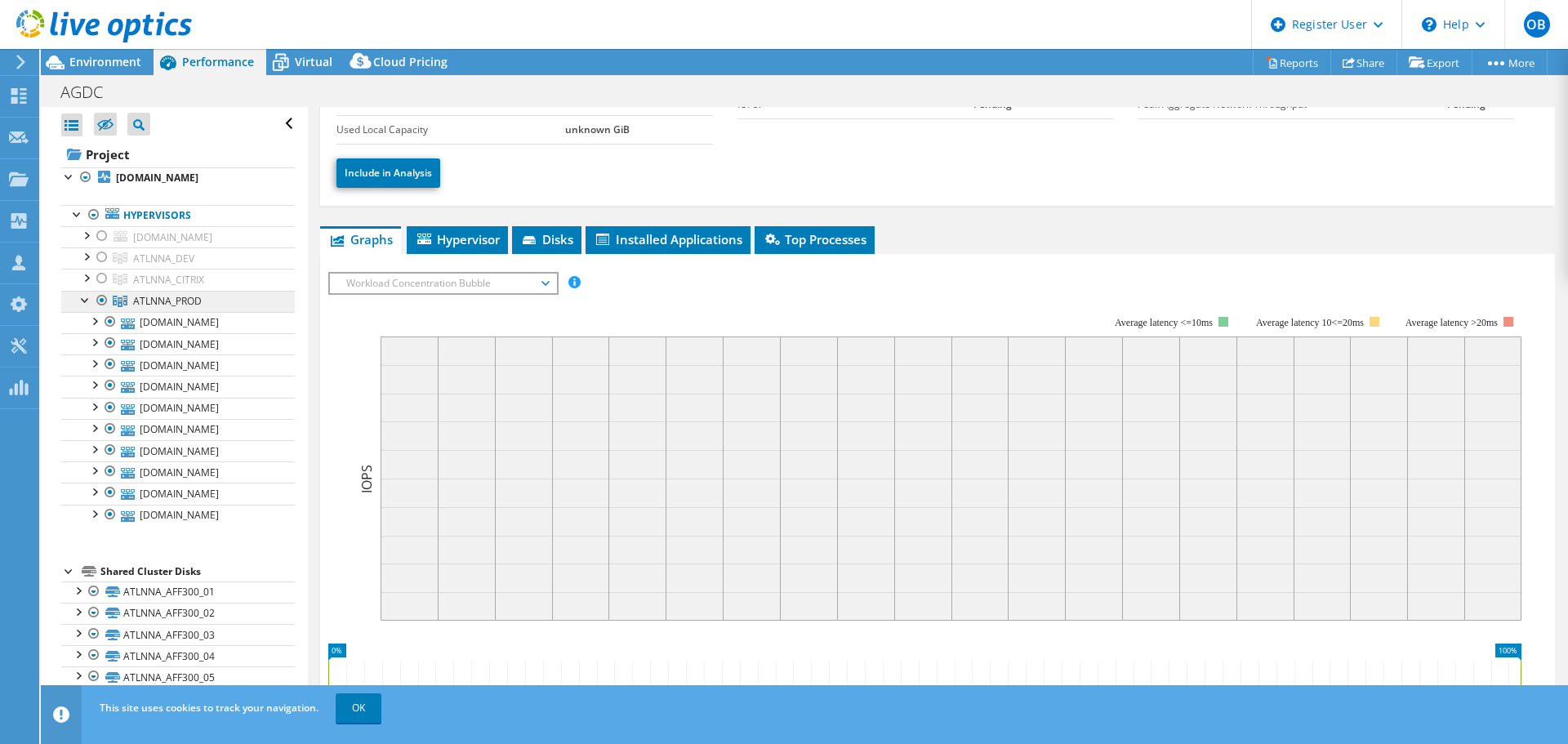
click at [159, 303] on span "ATLNNA_PROD" at bounding box center [167, 301] width 68 height 14
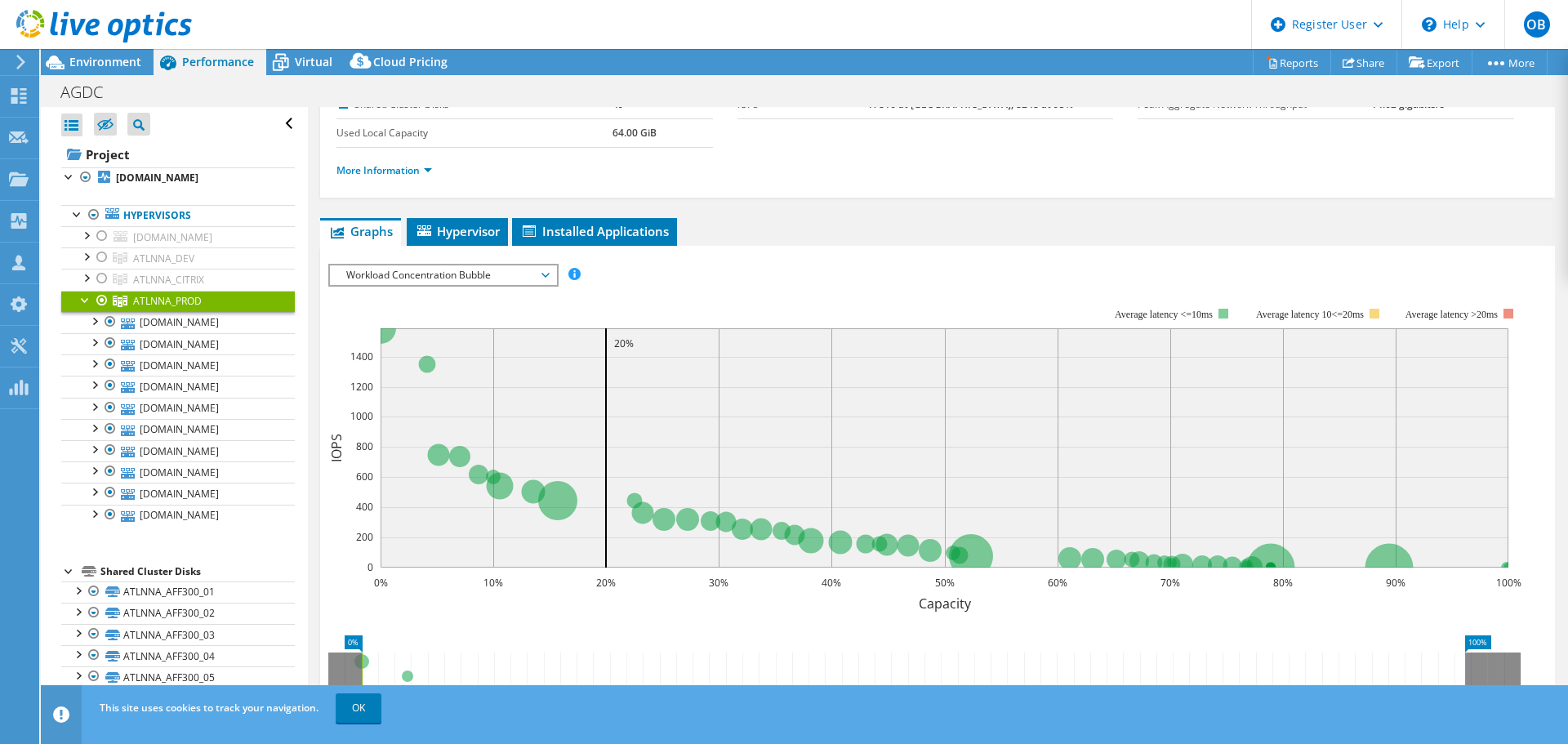
scroll to position [0, 0]
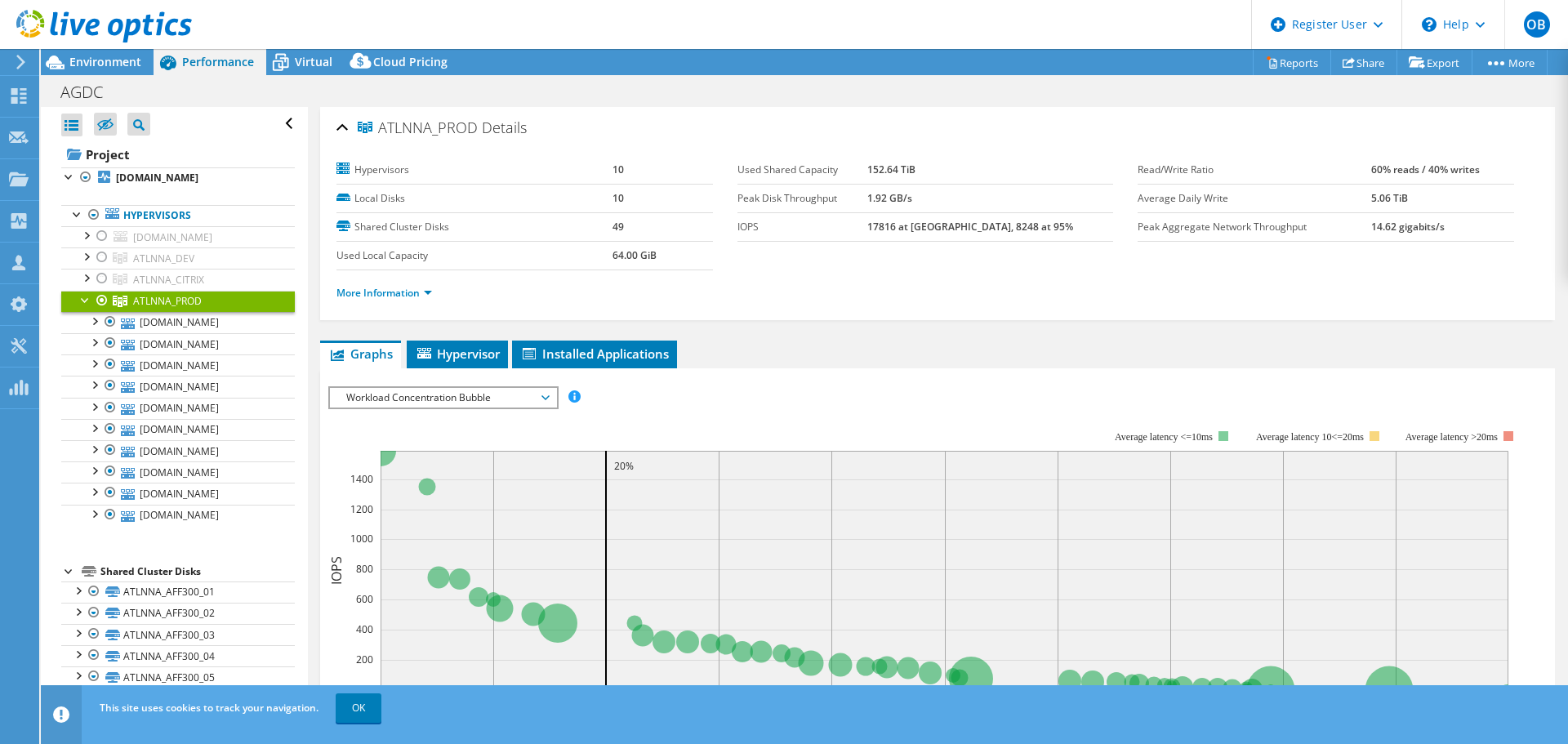
drag, startPoint x: 121, startPoint y: 61, endPoint x: 121, endPoint y: 91, distance: 30.0
click at [121, 65] on span "Environment" at bounding box center [105, 61] width 72 height 16
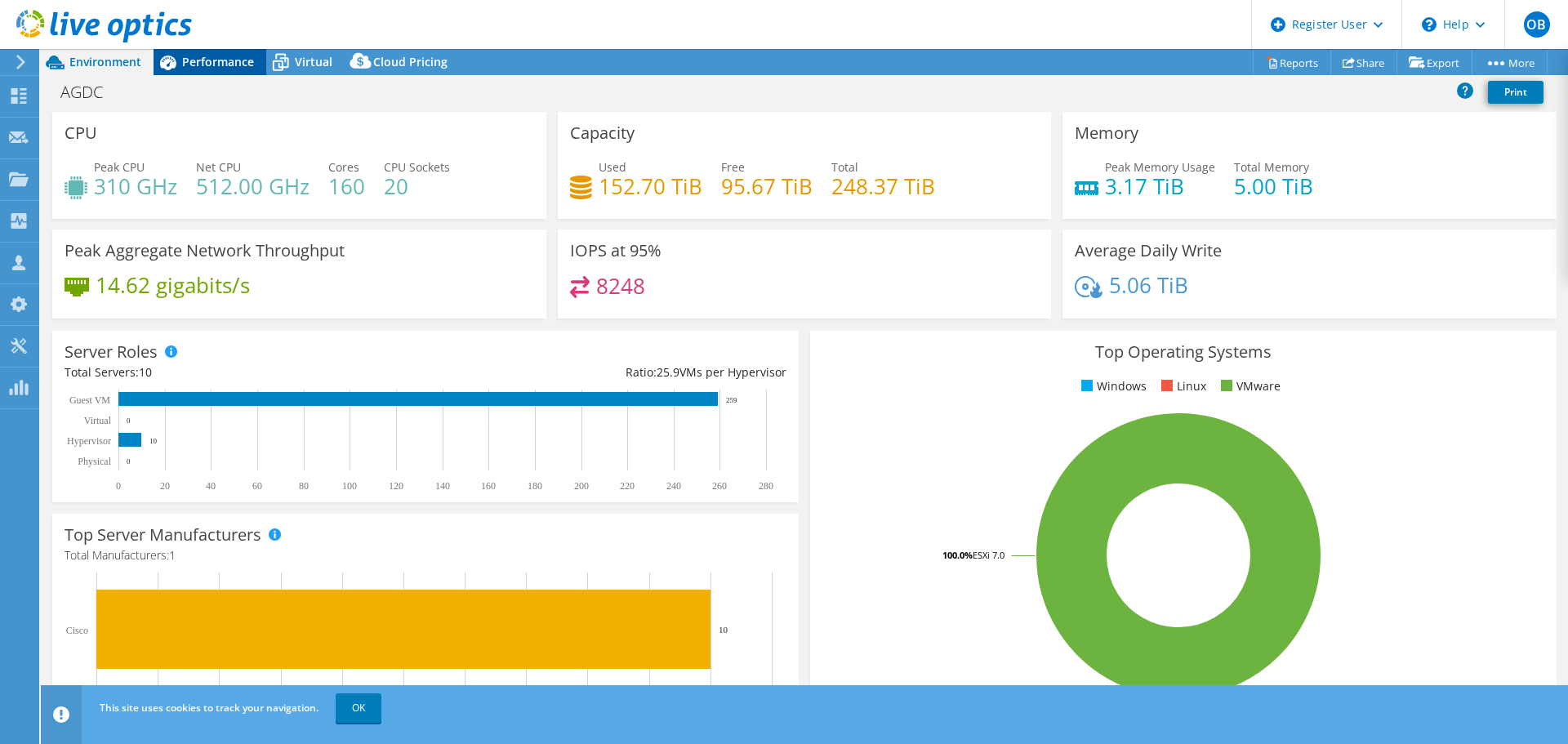
click at [213, 67] on span "Performance" at bounding box center [218, 61] width 72 height 16
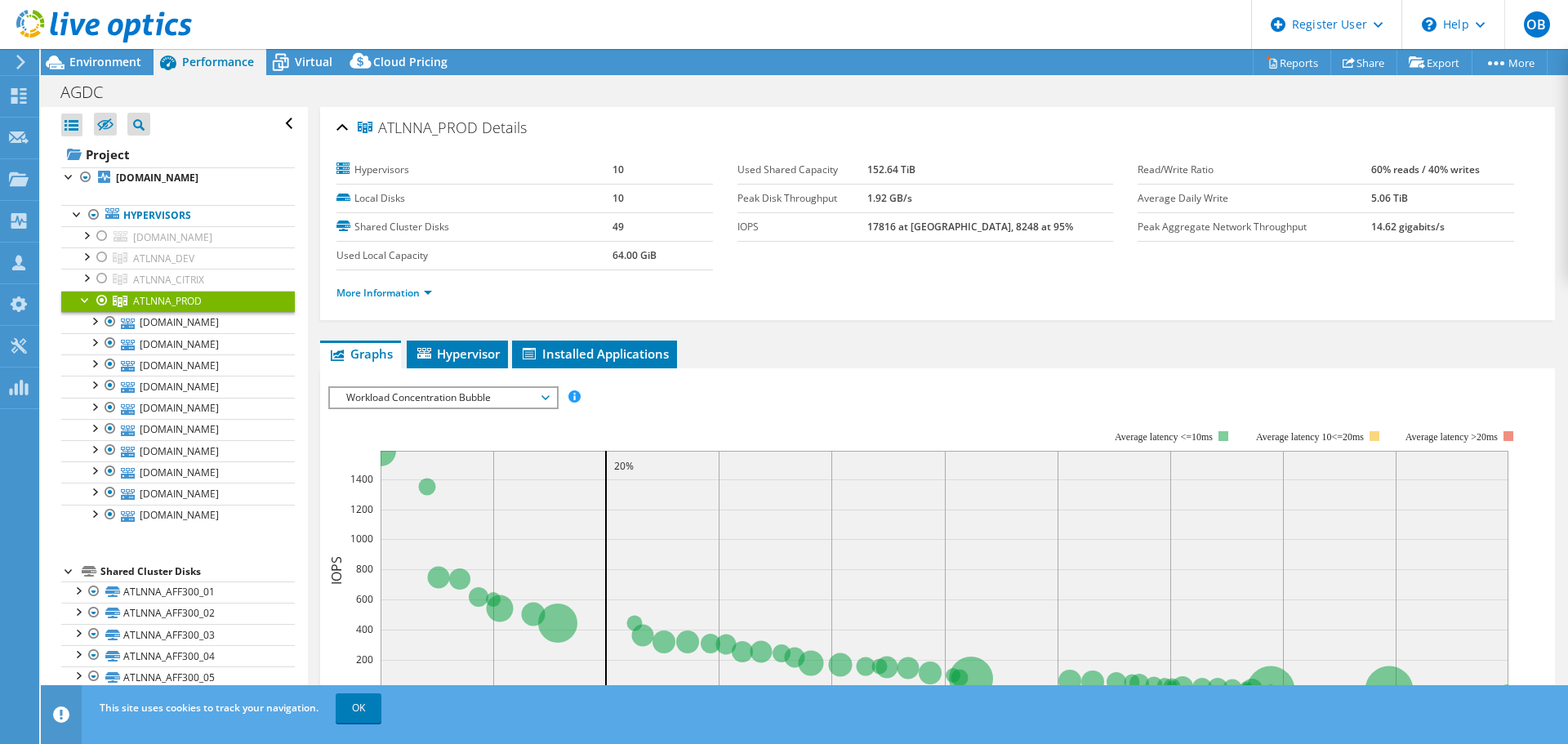
click at [84, 302] on div at bounding box center [85, 299] width 17 height 17
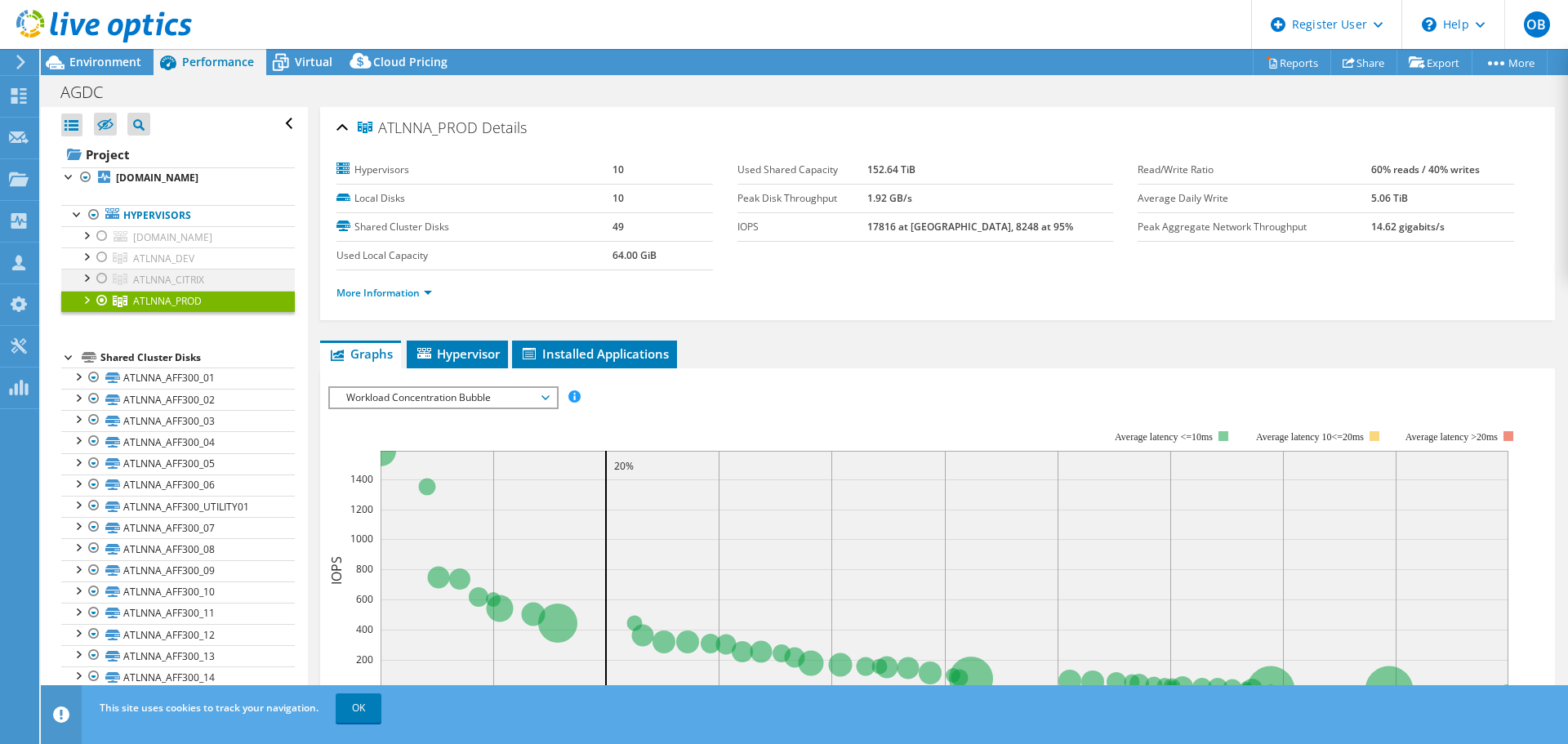
click at [102, 275] on div at bounding box center [102, 279] width 17 height 20
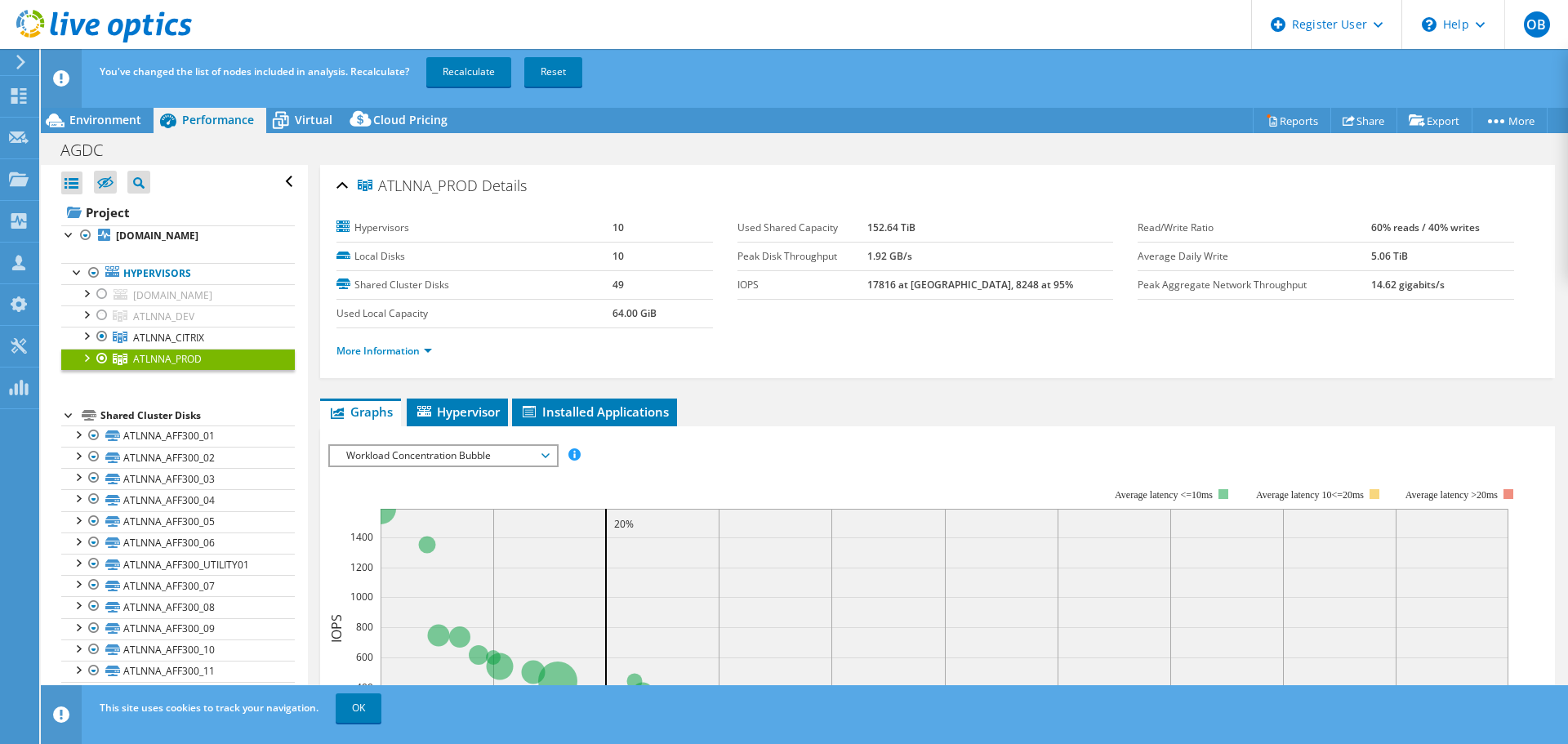
click at [103, 359] on div at bounding box center [102, 358] width 17 height 20
drag, startPoint x: 479, startPoint y: 68, endPoint x: 430, endPoint y: 209, distance: 149.3
click at [479, 69] on link "Recalculate" at bounding box center [469, 72] width 85 height 30
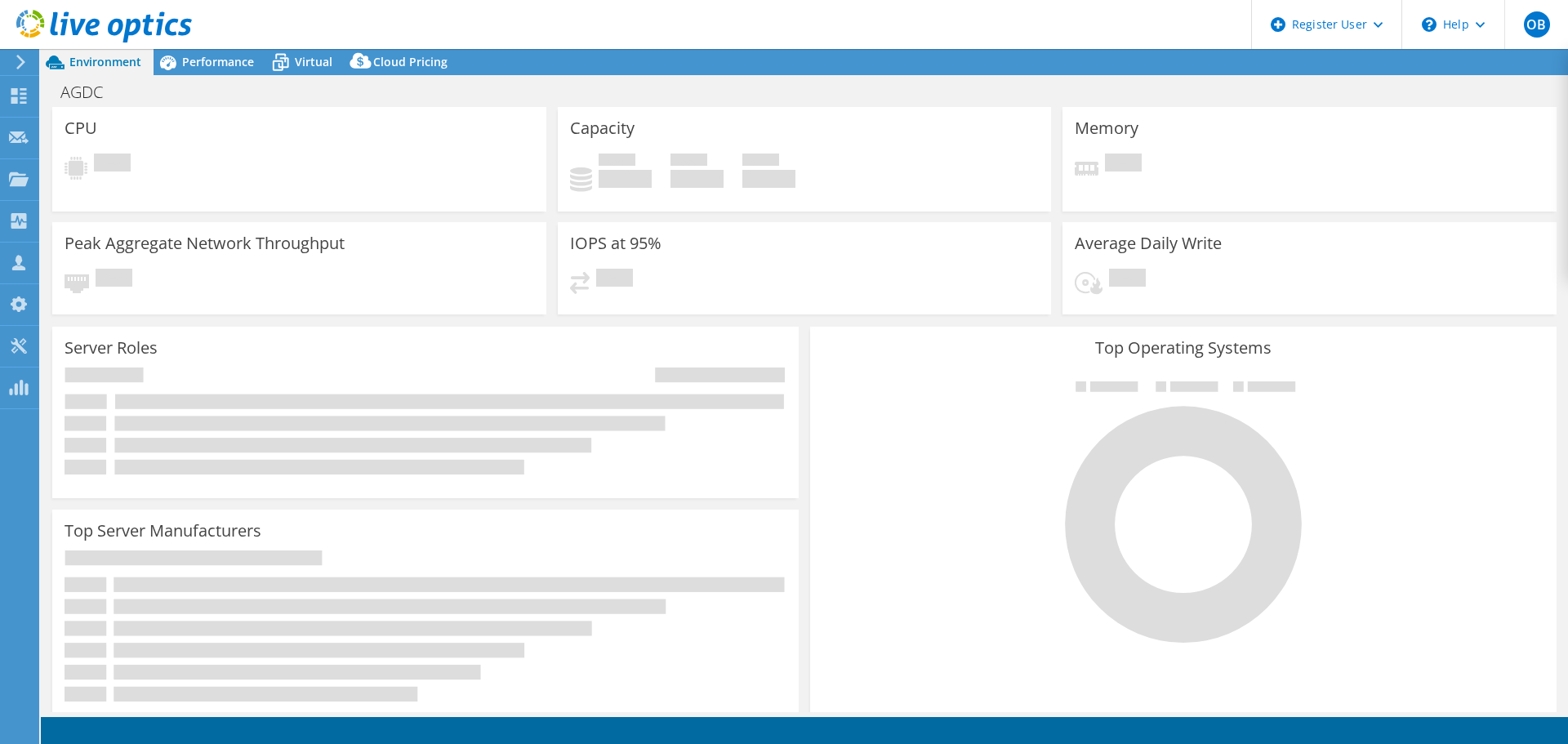
select select "USD"
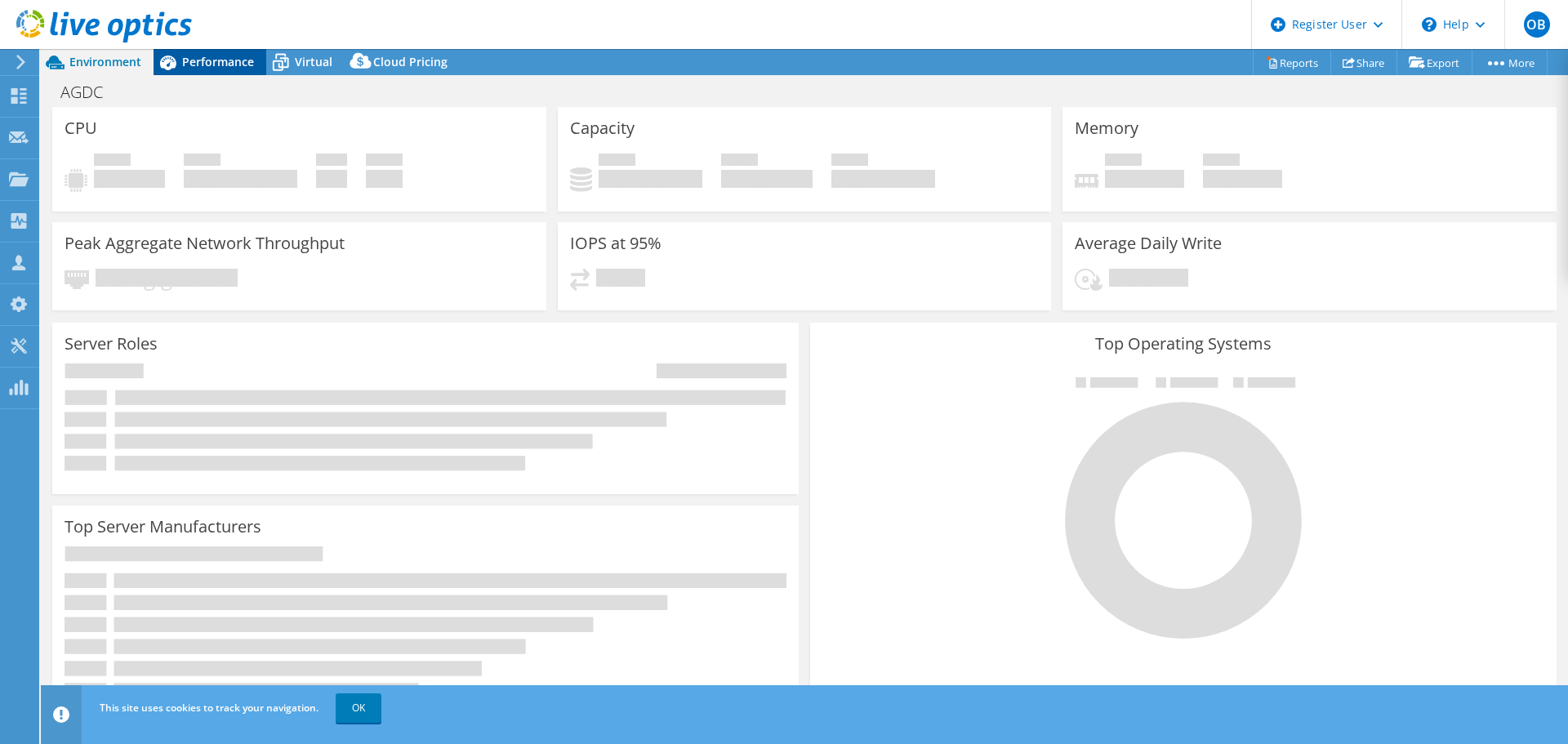
click at [227, 59] on span "Performance" at bounding box center [218, 61] width 72 height 16
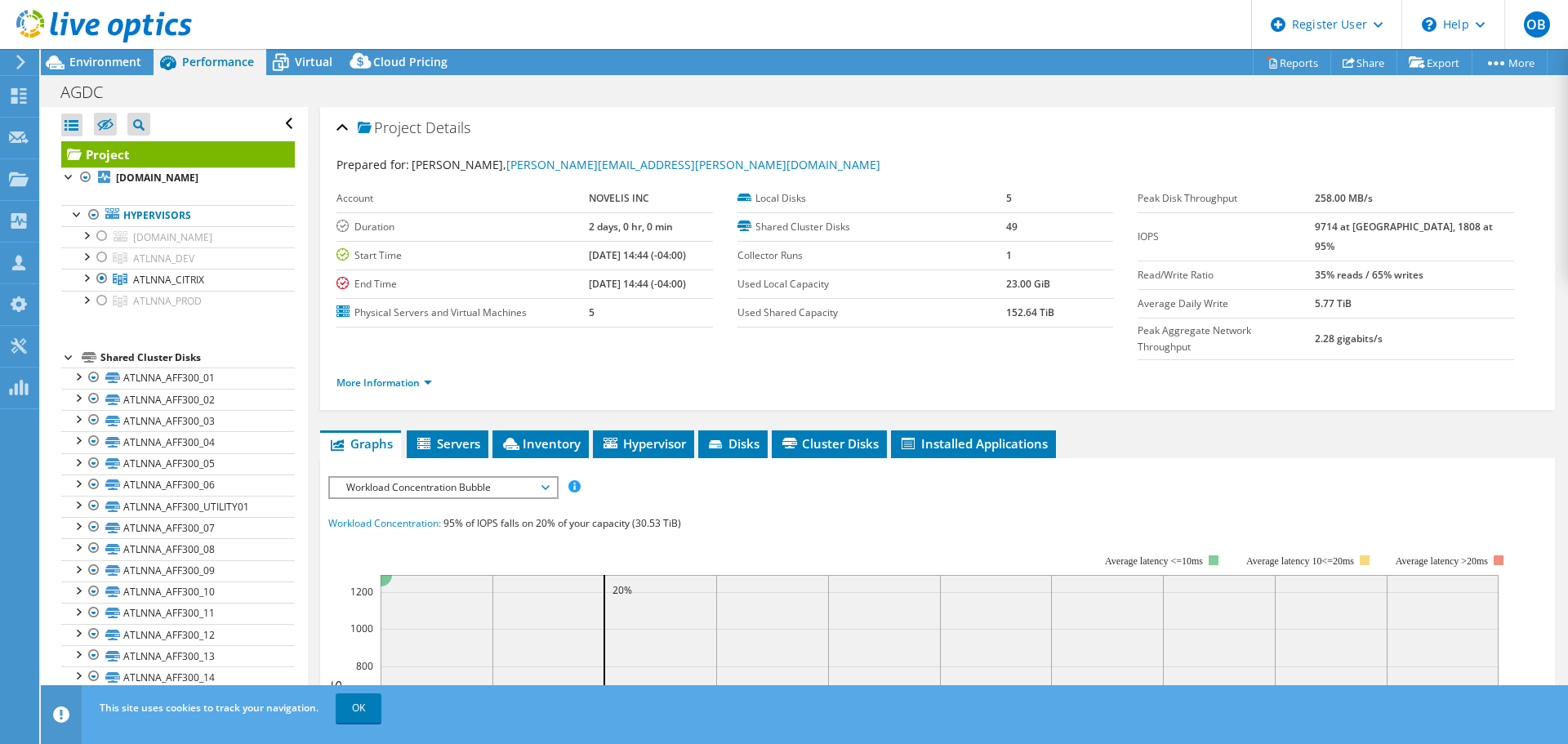
drag, startPoint x: 105, startPoint y: 58, endPoint x: 132, endPoint y: 87, distance: 39.6
click at [105, 60] on span "Environment" at bounding box center [105, 61] width 72 height 16
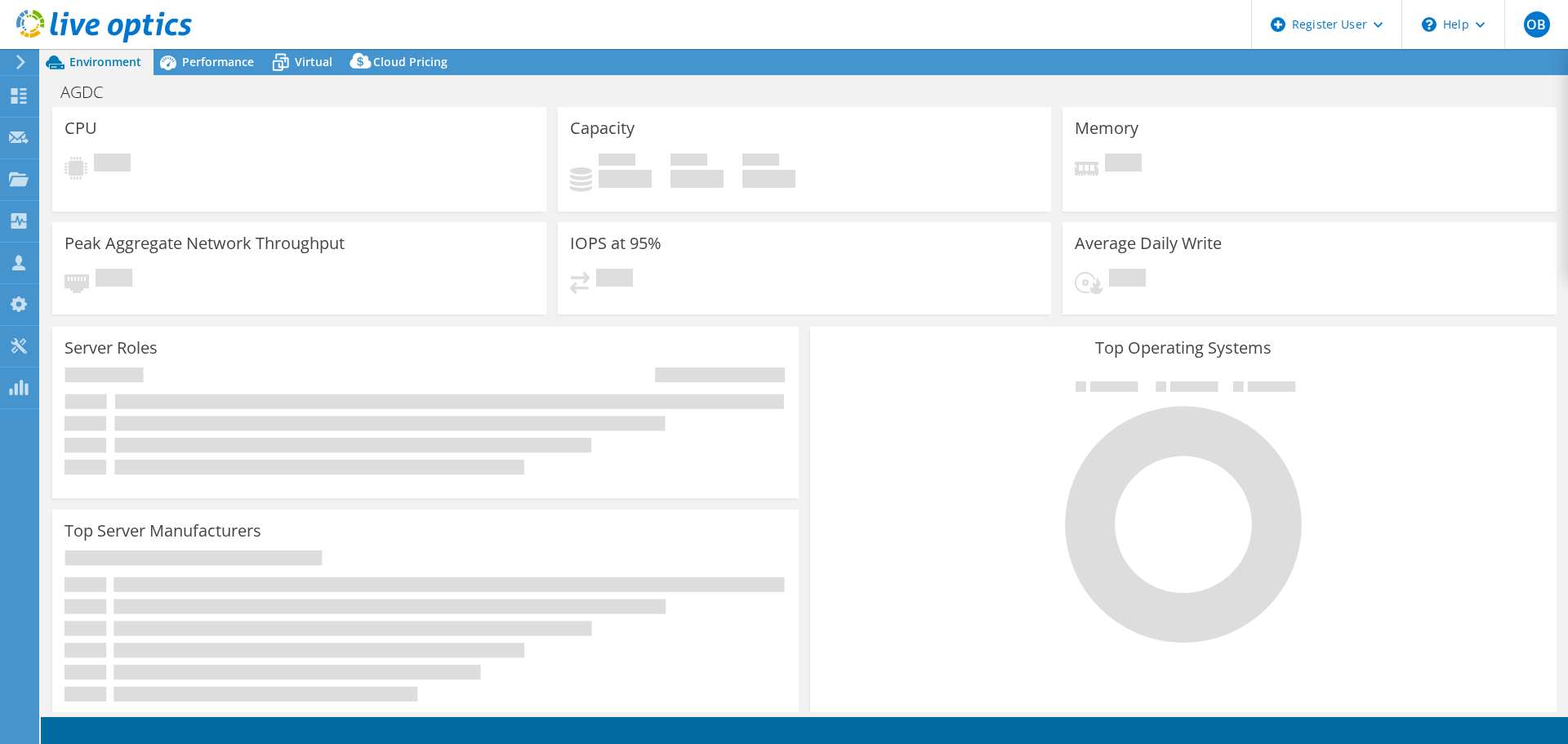
select select "USD"
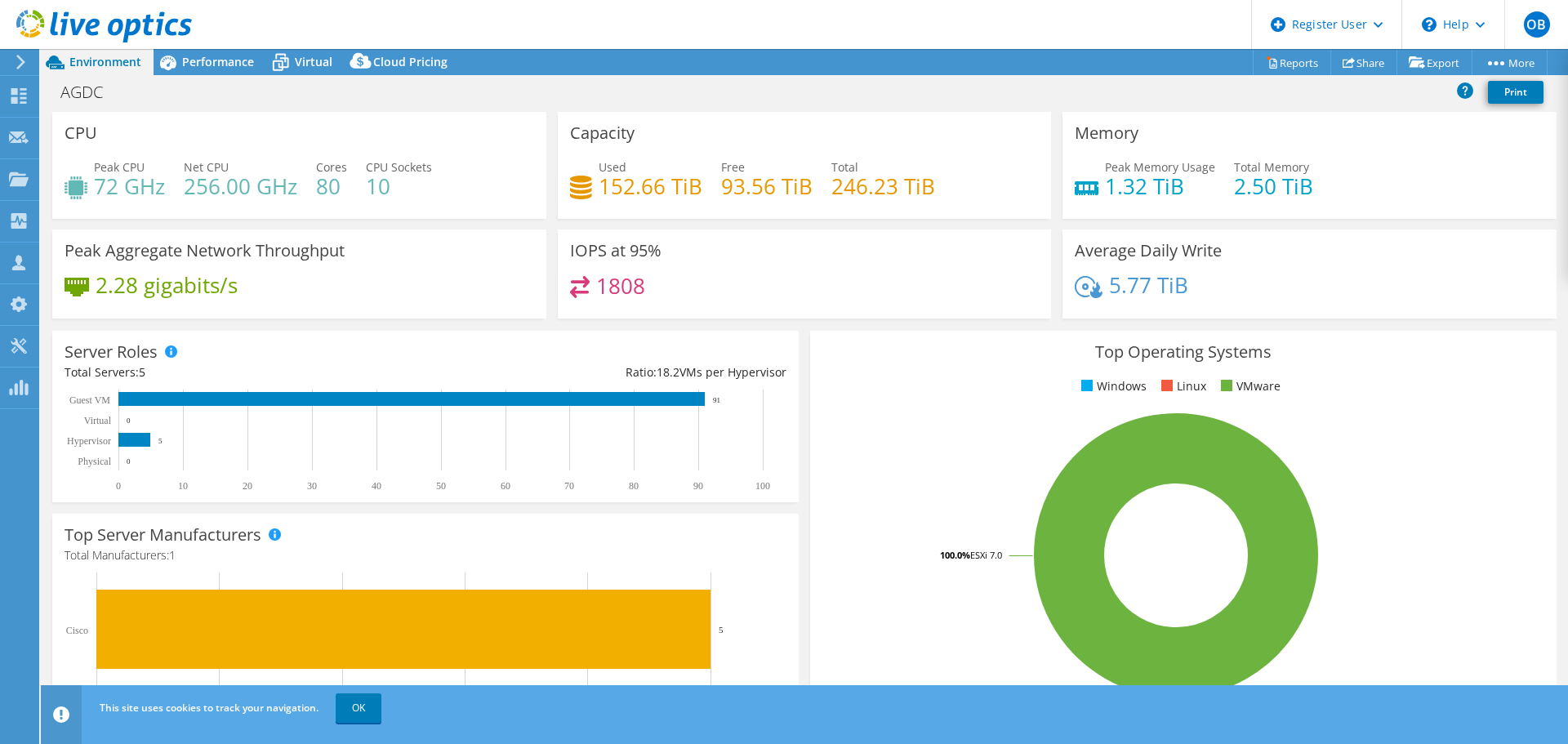
drag, startPoint x: 213, startPoint y: 57, endPoint x: 221, endPoint y: 132, distance: 75.4
click at [213, 58] on span "Performance" at bounding box center [218, 61] width 72 height 16
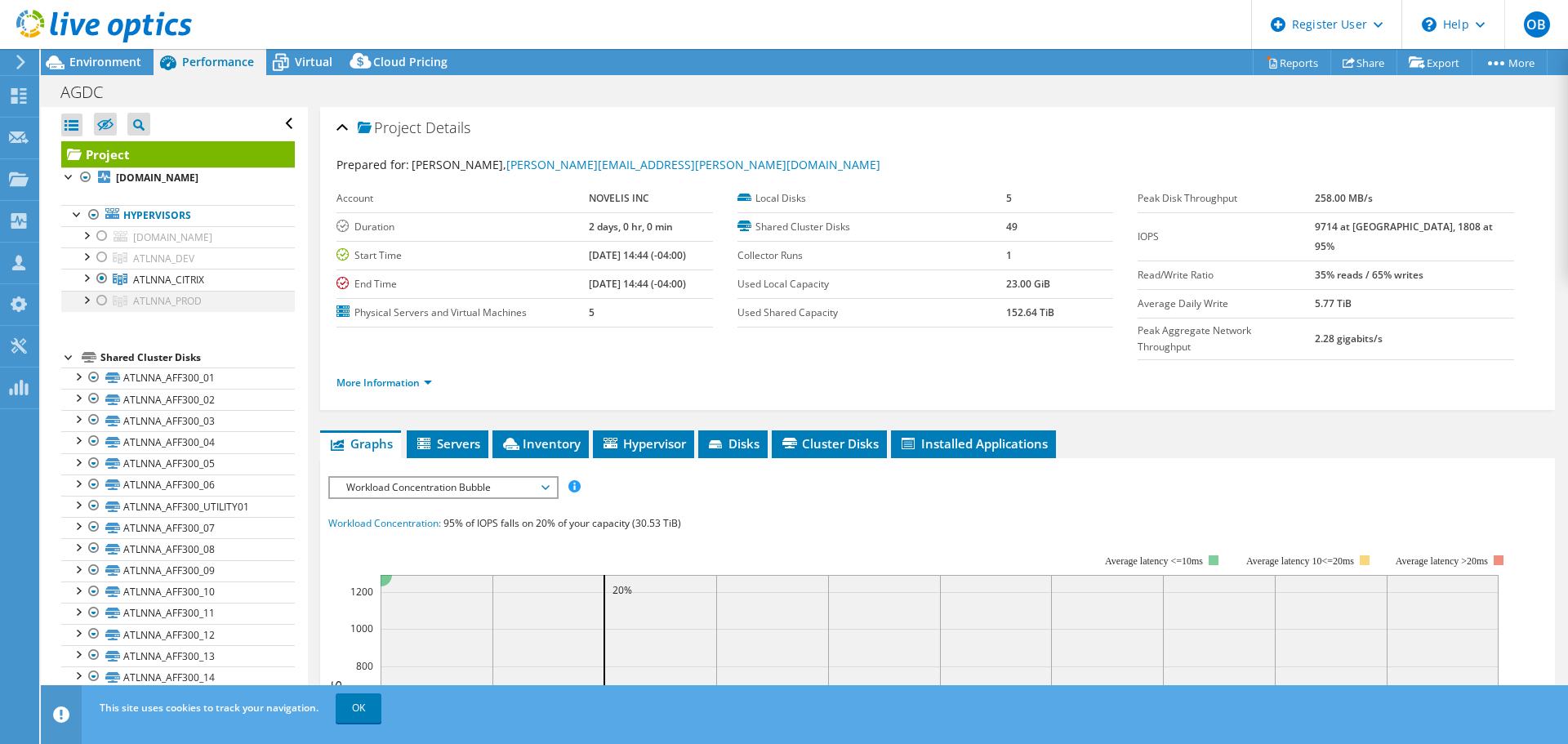
click at [101, 299] on div at bounding box center [102, 301] width 17 height 20
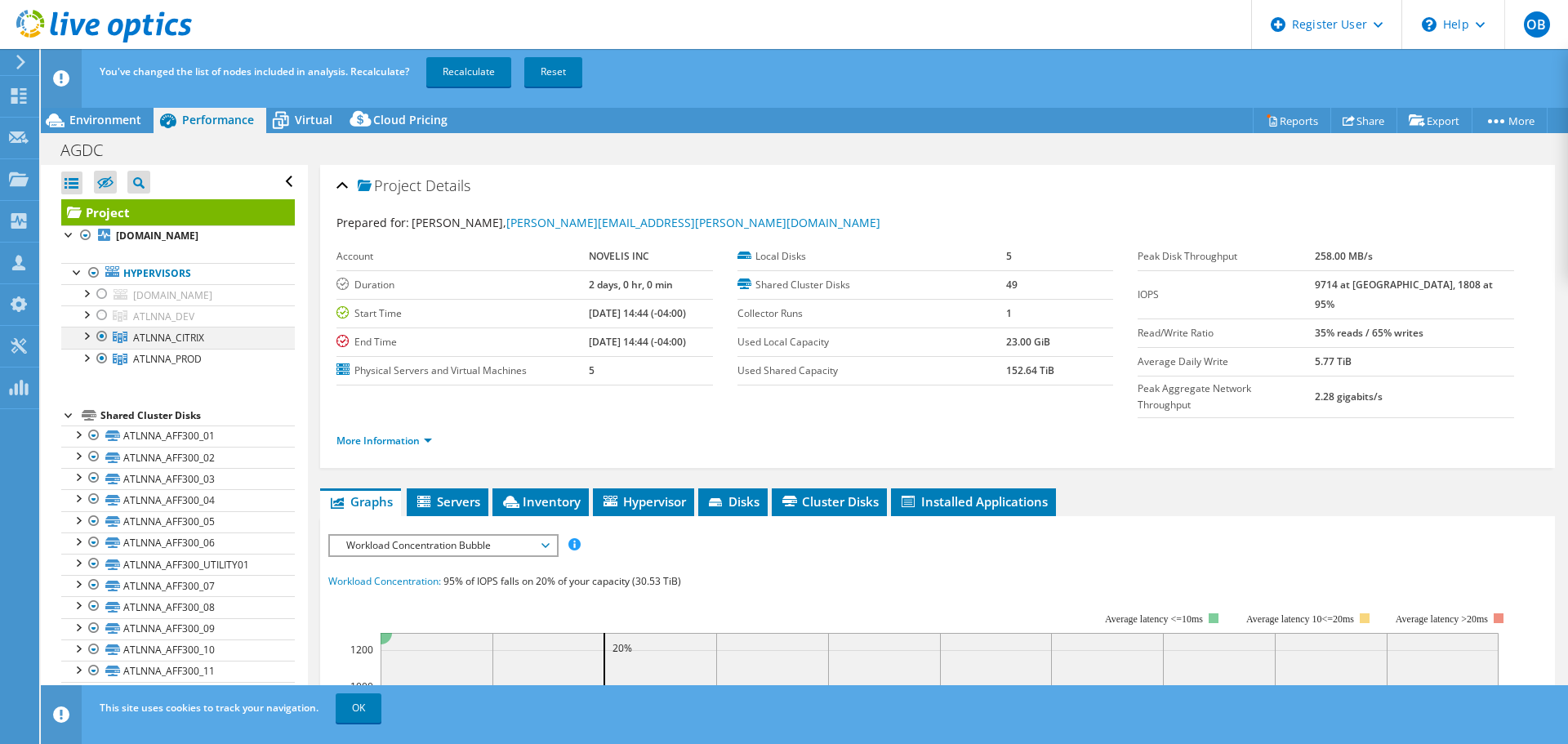
click at [102, 336] on div at bounding box center [102, 336] width 17 height 20
click at [451, 71] on link "Recalculate" at bounding box center [469, 72] width 85 height 30
click at [451, 73] on link "Recalculating..." at bounding box center [477, 72] width 101 height 30
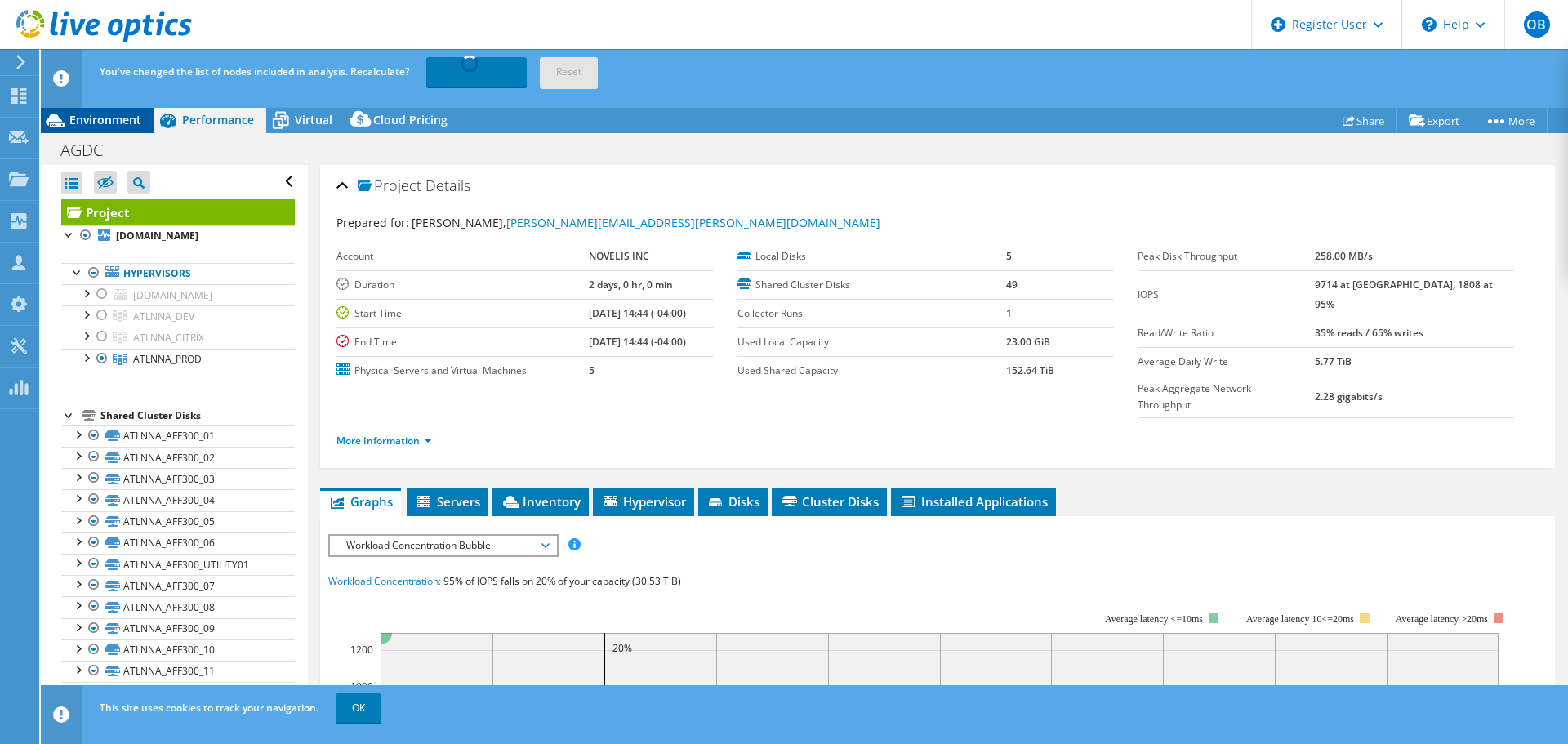
click at [107, 119] on span "Environment" at bounding box center [105, 120] width 72 height 16
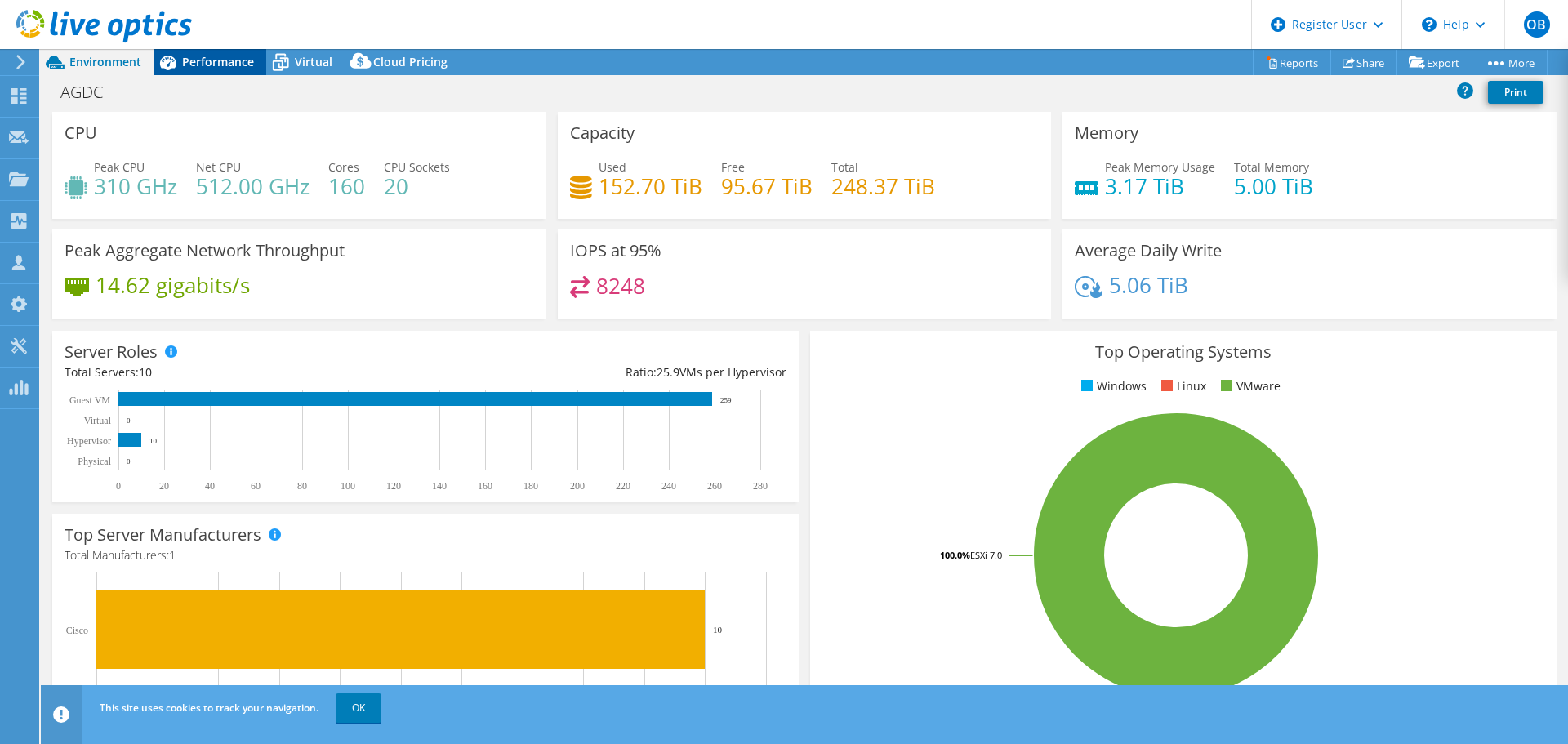
click at [233, 64] on span "Performance" at bounding box center [218, 61] width 72 height 16
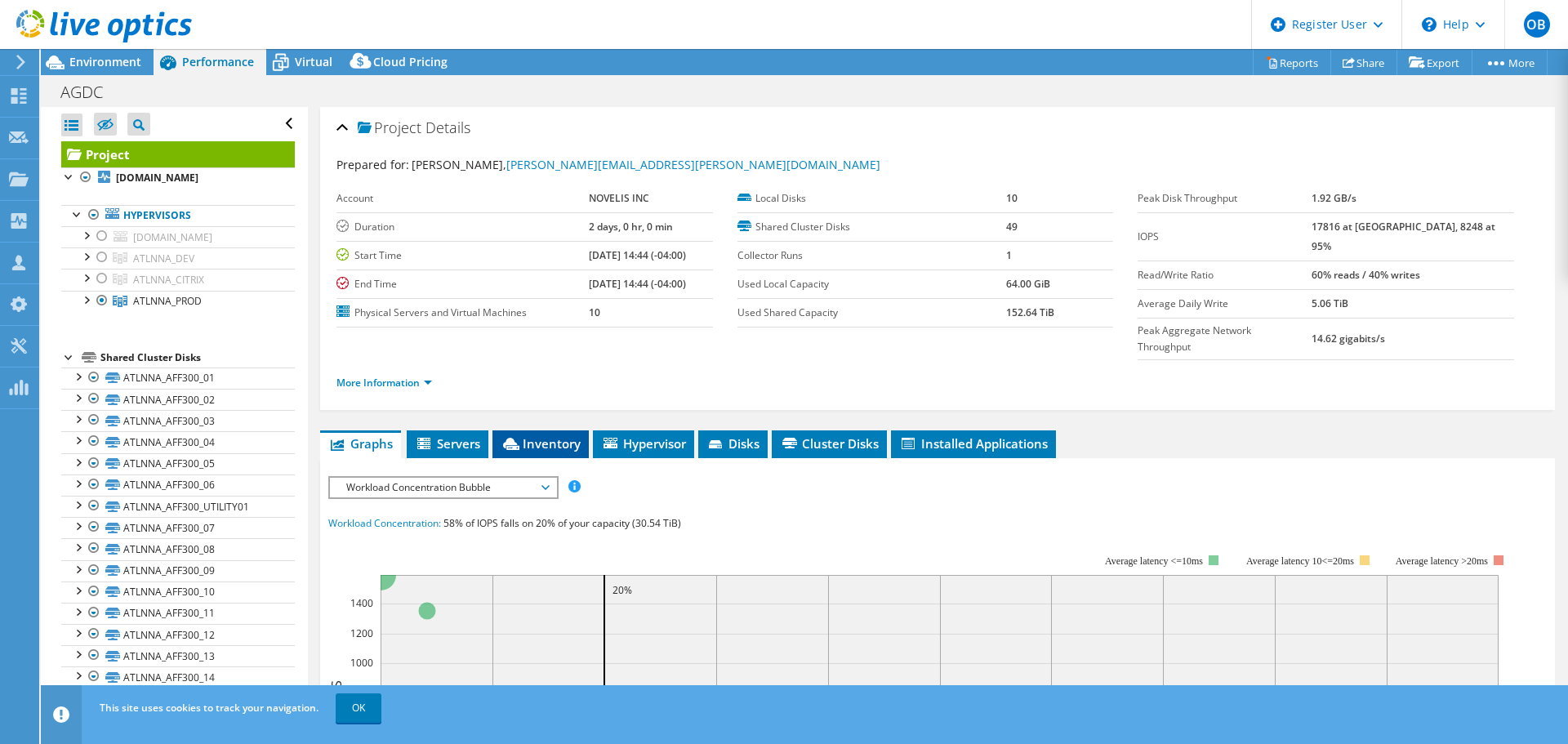
click at [540, 430] on li "Inventory" at bounding box center [540, 444] width 96 height 28
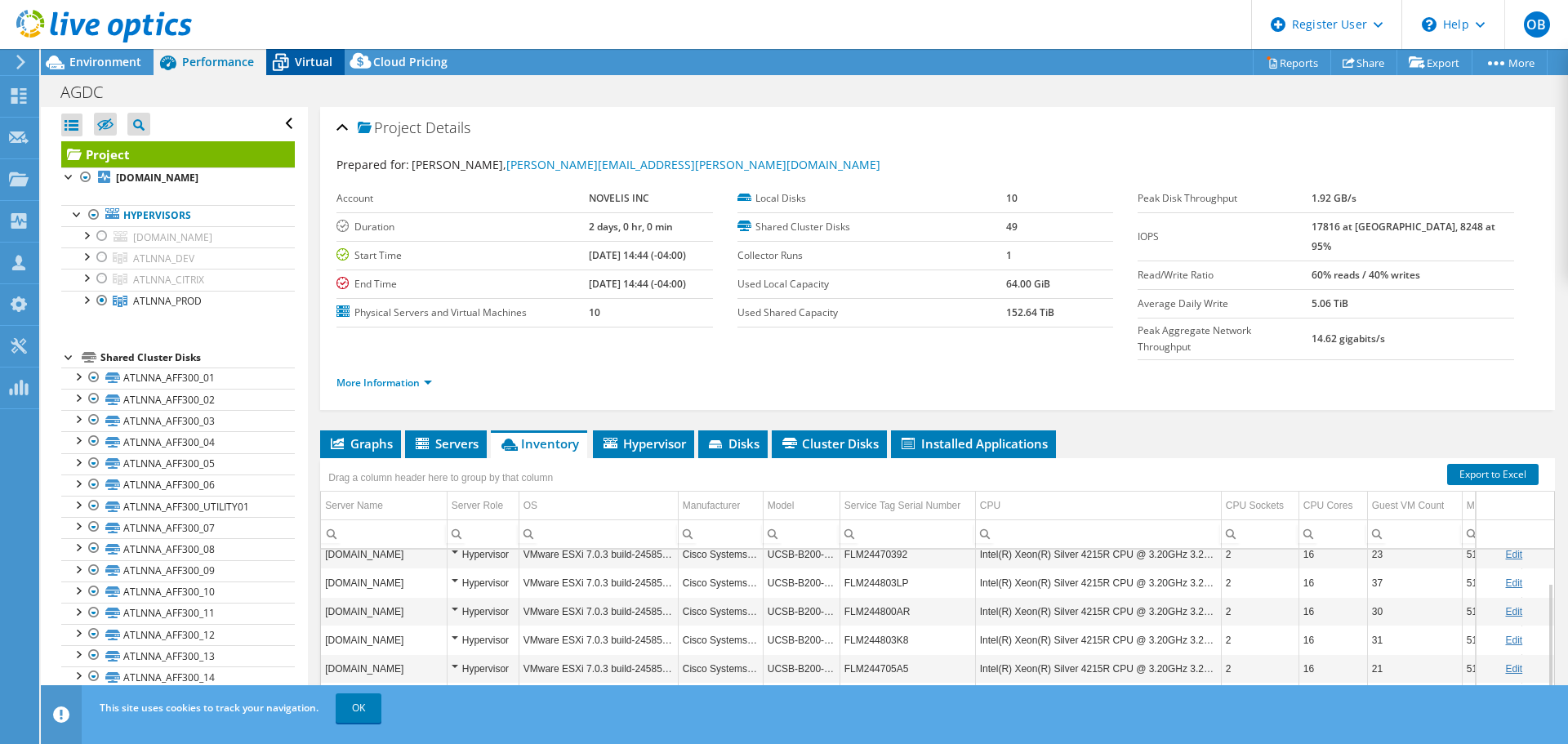
click at [307, 58] on span "Virtual" at bounding box center [314, 61] width 38 height 16
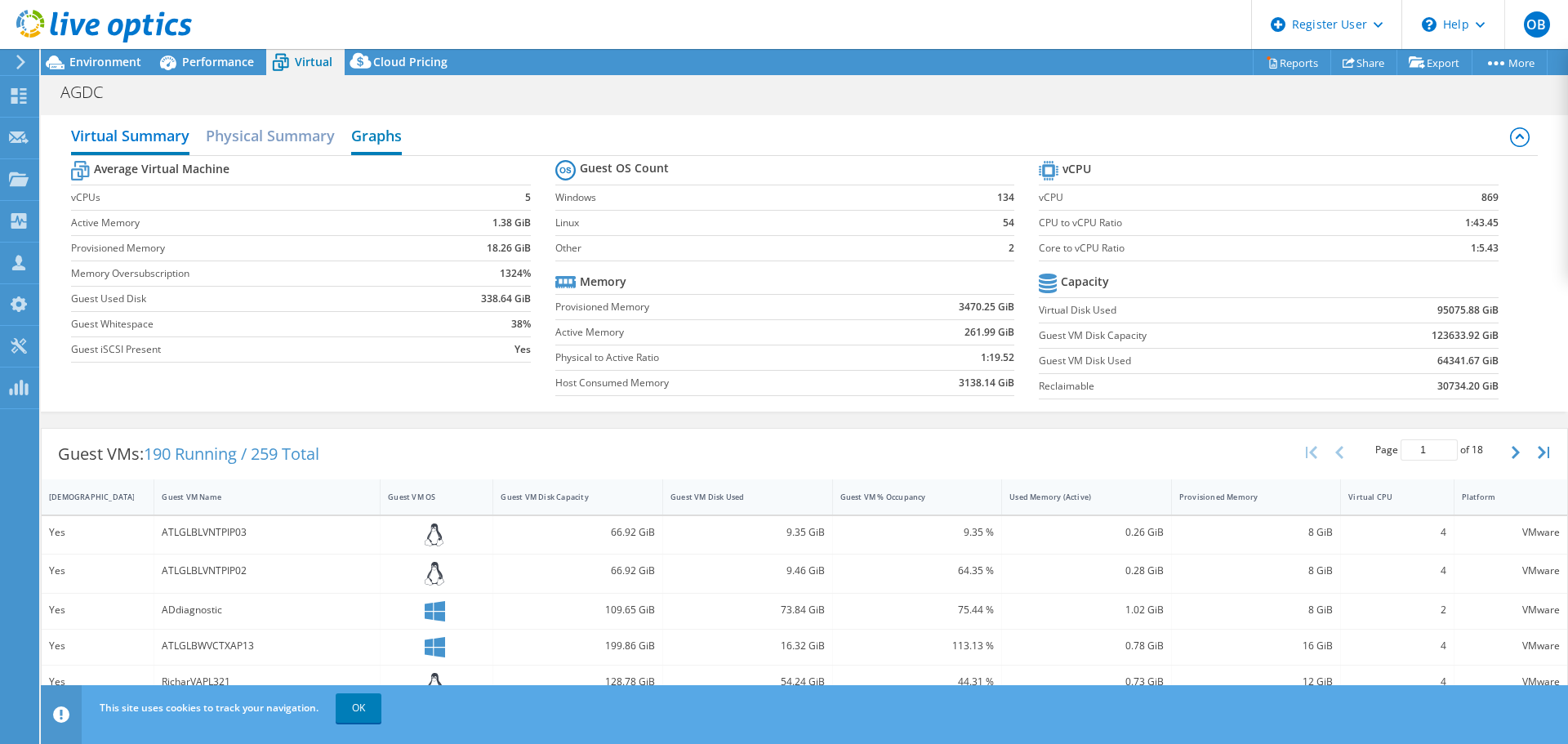
click at [395, 136] on h2 "Graphs" at bounding box center [376, 138] width 50 height 36
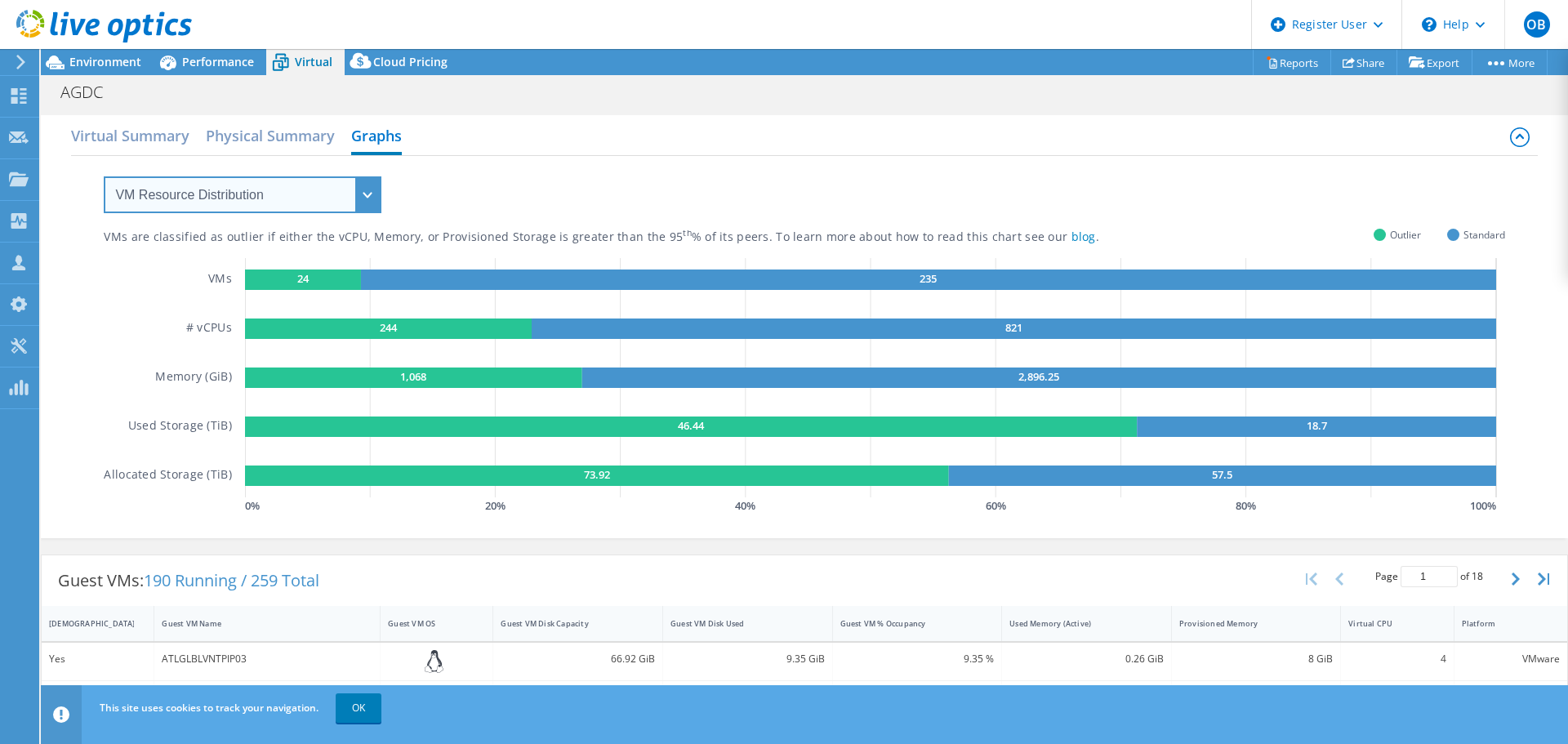
drag, startPoint x: 363, startPoint y: 195, endPoint x: 361, endPoint y: 206, distance: 11.2
click at [363, 196] on select "VM Resource Distribution Provisioning Contrast Over Provisioning" at bounding box center [242, 194] width 278 height 37
select select "Over Provisioning"
click at [104, 176] on select "VM Resource Distribution Provisioning Contrast Over Provisioning" at bounding box center [242, 194] width 278 height 37
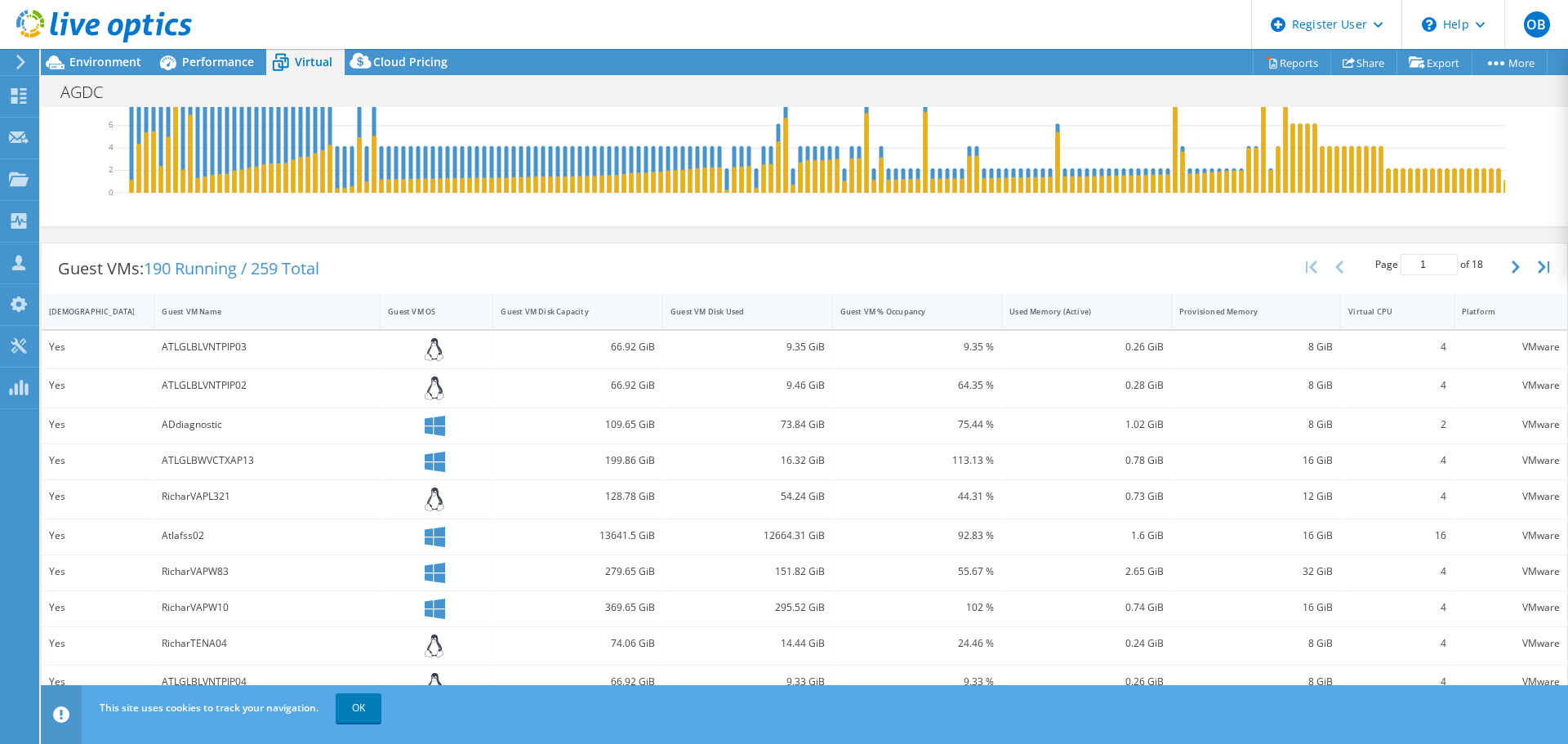
scroll to position [106, 0]
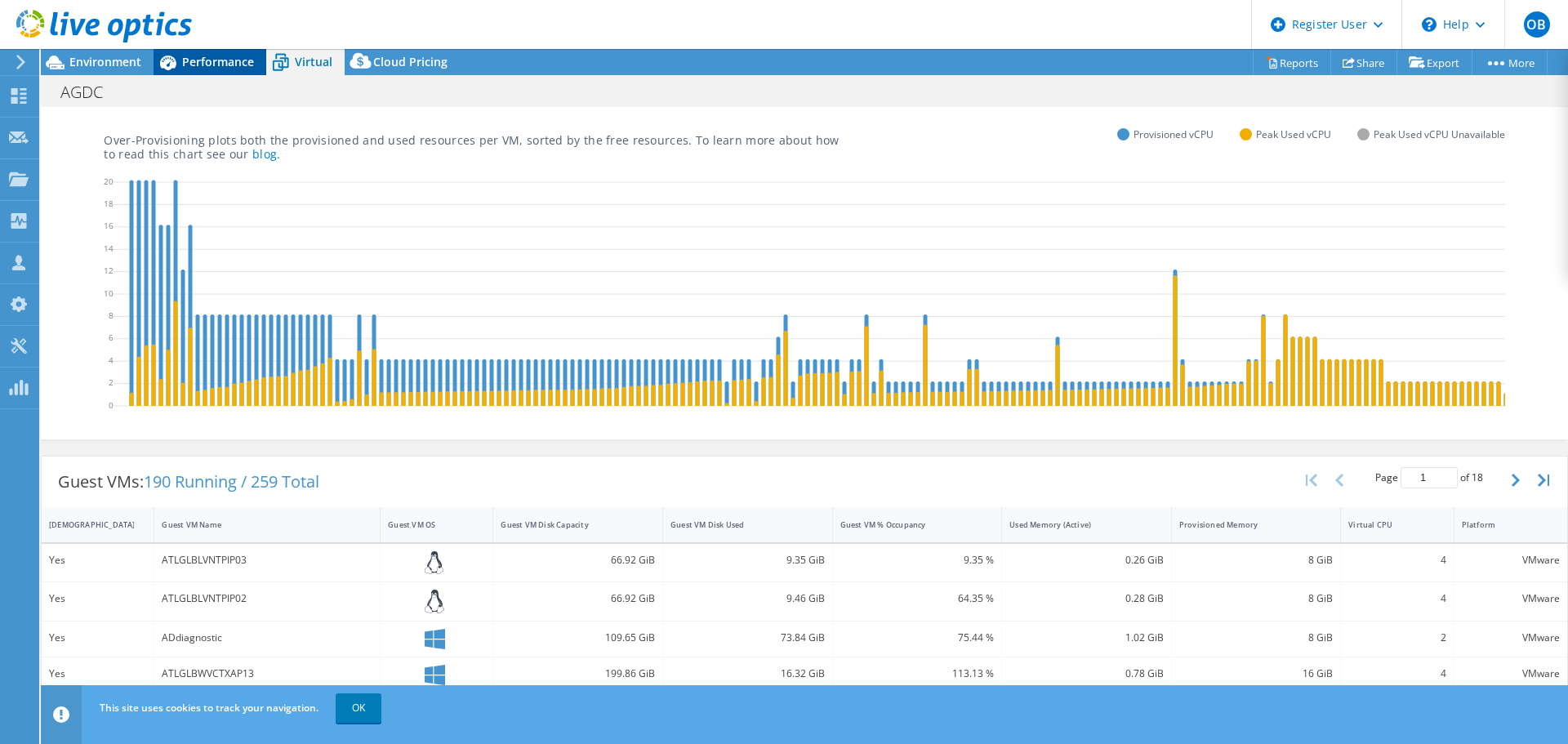
click at [206, 56] on span "Performance" at bounding box center [218, 61] width 72 height 16
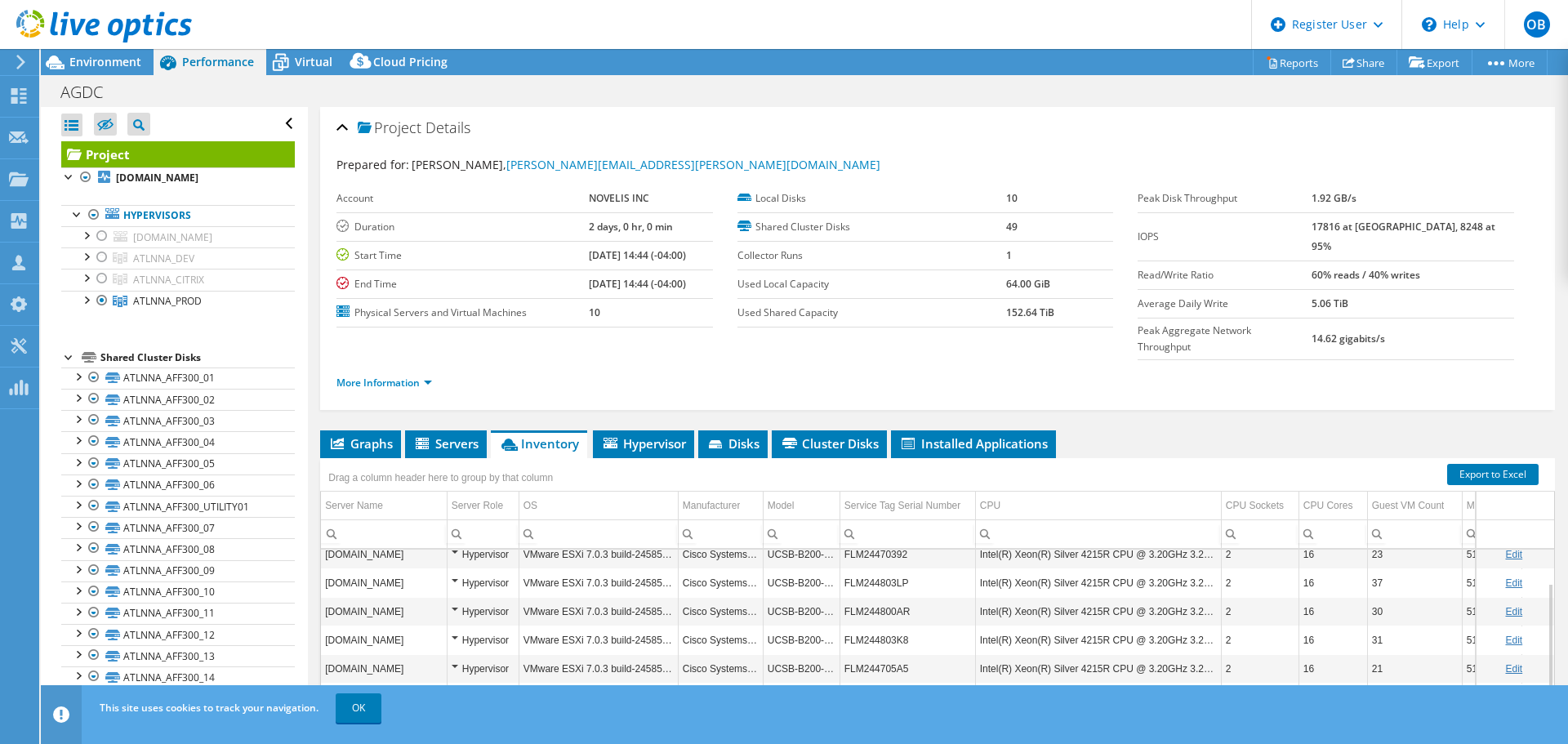
scroll to position [0, 0]
click at [117, 61] on span "Environment" at bounding box center [105, 61] width 72 height 16
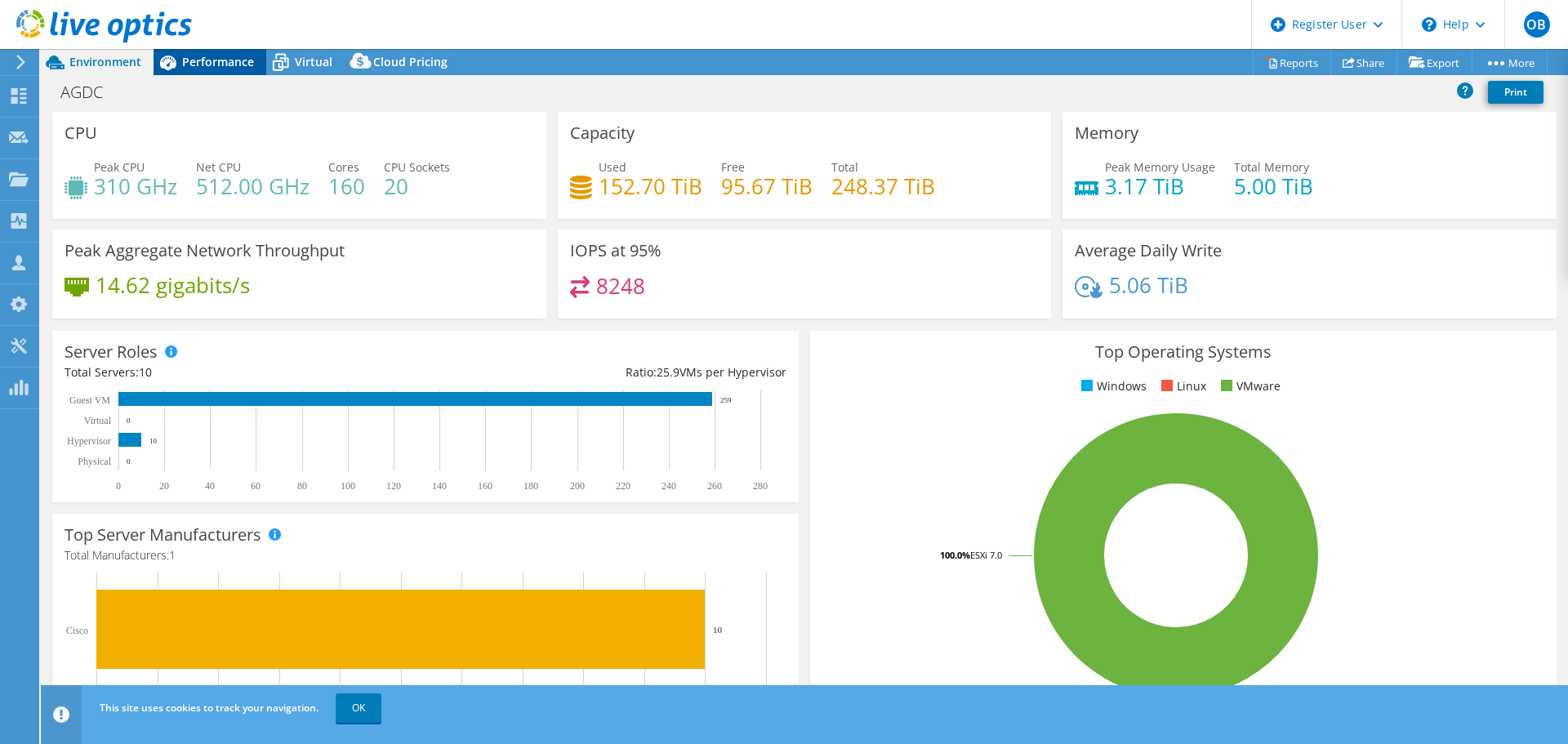
click at [202, 63] on span "Performance" at bounding box center [218, 61] width 72 height 16
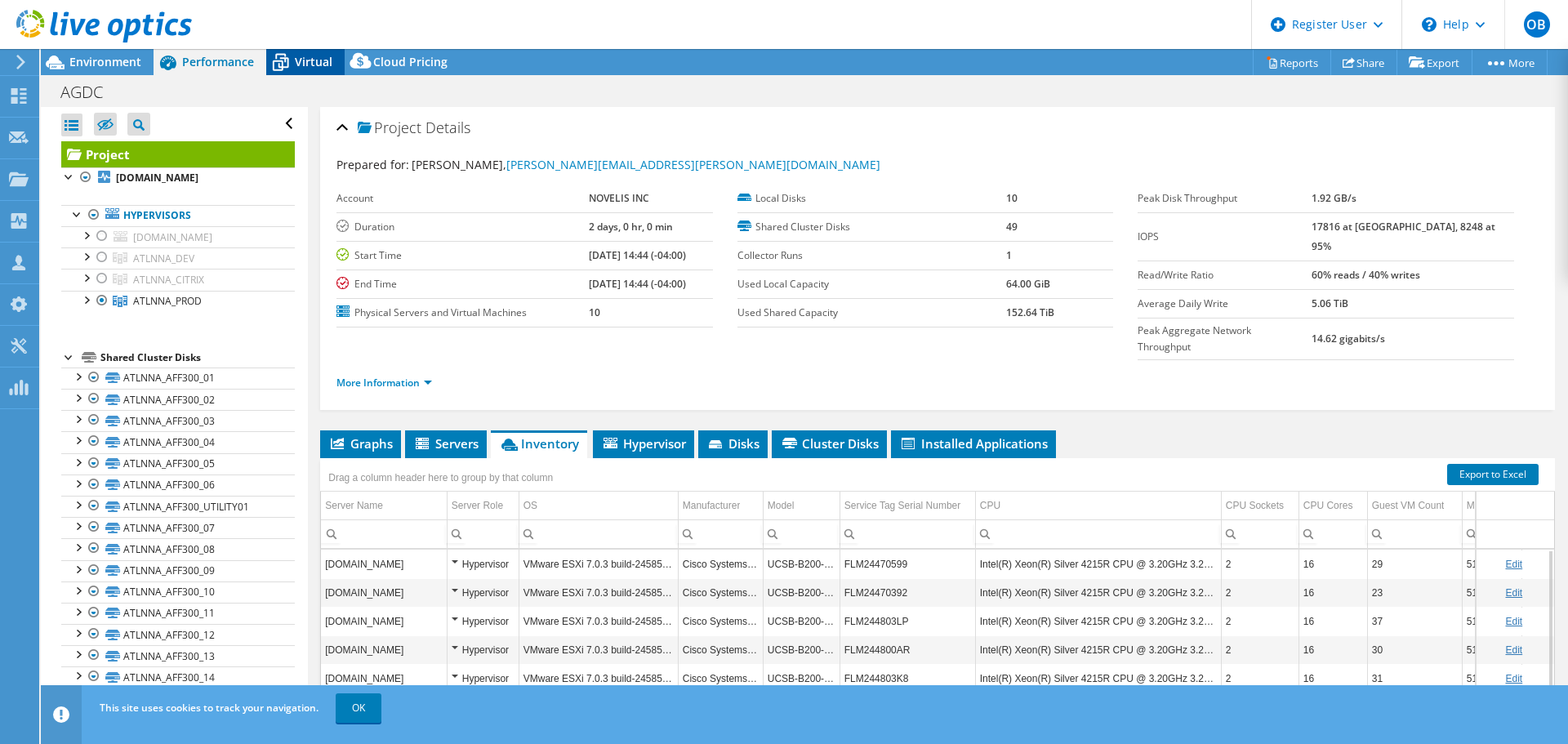
click at [311, 63] on span "Virtual" at bounding box center [314, 61] width 38 height 16
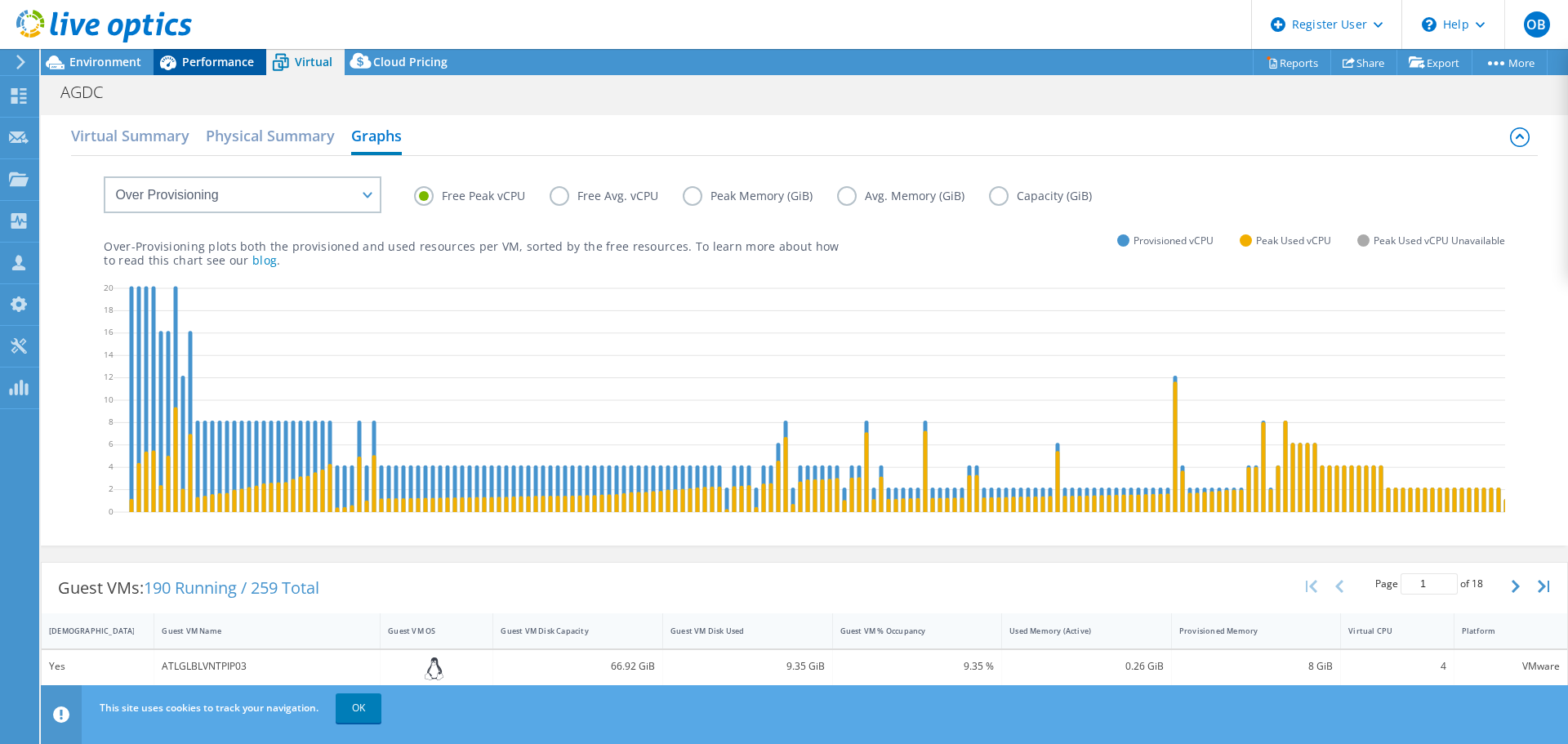
click at [202, 54] on span "Performance" at bounding box center [218, 61] width 72 height 16
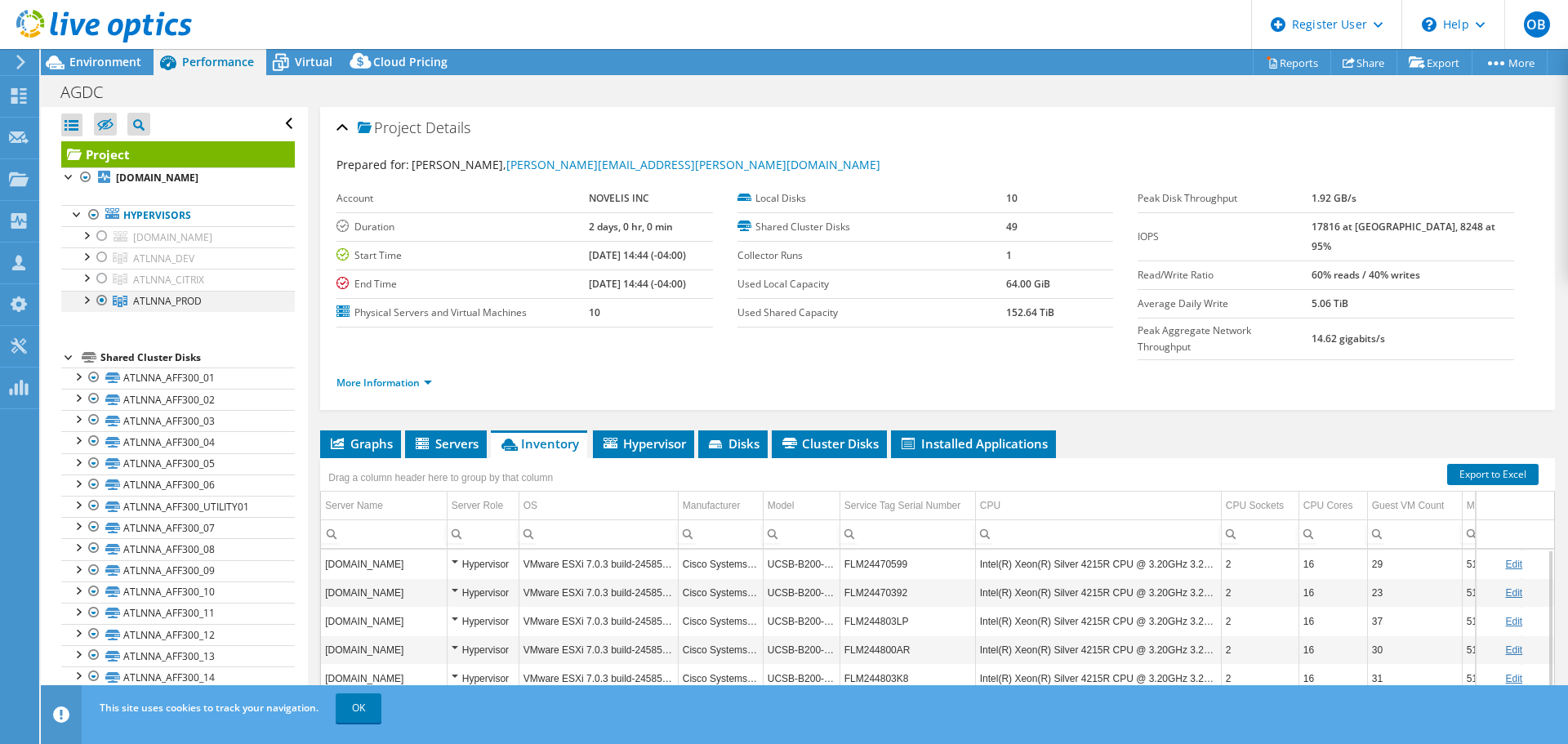
click at [88, 300] on div at bounding box center [85, 299] width 17 height 17
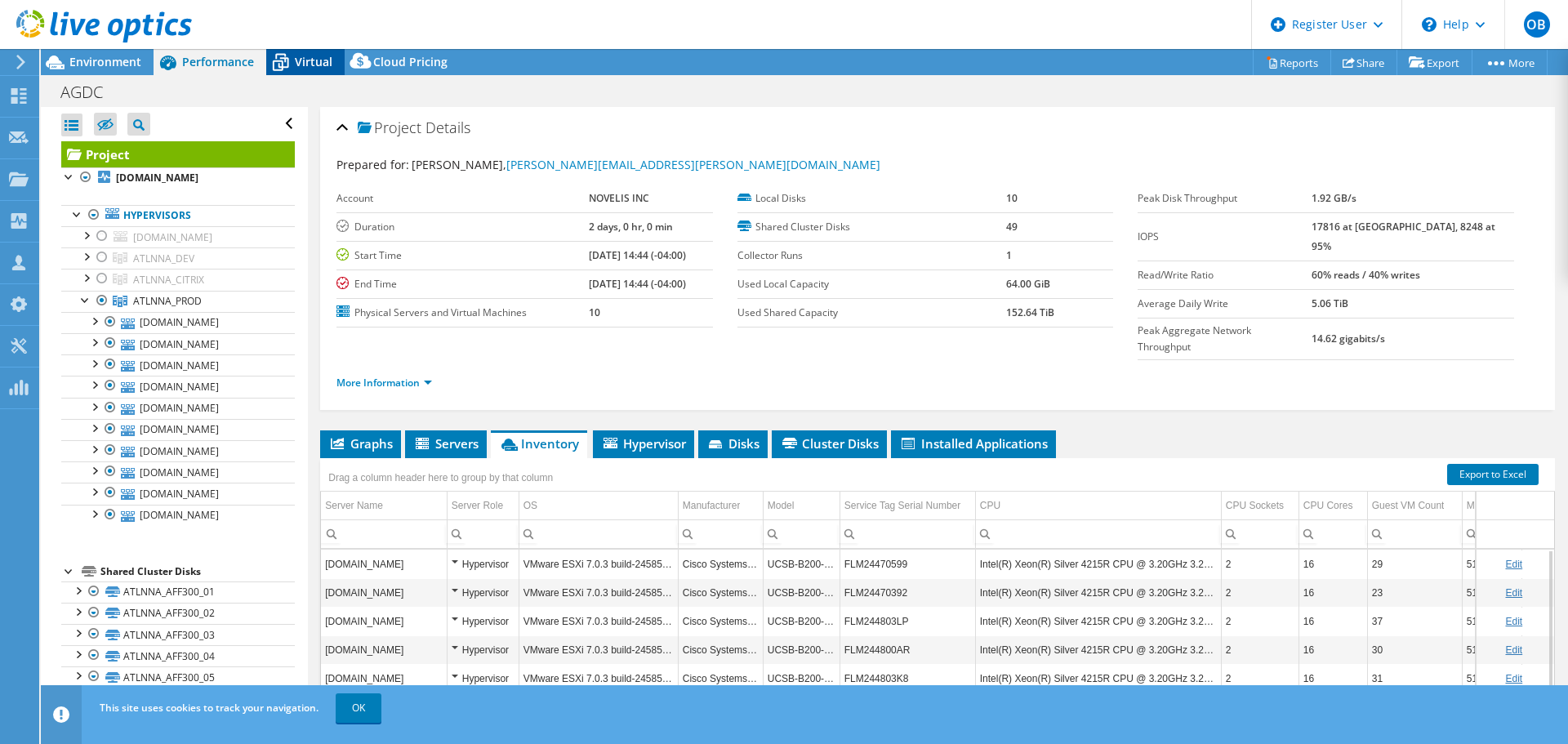
click at [307, 59] on span "Virtual" at bounding box center [314, 61] width 38 height 16
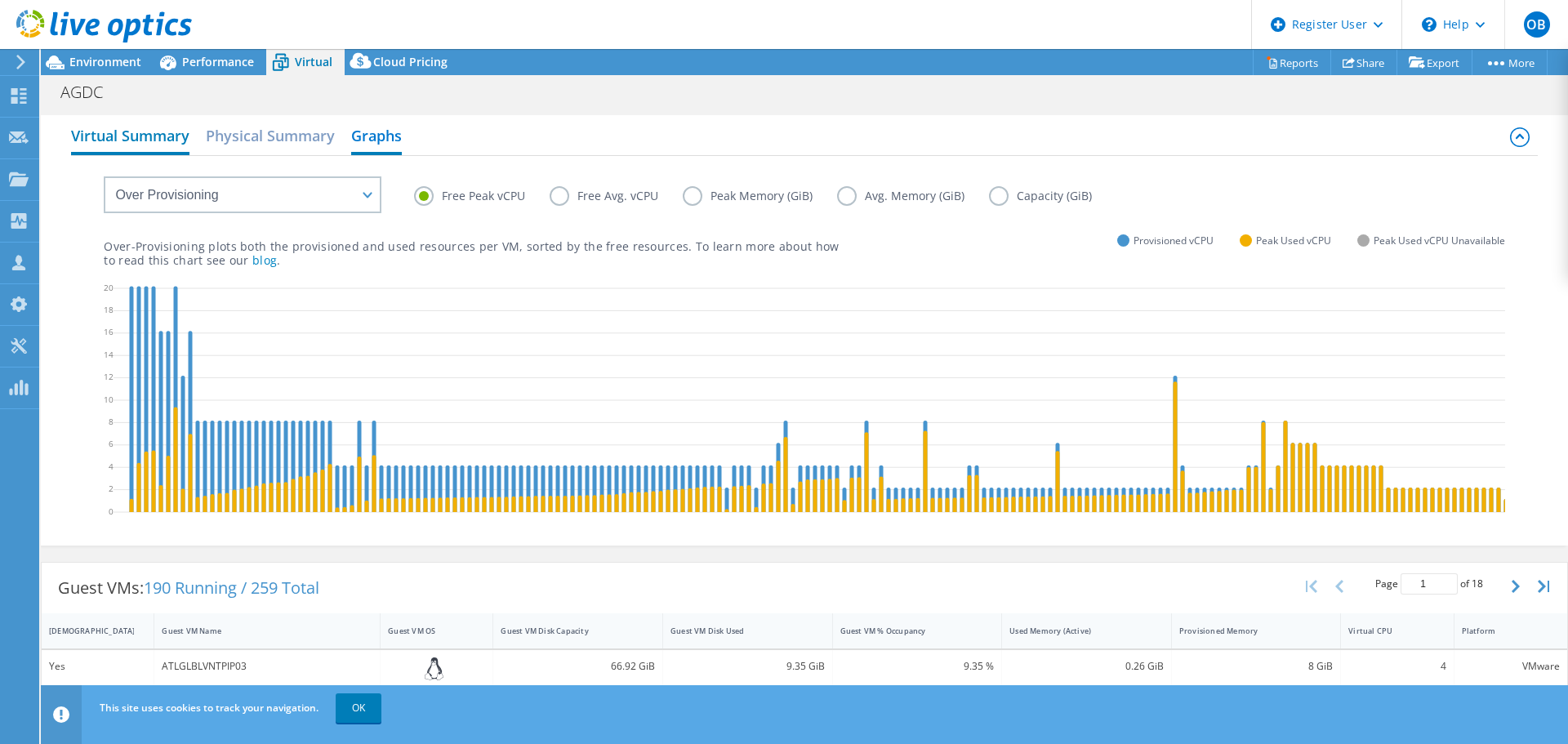
click at [134, 137] on h2 "Virtual Summary" at bounding box center [131, 138] width 119 height 36
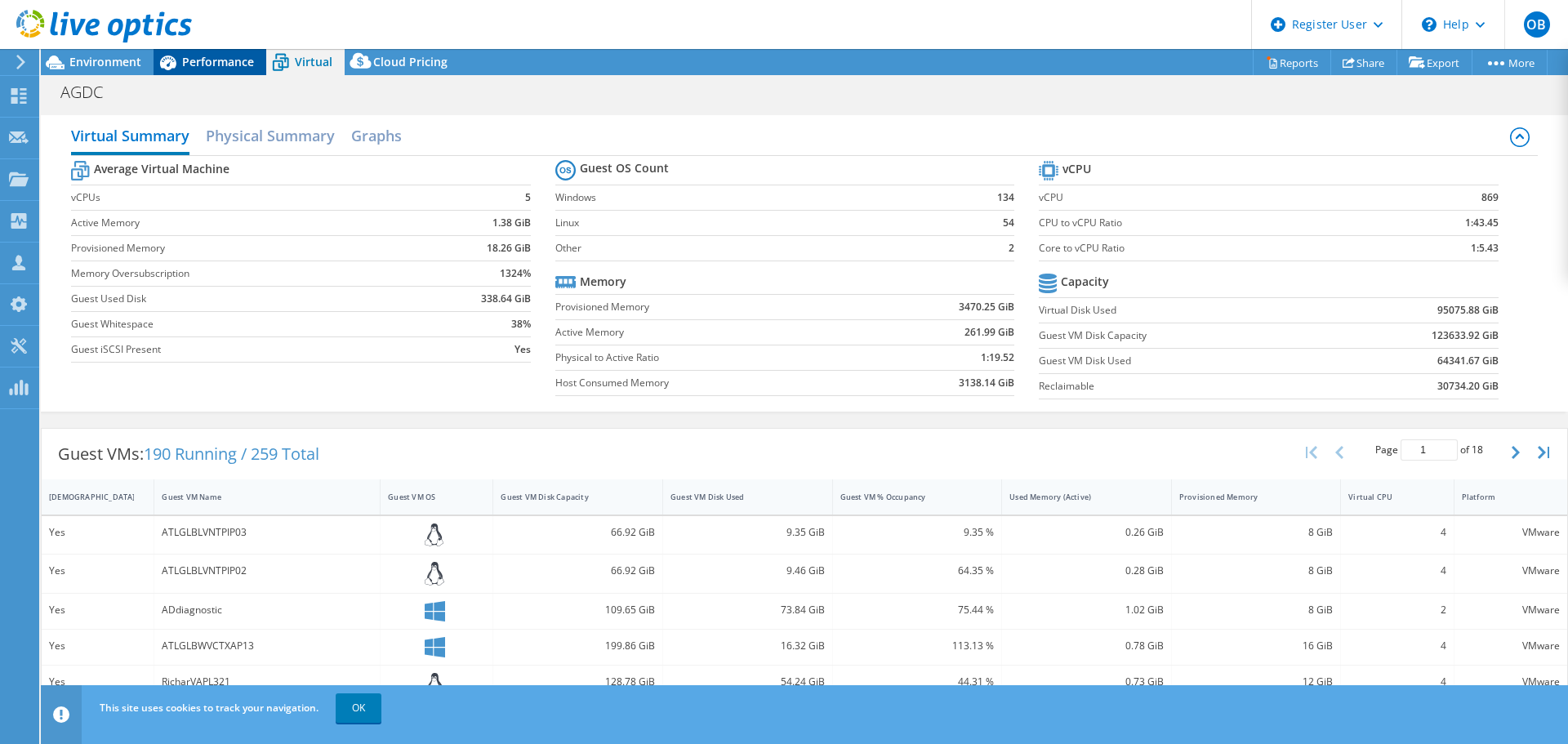
click at [208, 57] on span "Performance" at bounding box center [218, 61] width 72 height 16
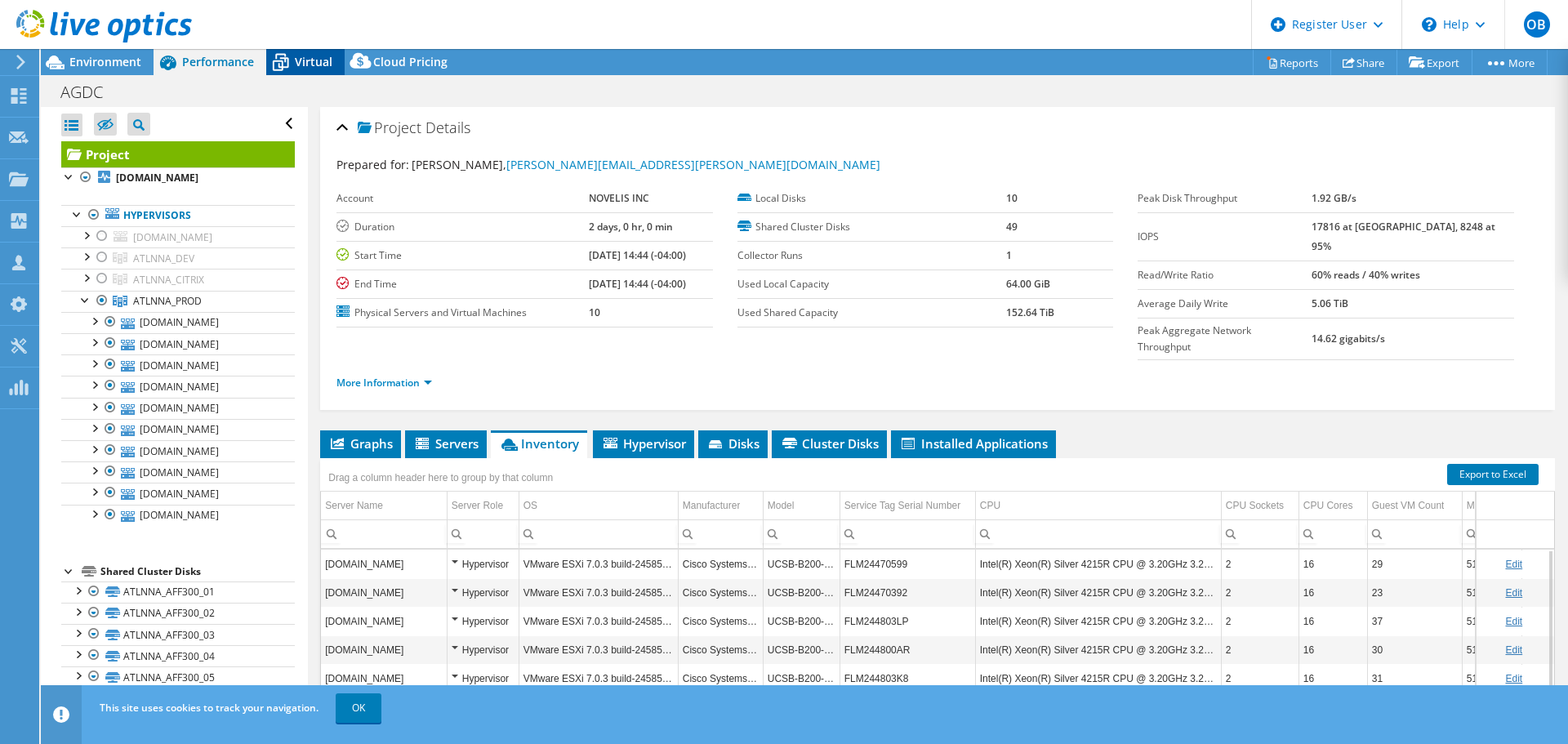
click at [314, 60] on span "Virtual" at bounding box center [314, 61] width 38 height 16
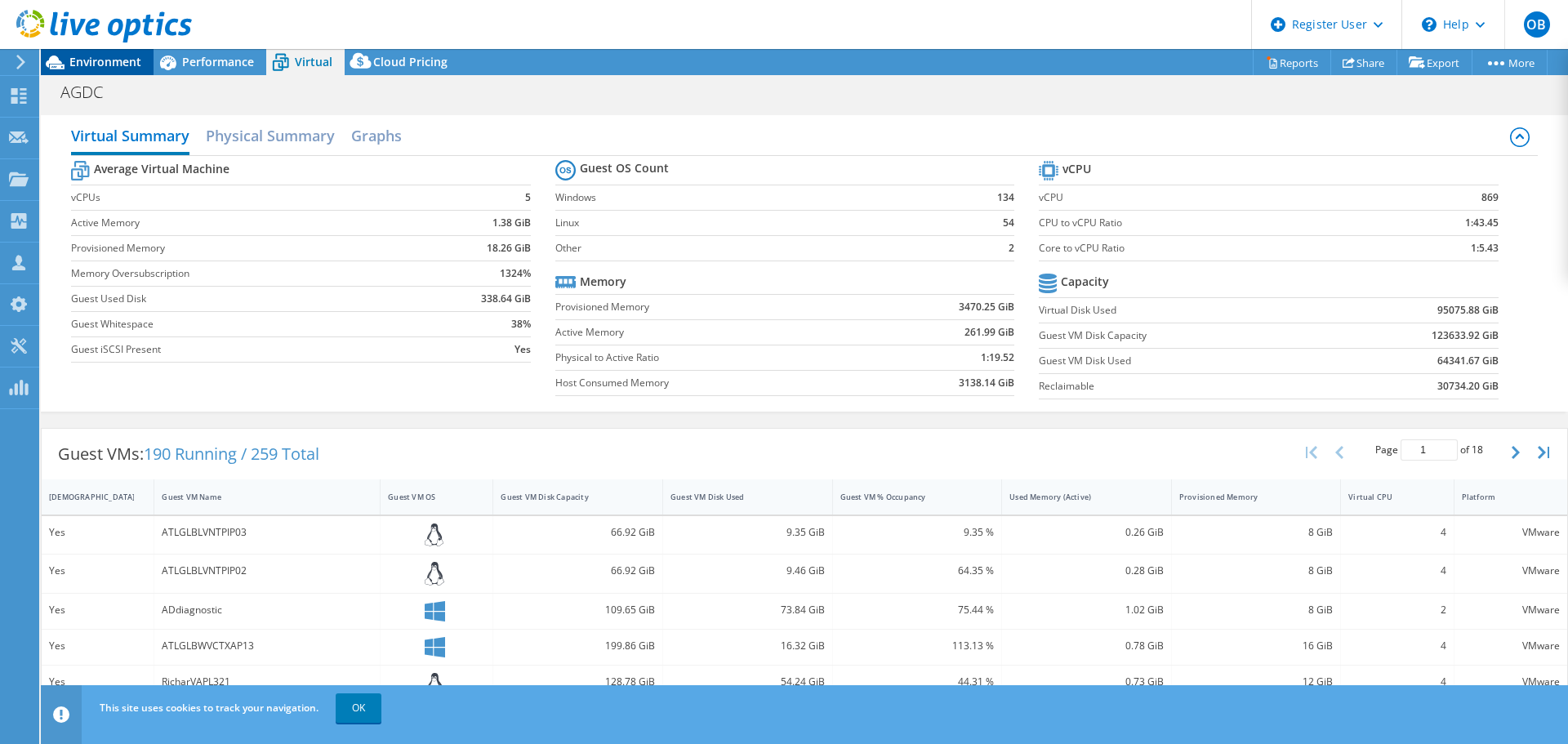
click at [115, 57] on span "Environment" at bounding box center [105, 61] width 72 height 16
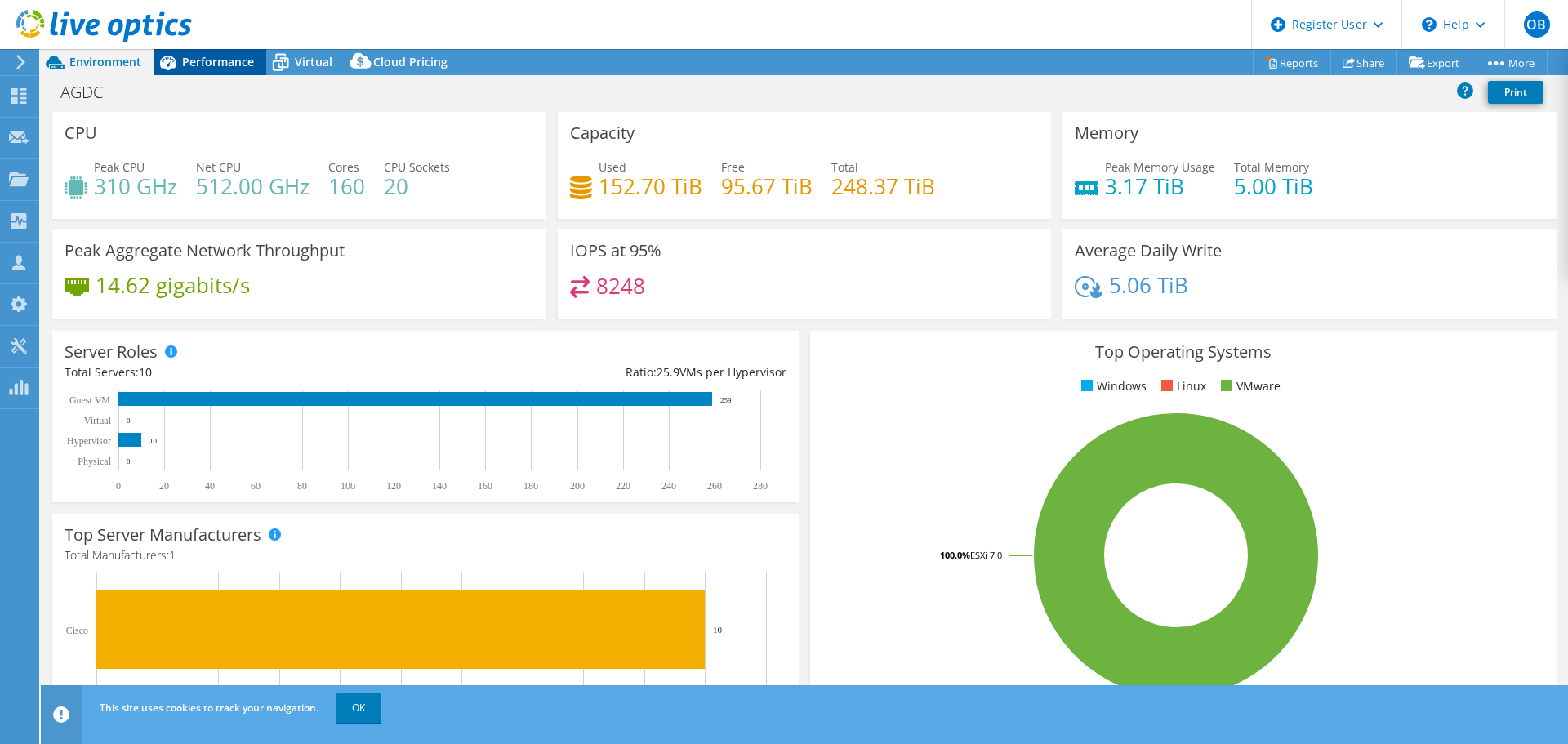
click at [231, 64] on span "Performance" at bounding box center [218, 61] width 72 height 16
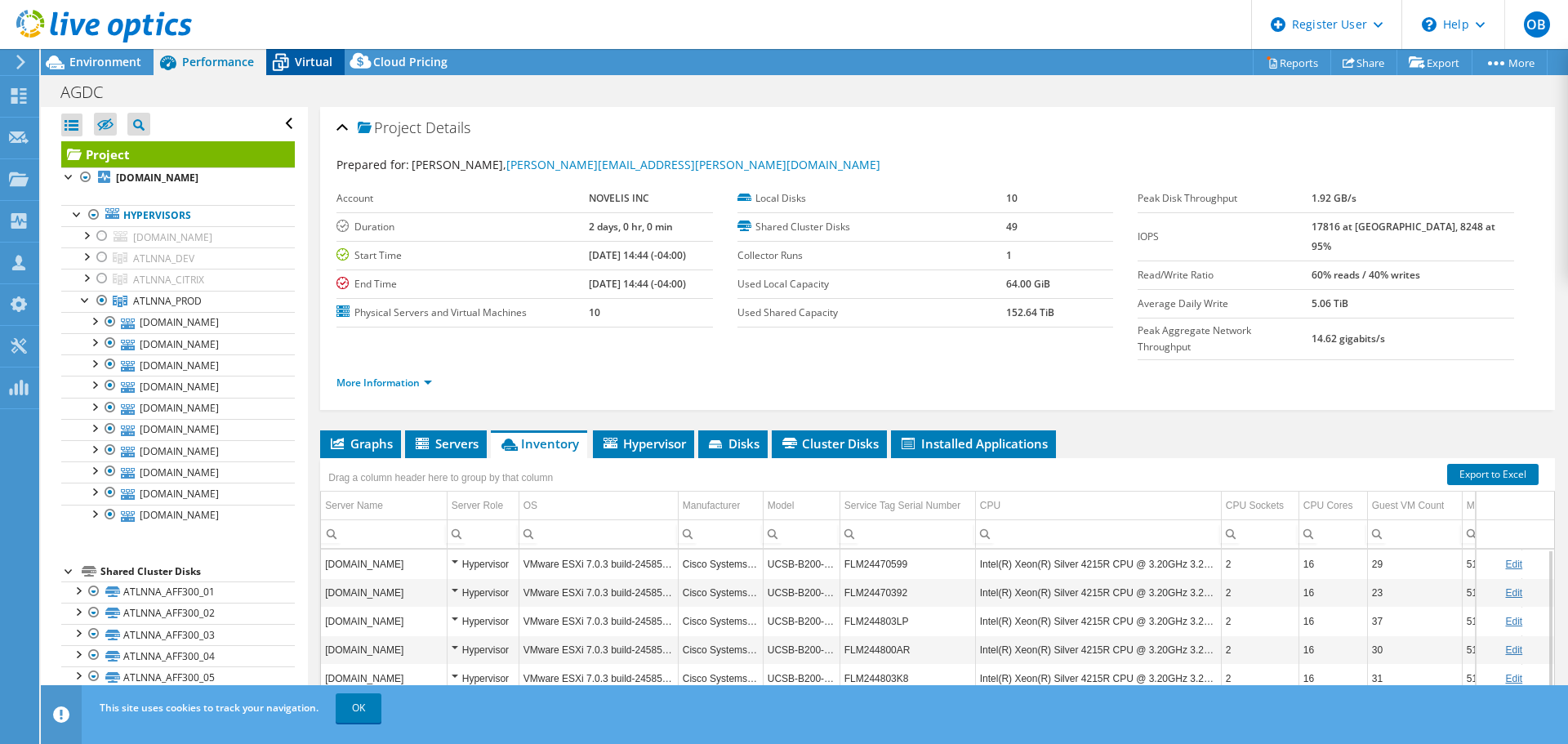
drag, startPoint x: 298, startPoint y: 57, endPoint x: 658, endPoint y: 285, distance: 426.1
click at [300, 60] on span "Virtual" at bounding box center [314, 61] width 38 height 16
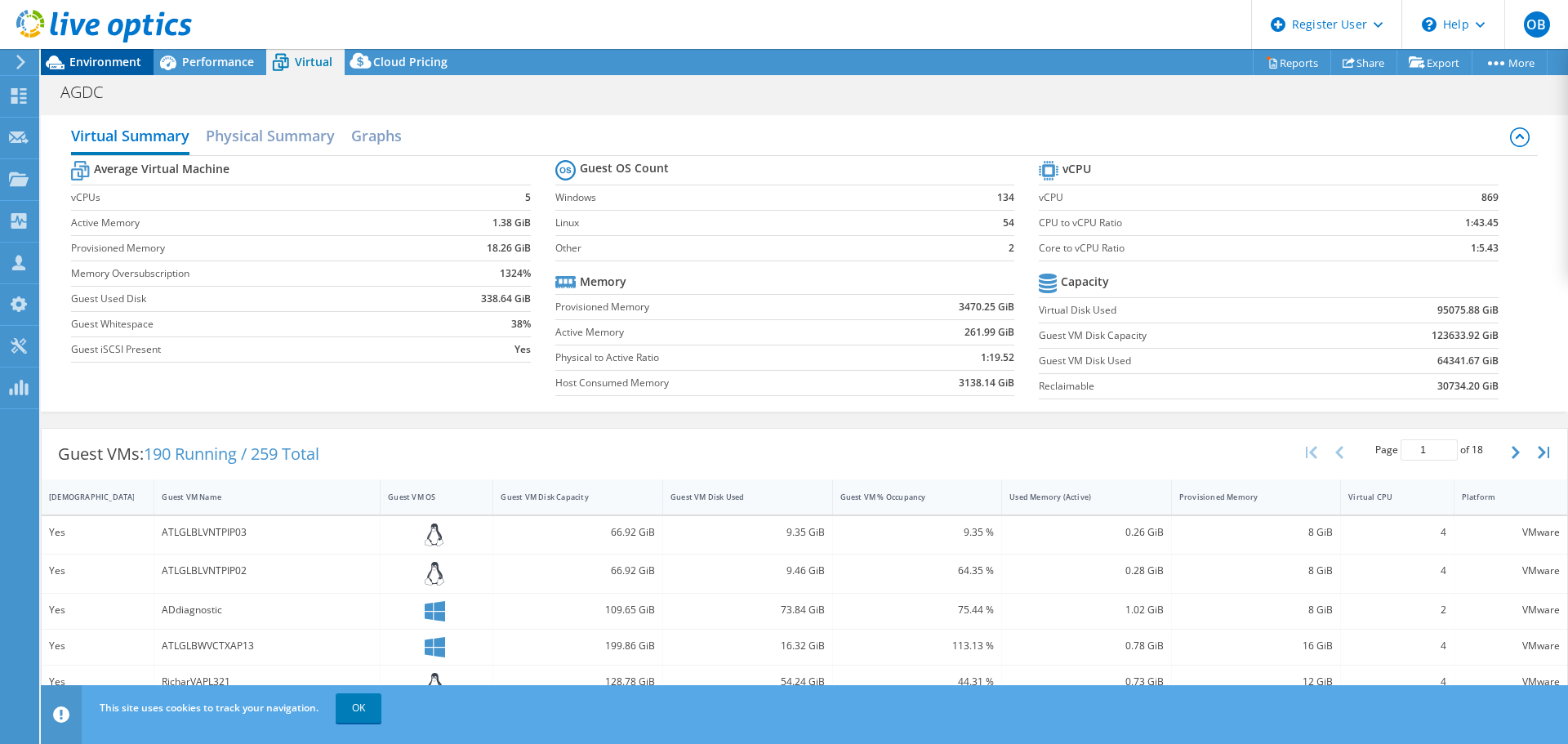
click at [114, 63] on span "Environment" at bounding box center [105, 61] width 72 height 16
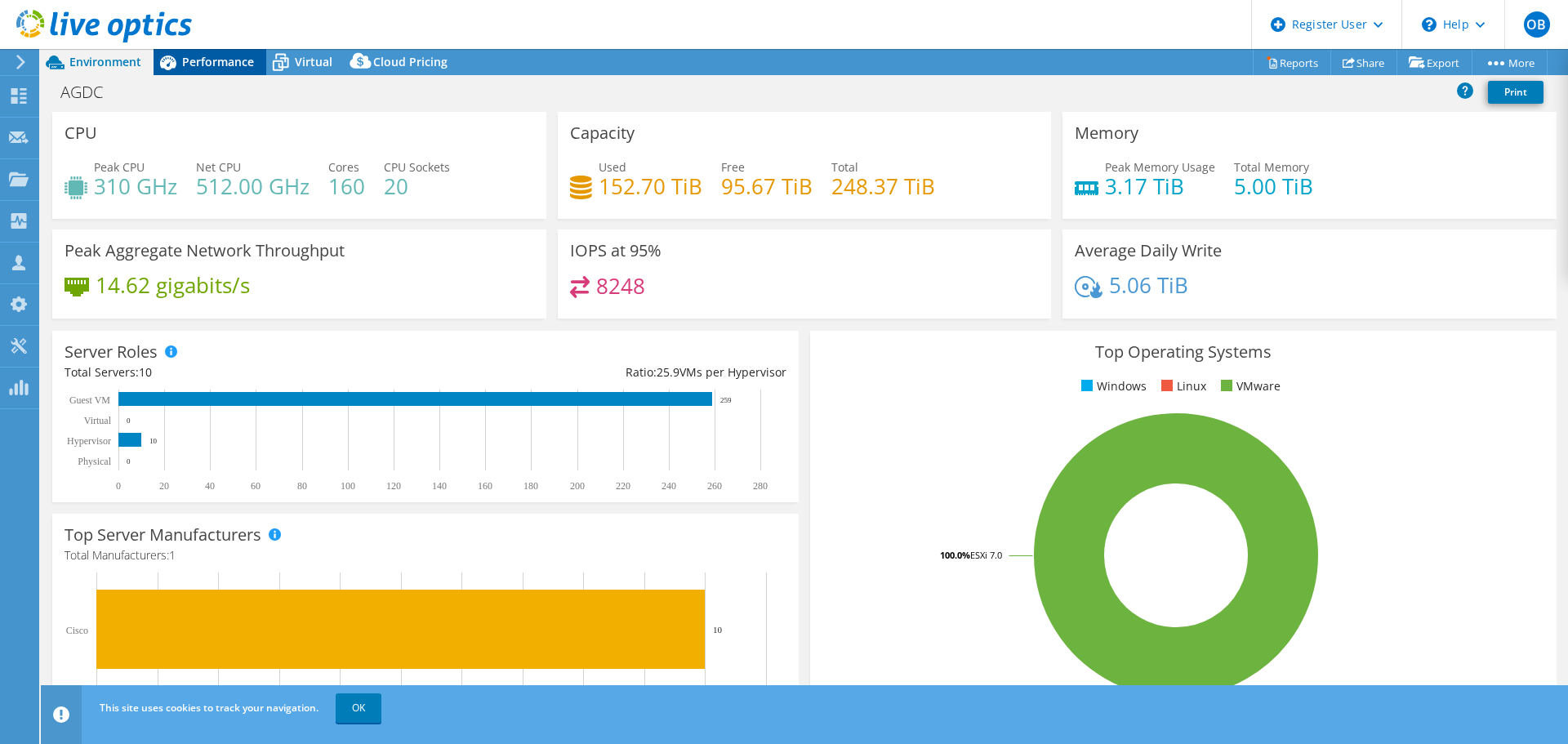
click at [214, 65] on span "Performance" at bounding box center [218, 61] width 72 height 16
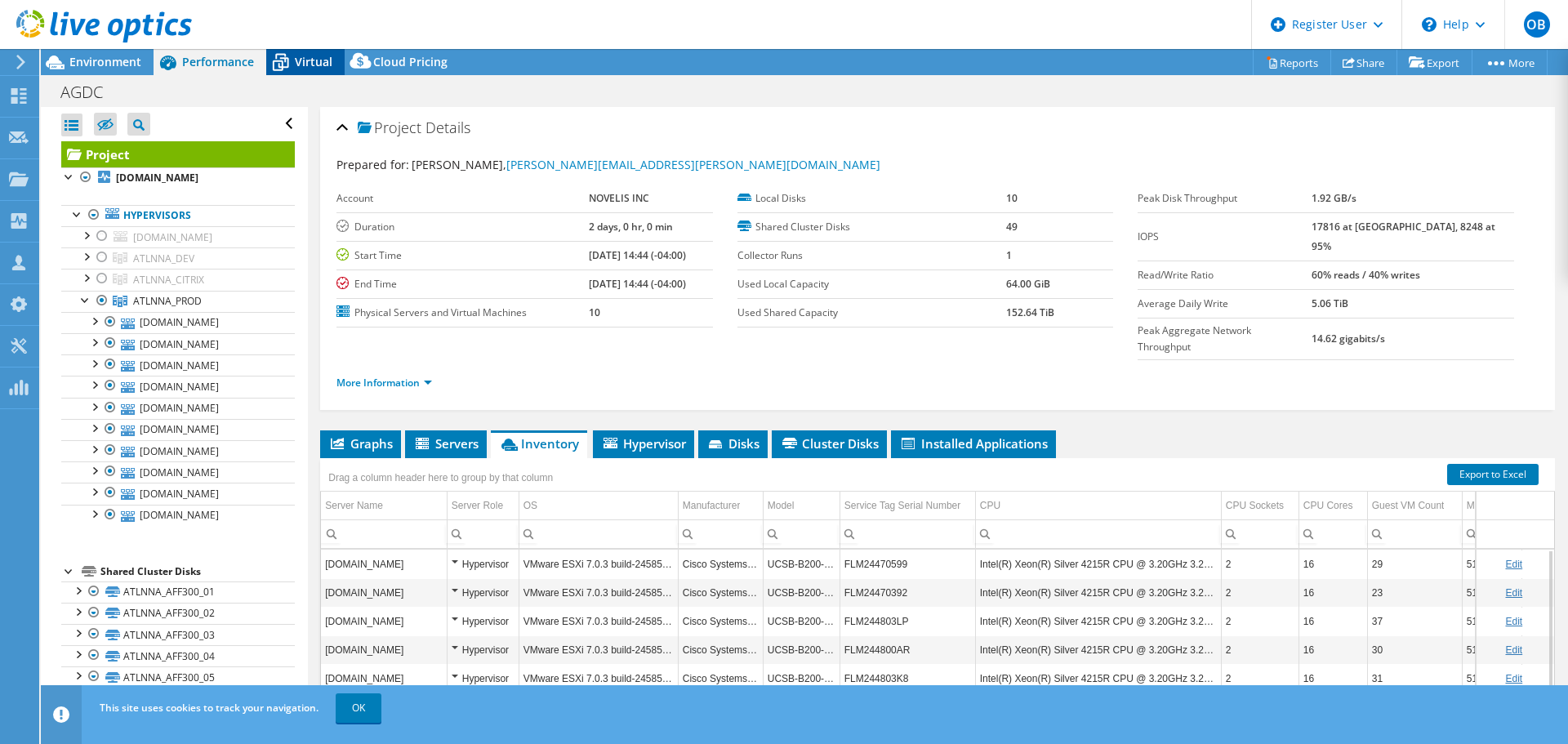
click at [297, 61] on span "Virtual" at bounding box center [314, 61] width 38 height 16
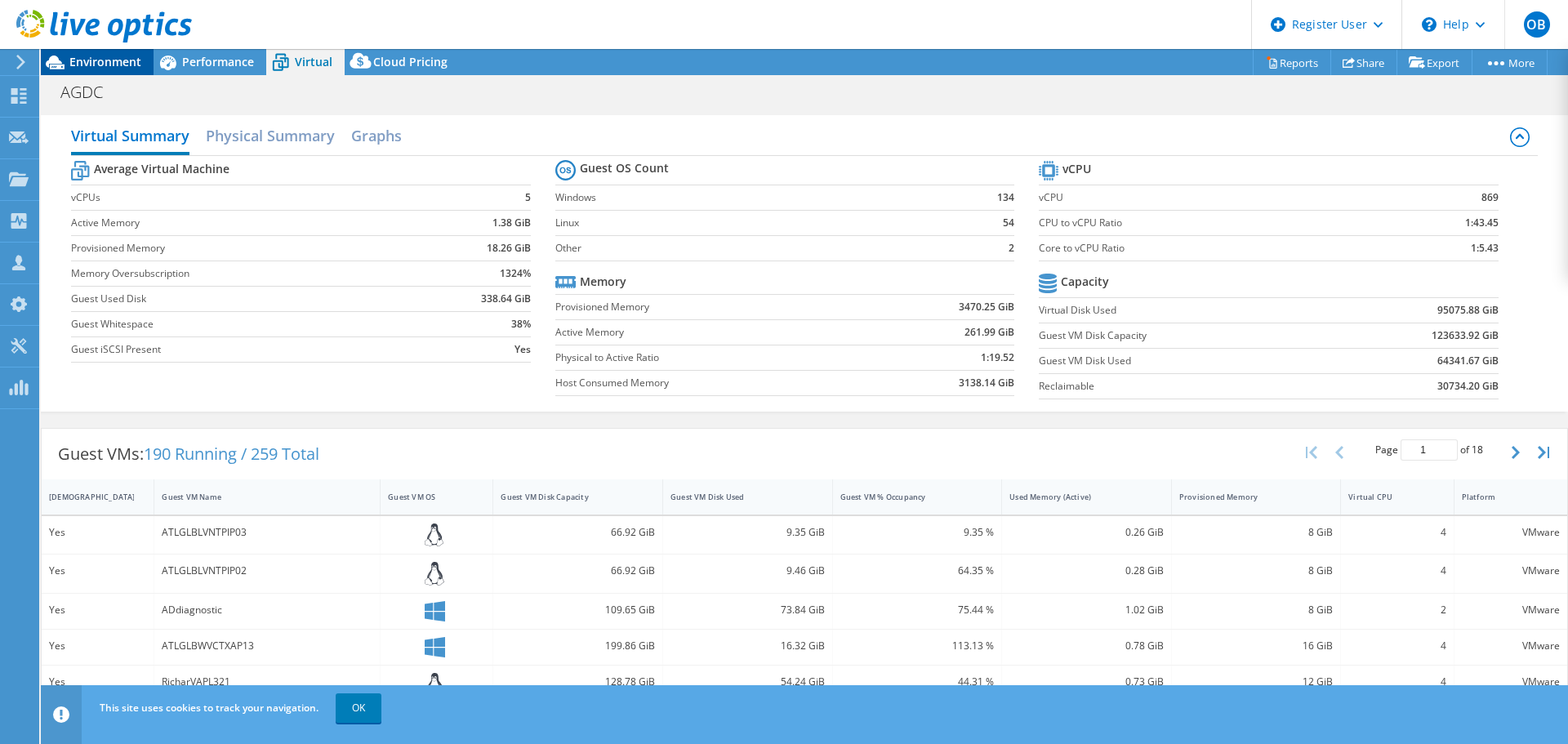
click at [103, 68] on span "Environment" at bounding box center [105, 61] width 72 height 16
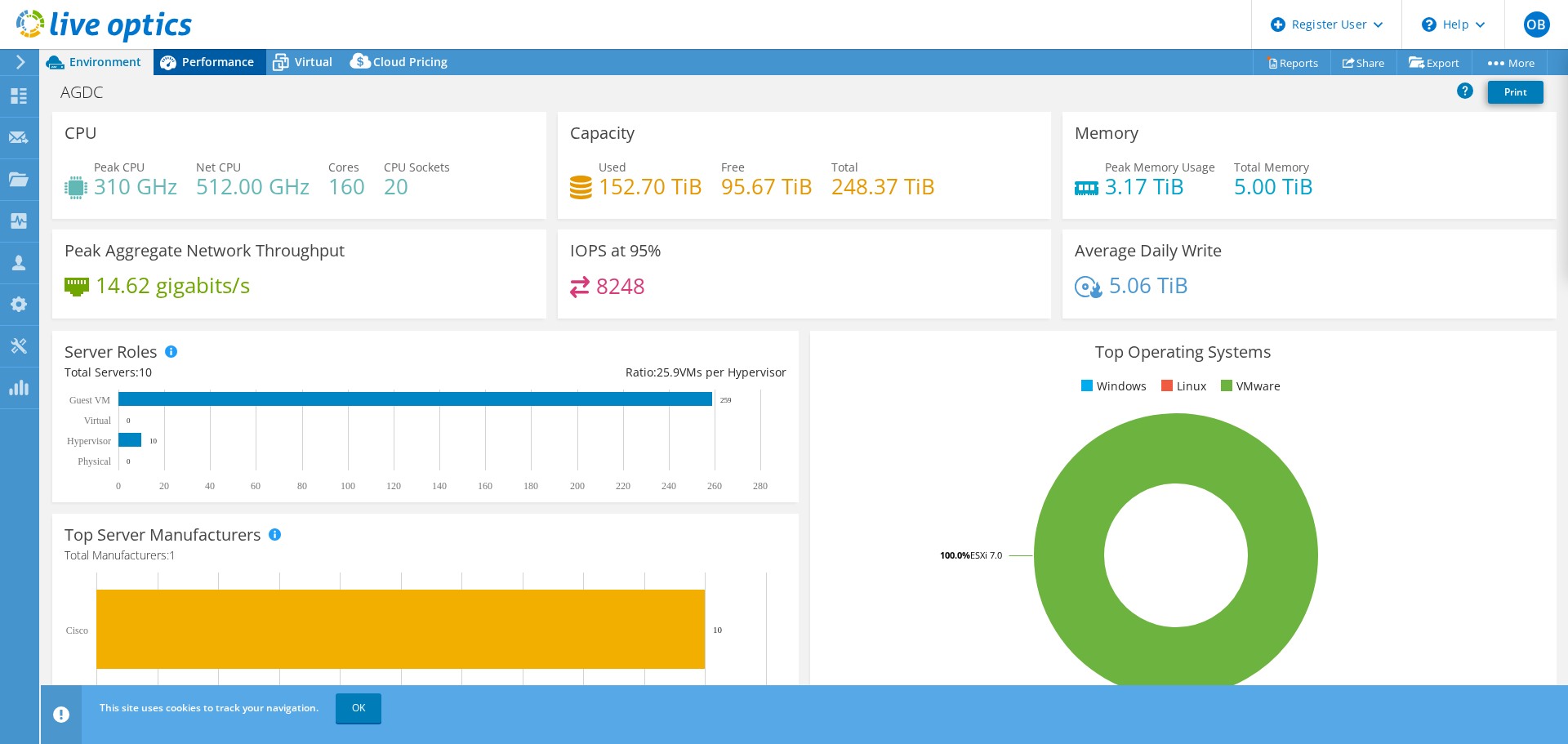
click at [218, 63] on span "Performance" at bounding box center [218, 61] width 72 height 16
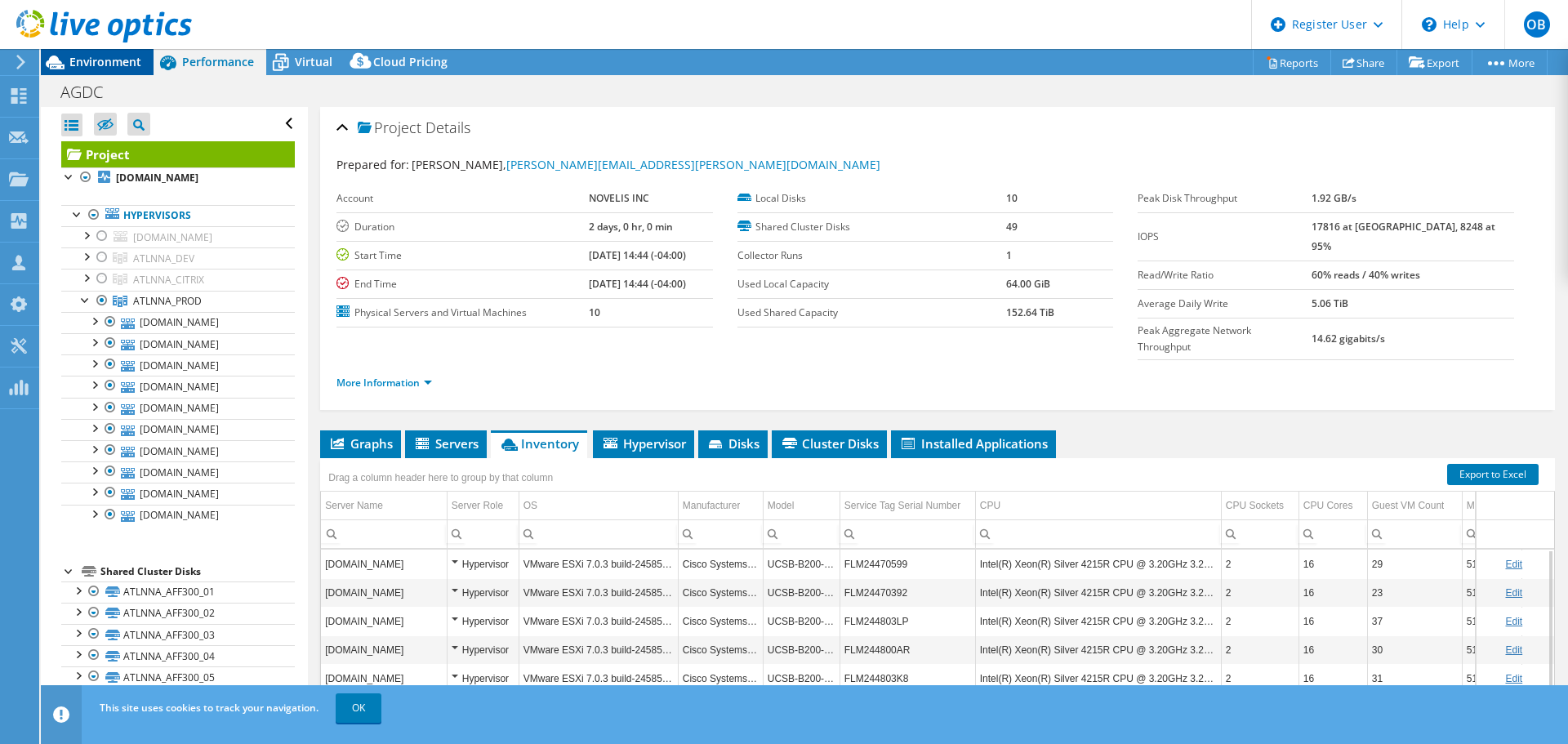
click at [109, 69] on div "Environment" at bounding box center [97, 62] width 113 height 26
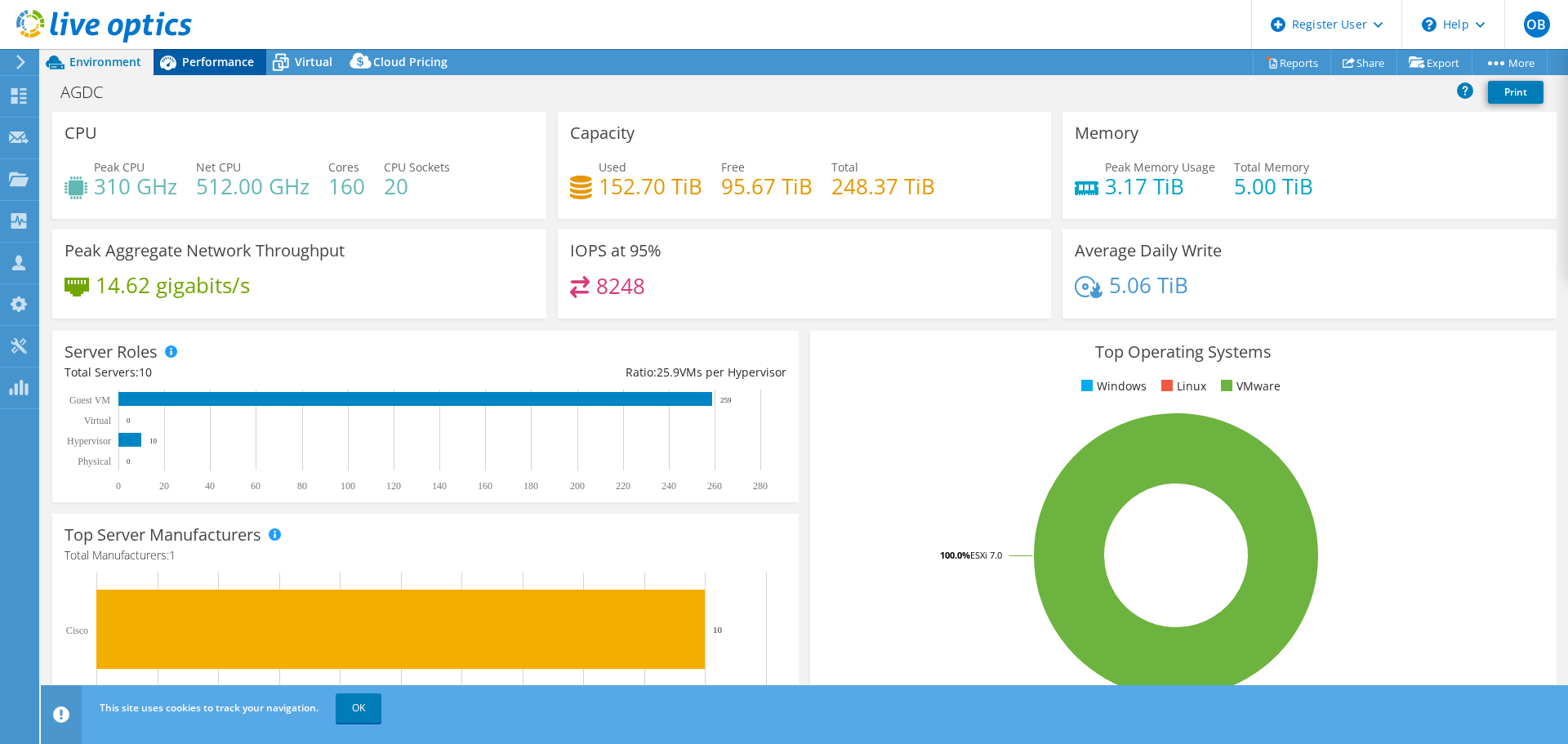
click at [215, 55] on span "Performance" at bounding box center [218, 61] width 72 height 16
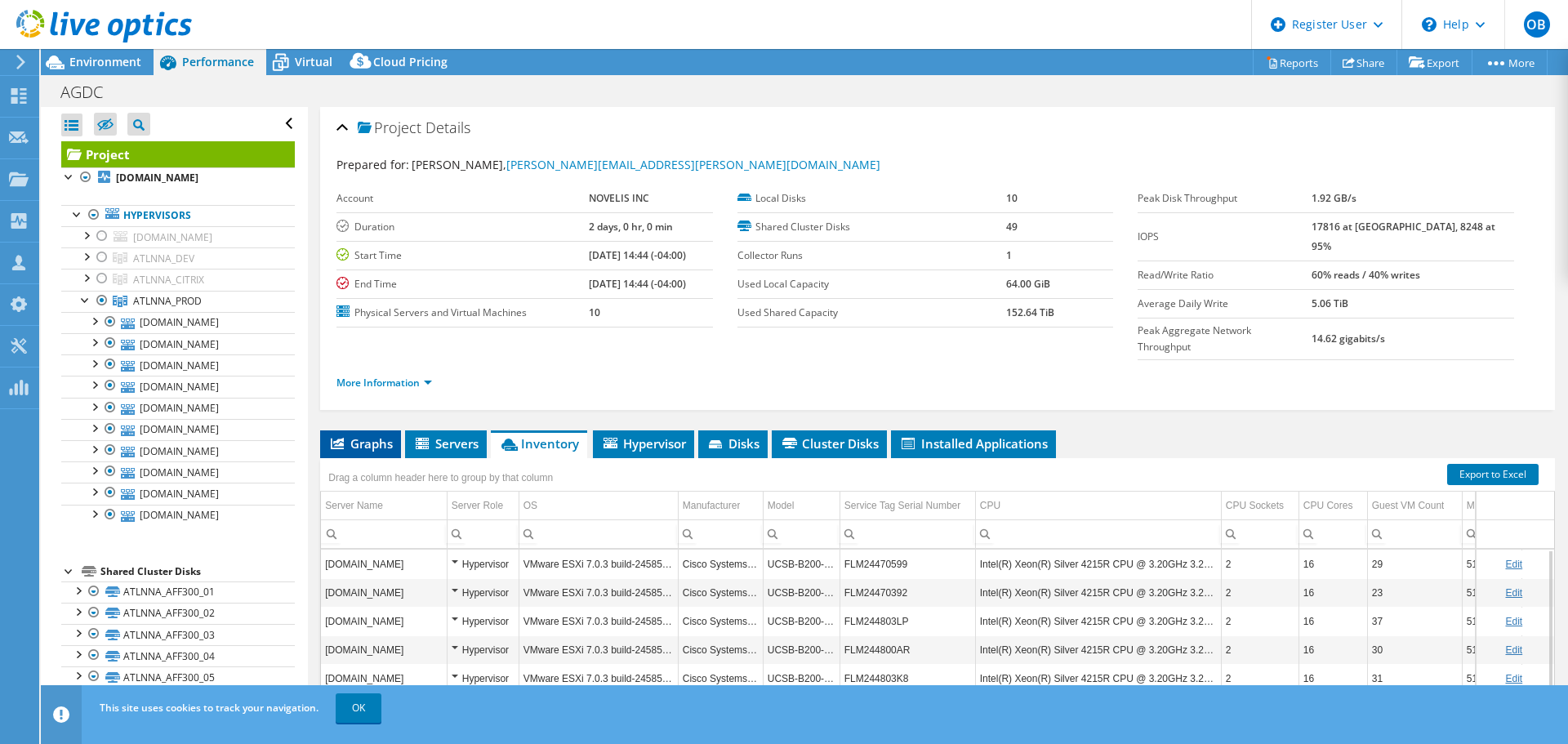
click at [370, 435] on span "Graphs" at bounding box center [360, 443] width 64 height 17
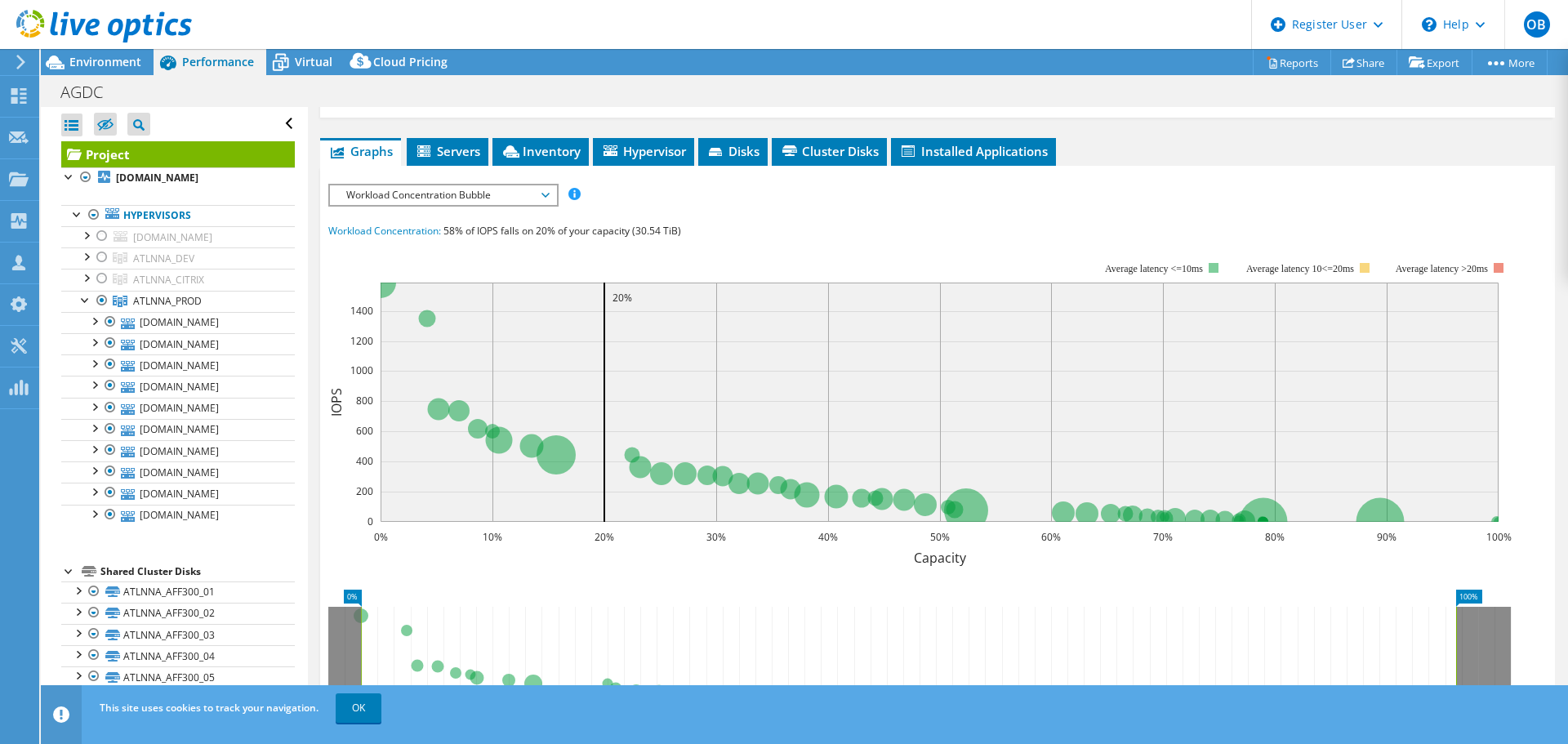
scroll to position [326, 0]
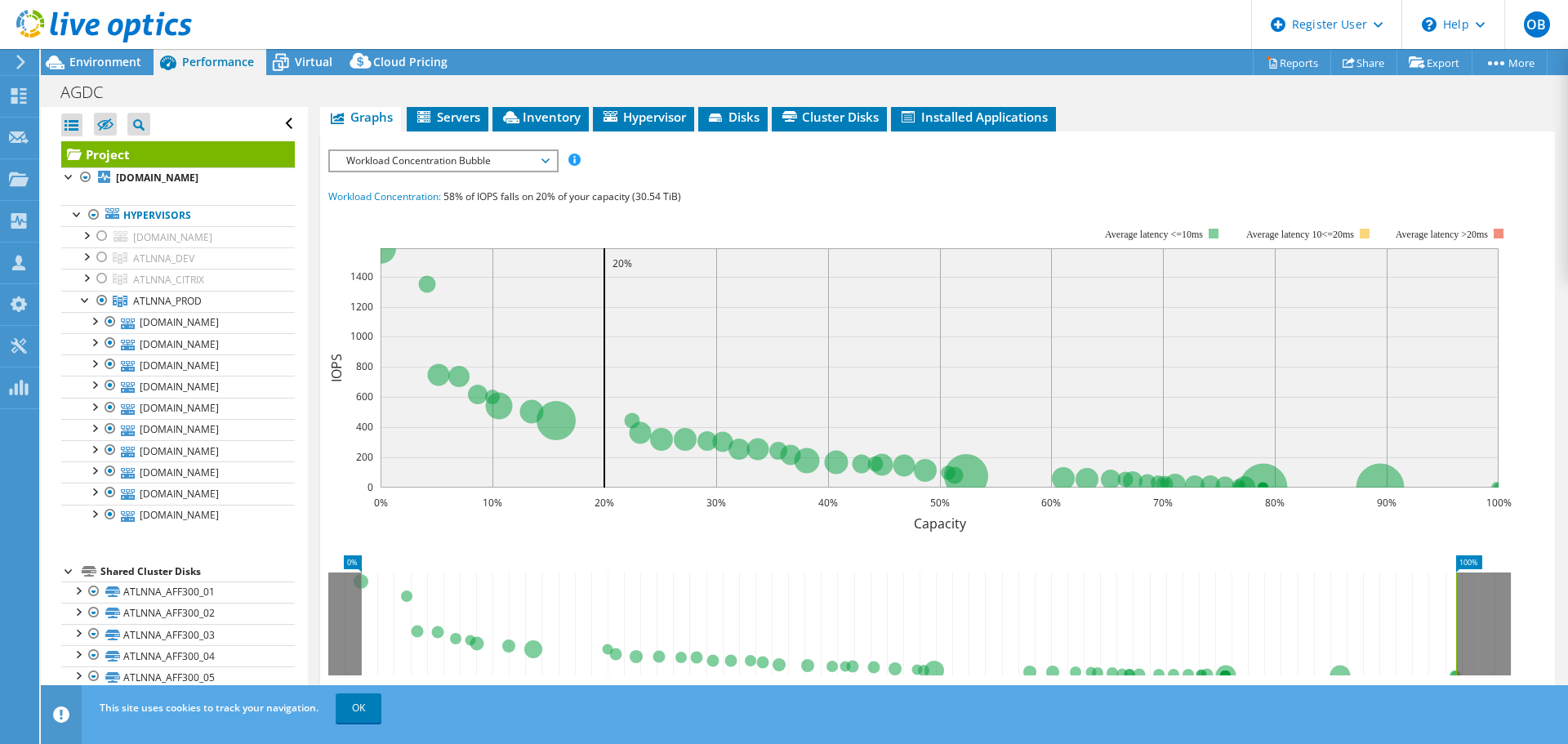
click at [534, 151] on span "Workload Concentration Bubble" at bounding box center [443, 161] width 210 height 20
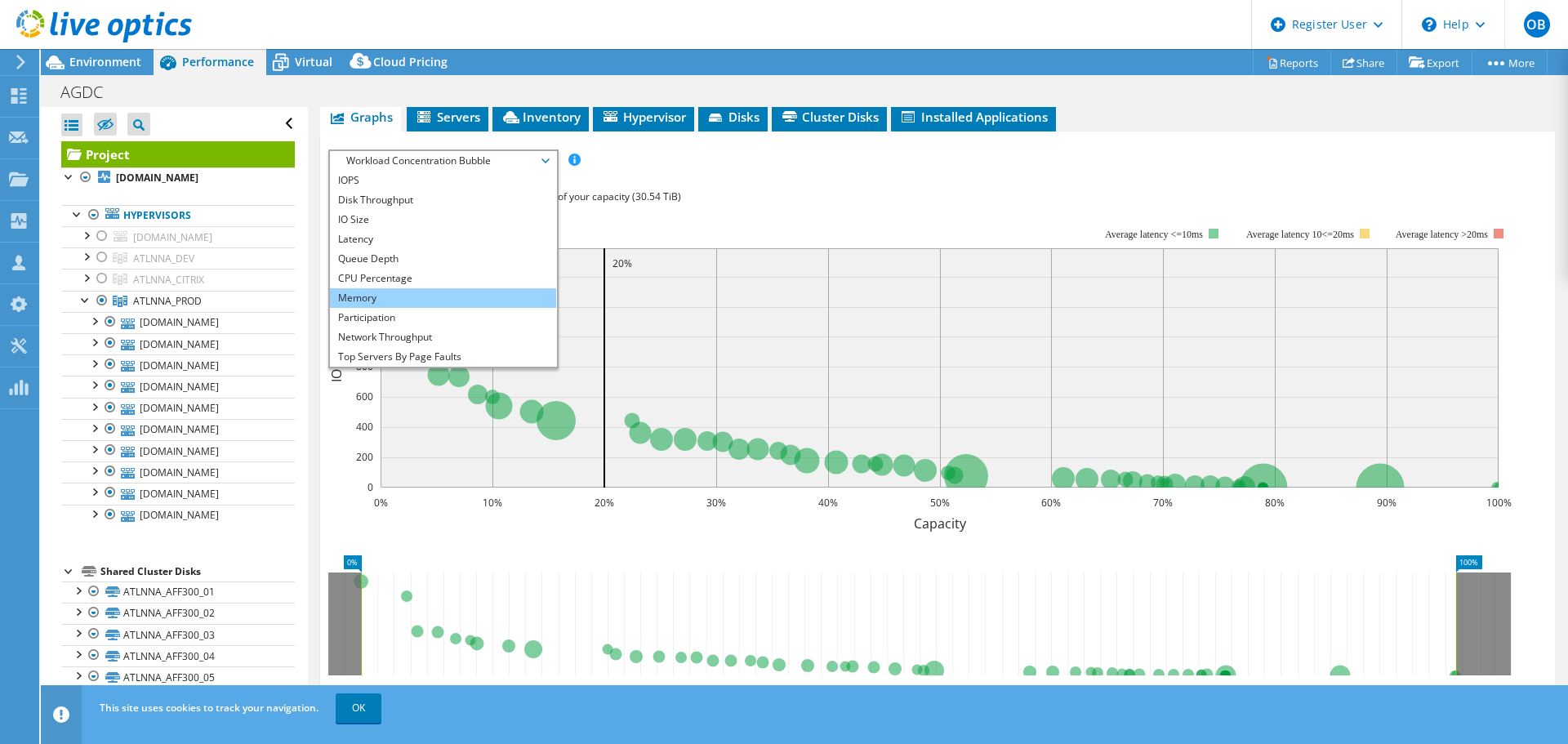
click at [383, 288] on li "Memory" at bounding box center [442, 298] width 227 height 20
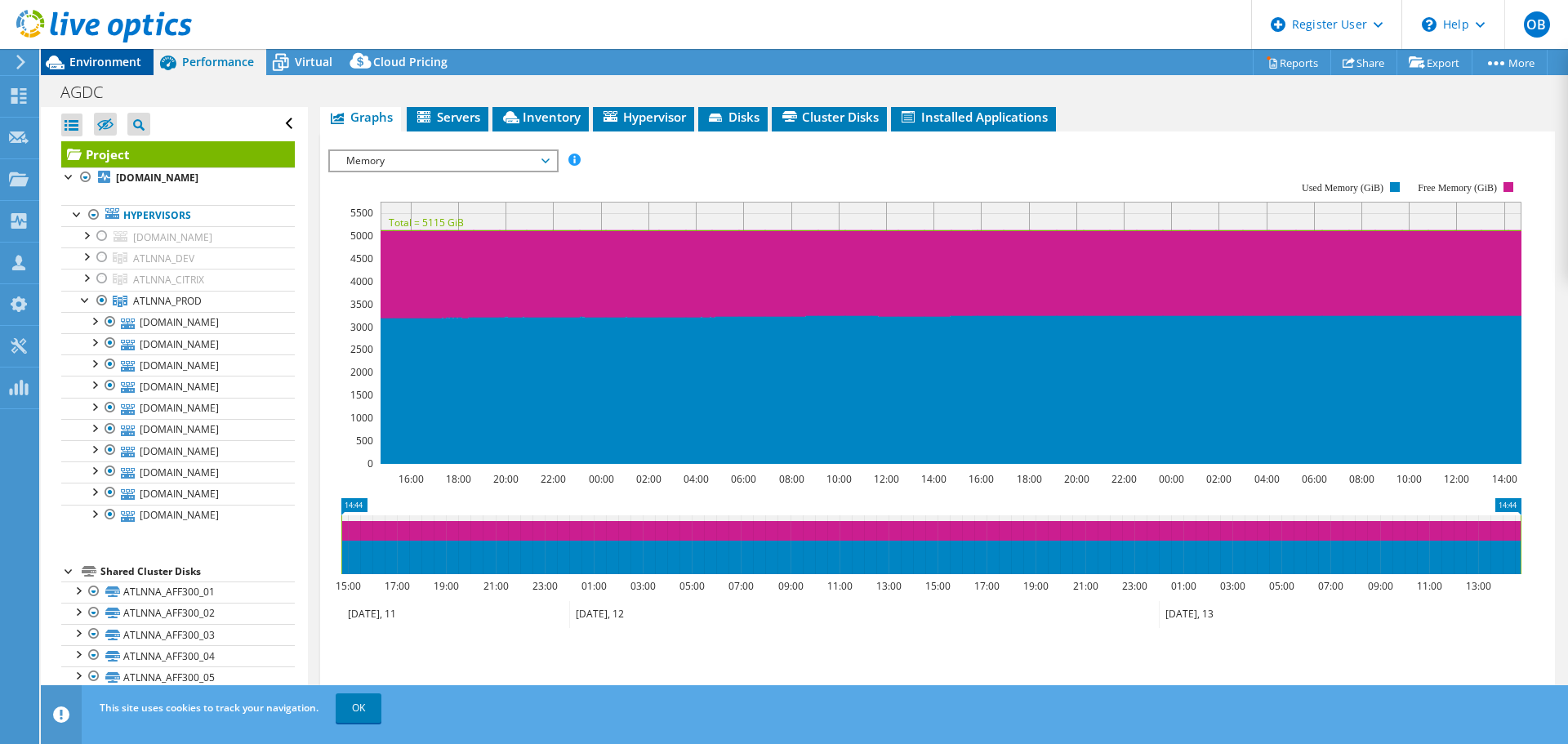
click at [120, 62] on span "Environment" at bounding box center [105, 61] width 72 height 16
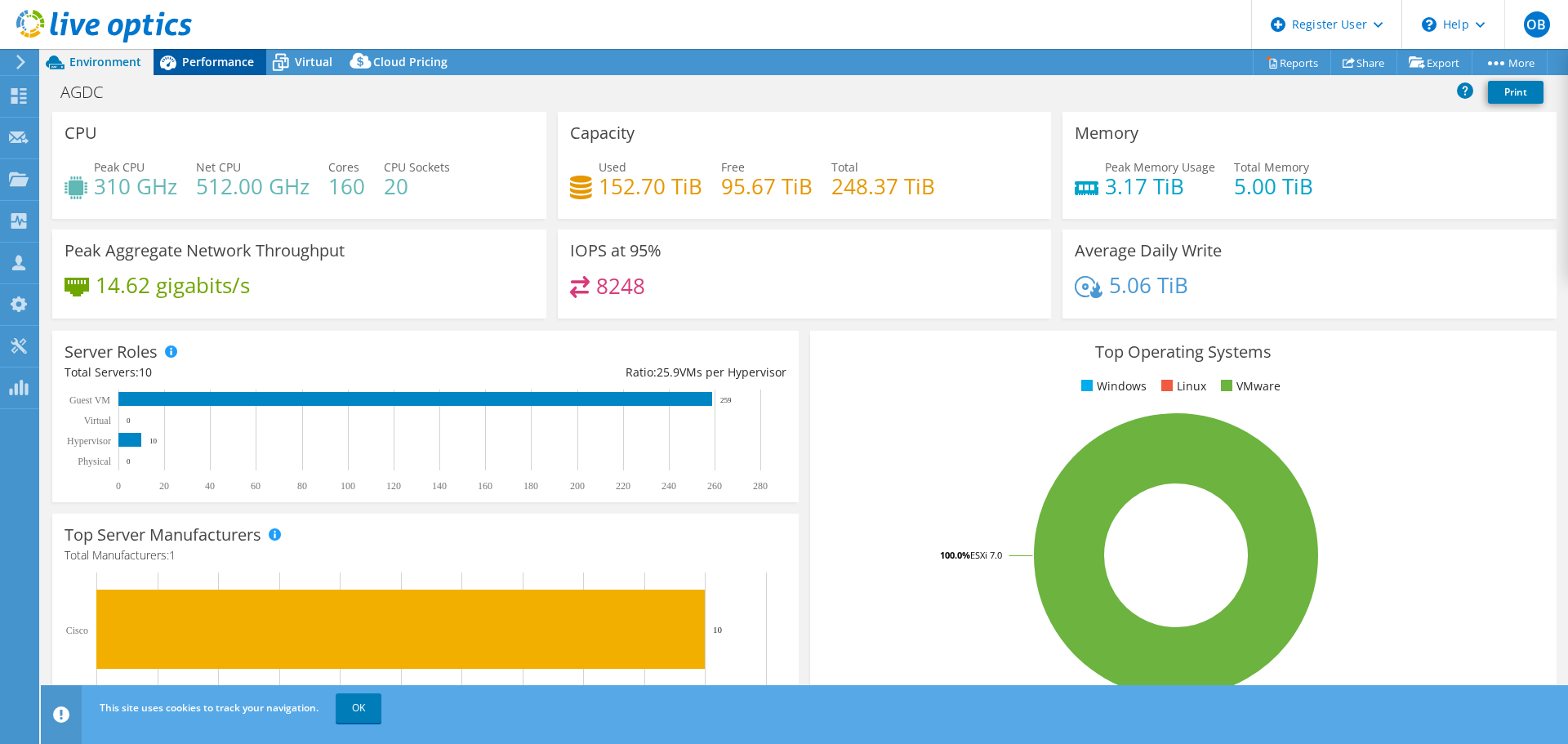
click at [212, 60] on span "Performance" at bounding box center [218, 61] width 72 height 16
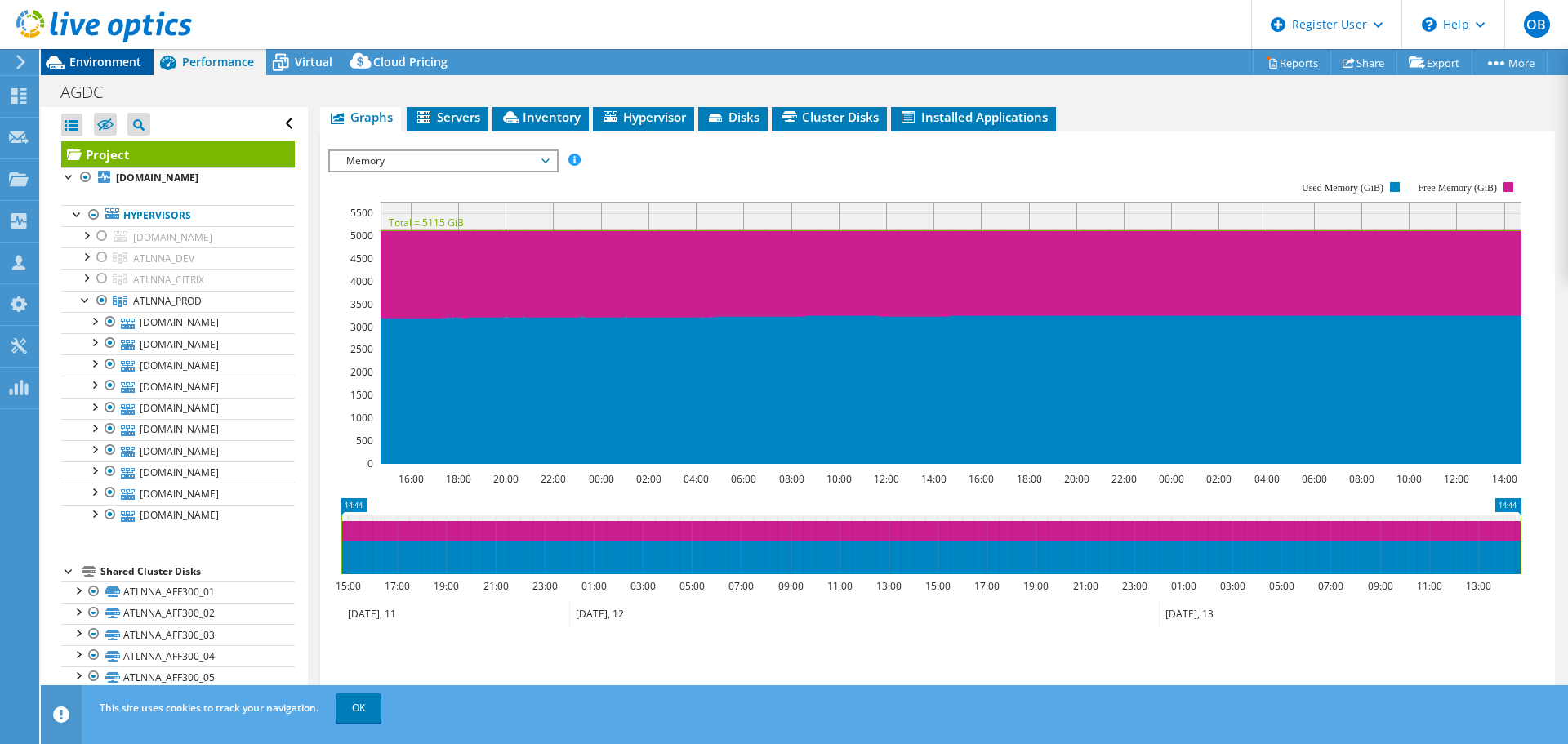
click at [109, 64] on span "Environment" at bounding box center [105, 61] width 72 height 16
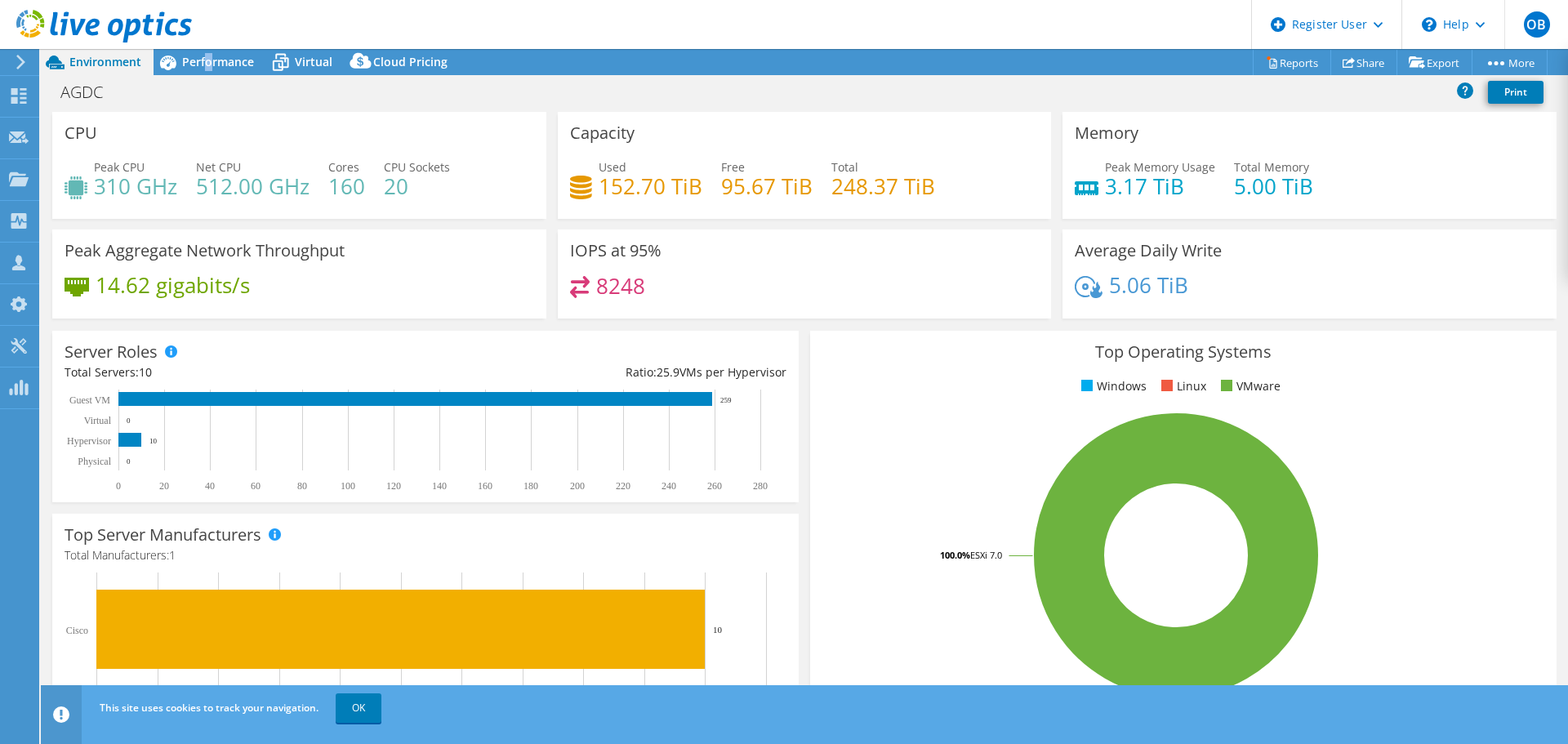
click at [217, 66] on span "Performance" at bounding box center [218, 61] width 72 height 16
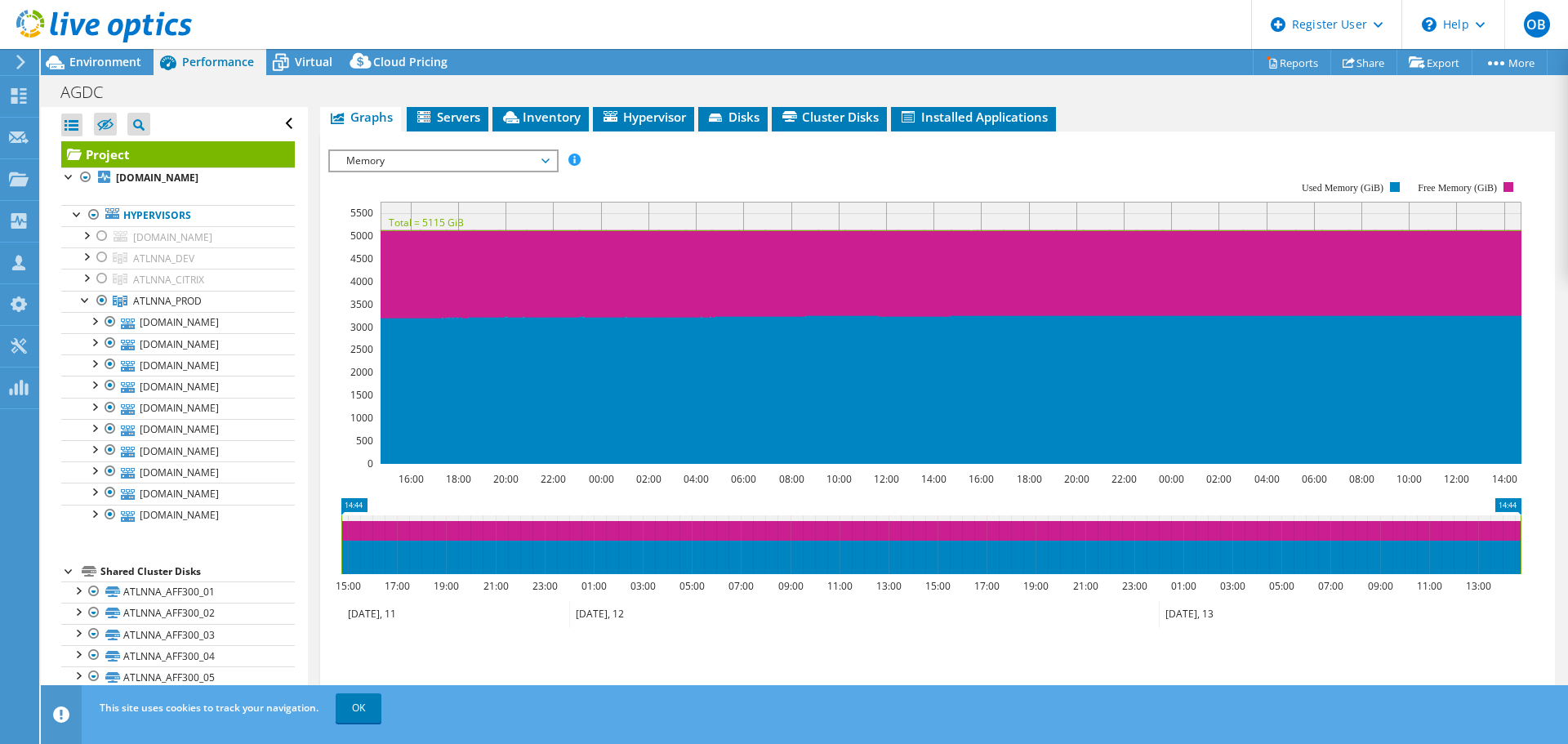
click at [438, 151] on span "Memory" at bounding box center [443, 161] width 210 height 20
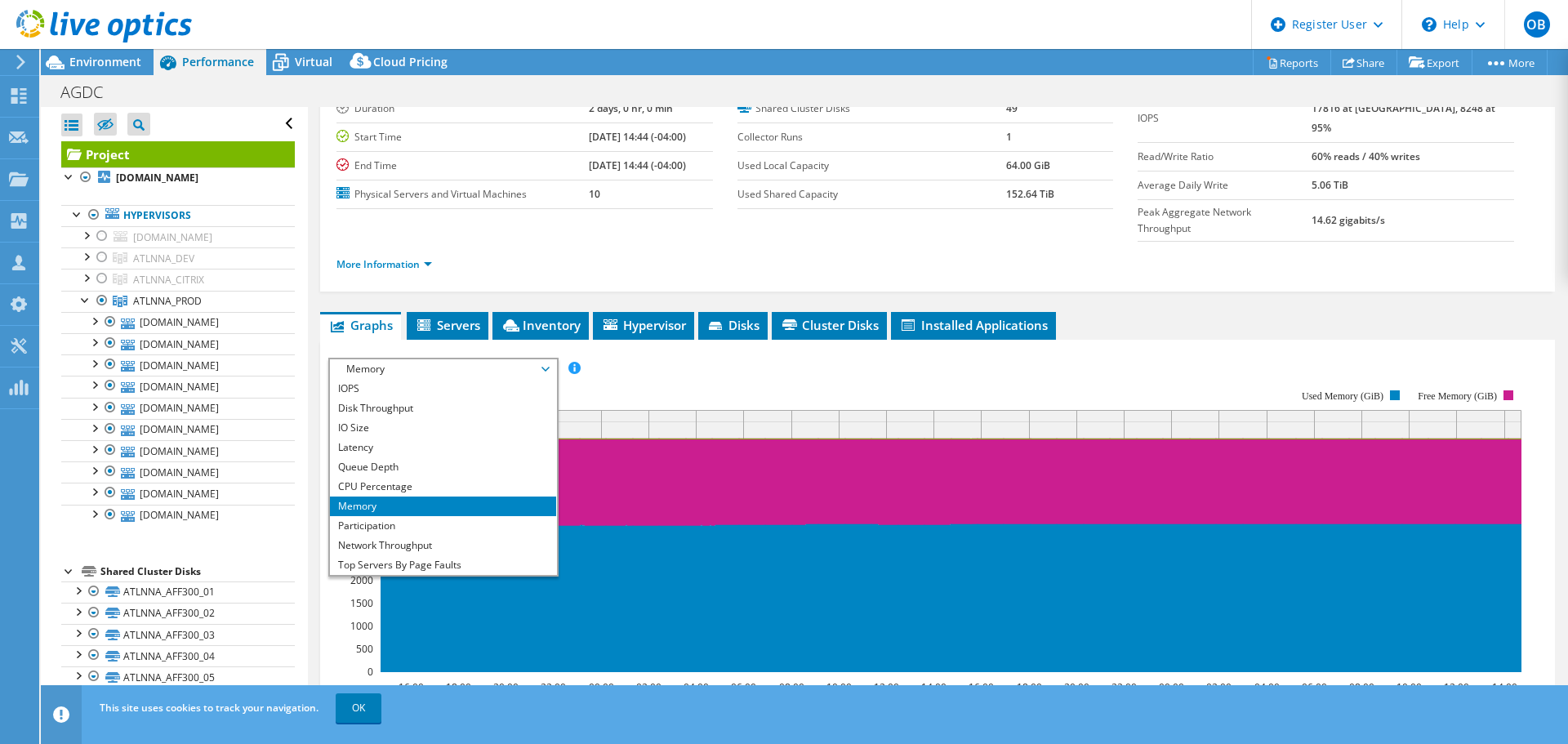
scroll to position [0, 0]
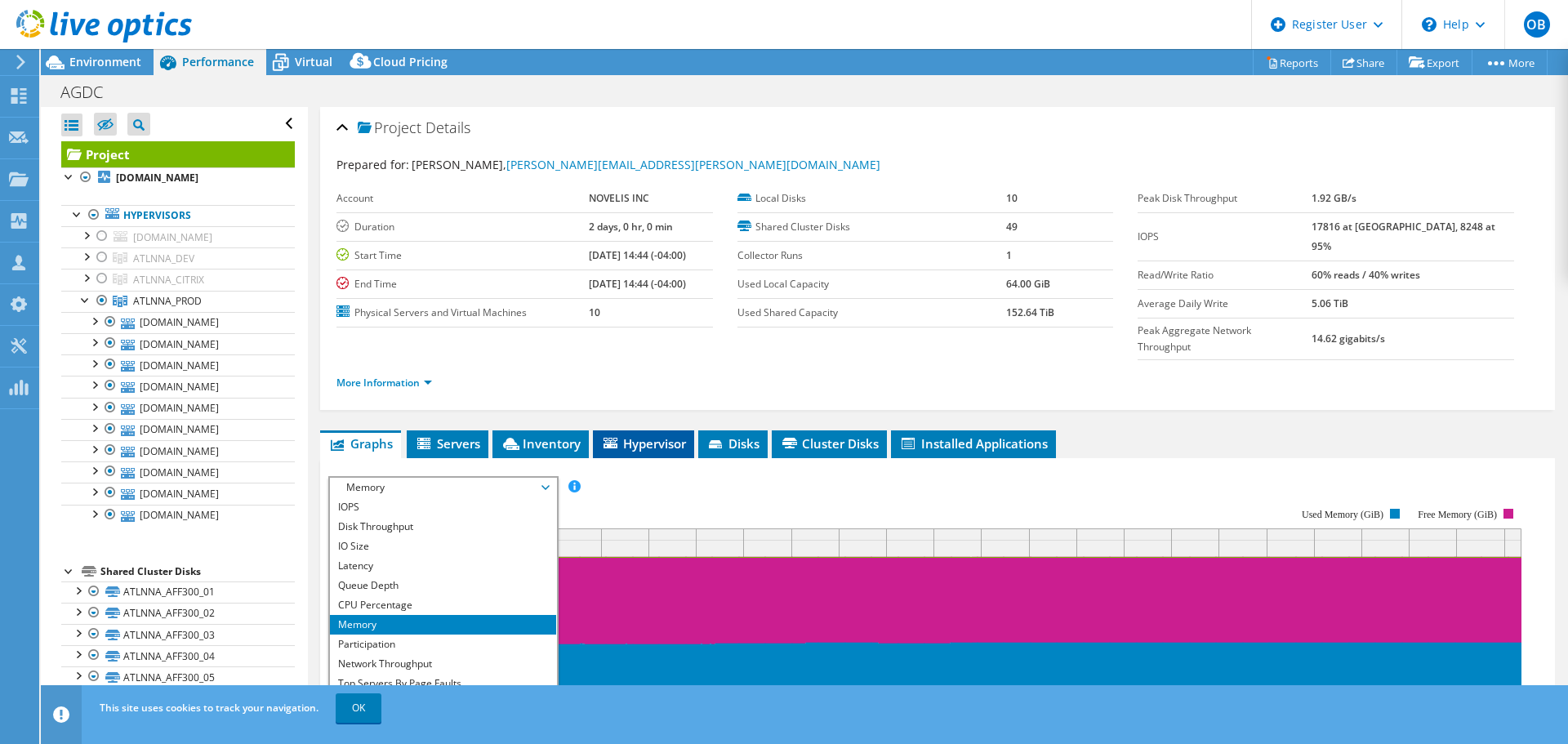
click at [664, 435] on span "Hypervisor" at bounding box center [643, 443] width 85 height 17
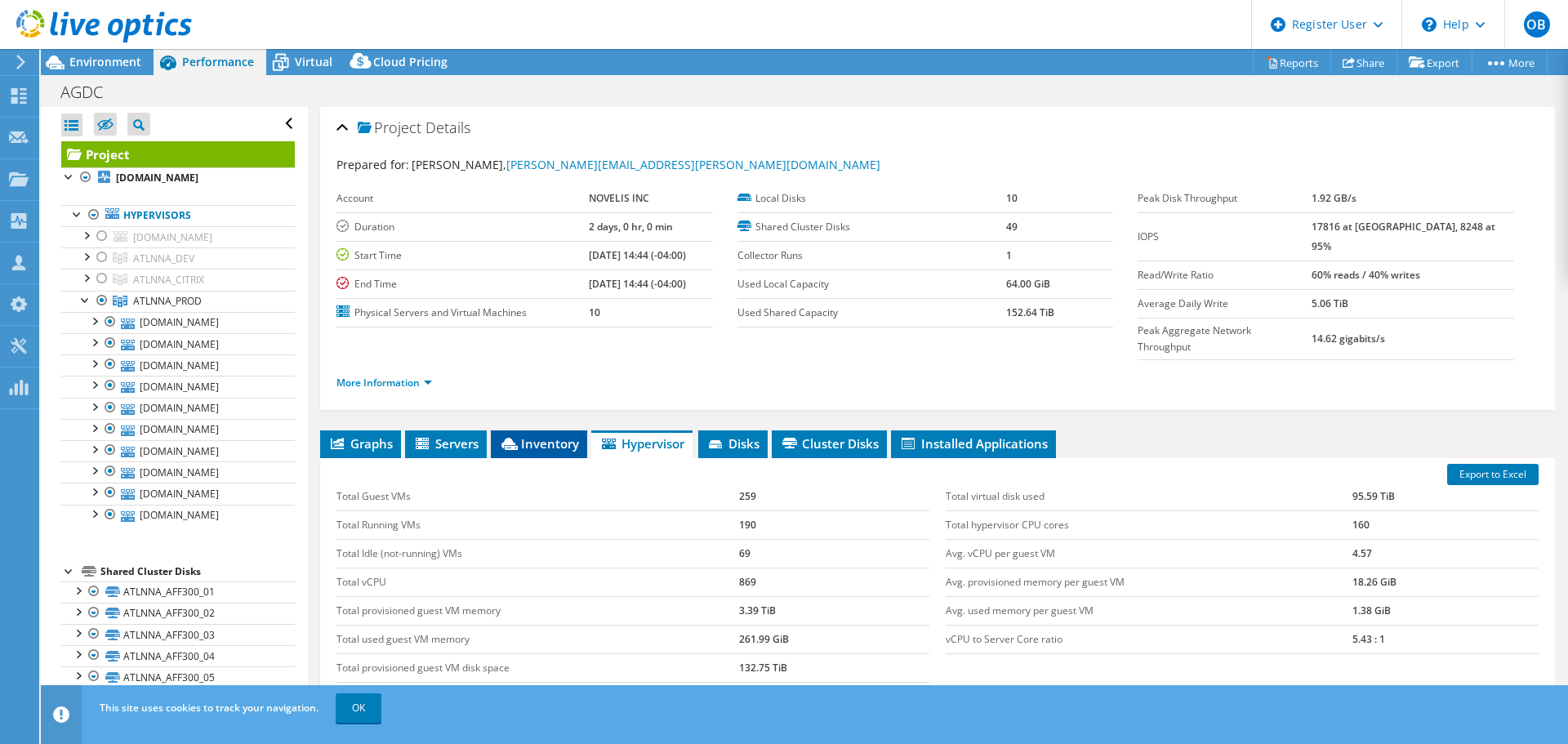
click at [549, 435] on span "Inventory" at bounding box center [538, 443] width 80 height 17
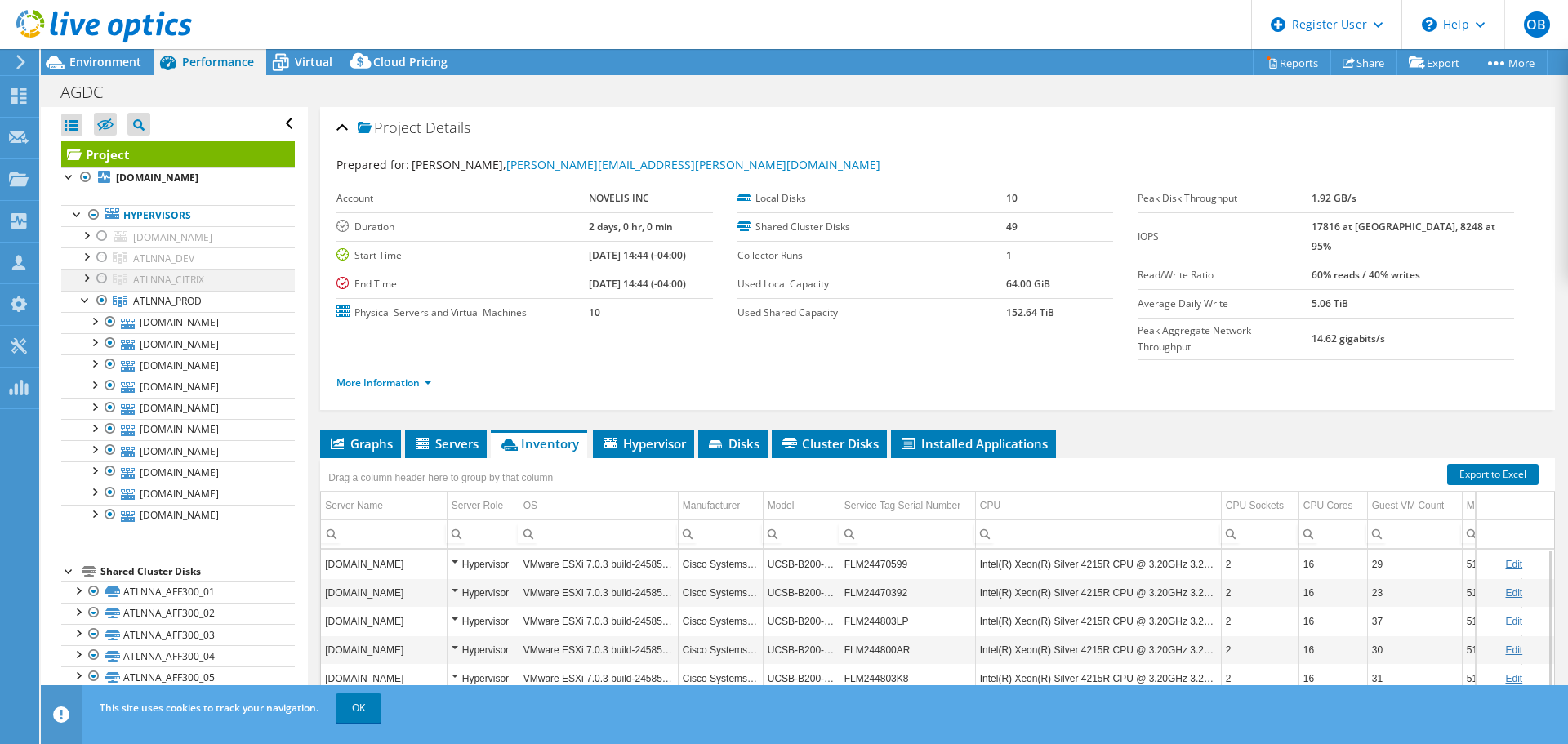
click at [101, 276] on div at bounding box center [102, 279] width 17 height 20
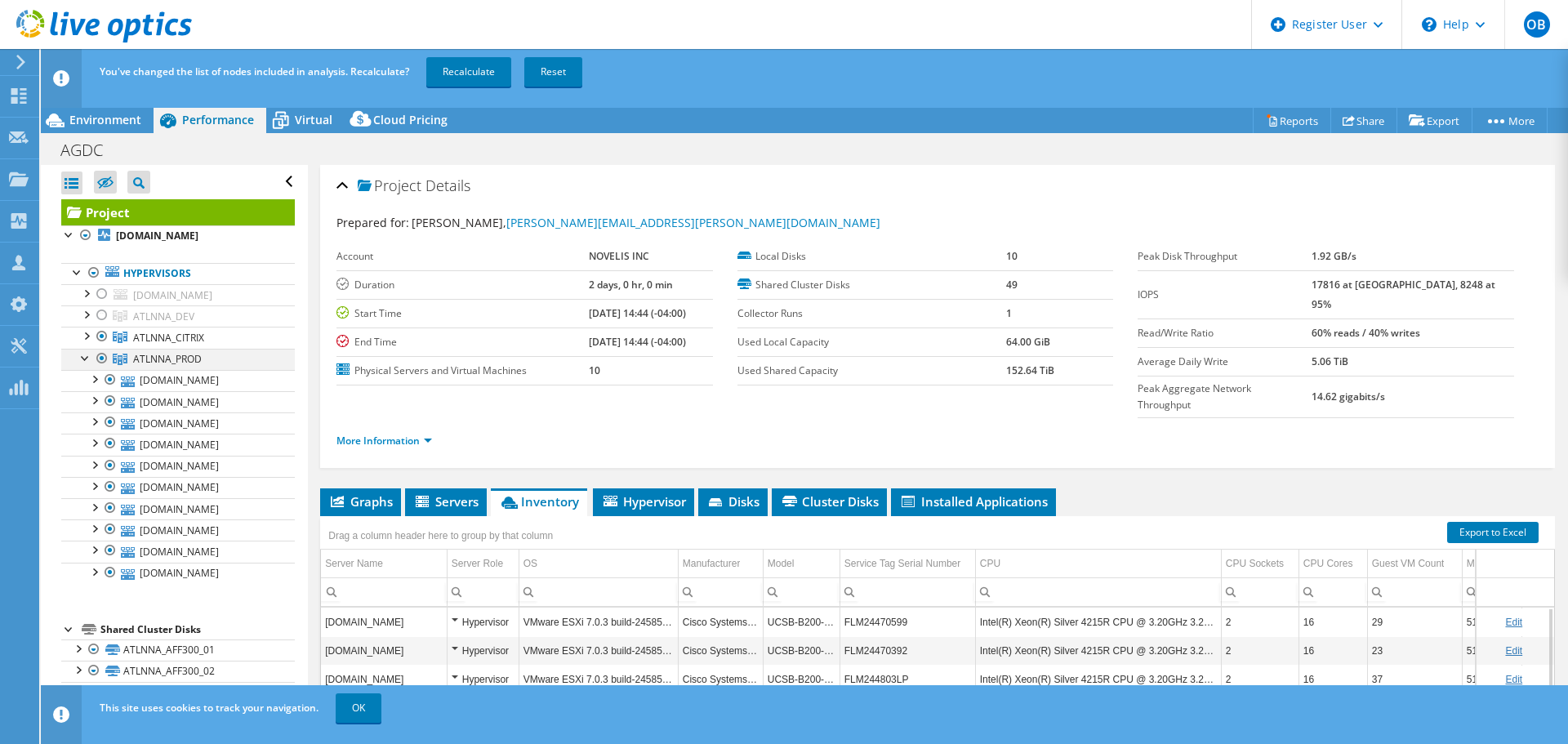
click at [105, 358] on div at bounding box center [102, 358] width 17 height 20
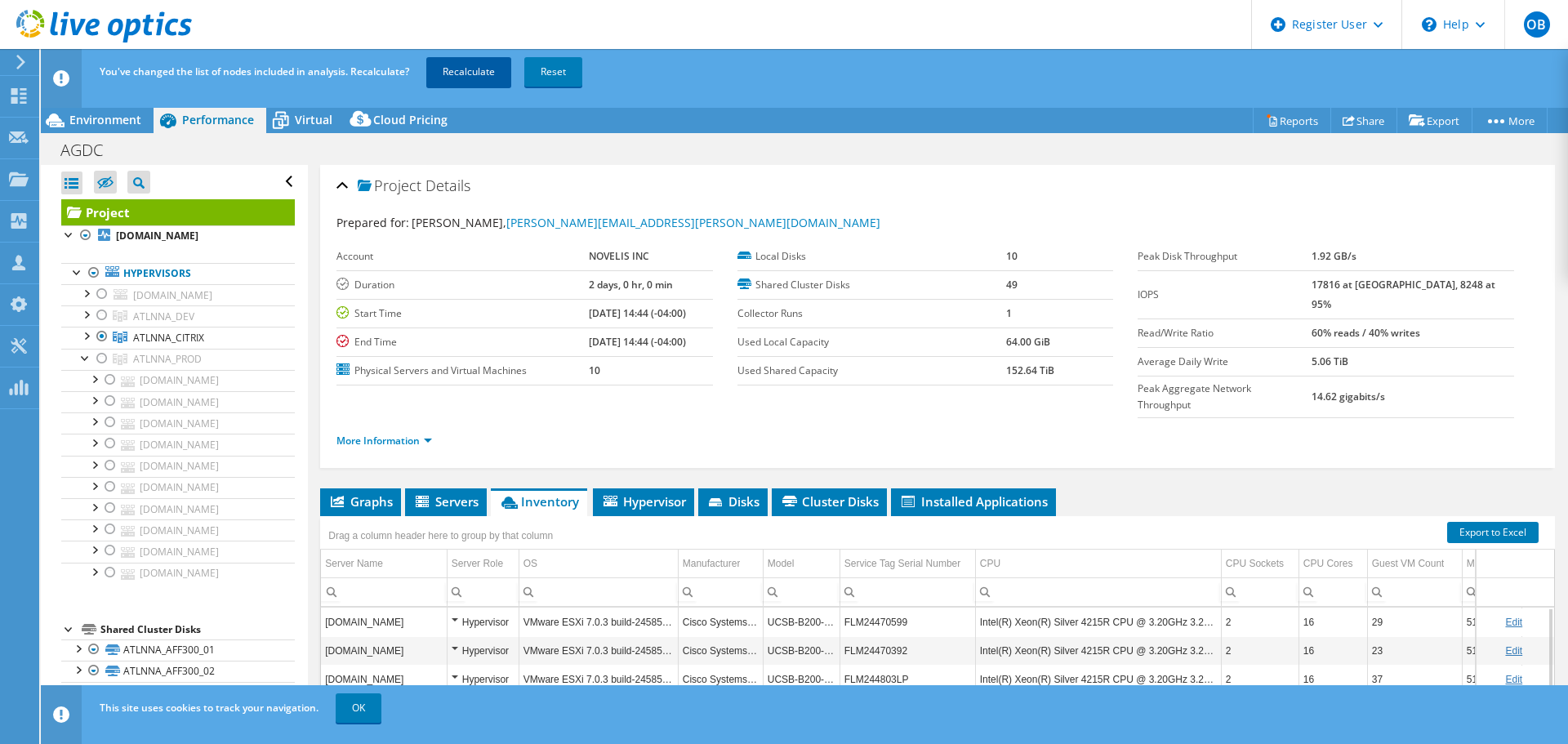
click at [500, 58] on link "Recalculate" at bounding box center [469, 72] width 85 height 30
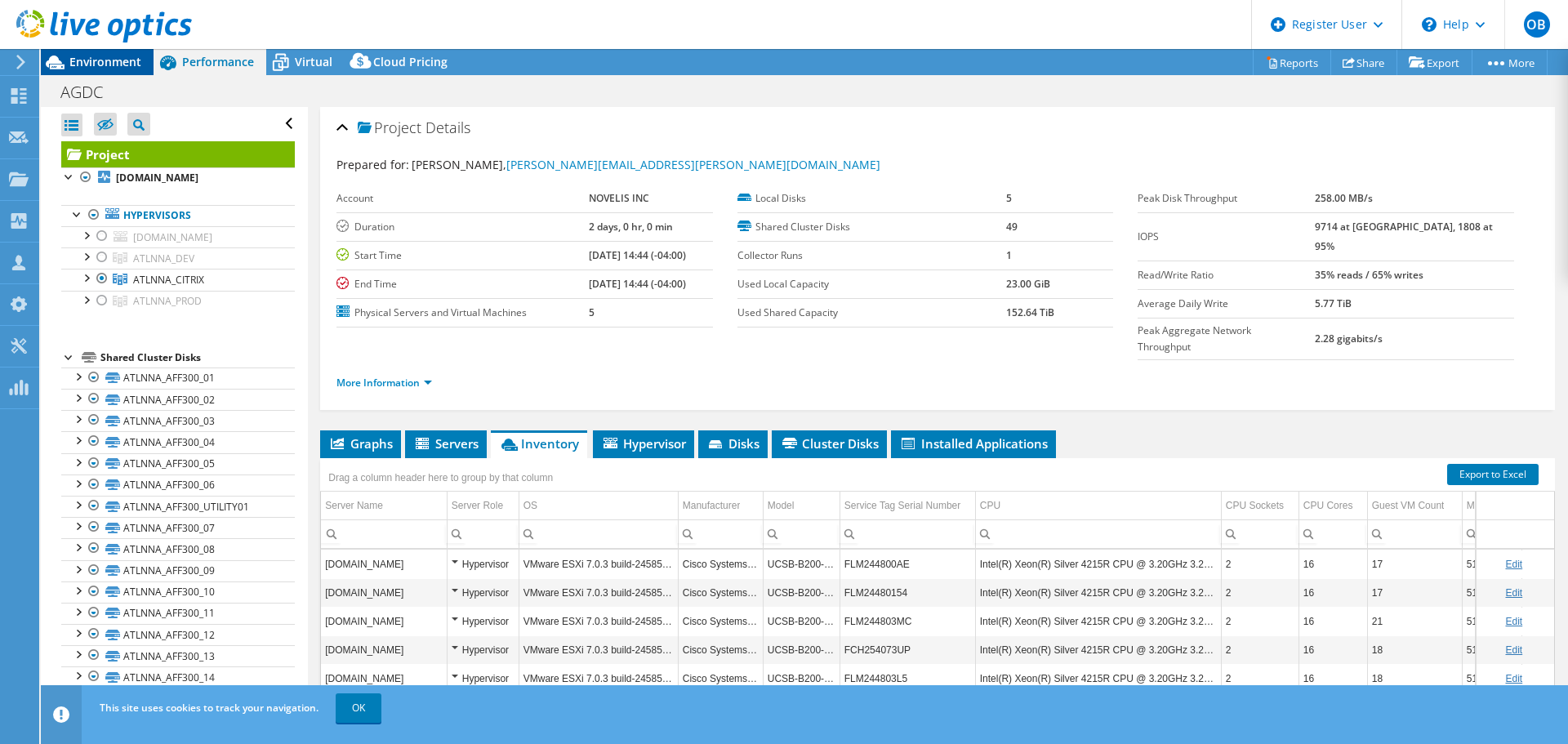
click at [104, 67] on span "Environment" at bounding box center [105, 61] width 72 height 16
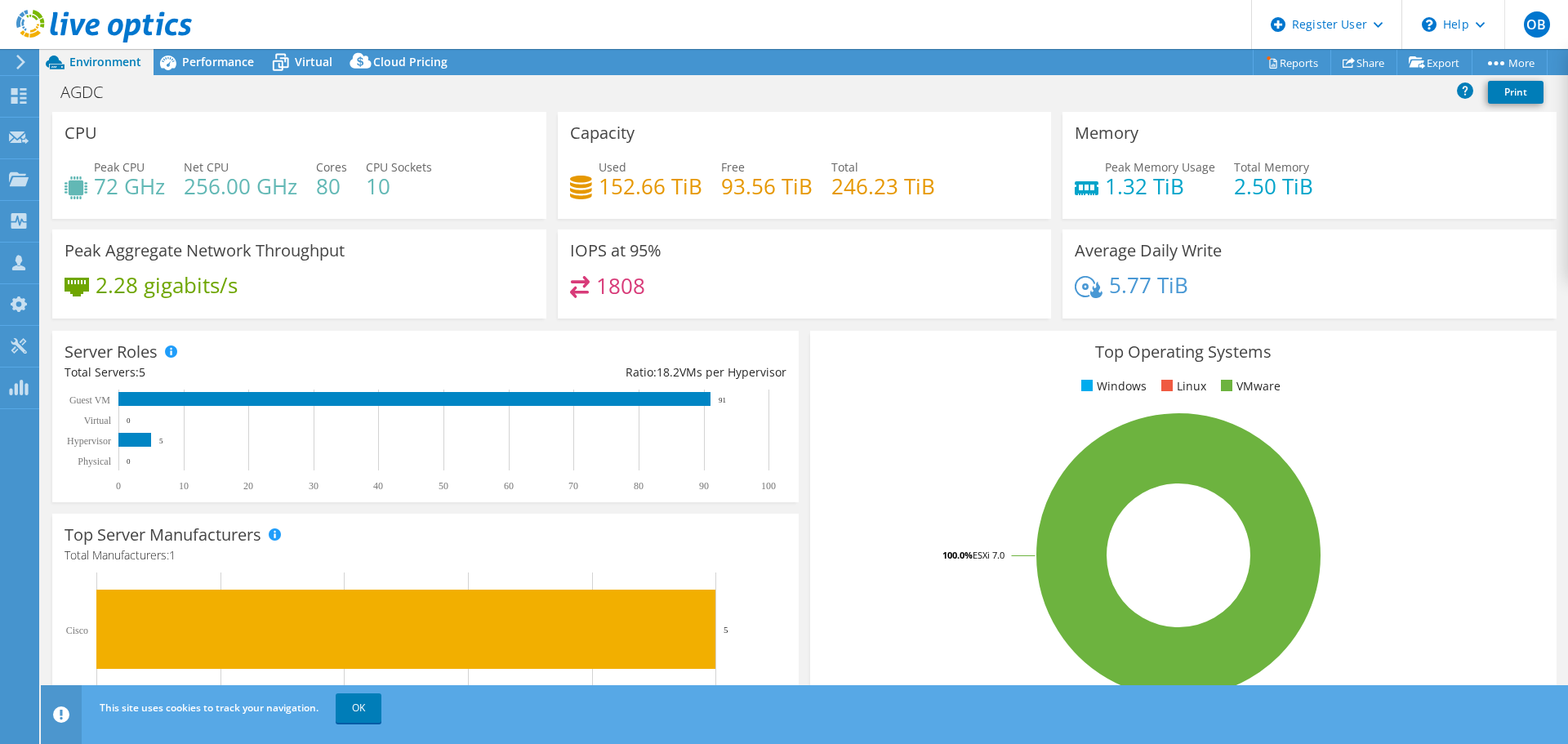
drag, startPoint x: 223, startPoint y: 59, endPoint x: 231, endPoint y: 101, distance: 42.8
click at [225, 62] on span "Performance" at bounding box center [218, 61] width 72 height 16
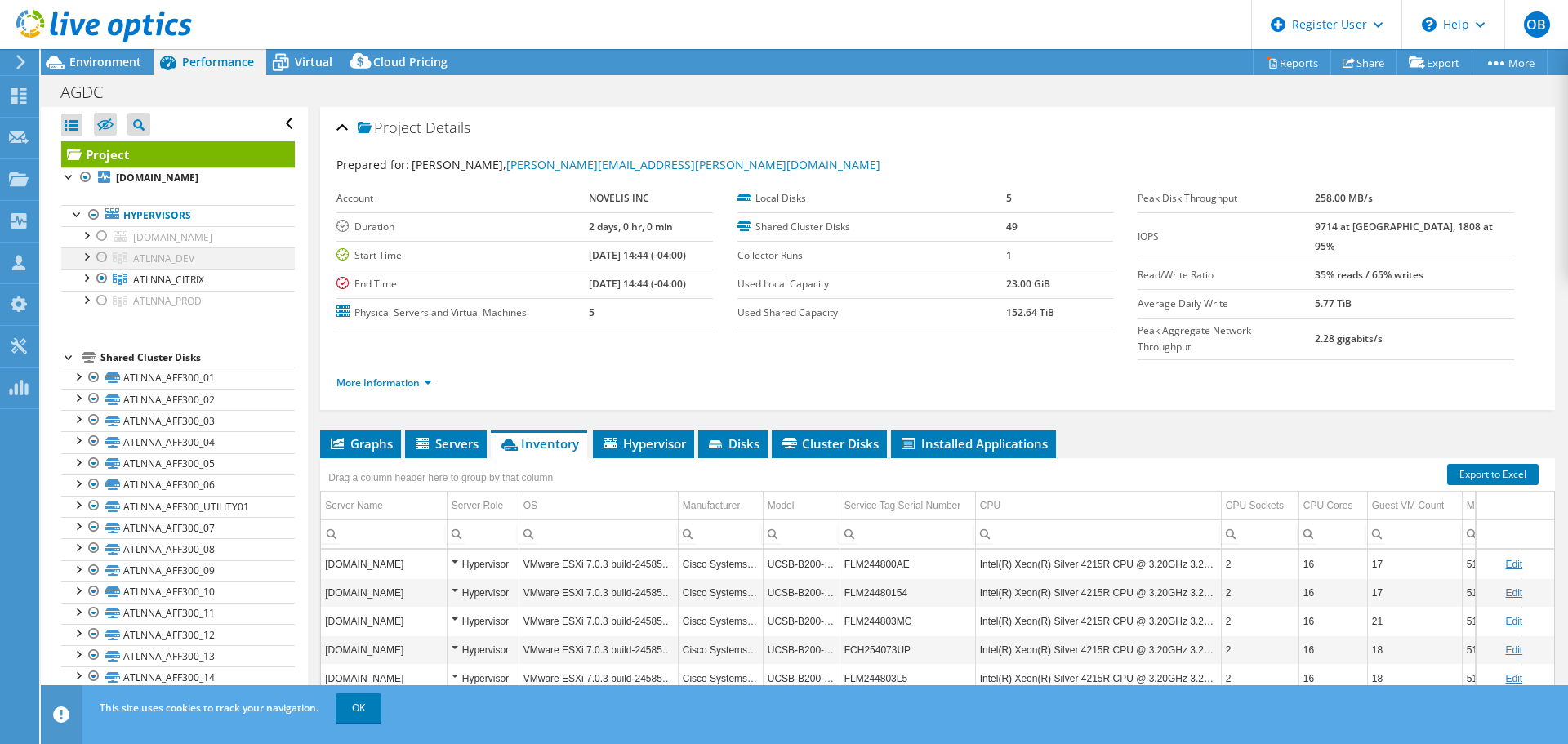
drag, startPoint x: 100, startPoint y: 232, endPoint x: 102, endPoint y: 250, distance: 18.1
click at [100, 235] on div at bounding box center [102, 236] width 17 height 20
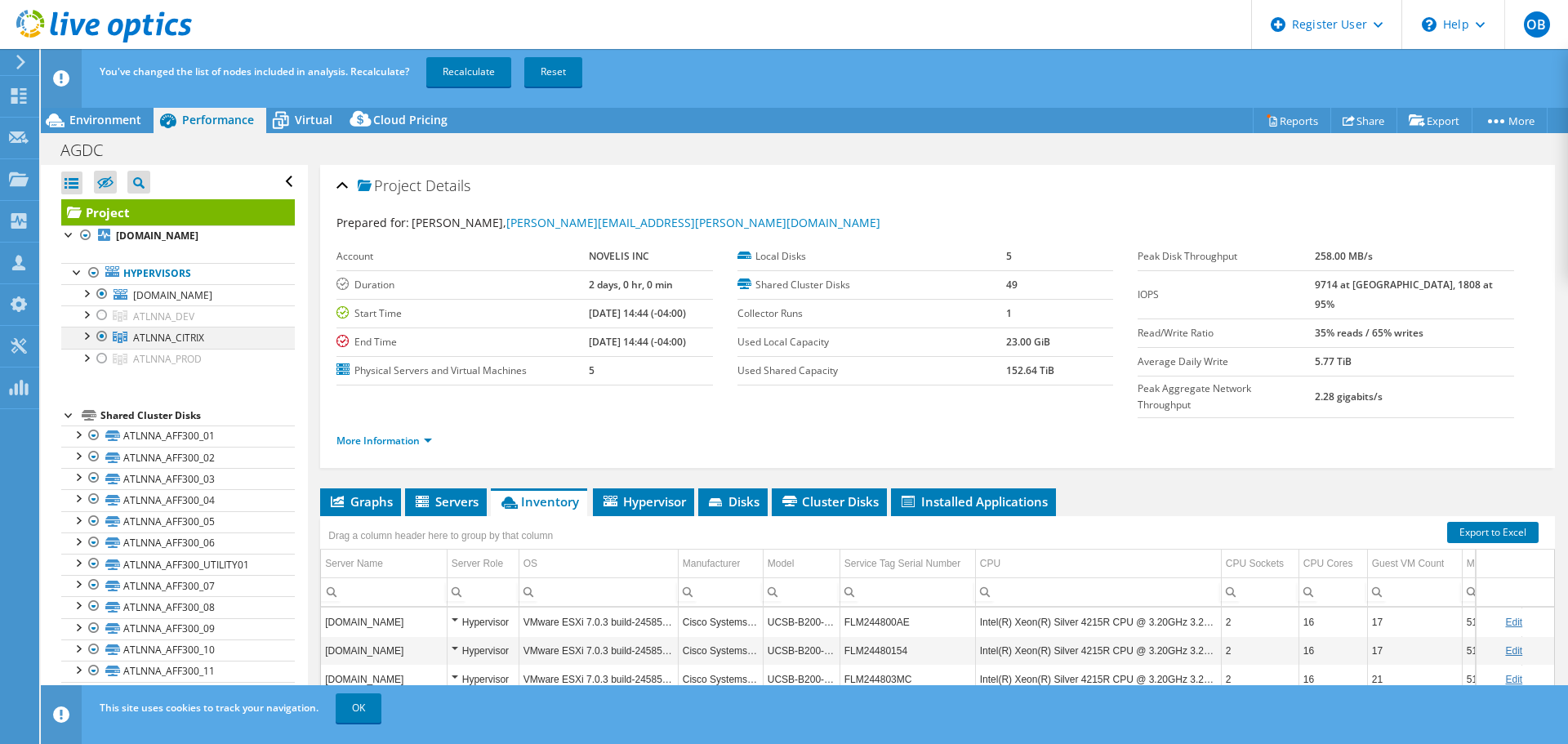
drag, startPoint x: 100, startPoint y: 316, endPoint x: 107, endPoint y: 339, distance: 24.0
click at [101, 320] on div at bounding box center [102, 316] width 17 height 20
click at [103, 358] on div at bounding box center [102, 358] width 17 height 20
click at [469, 70] on link "Recalculate" at bounding box center [469, 72] width 85 height 30
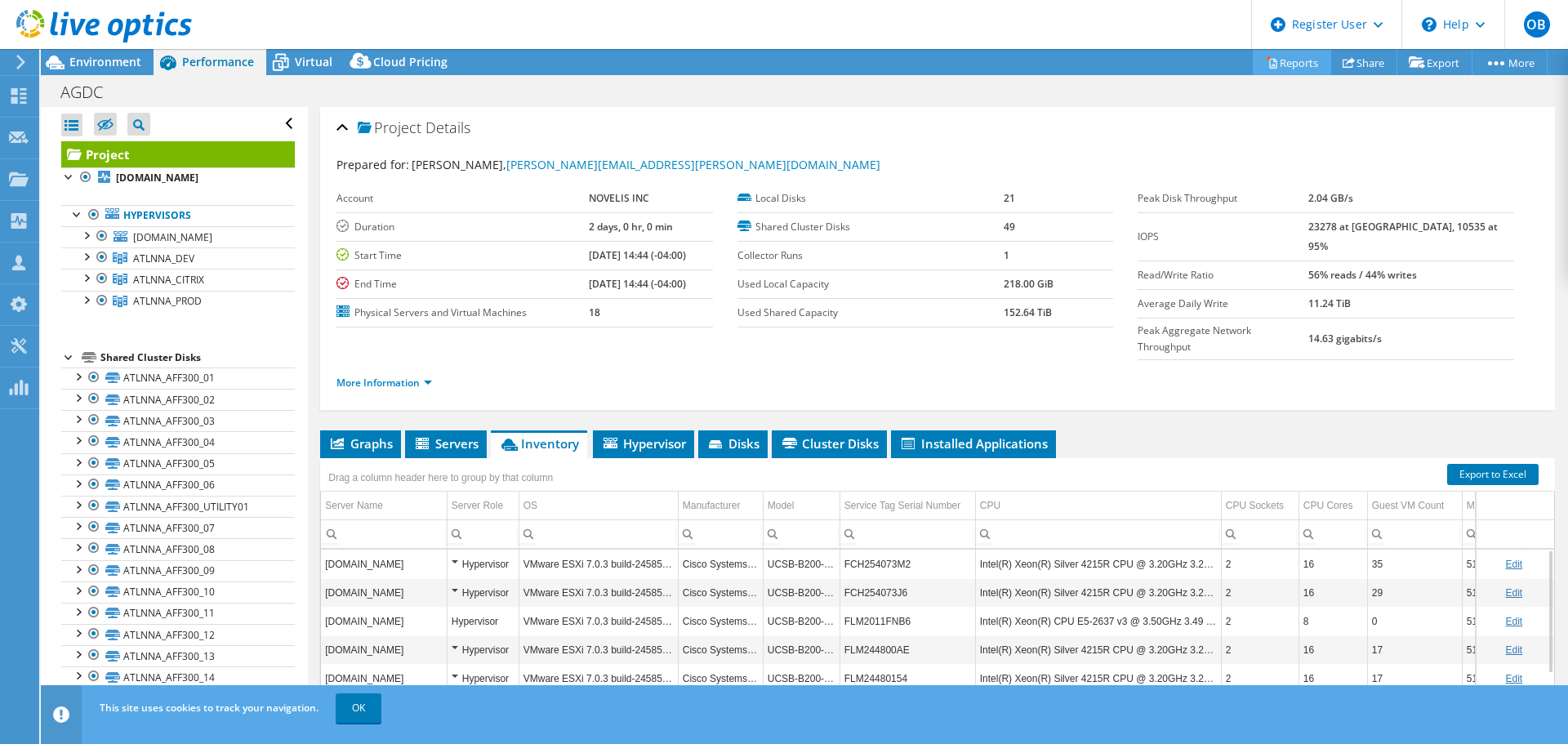
click at [1287, 58] on link "Reports" at bounding box center [1291, 62] width 78 height 26
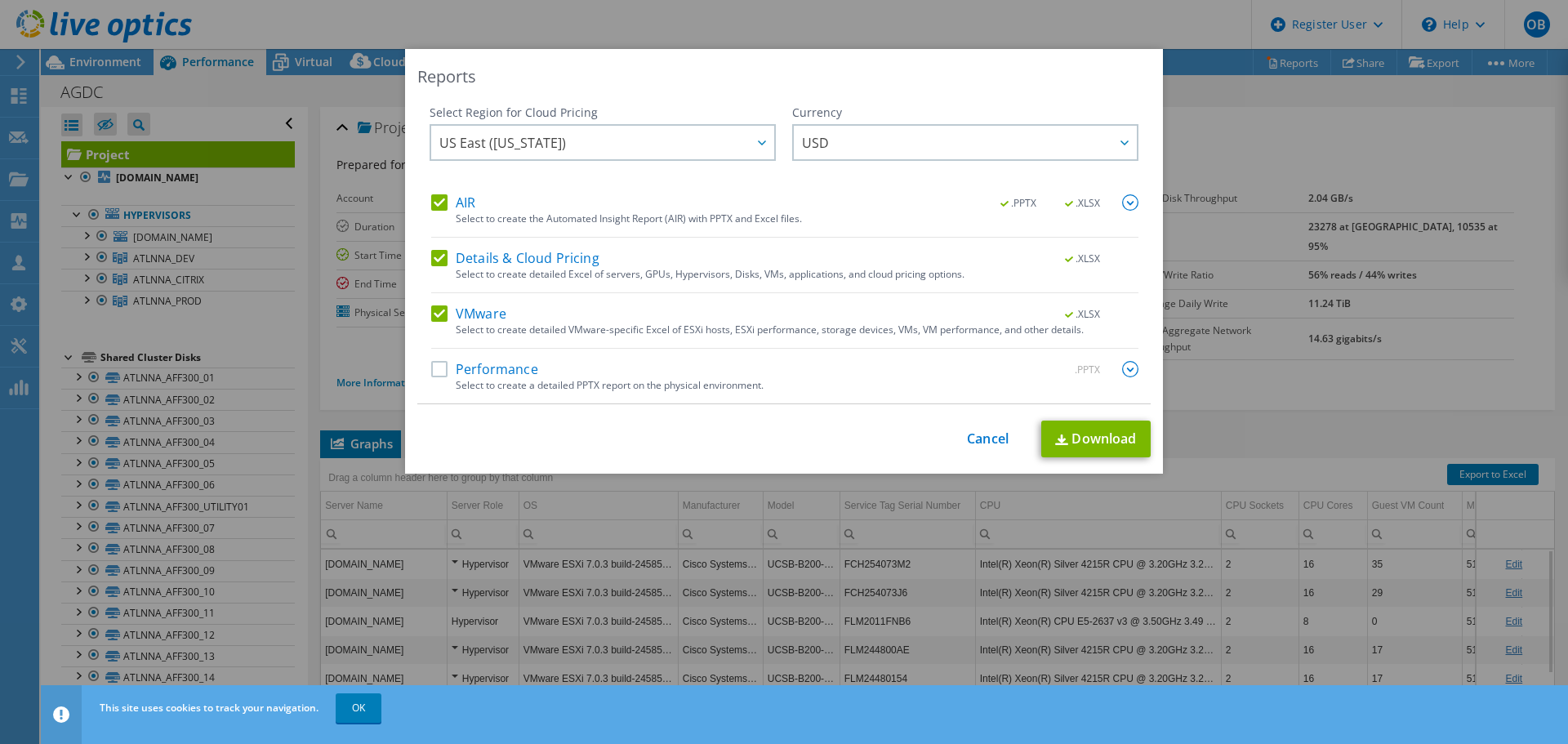
click at [437, 370] on label "Performance" at bounding box center [485, 369] width 107 height 17
click at [0, 0] on input "Performance" at bounding box center [0, 0] width 0 height 0
click at [435, 255] on label "Details & Cloud Pricing" at bounding box center [515, 258] width 168 height 17
click at [0, 0] on input "Details & Cloud Pricing" at bounding box center [0, 0] width 0 height 0
click at [1101, 436] on link "Download" at bounding box center [1095, 438] width 110 height 37
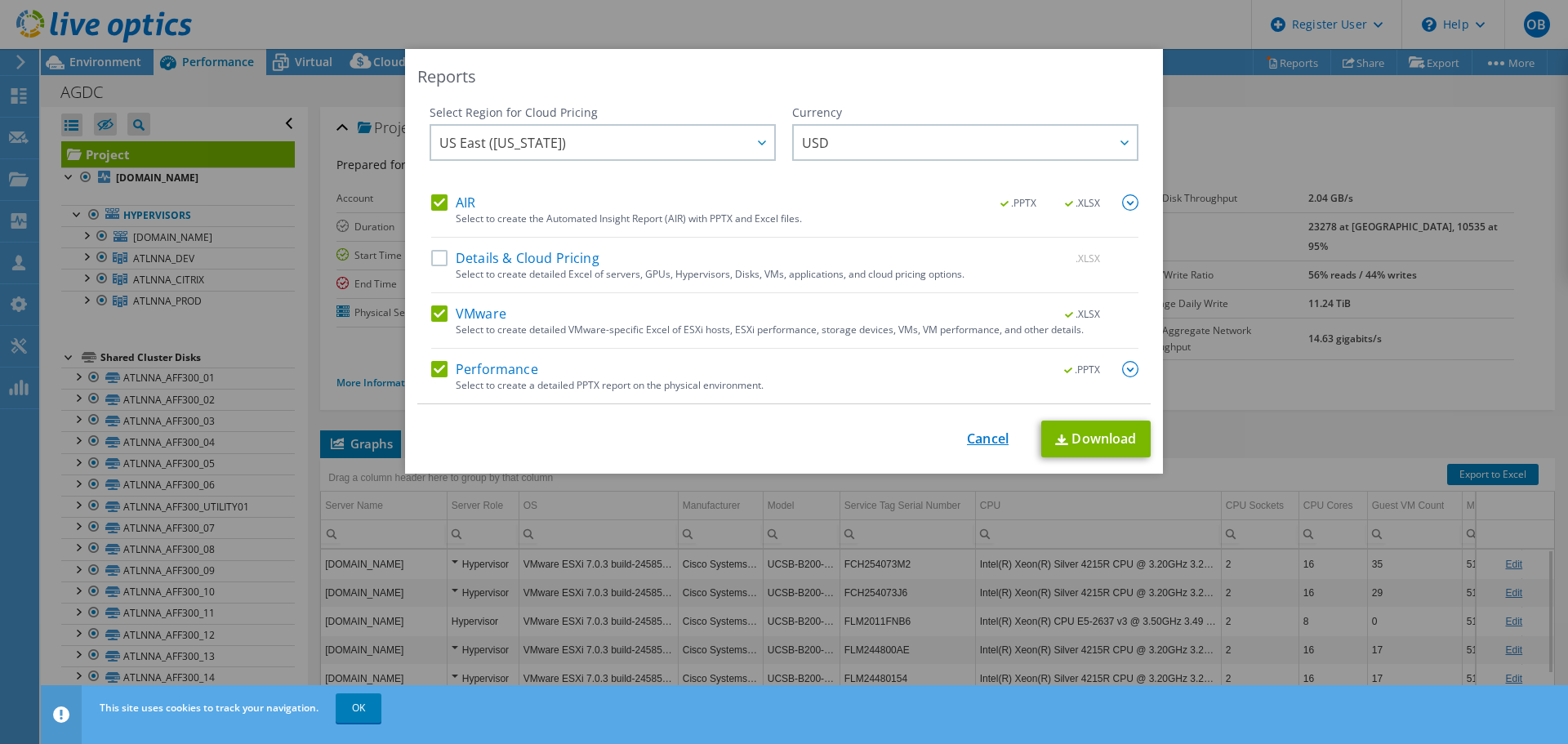
click at [987, 440] on link "Cancel" at bounding box center [987, 439] width 42 height 16
